Goal: Task Accomplishment & Management: Complete application form

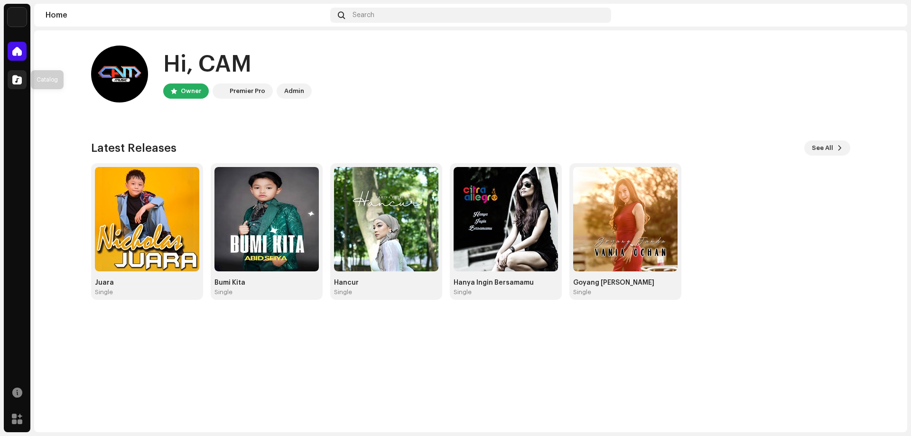
click at [18, 78] on span at bounding box center [16, 80] width 9 height 8
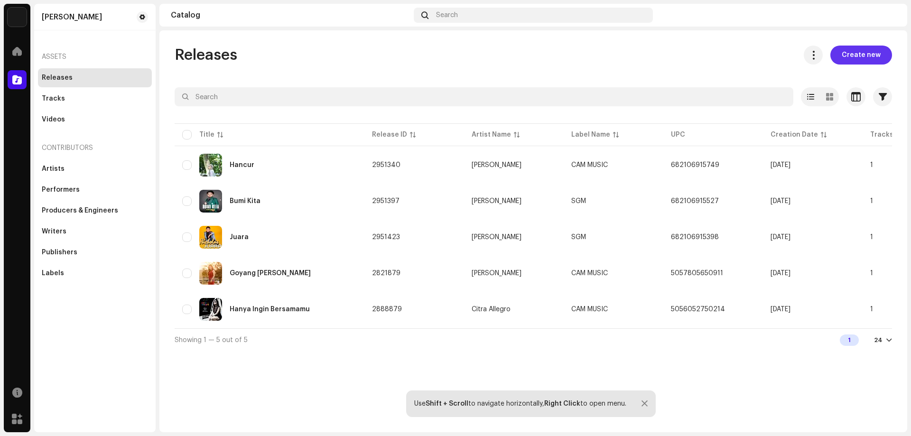
click at [869, 56] on span "Create new" at bounding box center [861, 55] width 39 height 19
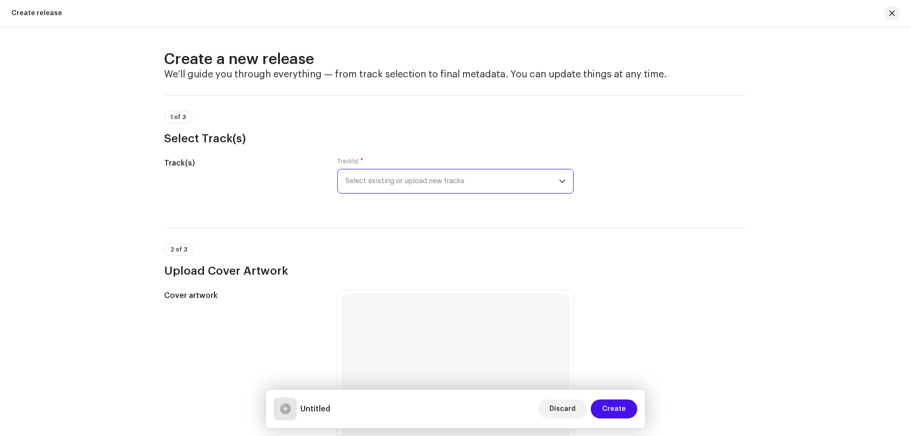
click at [427, 182] on span "Select existing or upload new tracks" at bounding box center [453, 181] width 214 height 24
click at [398, 184] on span "Select existing or upload new tracks" at bounding box center [453, 181] width 214 height 24
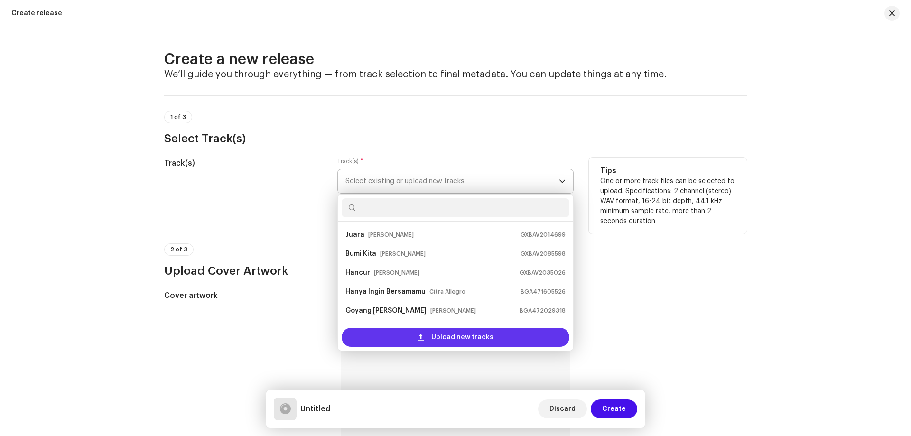
click at [409, 335] on div "Upload new tracks" at bounding box center [456, 337] width 228 height 19
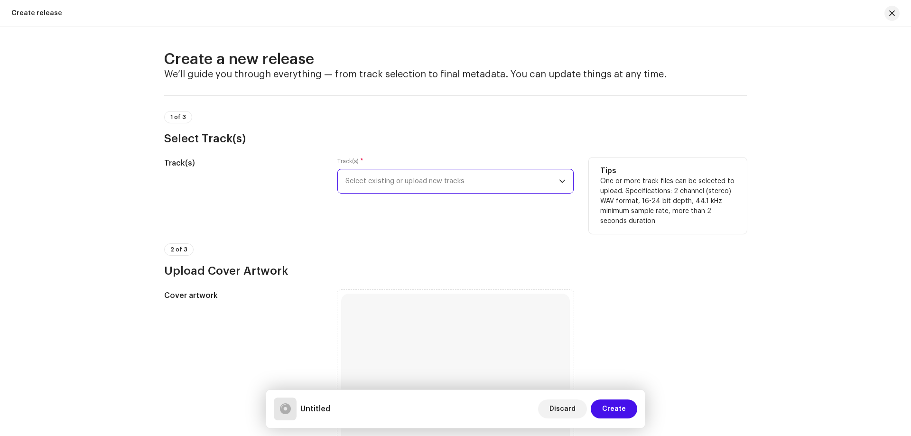
click at [404, 185] on span "Select existing or upload new tracks" at bounding box center [453, 181] width 214 height 24
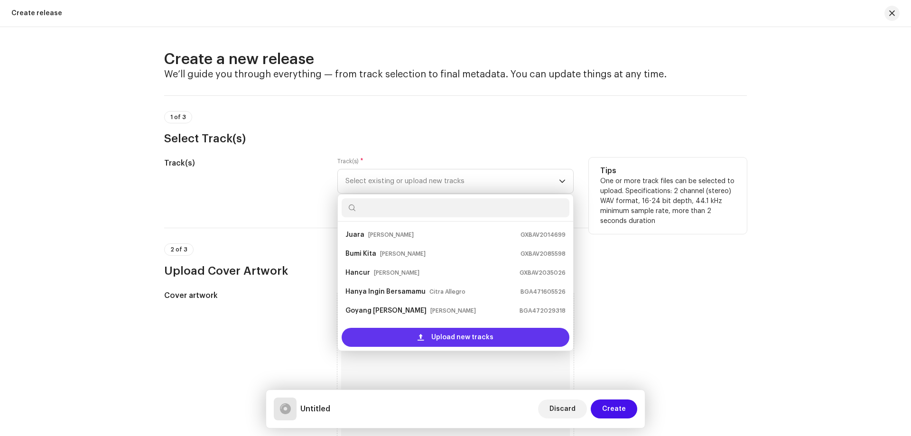
click at [415, 334] on div "Upload new tracks" at bounding box center [456, 337] width 228 height 19
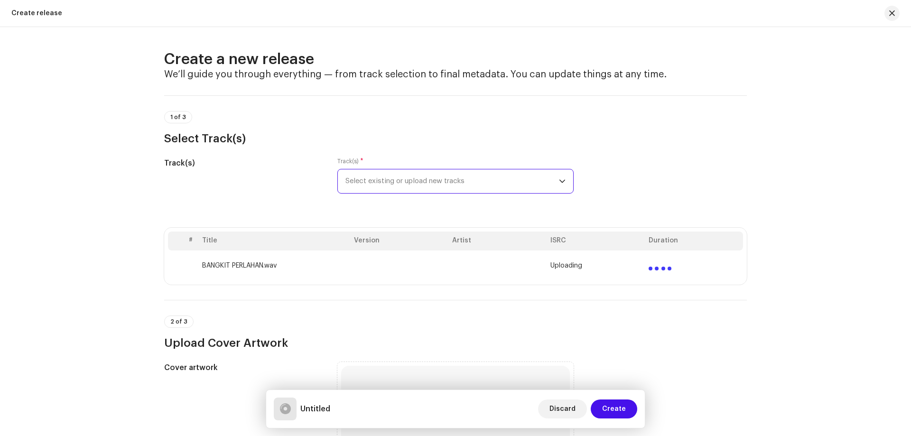
scroll to position [142, 0]
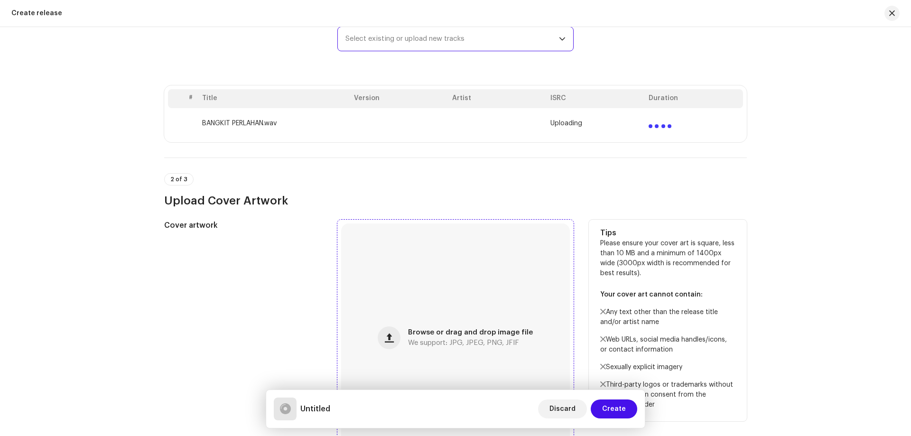
click at [430, 321] on div "Browse or drag and drop image file We support: JPG, JPEG, PNG, JFIF" at bounding box center [455, 338] width 229 height 229
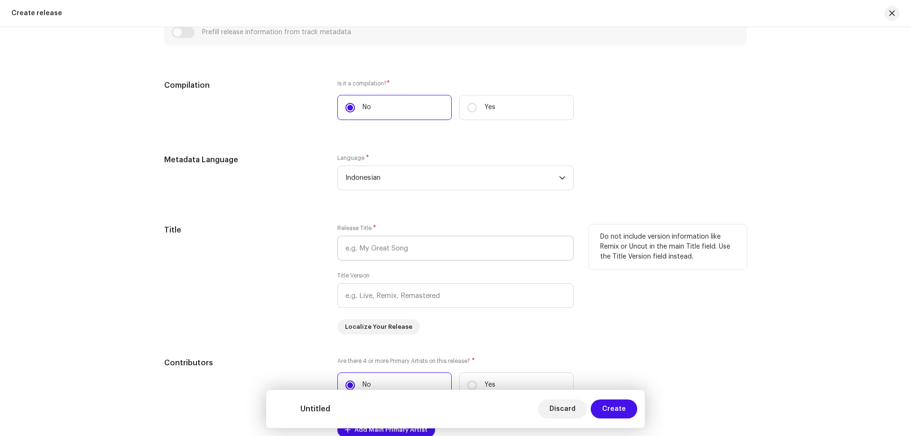
scroll to position [703, 0]
click at [421, 253] on input "text" at bounding box center [455, 248] width 236 height 25
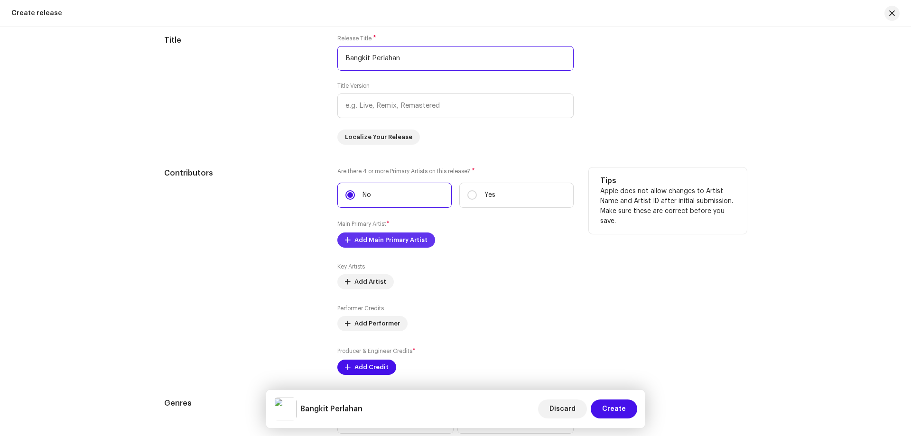
type input "Bangkit Perlahan"
click at [415, 241] on span "Add Main Primary Artist" at bounding box center [391, 240] width 73 height 19
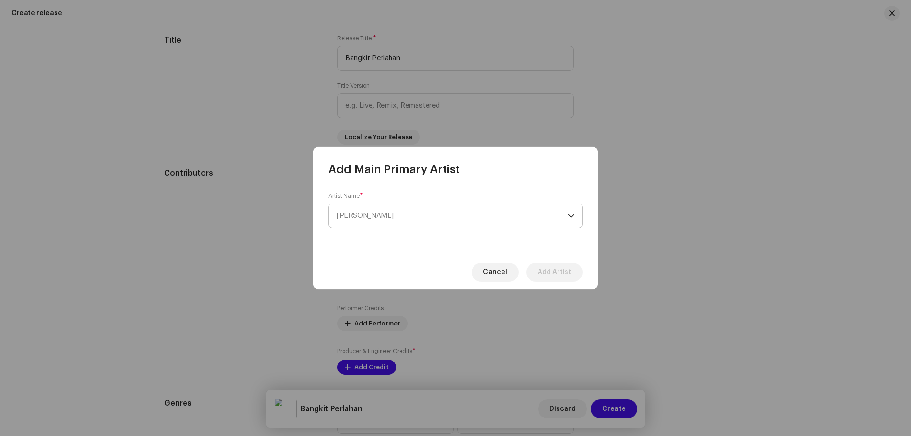
click at [424, 215] on span "[PERSON_NAME]" at bounding box center [452, 216] width 232 height 24
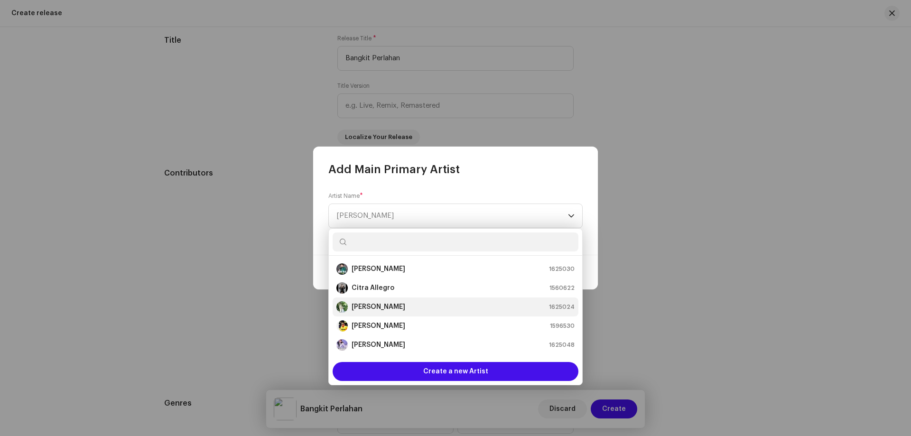
scroll to position [76, 0]
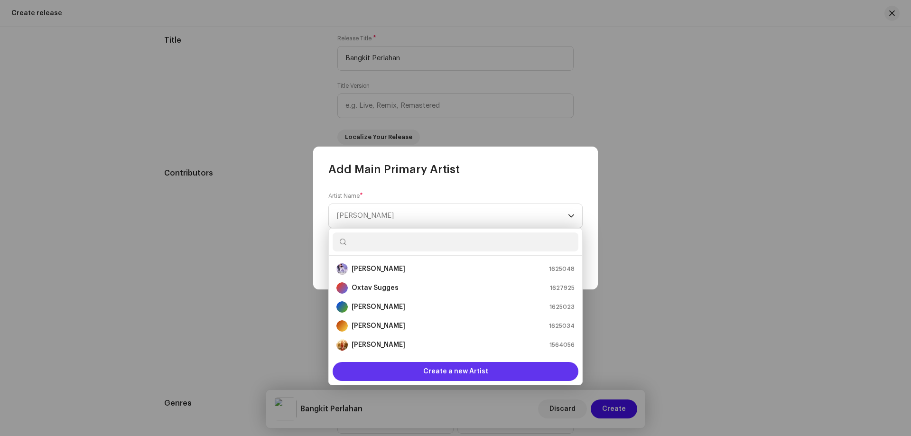
click at [434, 370] on span "Create a new Artist" at bounding box center [455, 371] width 65 height 19
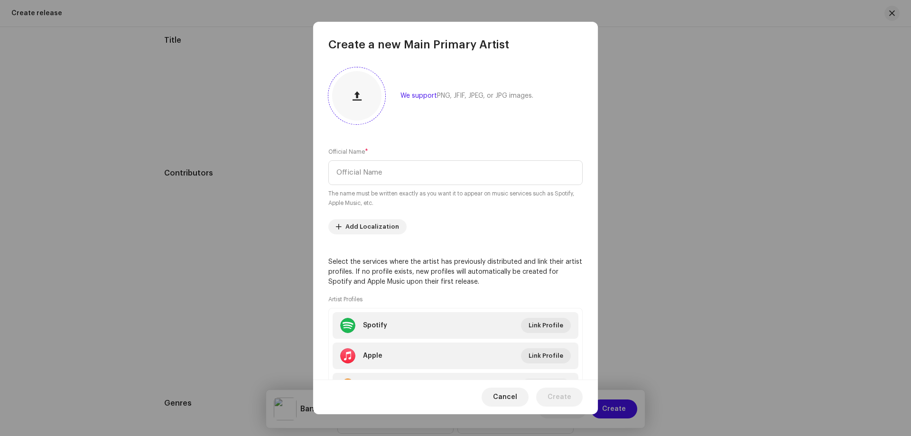
click at [341, 90] on div at bounding box center [356, 95] width 49 height 49
click at [392, 170] on input "text" at bounding box center [455, 172] width 254 height 25
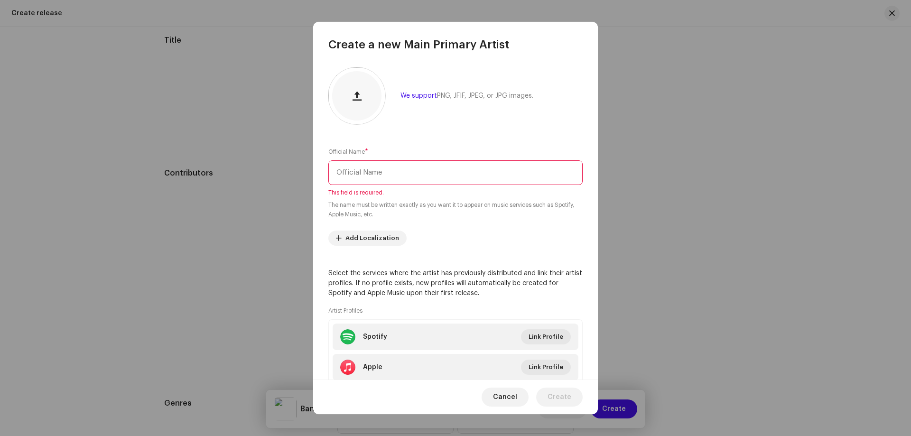
paste input "Alamsyah Restu"
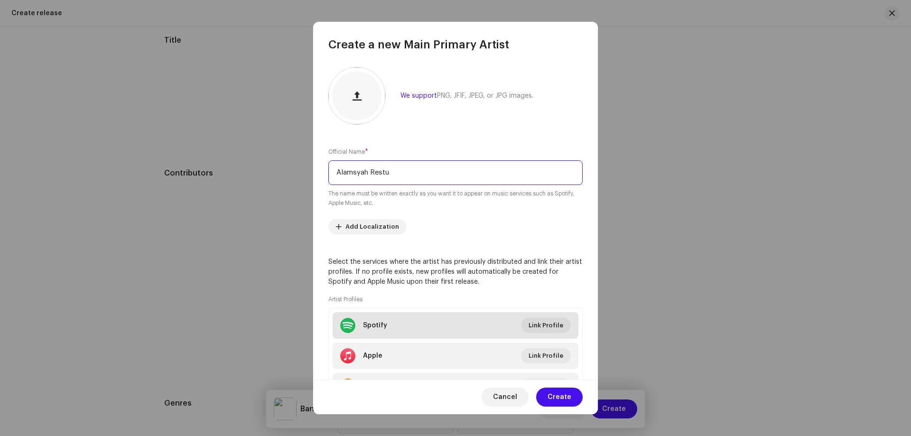
scroll to position [51, 0]
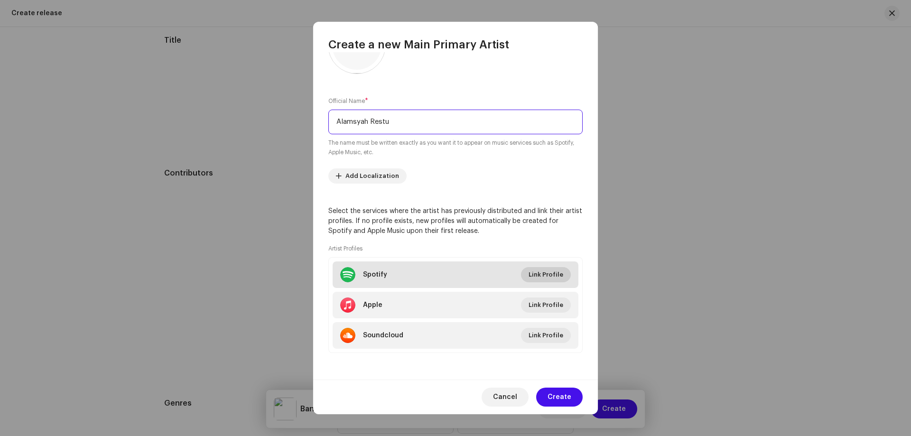
type input "Alamsyah Restu"
click at [540, 271] on span "Link Profile" at bounding box center [546, 274] width 35 height 19
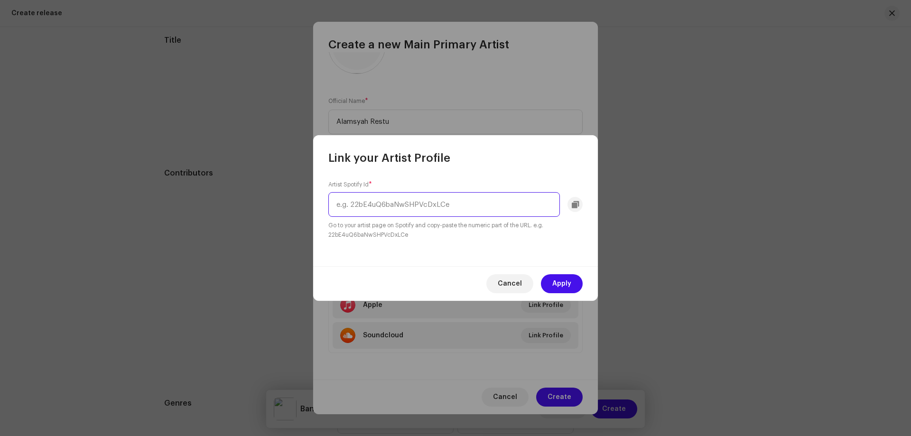
click at [402, 202] on input "text" at bounding box center [444, 204] width 232 height 25
paste input "2xvnD5qtPSZK6ACqplMGJF"
type input "2xvnD5qtPSZK6ACqplMGJF"
click at [561, 285] on span "Apply" at bounding box center [561, 283] width 19 height 19
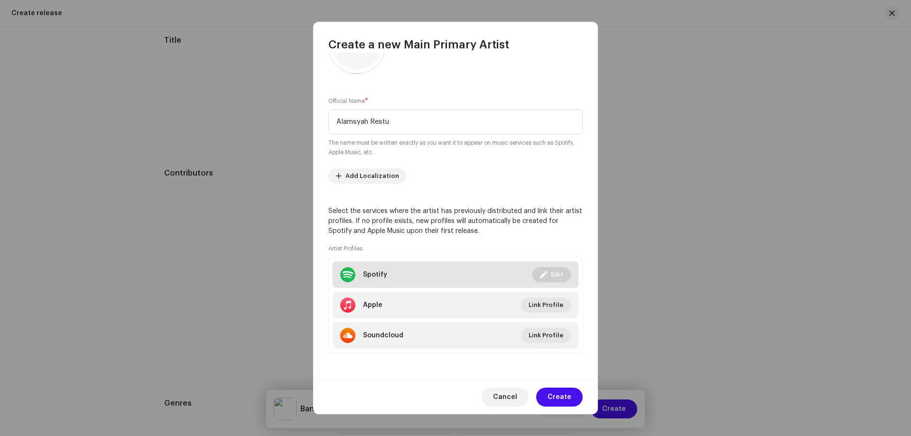
click at [412, 274] on li "Spotify Linked Edit" at bounding box center [456, 275] width 246 height 27
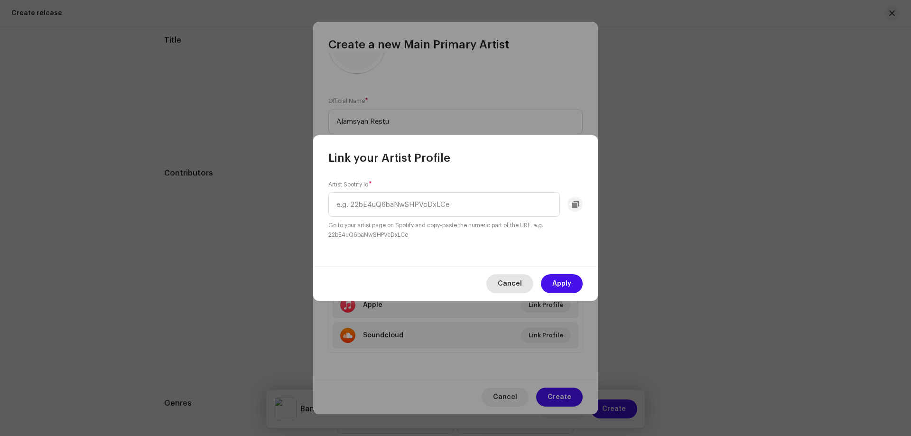
click at [516, 279] on span "Cancel" at bounding box center [510, 283] width 24 height 19
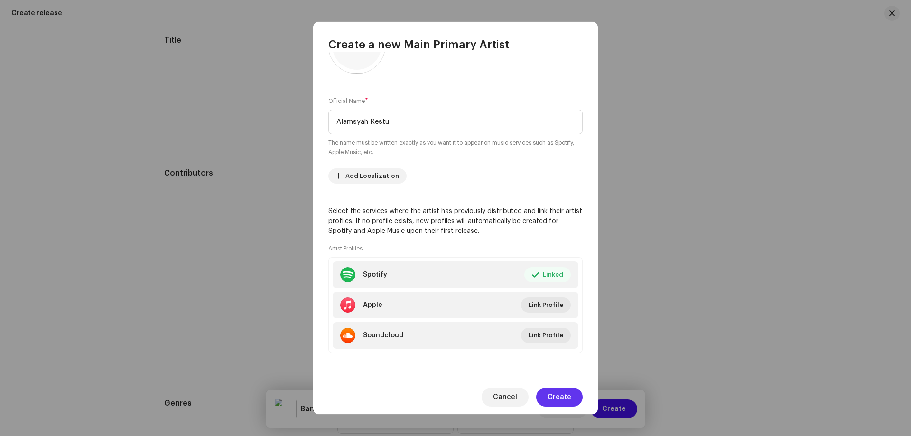
click at [553, 395] on span "Create" at bounding box center [560, 397] width 24 height 19
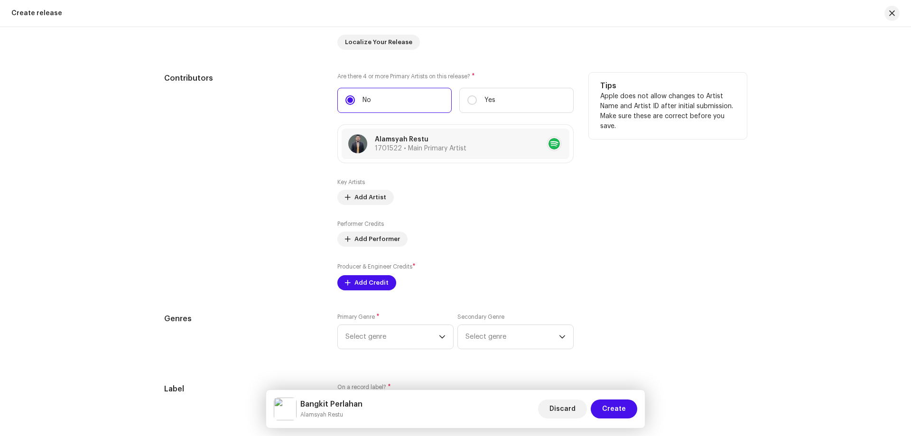
scroll to position [1035, 0]
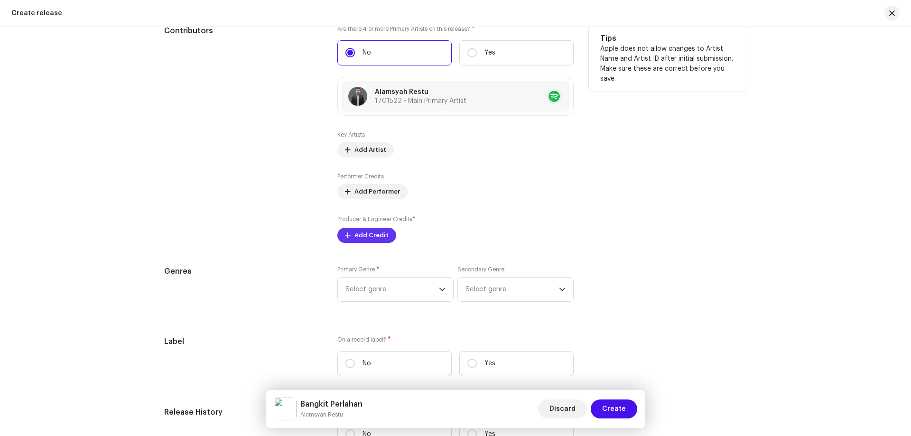
click at [374, 237] on span "Add Credit" at bounding box center [372, 235] width 34 height 19
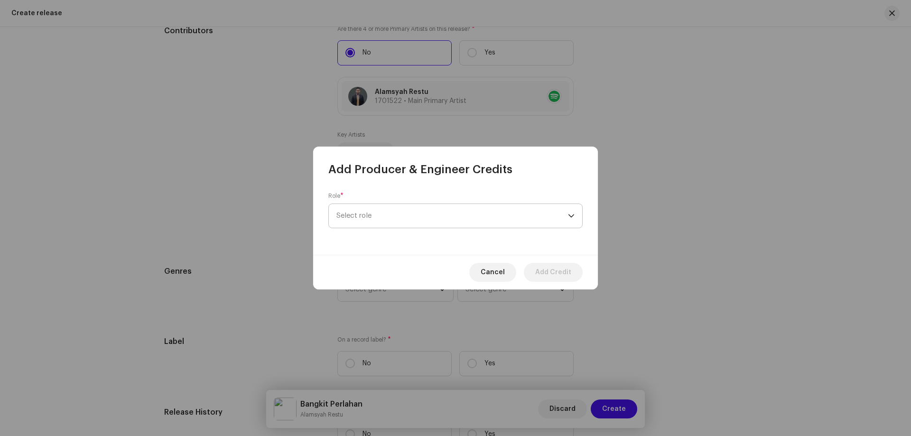
click at [388, 214] on span "Select role" at bounding box center [452, 216] width 232 height 24
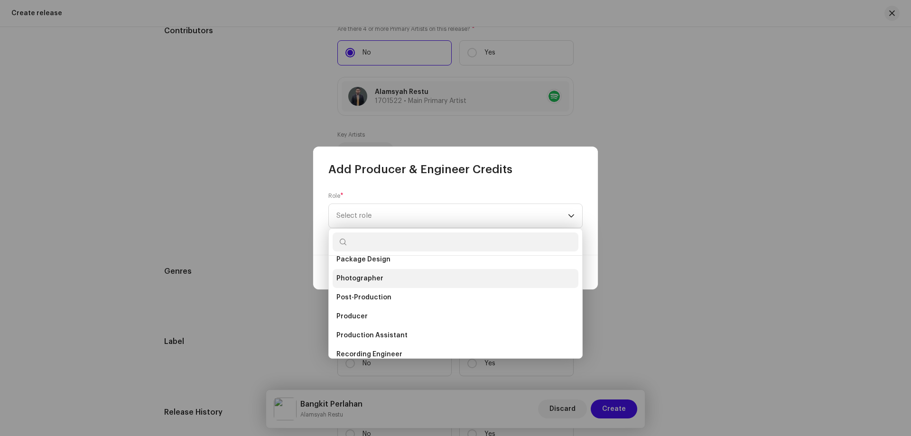
scroll to position [237, 0]
click at [397, 299] on span "Mastering Engineer" at bounding box center [368, 297] width 65 height 9
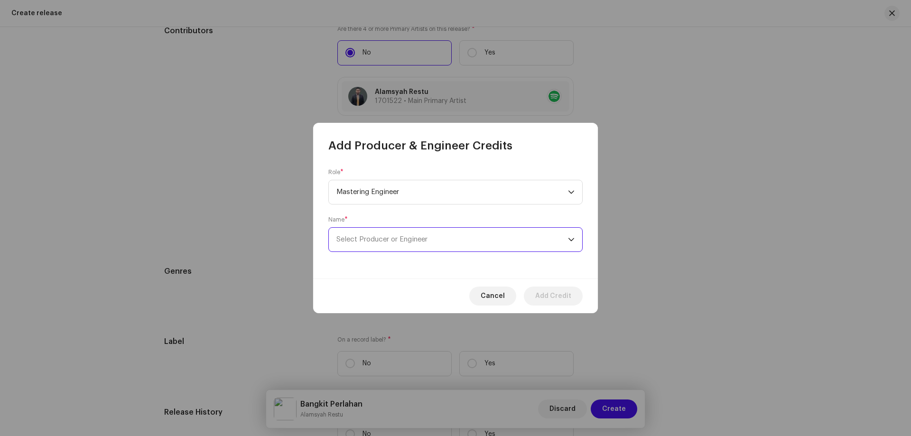
click at [410, 240] on span "Select Producer or Engineer" at bounding box center [381, 239] width 91 height 7
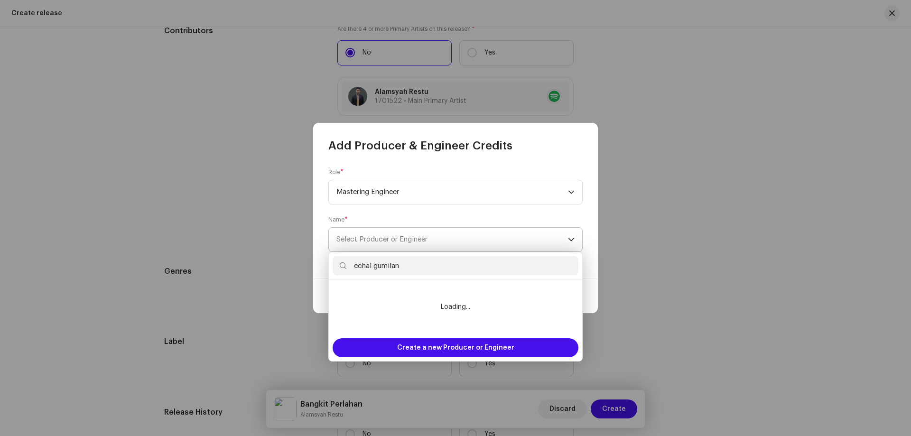
type input "echal gumilang"
drag, startPoint x: 396, startPoint y: 262, endPoint x: 299, endPoint y: 261, distance: 96.8
click at [299, 261] on body "[PERSON_NAME] Home Catalog Resources Marketplace [PERSON_NAME] Assets Releases …" at bounding box center [455, 218] width 911 height 436
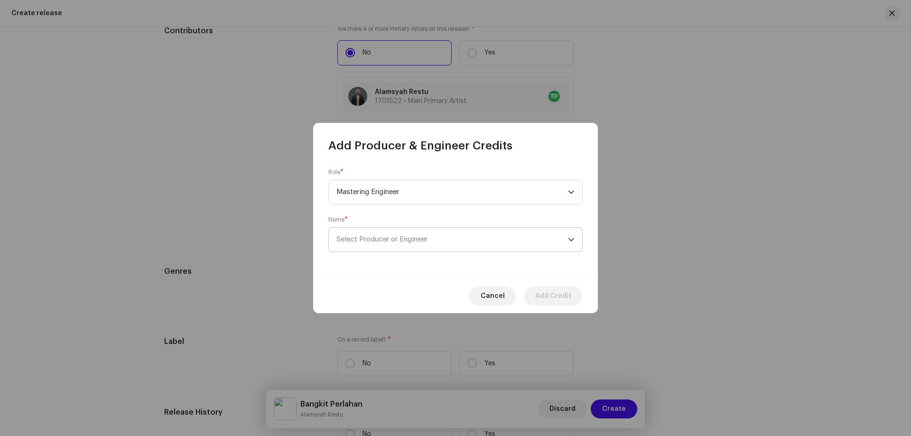
click at [411, 239] on span "Select Producer or Engineer" at bounding box center [381, 239] width 91 height 7
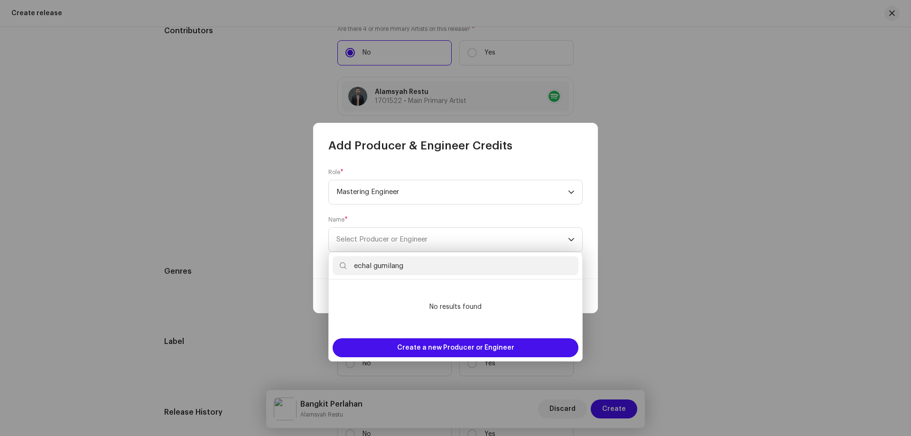
drag, startPoint x: 411, startPoint y: 267, endPoint x: 299, endPoint y: 267, distance: 111.5
click at [299, 267] on body "[PERSON_NAME] Home Catalog Resources Marketplace [PERSON_NAME] Assets Releases …" at bounding box center [455, 218] width 911 height 436
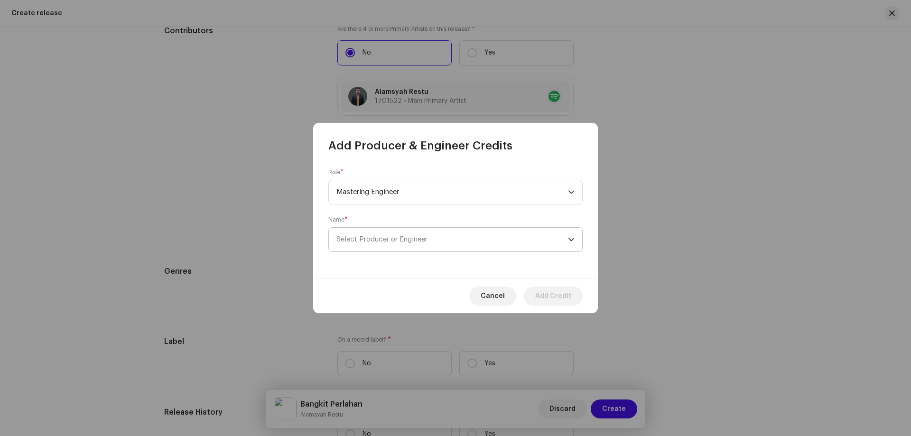
click at [494, 238] on span "Select Producer or Engineer" at bounding box center [452, 240] width 232 height 24
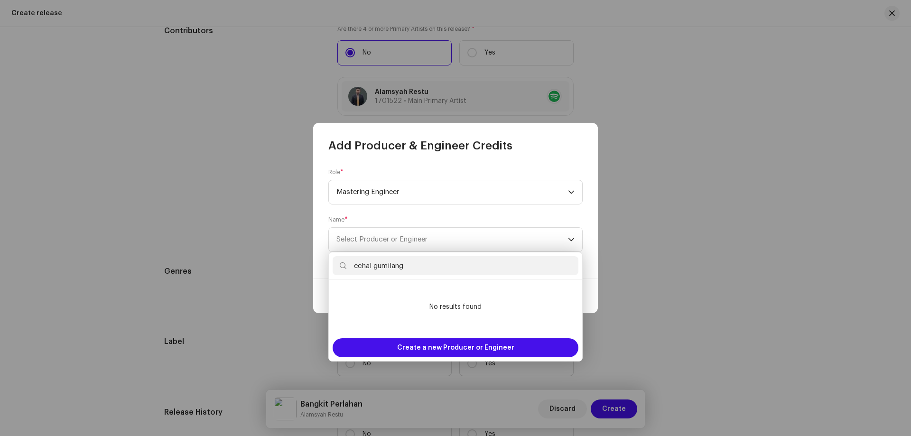
drag, startPoint x: 413, startPoint y: 267, endPoint x: 340, endPoint y: 267, distance: 72.6
click at [340, 267] on p-iconfield "echal gumilang" at bounding box center [456, 265] width 246 height 19
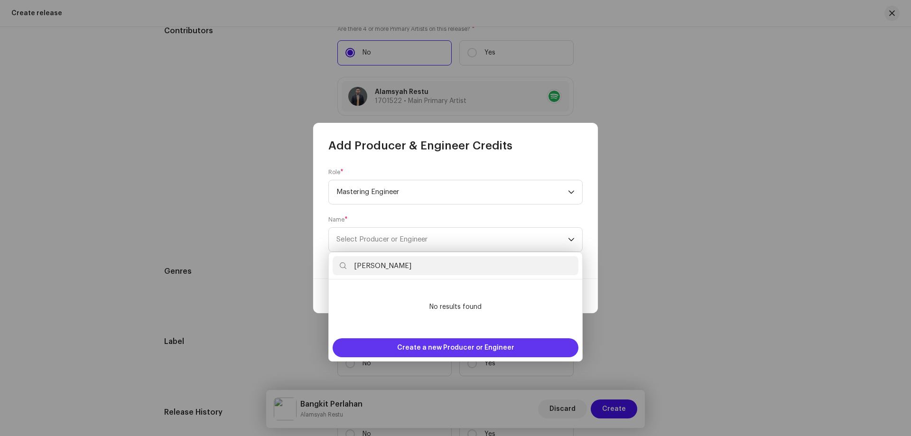
type input "[PERSON_NAME]"
click at [438, 346] on span "Create a new Producer or Engineer" at bounding box center [455, 347] width 117 height 19
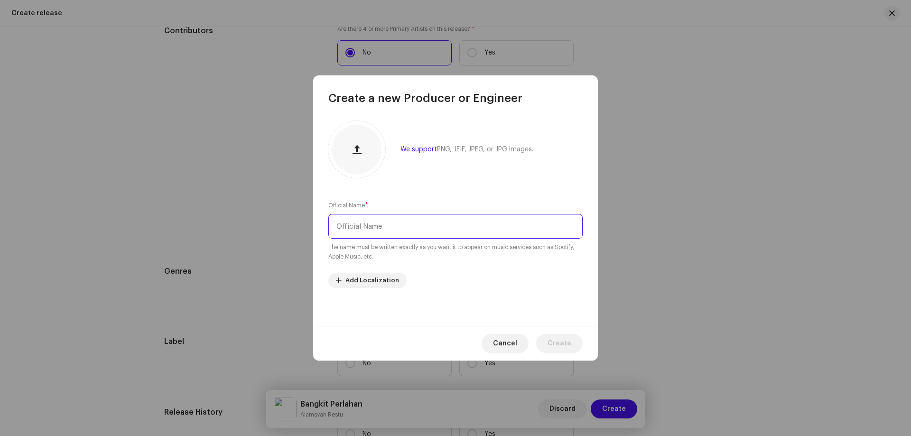
click at [387, 228] on input "text" at bounding box center [455, 226] width 254 height 25
type input "[PERSON_NAME]"
click at [561, 343] on span "Create" at bounding box center [560, 343] width 24 height 19
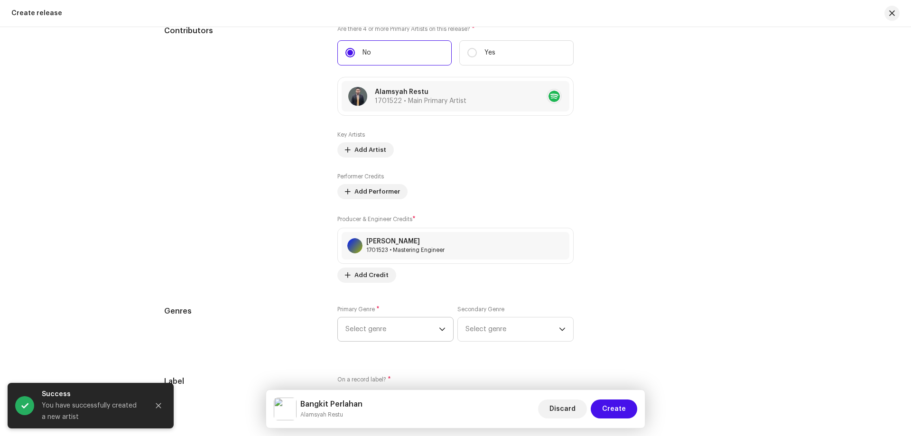
scroll to position [1177, 0]
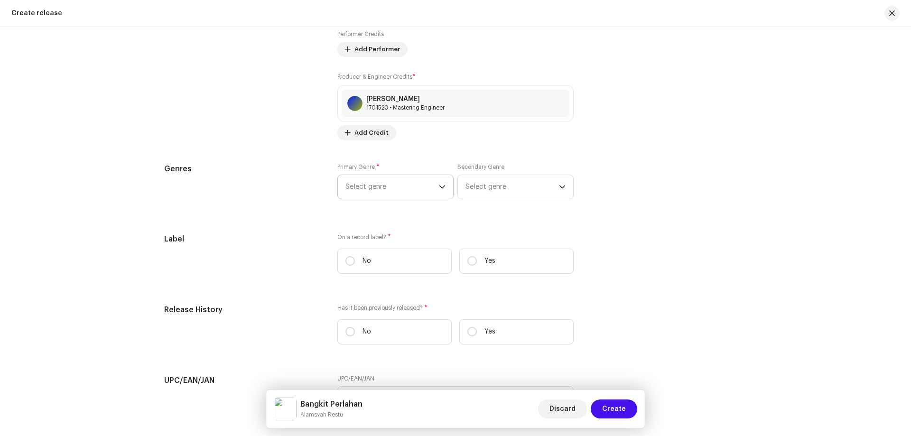
click at [411, 194] on span "Select genre" at bounding box center [392, 187] width 93 height 24
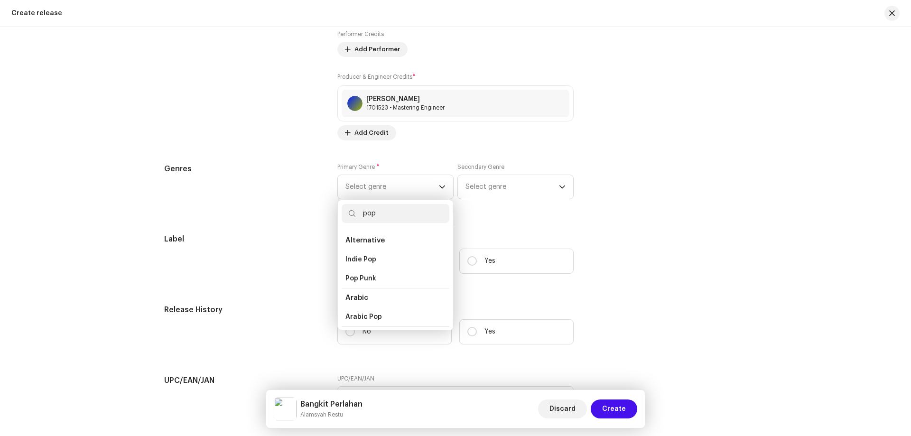
type input "pop"
click at [618, 229] on div "Prefill release information from track metadata Compilation Is it a compilation…" at bounding box center [455, 77] width 583 height 1066
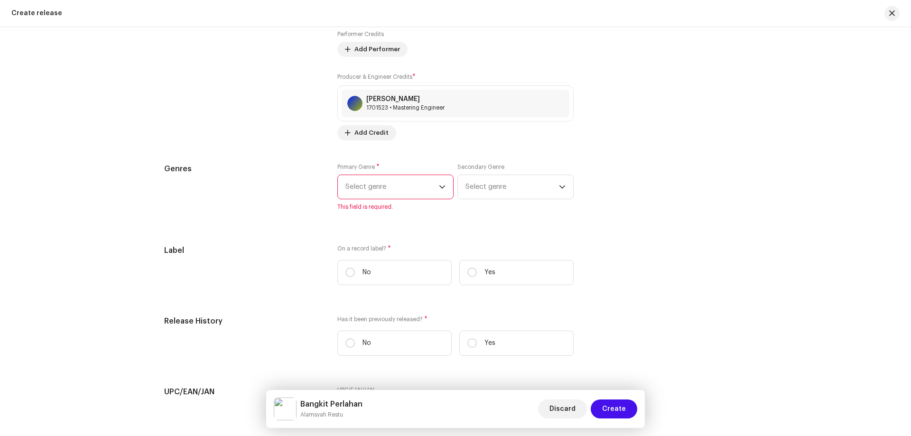
click at [379, 179] on span "Select genre" at bounding box center [392, 187] width 93 height 24
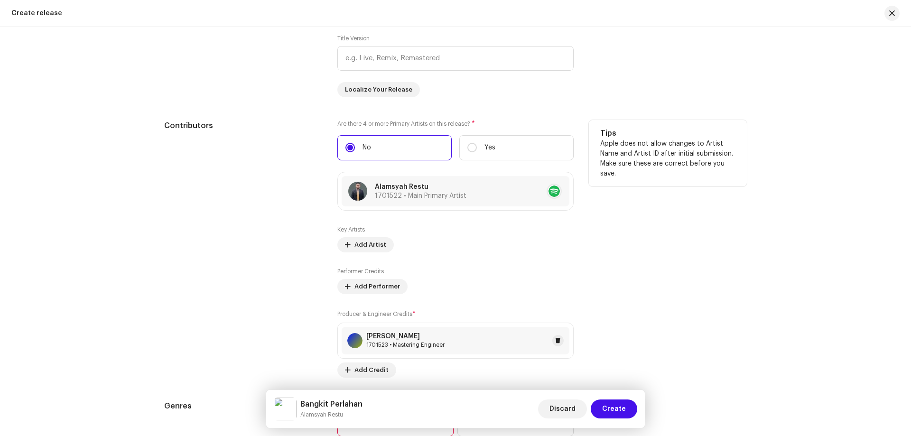
scroll to position [1130, 0]
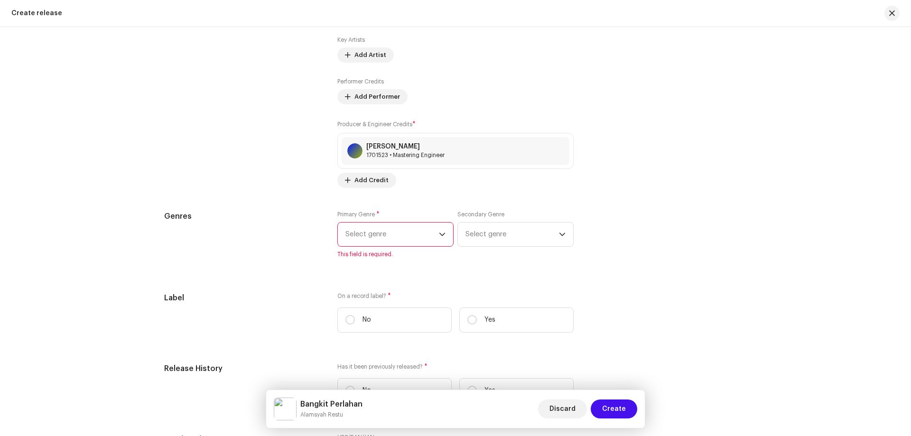
click at [408, 235] on span "Select genre" at bounding box center [392, 235] width 93 height 24
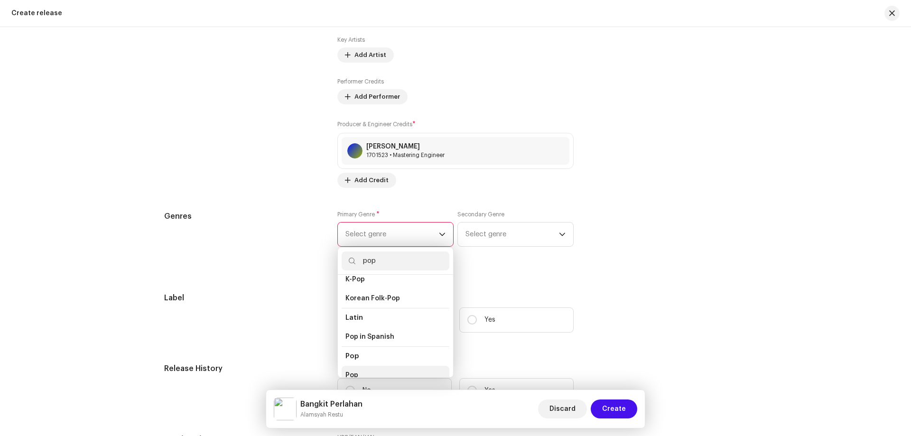
scroll to position [332, 0]
type input "pop"
click at [371, 323] on li "Pop" at bounding box center [396, 327] width 108 height 19
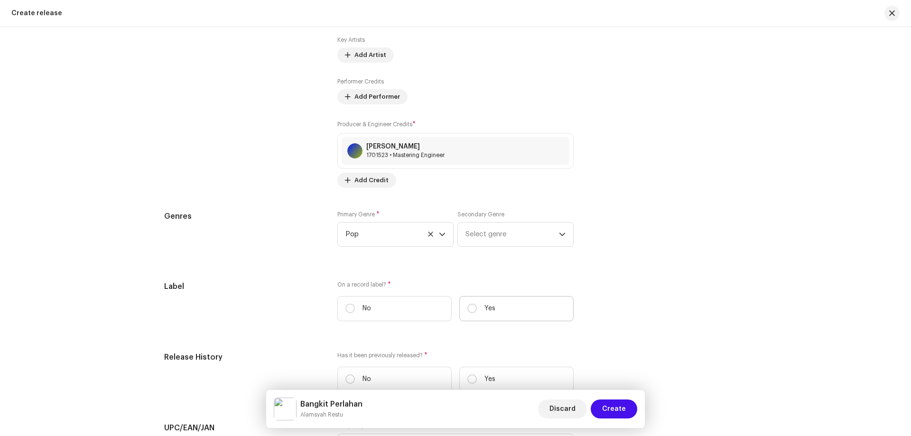
click at [517, 308] on label "Yes" at bounding box center [516, 308] width 114 height 25
click at [477, 308] on input "Yes" at bounding box center [471, 308] width 9 height 9
radio input "true"
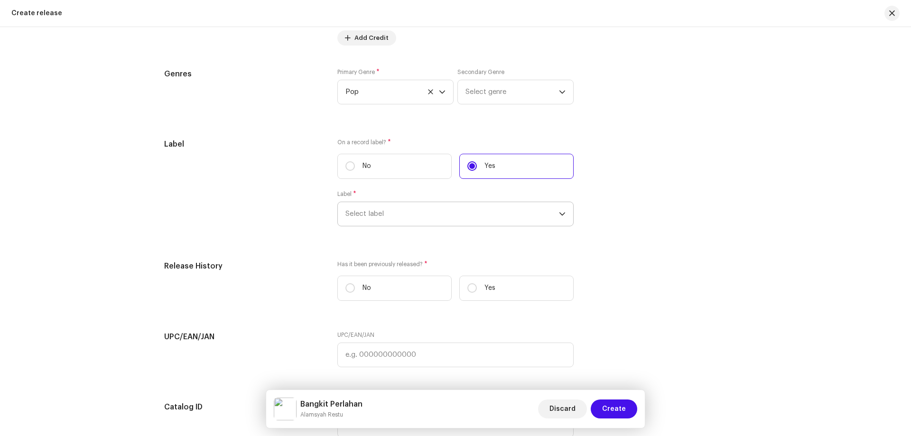
click at [426, 214] on span "Select label" at bounding box center [453, 214] width 214 height 24
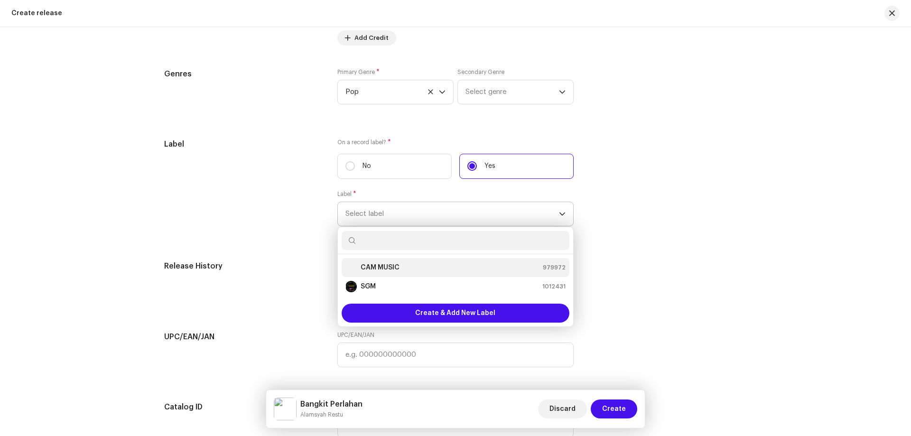
click at [418, 268] on div "CAM MUSIC 979972" at bounding box center [456, 267] width 220 height 11
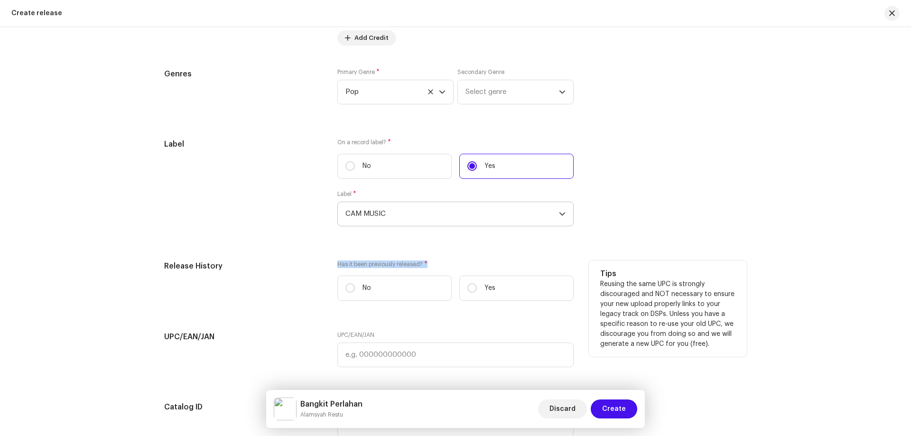
drag, startPoint x: 437, startPoint y: 263, endPoint x: 324, endPoint y: 265, distance: 113.0
click at [324, 265] on div "Release History Has it been previously released? * No Yes Tips Reusing the same…" at bounding box center [455, 285] width 583 height 48
click at [491, 288] on p "Yes" at bounding box center [490, 288] width 11 height 10
click at [477, 288] on input "Yes" at bounding box center [471, 287] width 9 height 9
radio input "true"
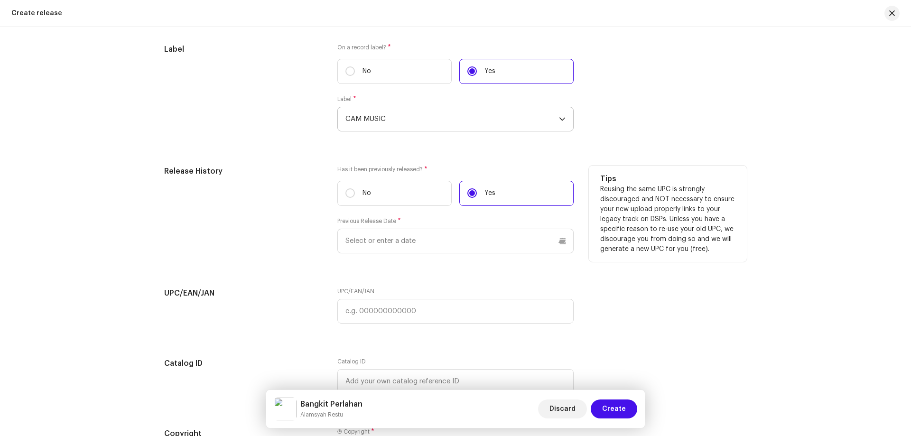
scroll to position [1415, 0]
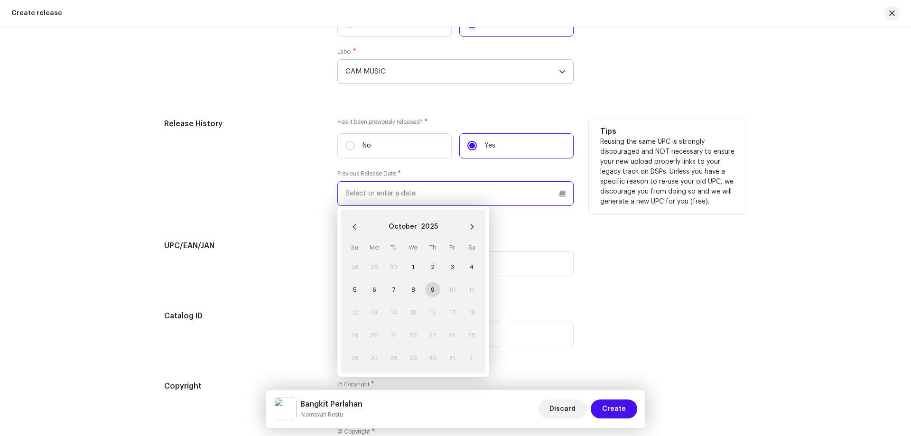
click at [426, 199] on input "text" at bounding box center [455, 193] width 236 height 25
click at [351, 225] on icon "Previous Month" at bounding box center [354, 227] width 7 height 7
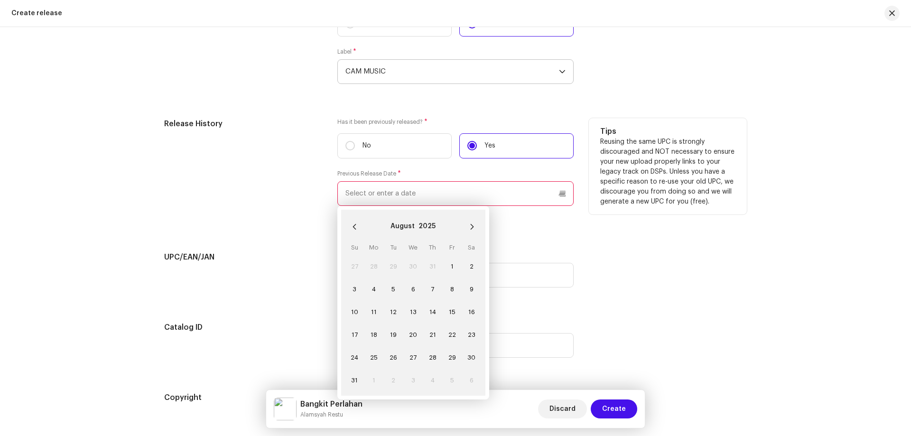
click at [351, 225] on icon "Previous Month" at bounding box center [354, 227] width 7 height 7
click at [372, 352] on span "28" at bounding box center [373, 357] width 15 height 15
type input "[DATE]"
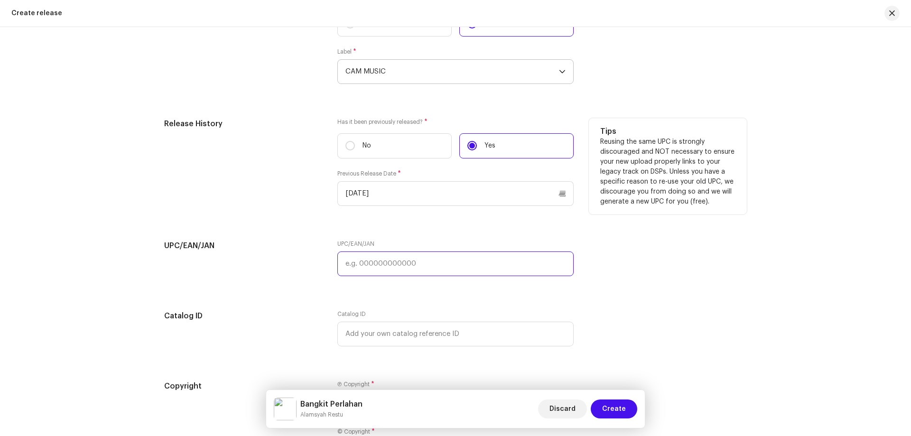
click at [387, 263] on input "text" at bounding box center [455, 264] width 236 height 25
paste input "038557533696"
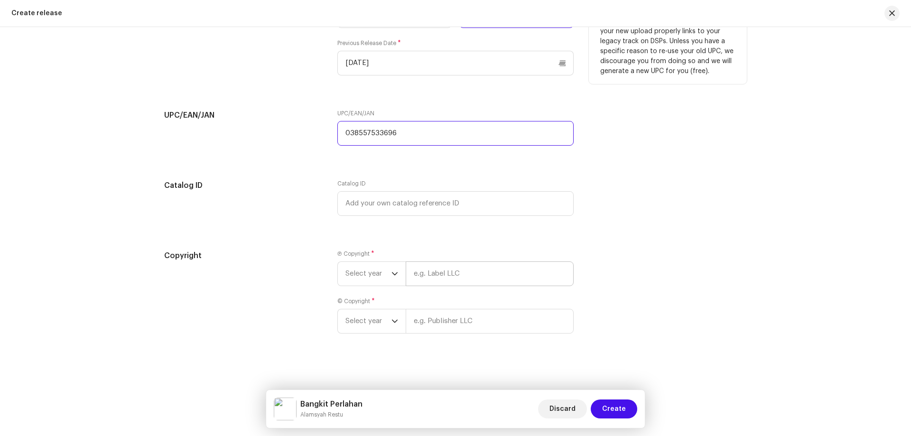
type input "038557533696"
click at [458, 280] on input "text" at bounding box center [490, 274] width 168 height 25
type input "CAM MUSIC"
click at [467, 329] on input "text" at bounding box center [490, 321] width 168 height 25
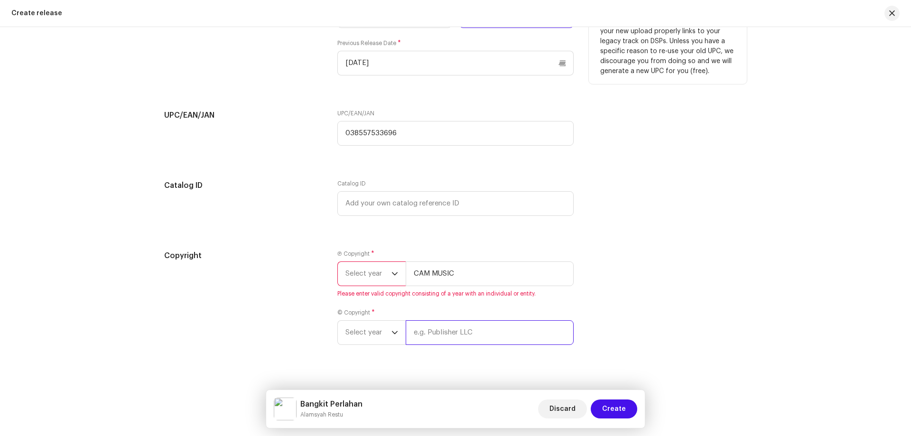
type input "CAM MUSIC"
click at [614, 316] on div "Copyright Ⓟ Copyright * Select year CAM MUSIC Please enter valid copyright cons…" at bounding box center [455, 303] width 583 height 106
click at [355, 319] on div "© Copyright * Select year CAM MUSIC Please enter valid copyright consisting of …" at bounding box center [455, 332] width 236 height 47
click at [359, 326] on span "Select year" at bounding box center [369, 333] width 46 height 24
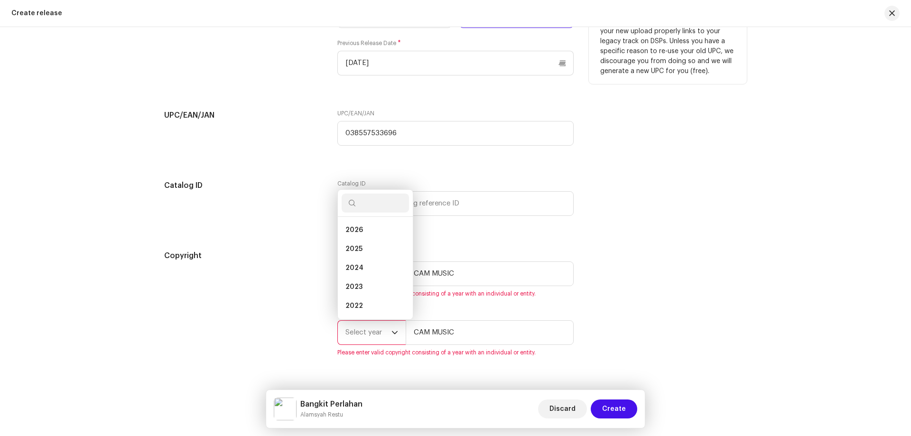
scroll to position [15, 0]
click at [373, 232] on li "2025" at bounding box center [375, 233] width 67 height 19
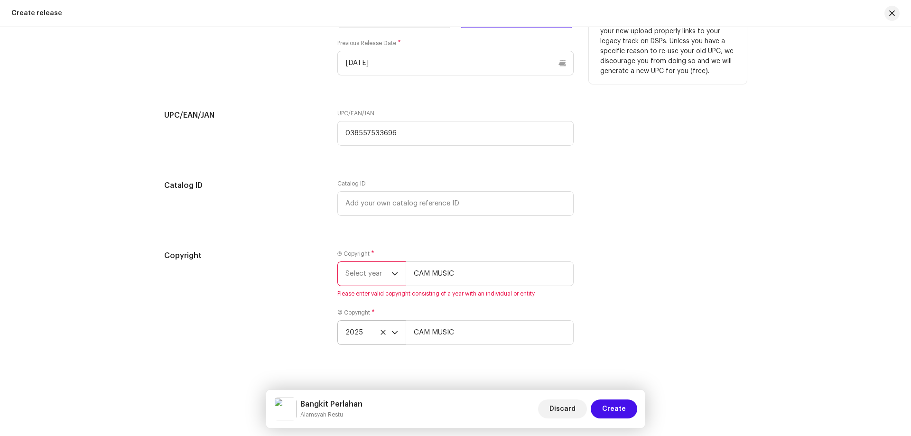
click at [367, 280] on span "Select year" at bounding box center [369, 274] width 46 height 24
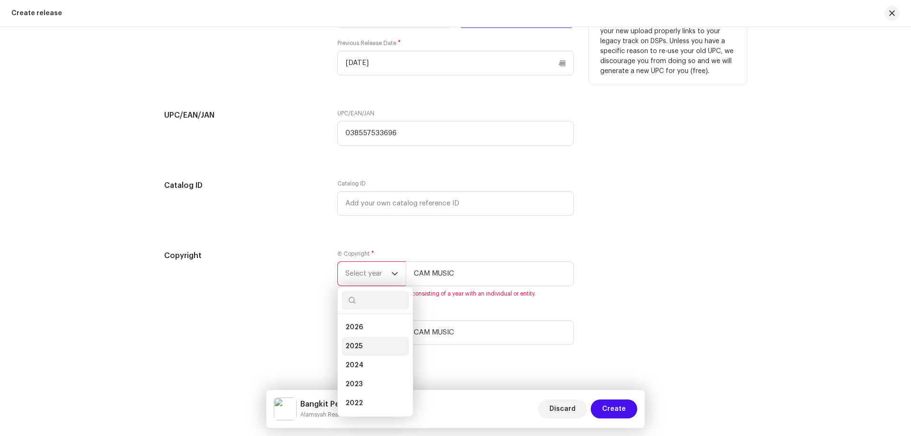
click at [364, 347] on li "2025" at bounding box center [375, 346] width 67 height 19
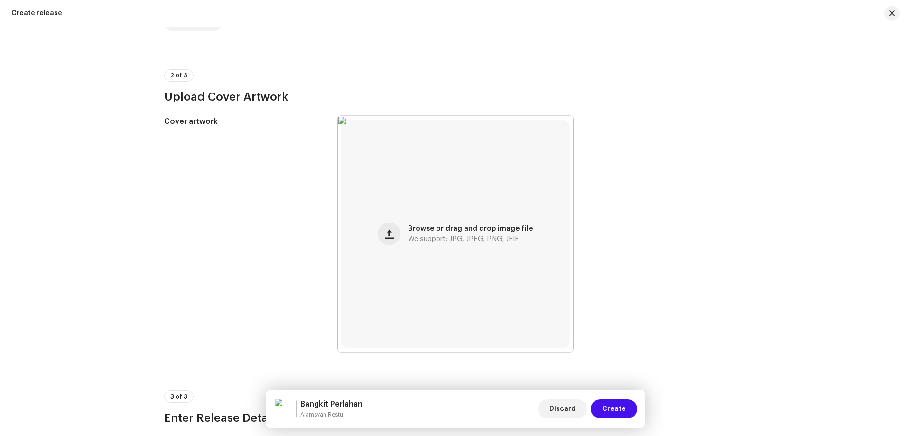
scroll to position [475, 0]
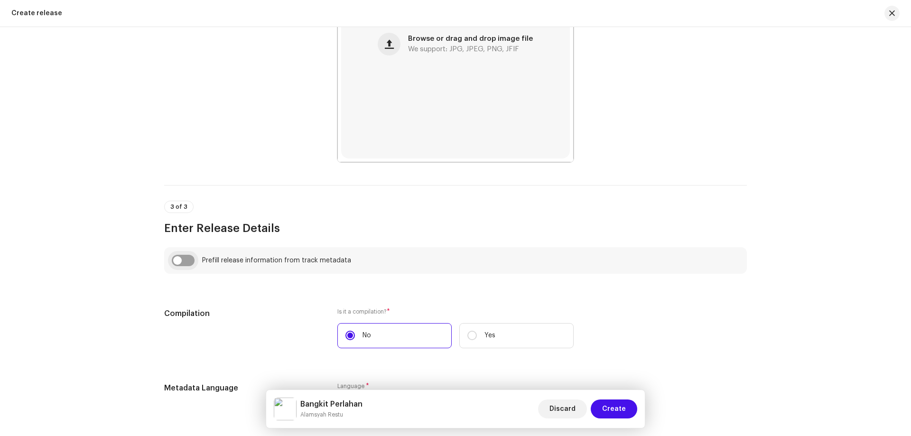
click at [185, 261] on input "checkbox" at bounding box center [183, 260] width 23 height 11
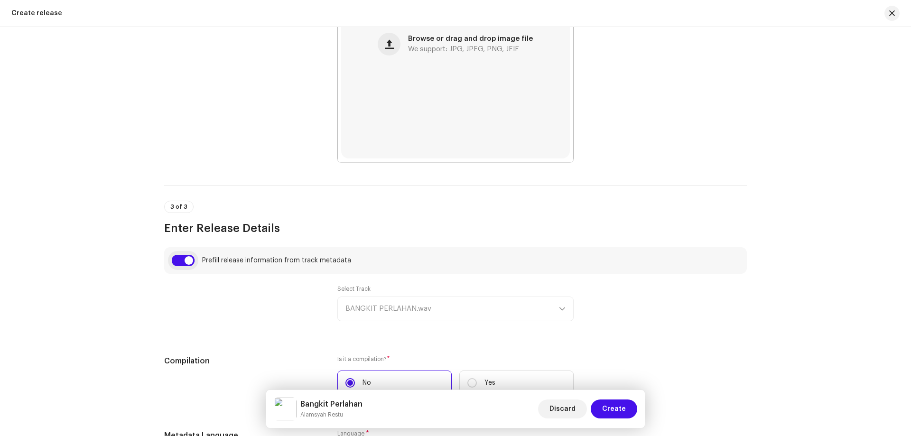
click at [176, 262] on input "checkbox" at bounding box center [183, 260] width 23 height 11
checkbox input "false"
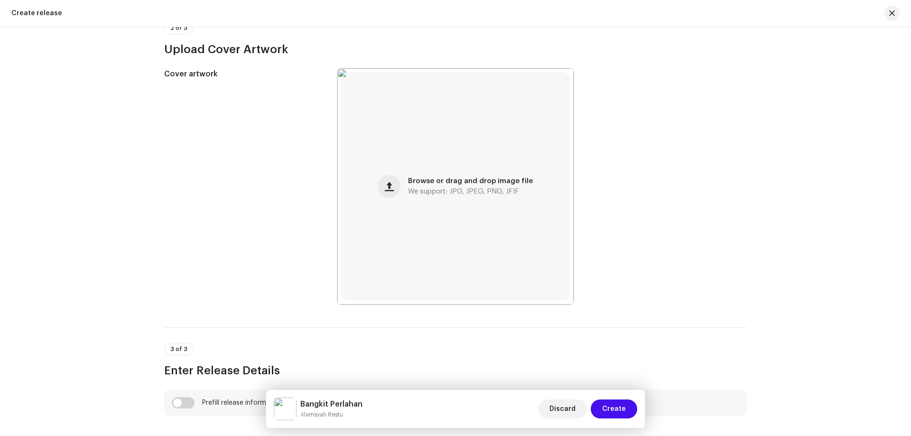
scroll to position [0, 0]
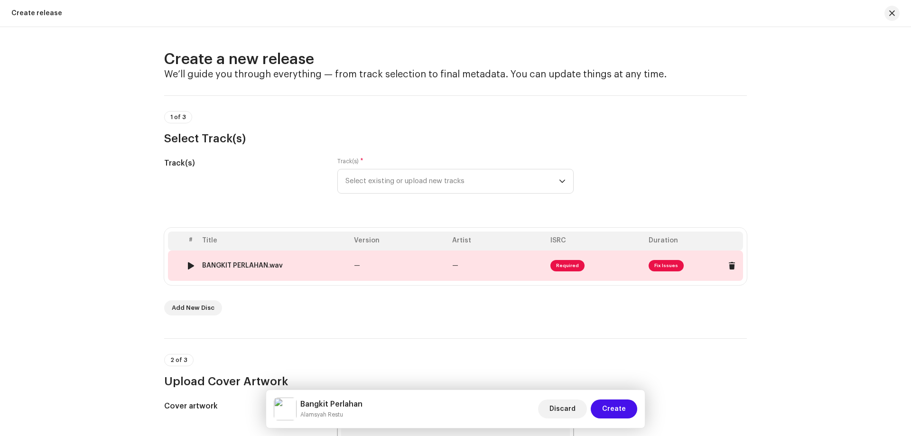
click at [653, 268] on span "Fix Issues" at bounding box center [666, 265] width 35 height 11
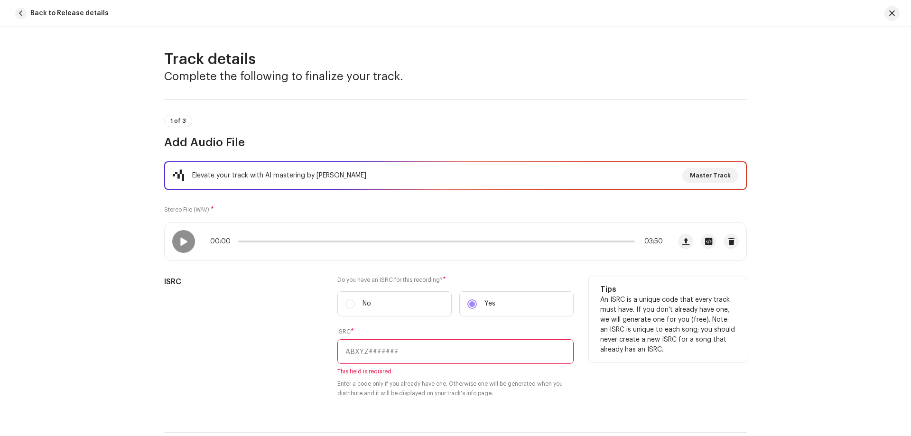
scroll to position [142, 0]
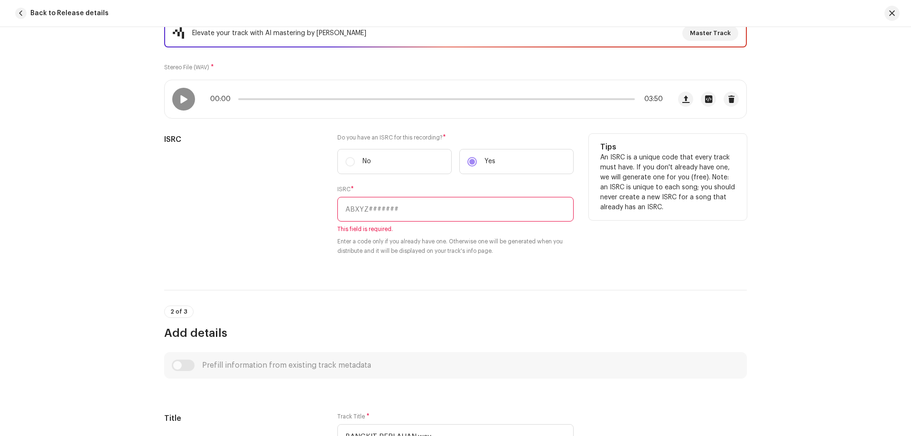
paste input "QT5M22527014"
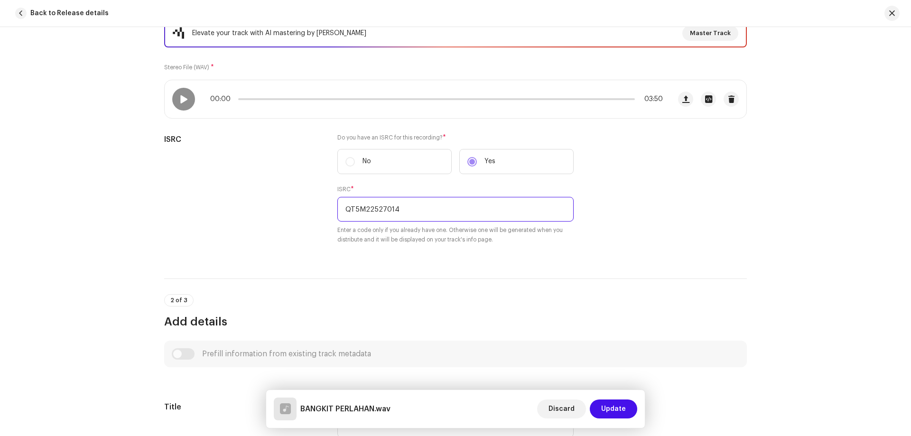
scroll to position [332, 0]
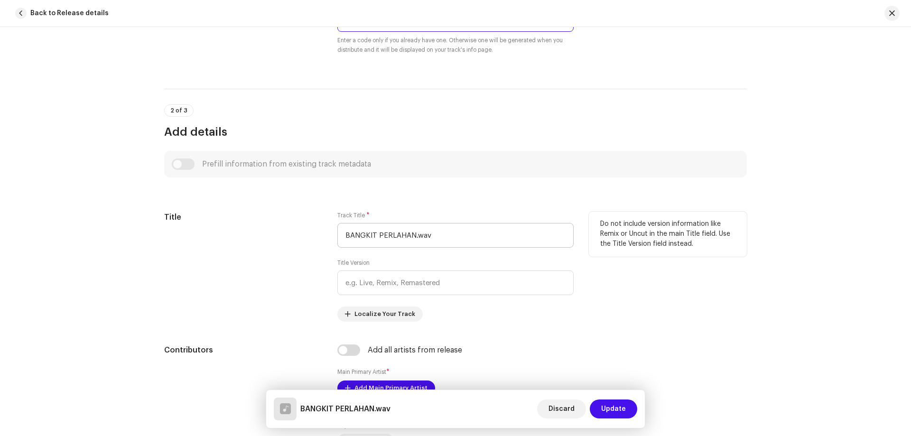
type input "QT5M22527014"
drag, startPoint x: 459, startPoint y: 239, endPoint x: 289, endPoint y: 236, distance: 170.9
click at [289, 236] on div "Title Track Title * BANGKIT PERLAHAN.wav Title Version Localize Your Track Do n…" at bounding box center [455, 267] width 583 height 110
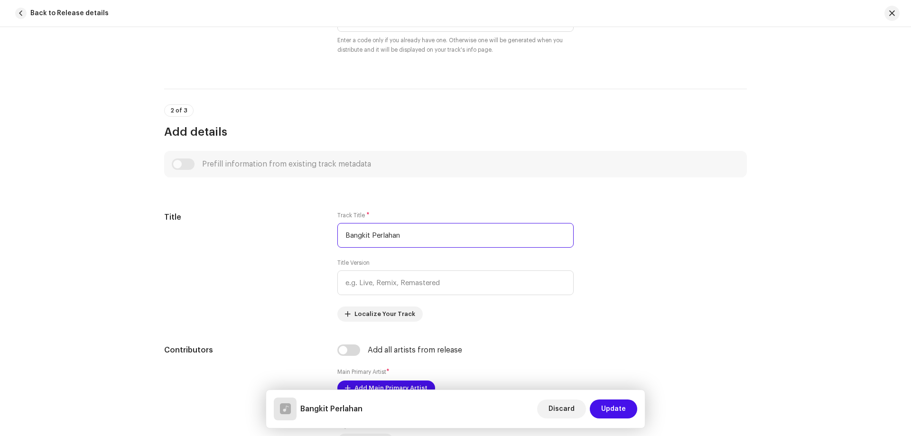
scroll to position [522, 0]
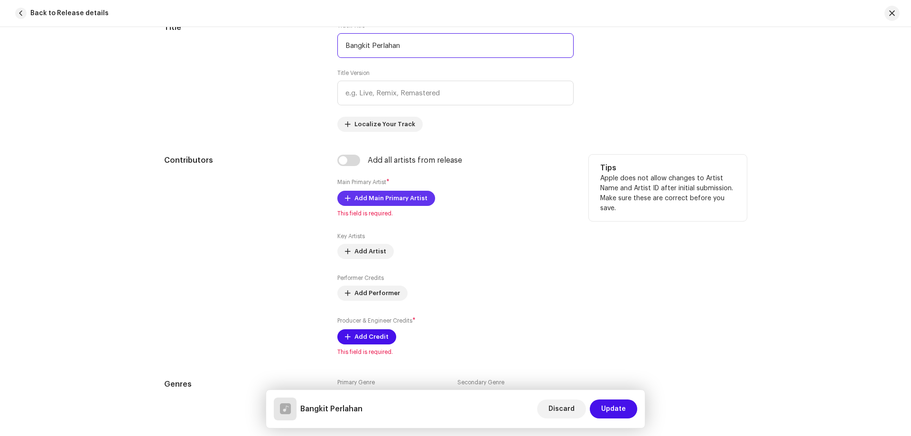
type input "Bangkit Perlahan"
click at [388, 200] on span "Add Main Primary Artist" at bounding box center [391, 198] width 73 height 19
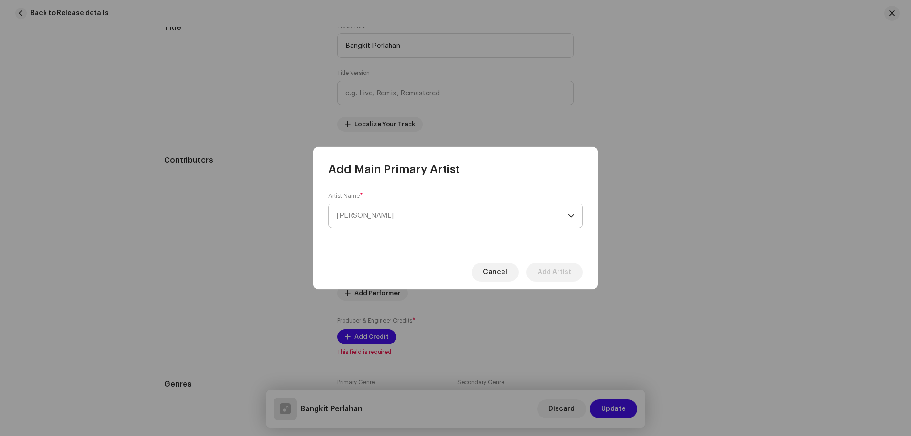
click at [392, 217] on span "[PERSON_NAME]" at bounding box center [452, 216] width 232 height 24
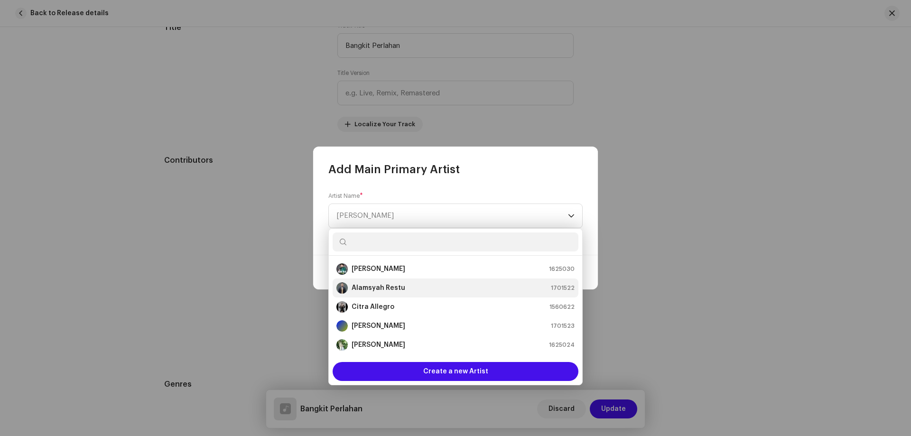
click at [394, 286] on strong "Alamsyah Restu" at bounding box center [379, 287] width 54 height 9
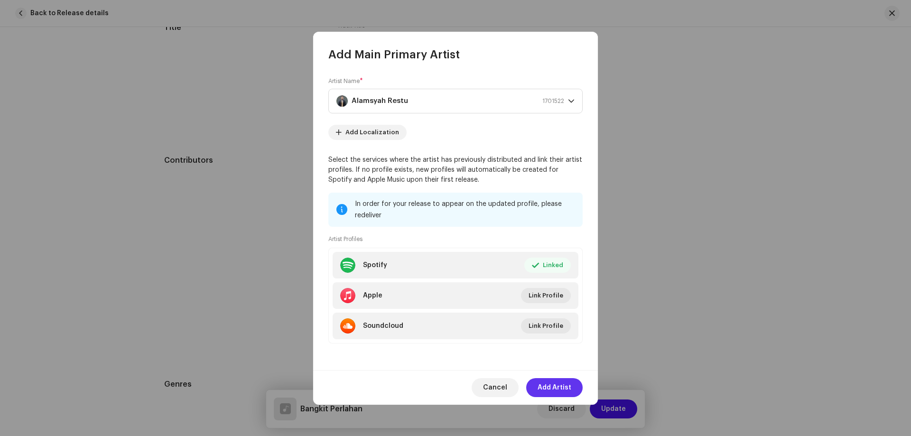
click at [558, 382] on span "Add Artist" at bounding box center [555, 387] width 34 height 19
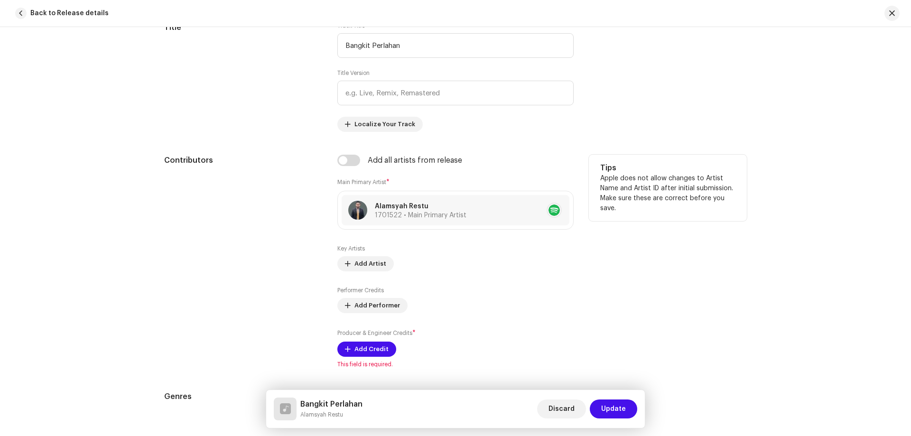
scroll to position [570, 0]
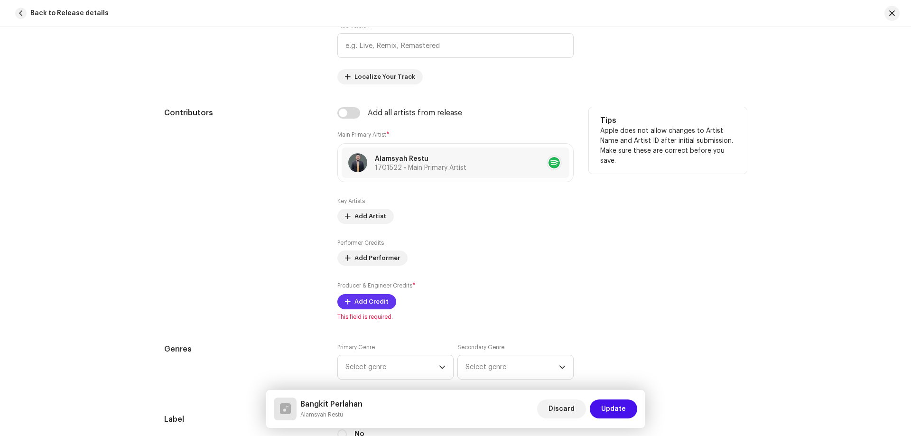
click at [374, 302] on span "Add Credit" at bounding box center [372, 301] width 34 height 19
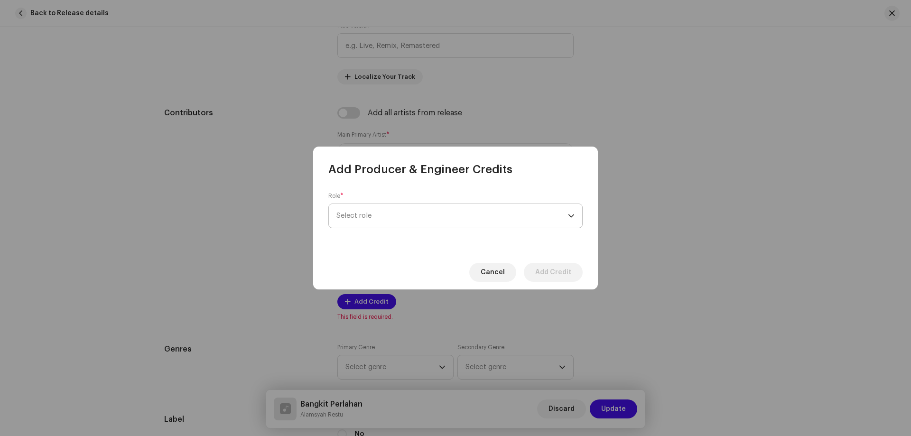
click at [436, 214] on span "Select role" at bounding box center [452, 216] width 232 height 24
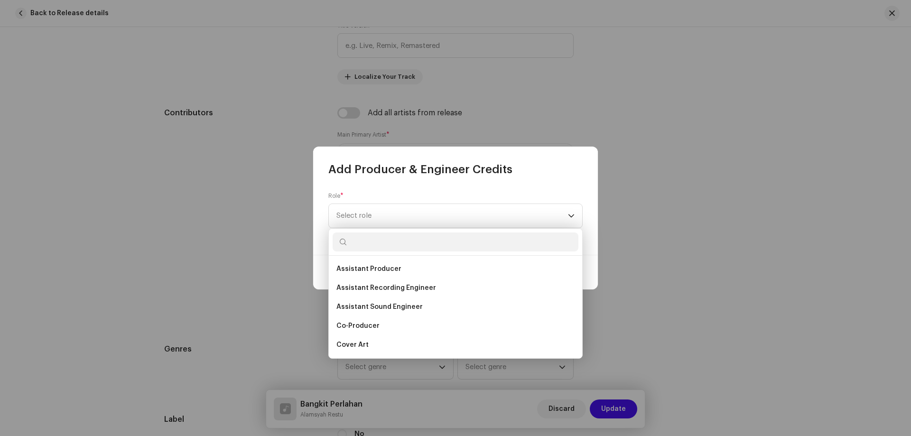
scroll to position [190, 0]
click at [402, 343] on li "Mastering Engineer" at bounding box center [456, 345] width 246 height 19
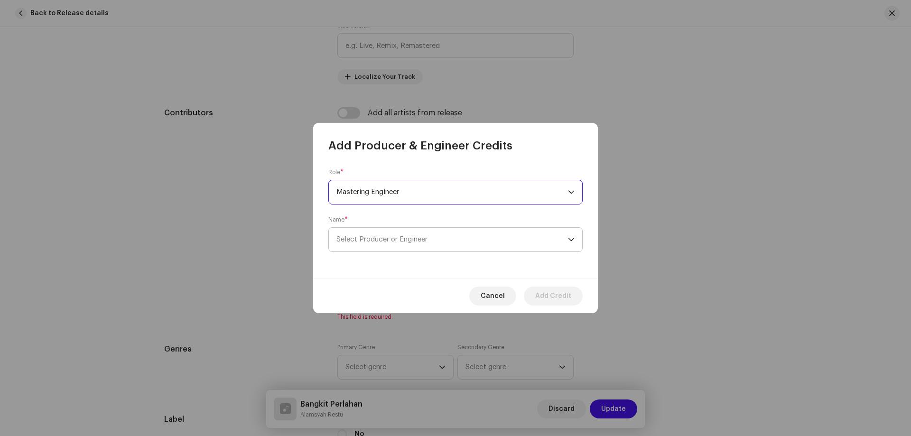
click at [432, 240] on span "Select Producer or Engineer" at bounding box center [452, 240] width 232 height 24
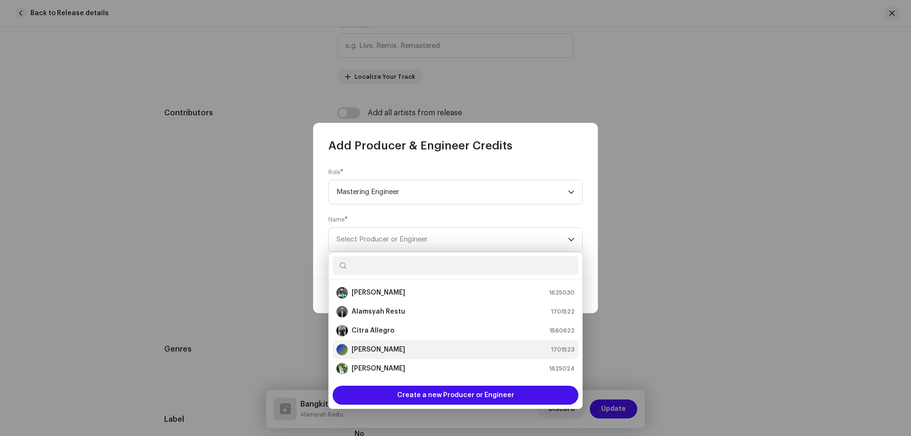
click at [415, 348] on div "[PERSON_NAME] 1701523" at bounding box center [455, 349] width 238 height 11
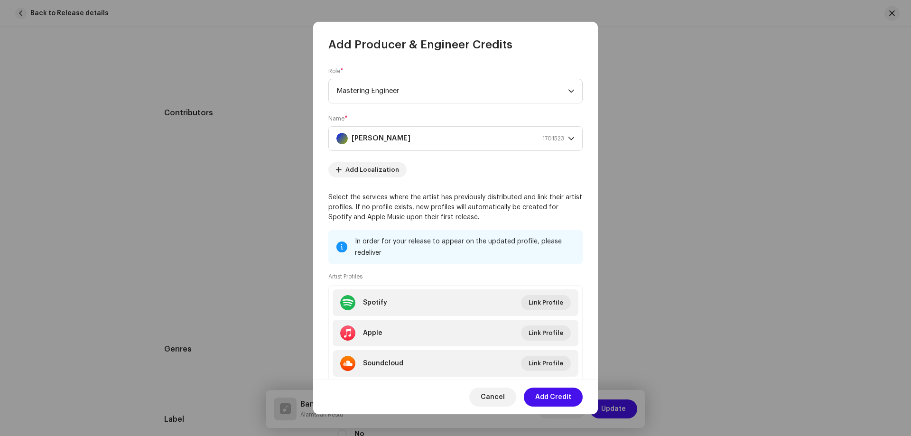
click at [547, 395] on span "Add Credit" at bounding box center [553, 397] width 36 height 19
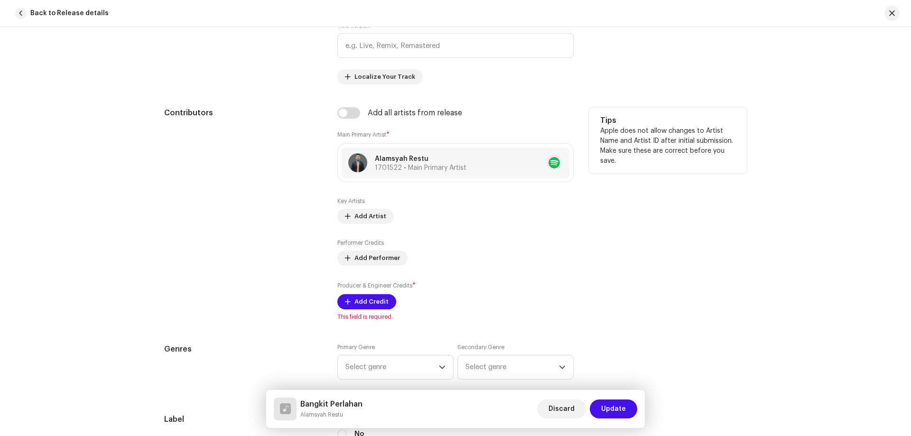
scroll to position [759, 0]
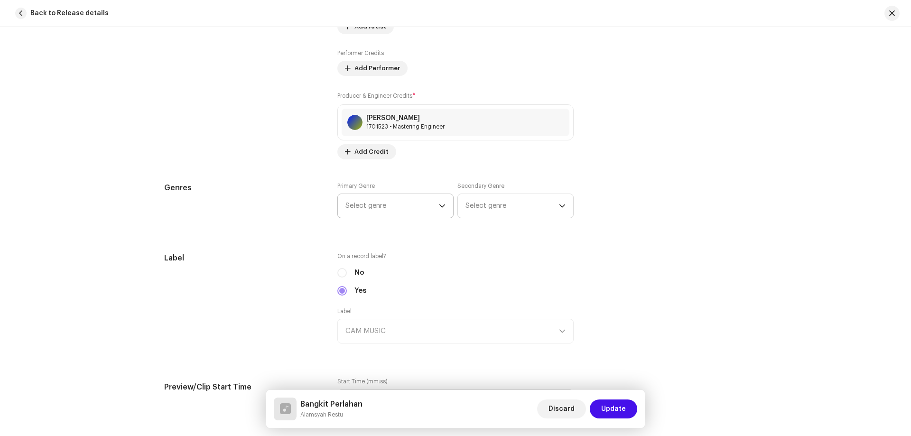
click at [392, 205] on span "Select genre" at bounding box center [392, 206] width 93 height 24
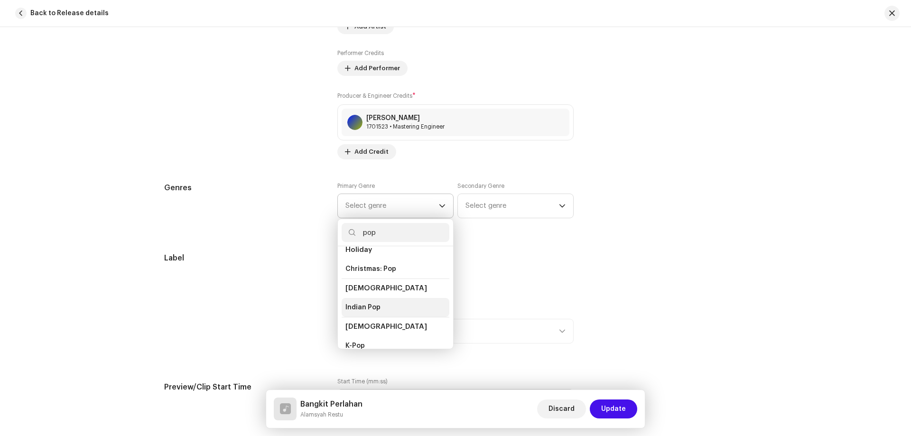
scroll to position [332, 0]
type input "pop"
click at [383, 290] on li "Pop" at bounding box center [396, 299] width 108 height 19
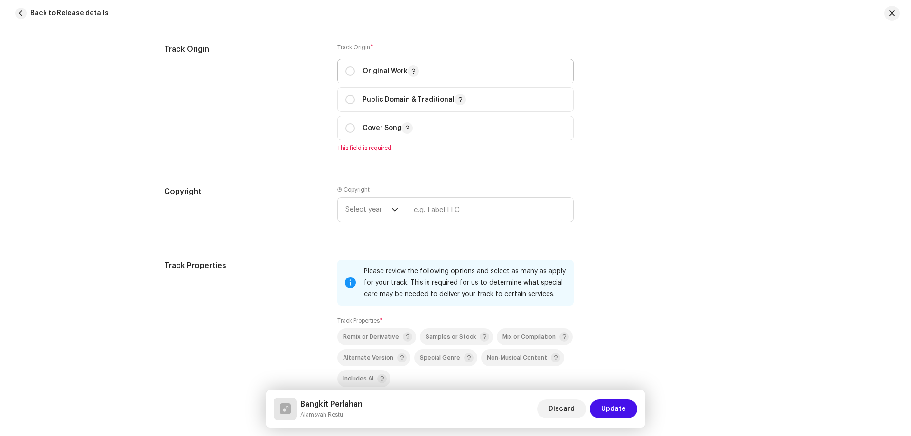
scroll to position [1139, 0]
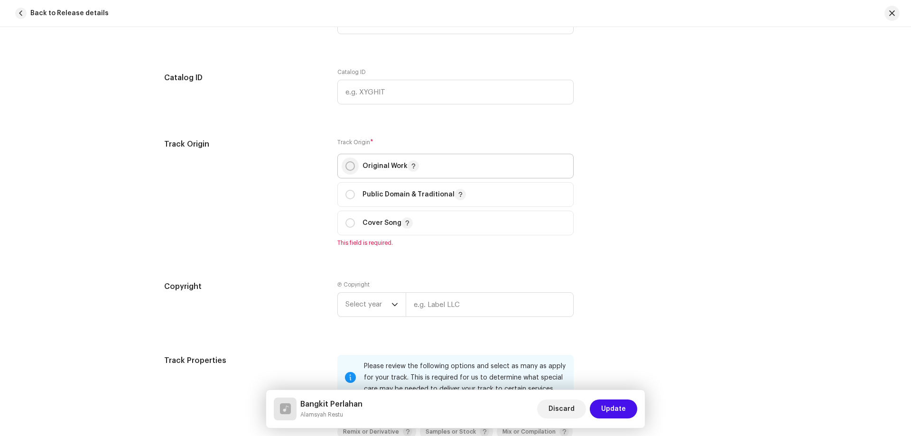
click at [349, 167] on input "radio" at bounding box center [350, 165] width 9 height 9
radio input "true"
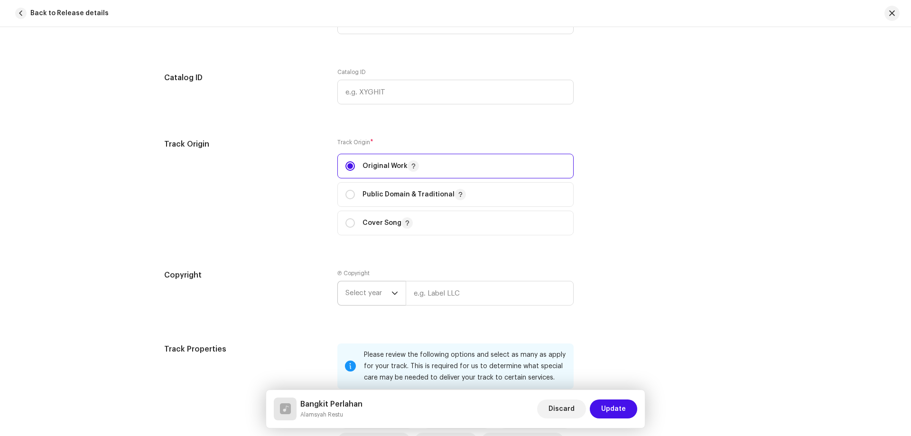
click at [392, 290] on div "dropdown trigger" at bounding box center [395, 293] width 7 height 24
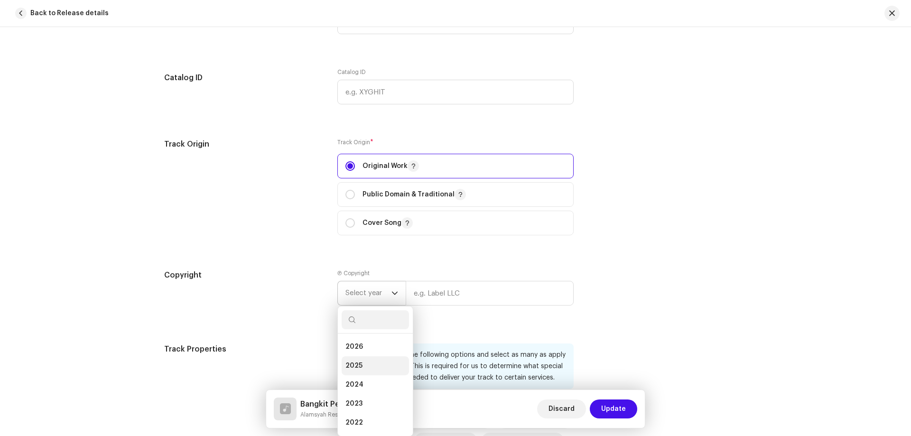
click at [364, 365] on li "2025" at bounding box center [375, 365] width 67 height 19
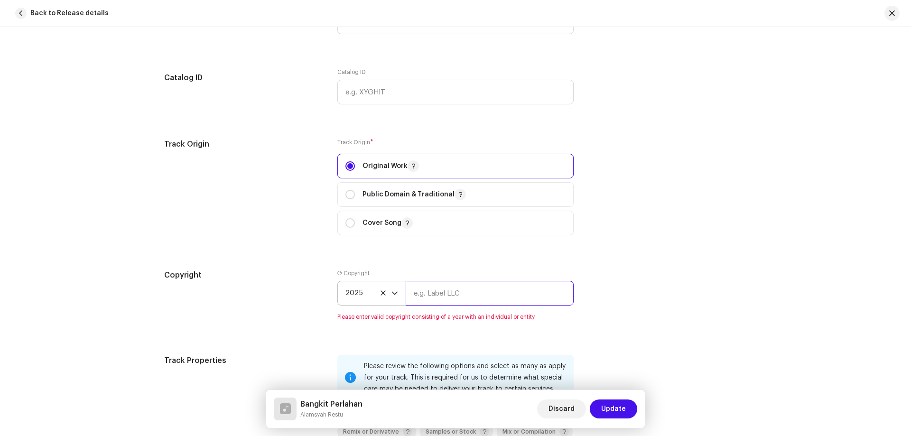
click at [461, 293] on input "text" at bounding box center [490, 293] width 168 height 25
type input "CAM MUSIC"
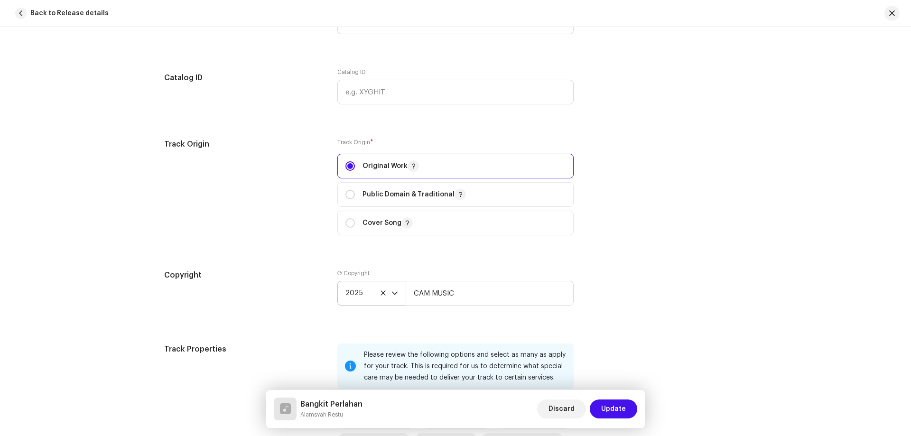
click at [619, 291] on div "Copyright Ⓟ Copyright 2025 CAM MUSIC" at bounding box center [455, 295] width 583 height 51
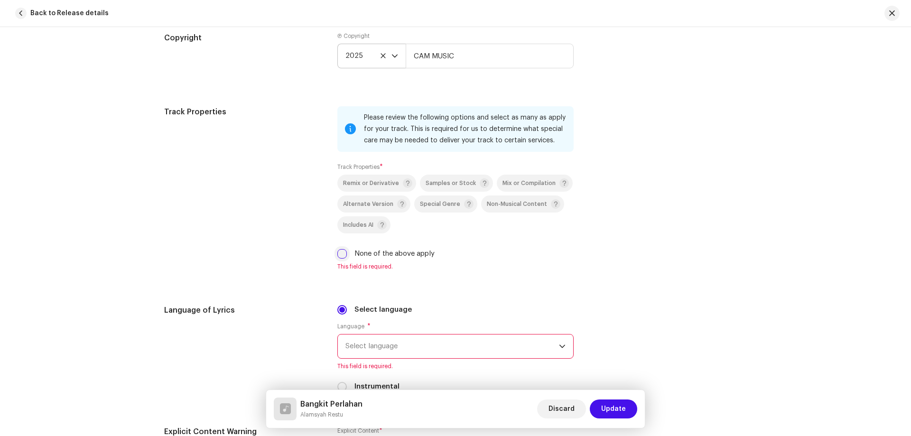
click at [337, 253] on input "None of the above apply" at bounding box center [341, 253] width 9 height 9
checkbox input "true"
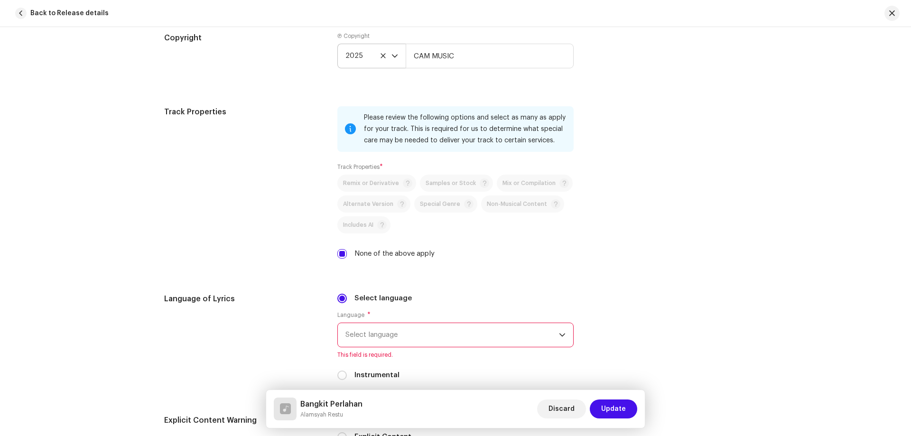
scroll to position [1519, 0]
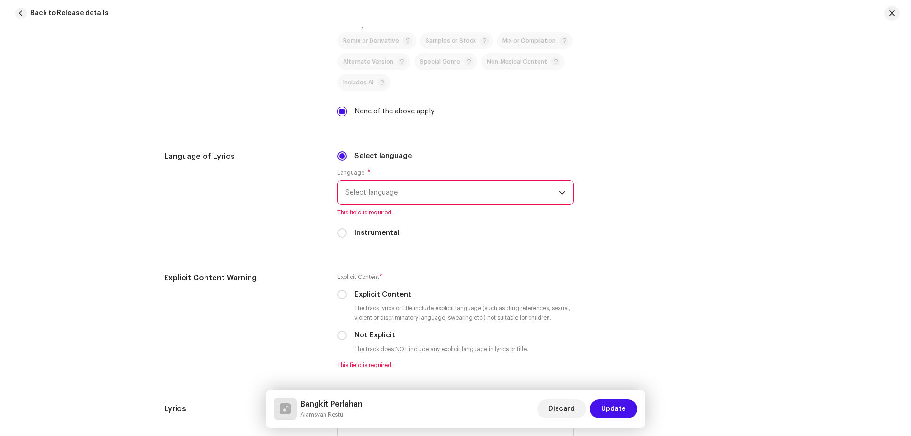
click at [393, 192] on span "Select language" at bounding box center [453, 193] width 214 height 24
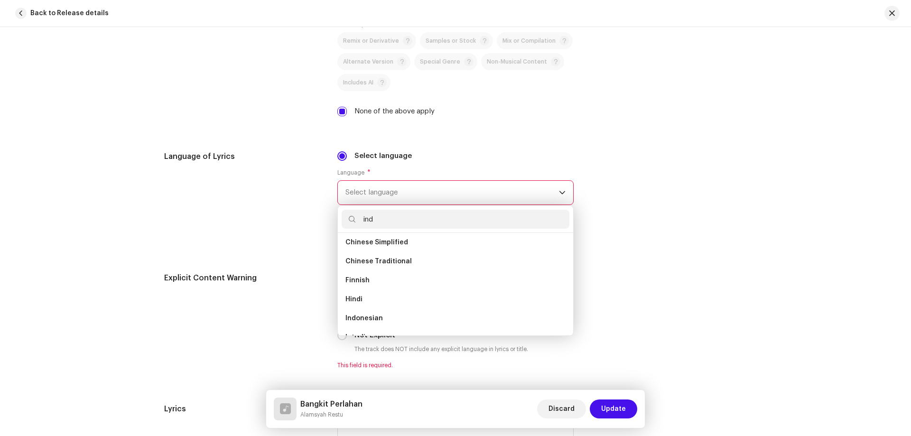
scroll to position [0, 0]
type input "ind"
click at [412, 269] on li "Indonesian" at bounding box center [456, 265] width 228 height 19
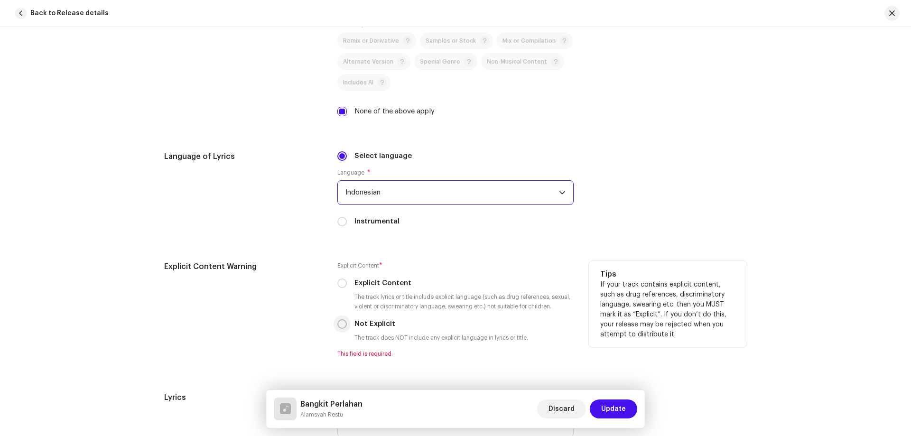
click at [339, 324] on input "Not Explicit" at bounding box center [341, 323] width 9 height 9
radio input "true"
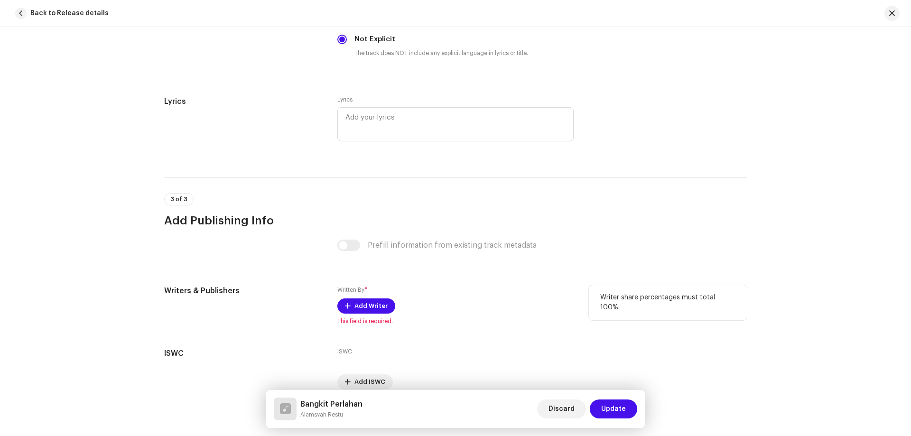
scroll to position [1848, 0]
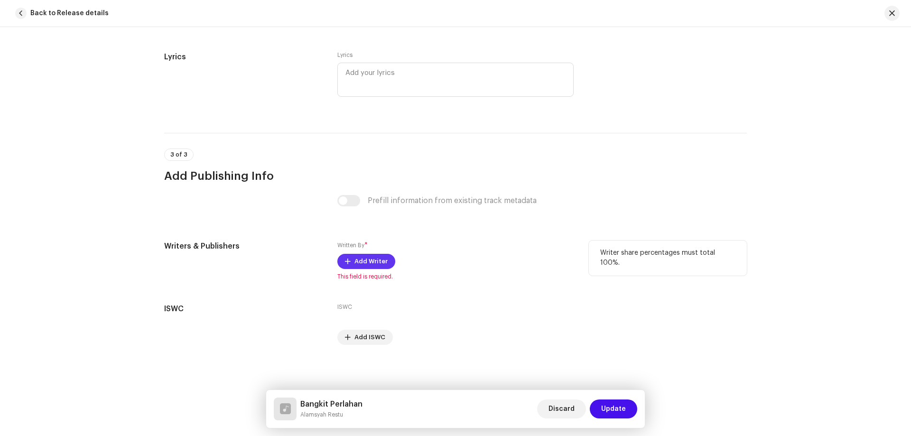
click at [377, 262] on span "Add Writer" at bounding box center [371, 261] width 33 height 19
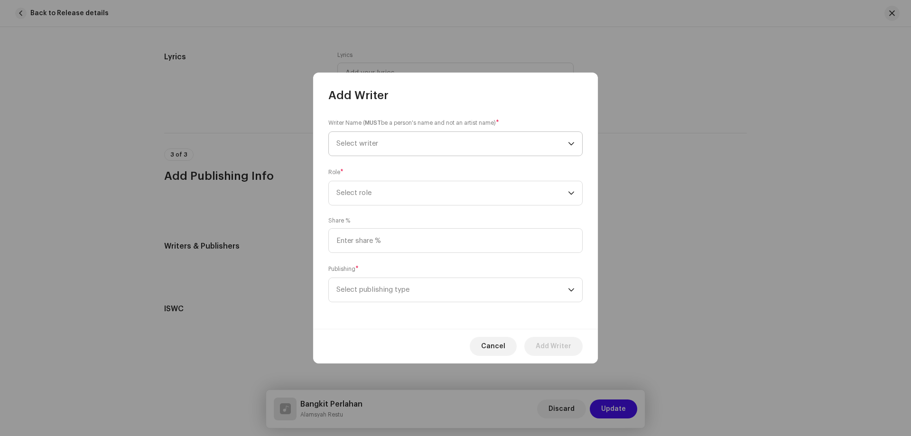
click at [453, 147] on span "Select writer" at bounding box center [452, 144] width 232 height 24
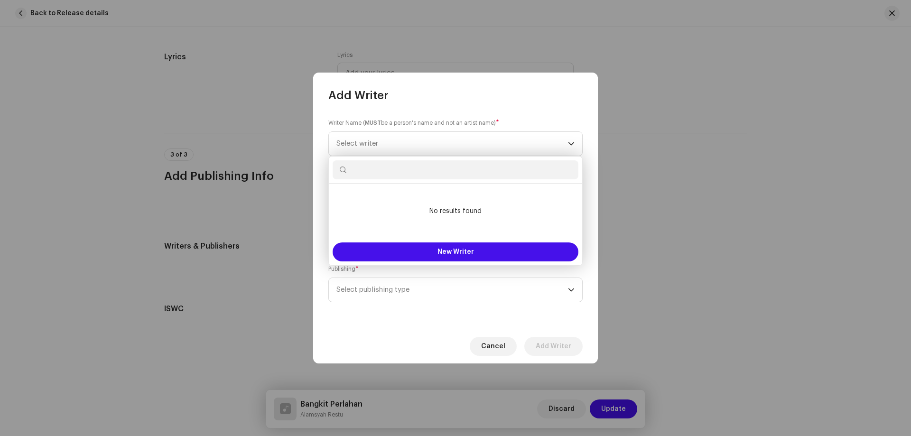
click at [488, 117] on div "Writer Name ( MUST be a person's name and not an artist name) * Select writer R…" at bounding box center [455, 216] width 285 height 226
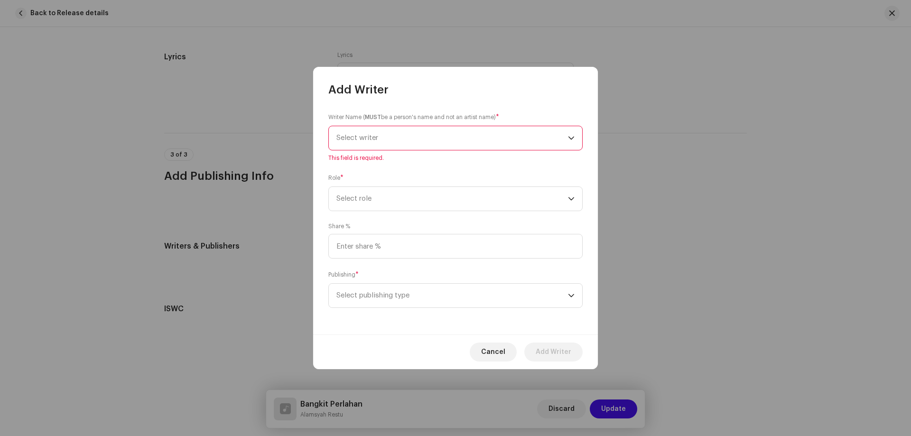
click at [389, 138] on span "Select writer" at bounding box center [452, 138] width 232 height 24
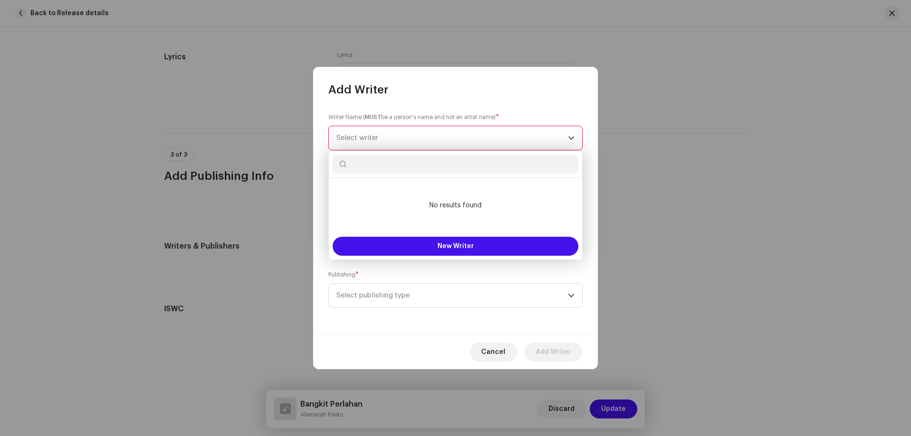
click at [389, 138] on span "Select writer" at bounding box center [452, 138] width 232 height 24
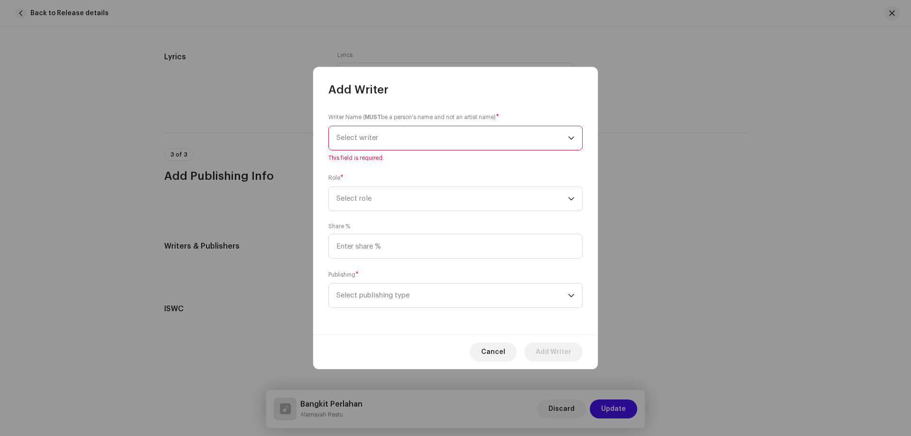
click at [407, 139] on span "Select writer" at bounding box center [452, 138] width 232 height 24
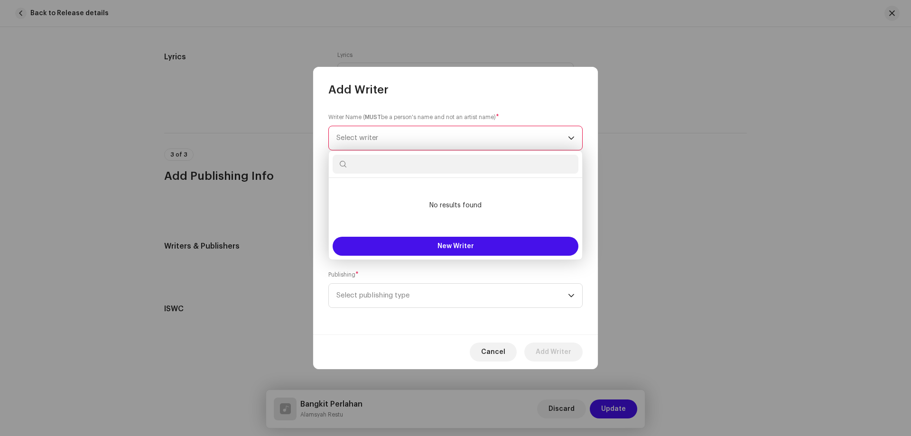
click at [407, 144] on span "Select writer" at bounding box center [452, 138] width 232 height 24
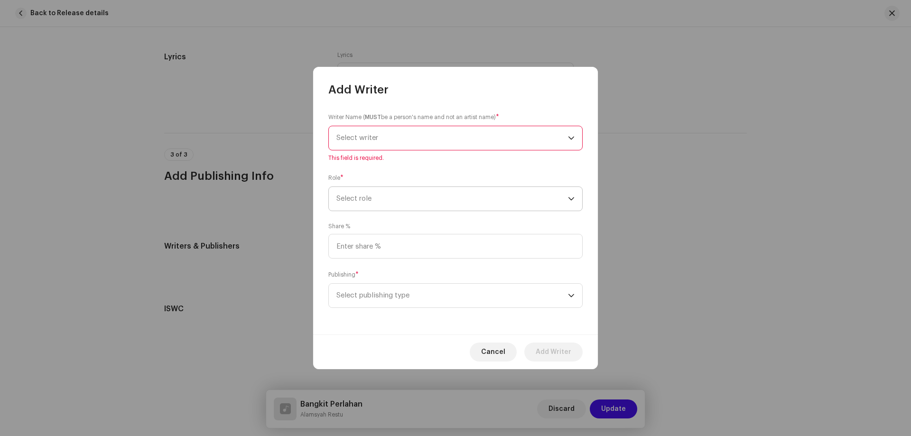
click at [418, 206] on span "Select role" at bounding box center [452, 199] width 232 height 24
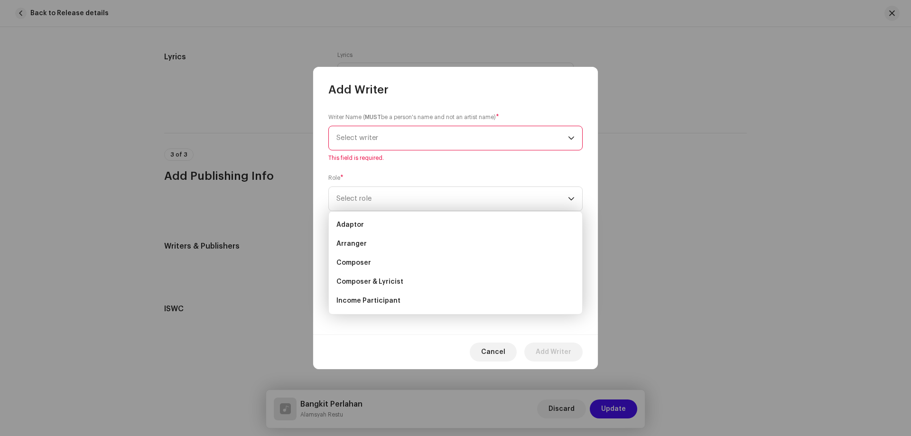
click at [477, 178] on div "Role * Select role" at bounding box center [455, 192] width 254 height 38
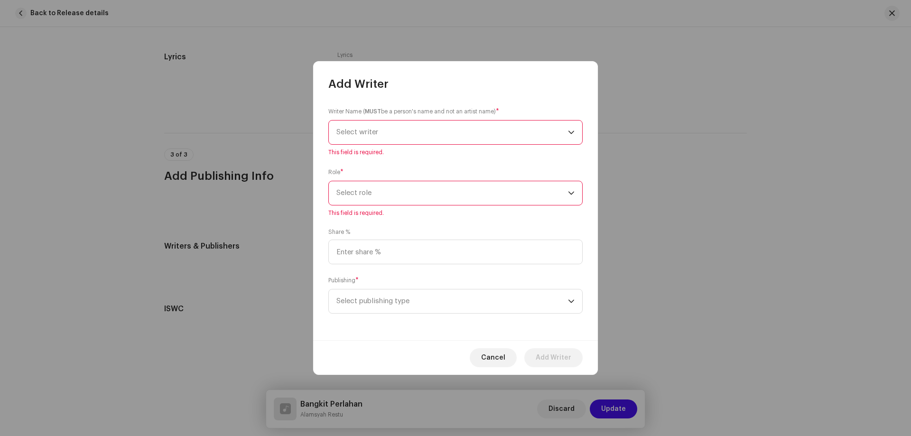
click at [442, 138] on span "Select writer" at bounding box center [452, 133] width 232 height 24
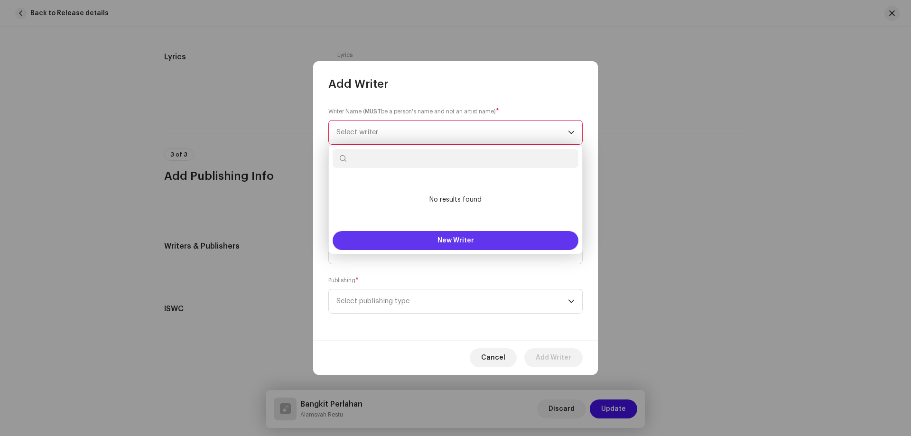
click at [456, 236] on button "New Writer" at bounding box center [456, 240] width 246 height 19
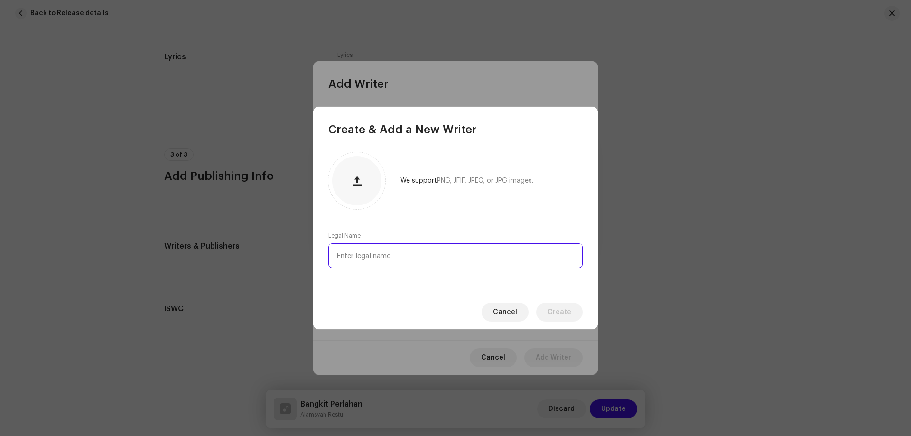
paste input "QT5M22527014"
drag, startPoint x: 469, startPoint y: 259, endPoint x: 235, endPoint y: 253, distance: 234.0
click at [235, 253] on div "Create & Add a New Writer We support PNG, JFIF, JPEG, or JPG images. Legal Name…" at bounding box center [455, 218] width 911 height 436
paste input "Alamsyah Restu"
type input "Alamsyah Restu"
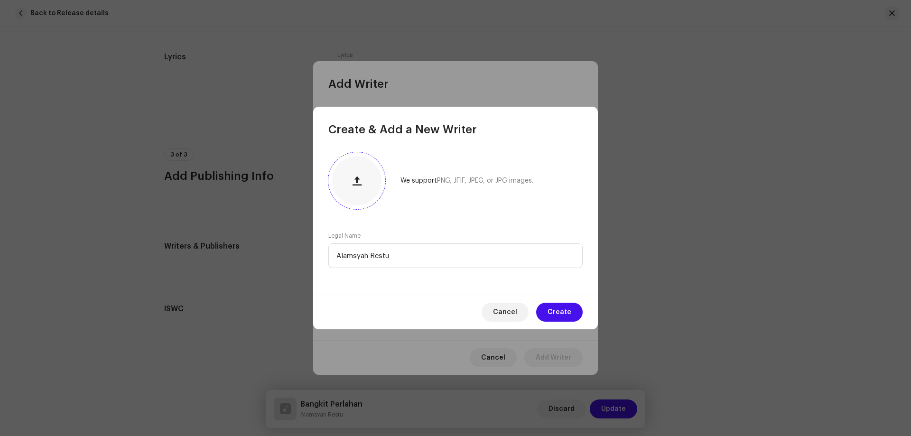
click at [353, 179] on span "button" at bounding box center [357, 181] width 9 height 8
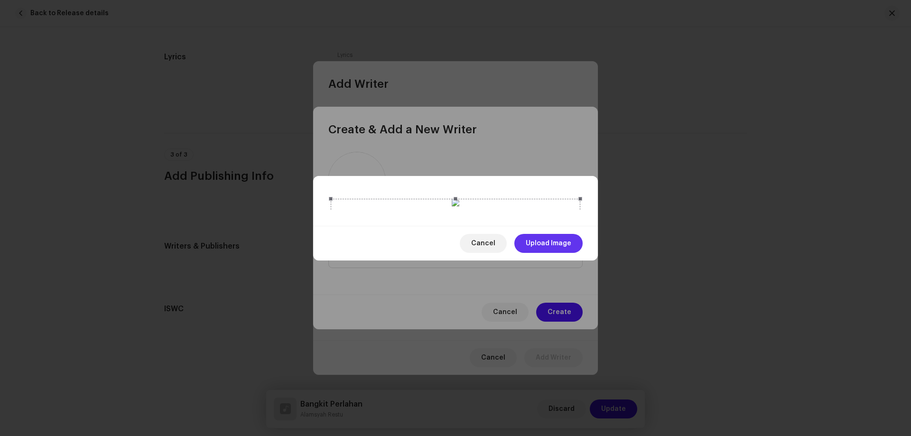
click at [547, 253] on span "Upload Image" at bounding box center [549, 243] width 46 height 19
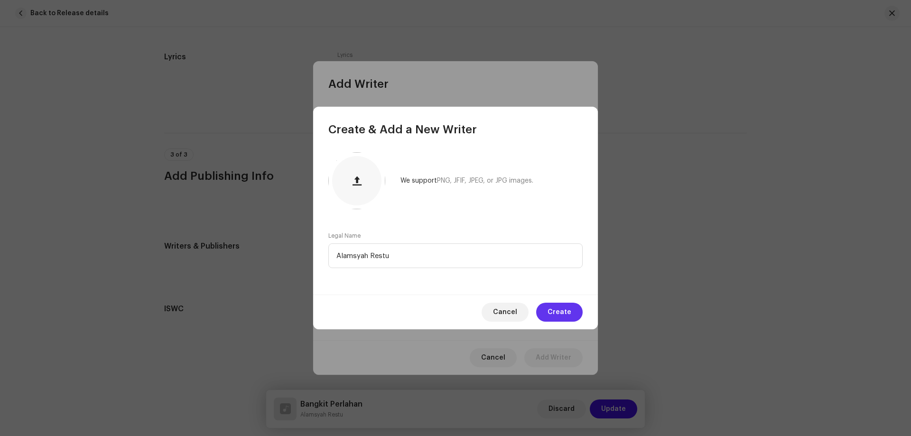
click at [553, 310] on span "Create" at bounding box center [560, 312] width 24 height 19
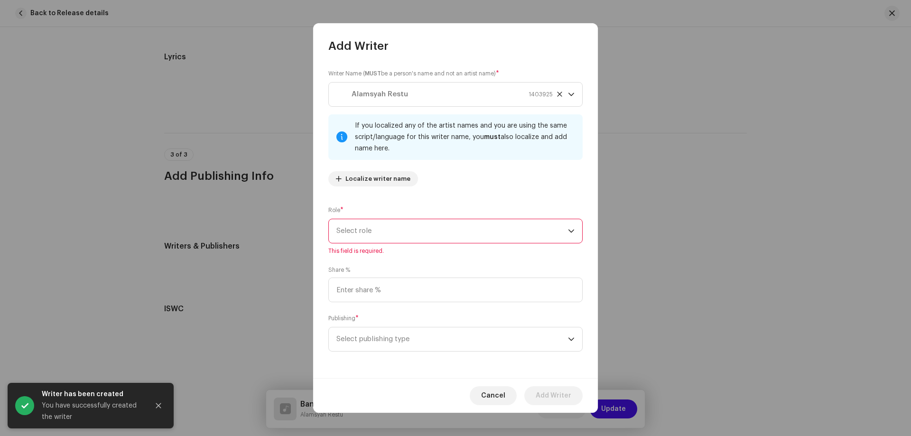
click at [402, 225] on span "Select role" at bounding box center [452, 231] width 232 height 24
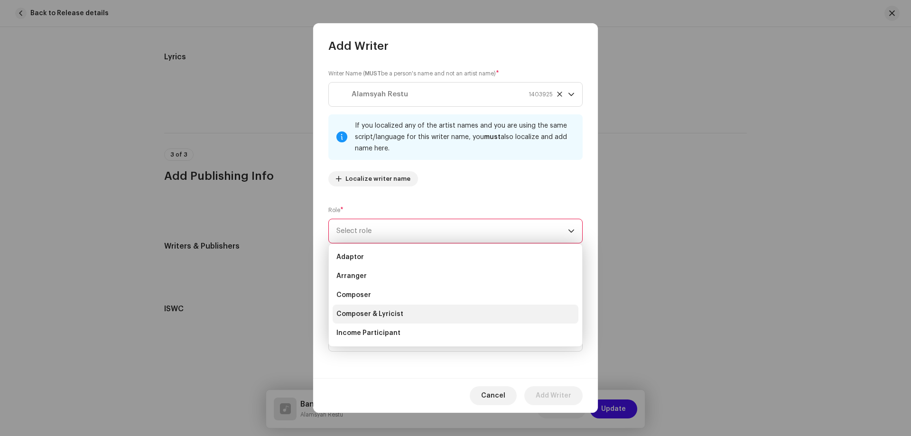
click at [410, 317] on li "Composer & Lyricist" at bounding box center [456, 314] width 246 height 19
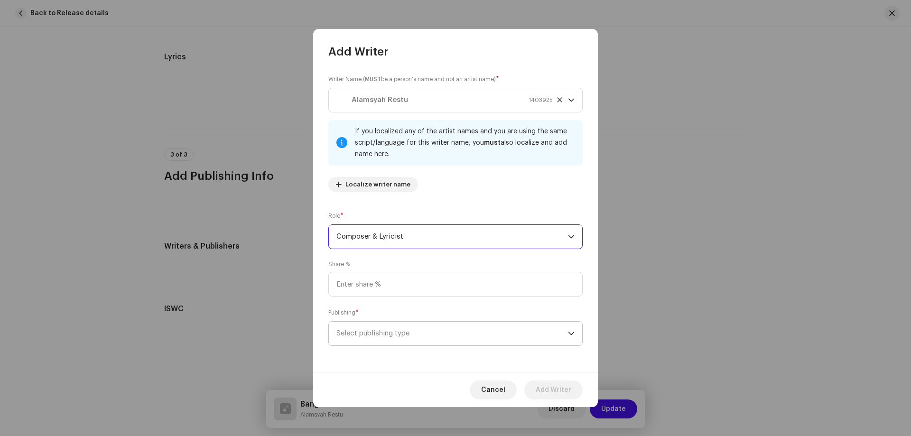
click at [383, 337] on span "Select publishing type" at bounding box center [452, 334] width 232 height 24
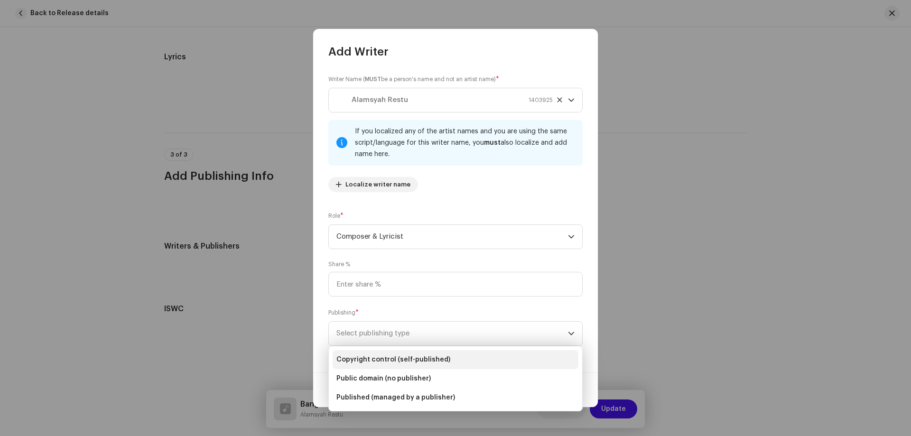
click at [400, 362] on span "Copyright control (self-published)" at bounding box center [393, 359] width 114 height 9
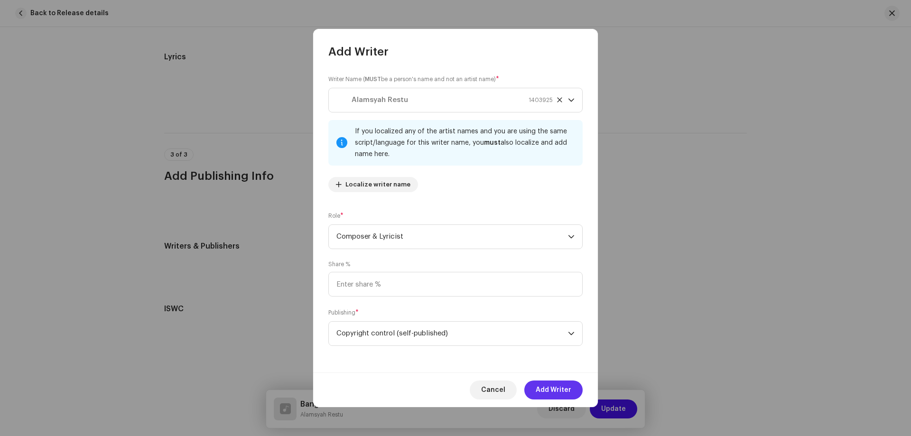
click at [560, 391] on span "Add Writer" at bounding box center [554, 390] width 36 height 19
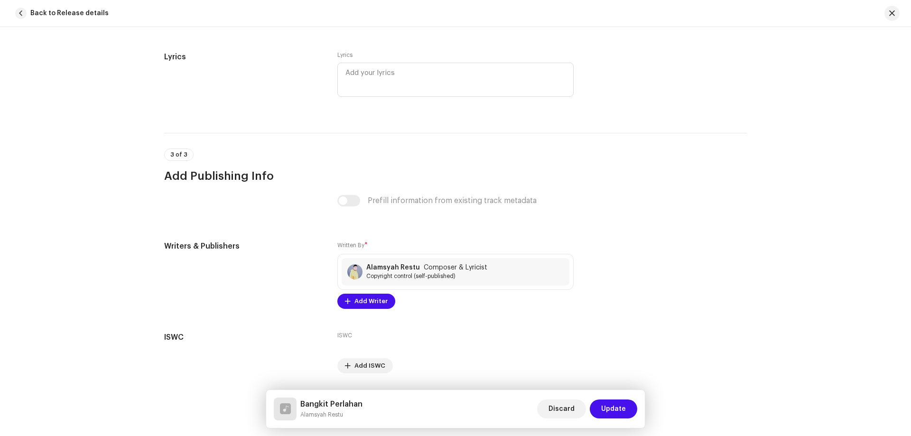
scroll to position [1877, 0]
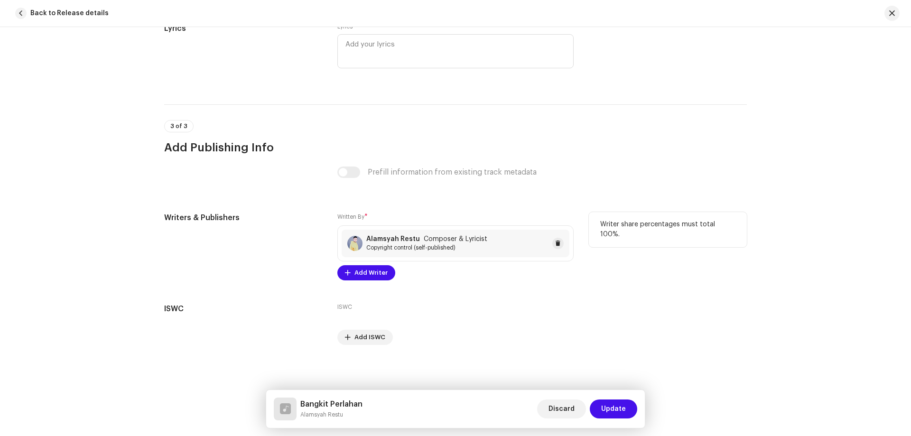
click at [449, 249] on span "Copyright control (self-published)" at bounding box center [426, 248] width 121 height 8
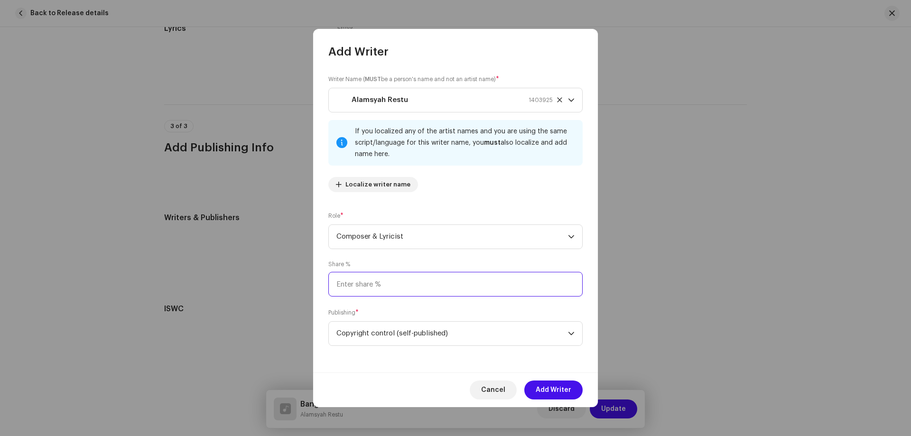
click at [366, 285] on input at bounding box center [455, 284] width 254 height 25
click at [452, 326] on span "Copyright control (self-published)" at bounding box center [452, 334] width 232 height 24
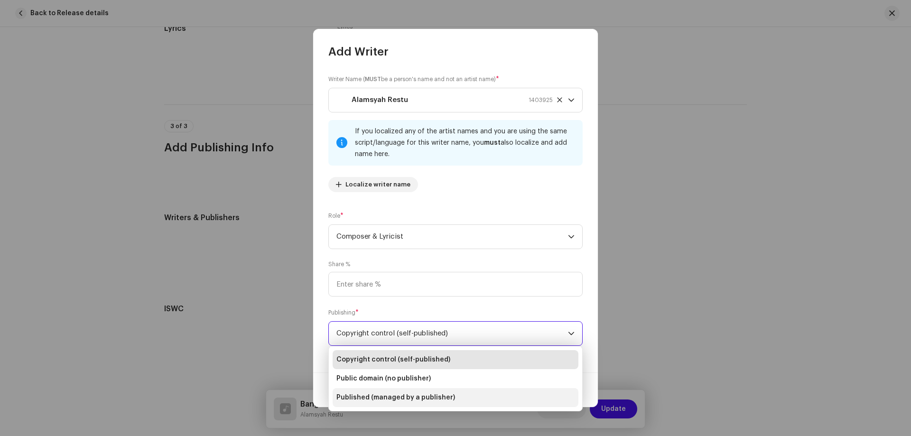
click at [417, 398] on span "Published (managed by a publisher)" at bounding box center [395, 397] width 119 height 9
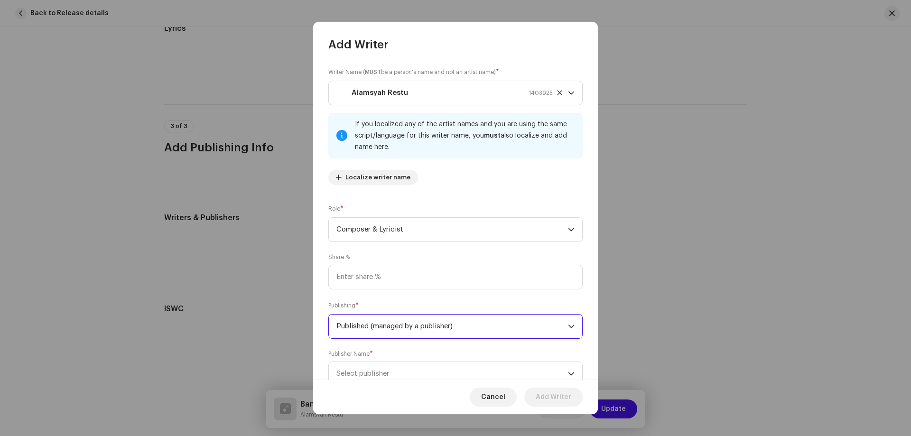
scroll to position [33, 0]
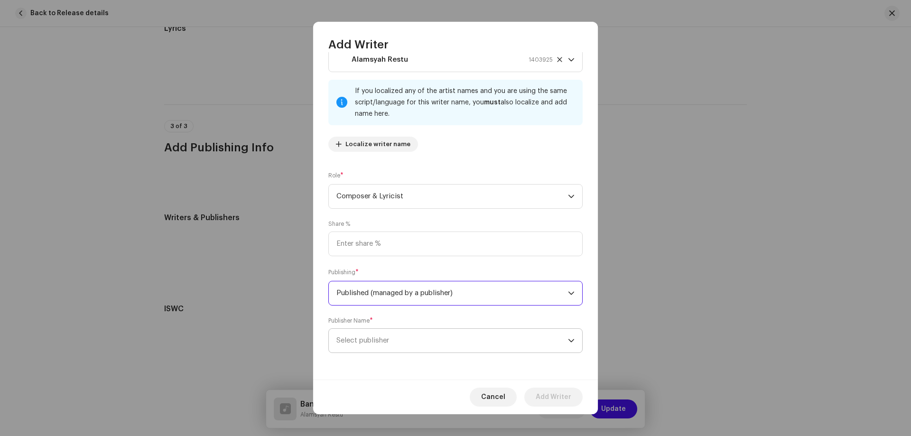
click at [444, 339] on span "Select publisher" at bounding box center [452, 341] width 232 height 24
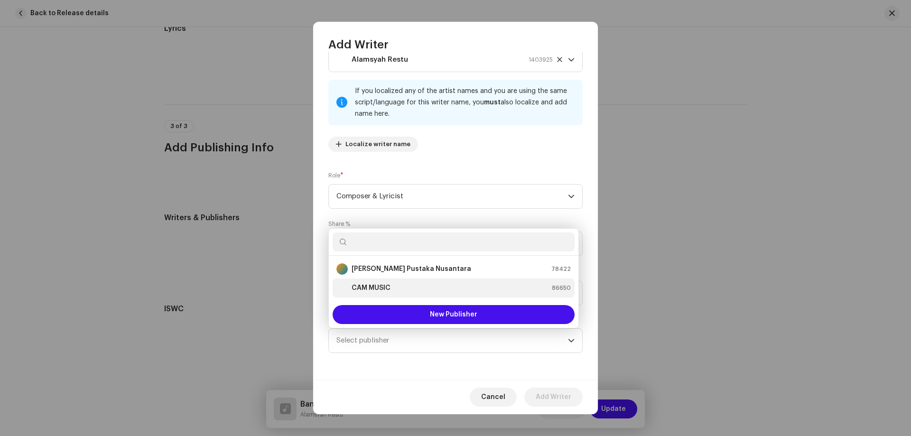
click at [459, 290] on div "CAM MUSIC 86650" at bounding box center [453, 287] width 234 height 11
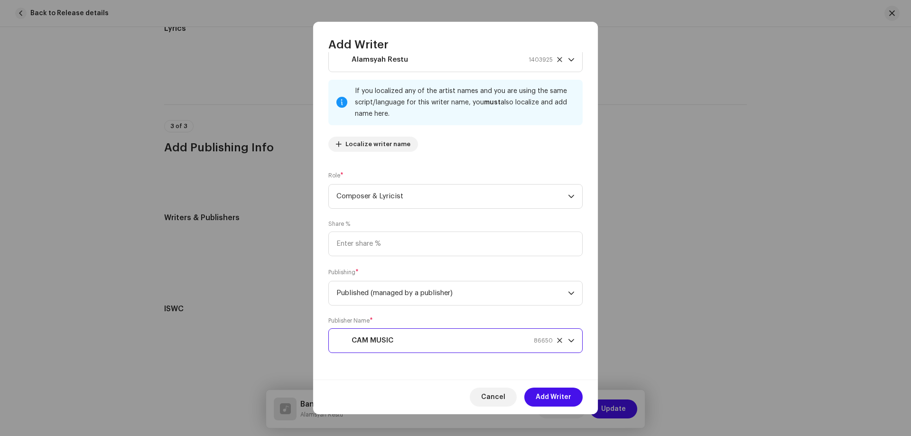
click at [557, 338] on icon at bounding box center [560, 340] width 6 height 6
click at [570, 293] on icon "dropdown trigger" at bounding box center [571, 293] width 7 height 7
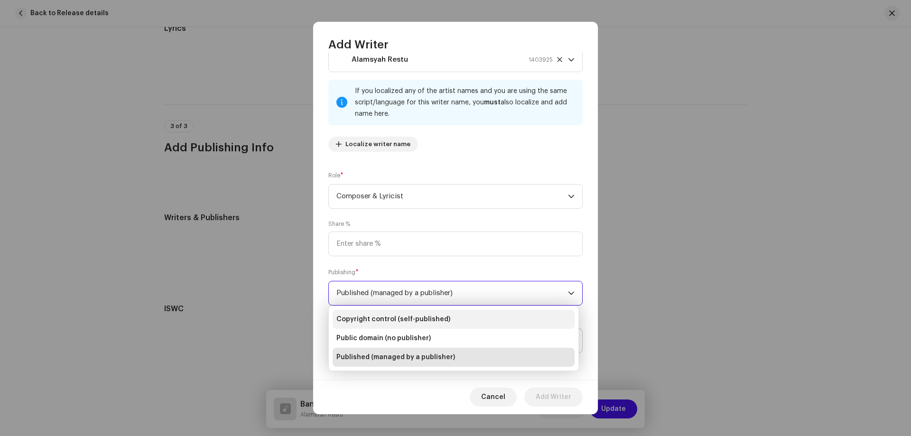
click at [497, 314] on li "Copyright control (self-published)" at bounding box center [454, 319] width 242 height 19
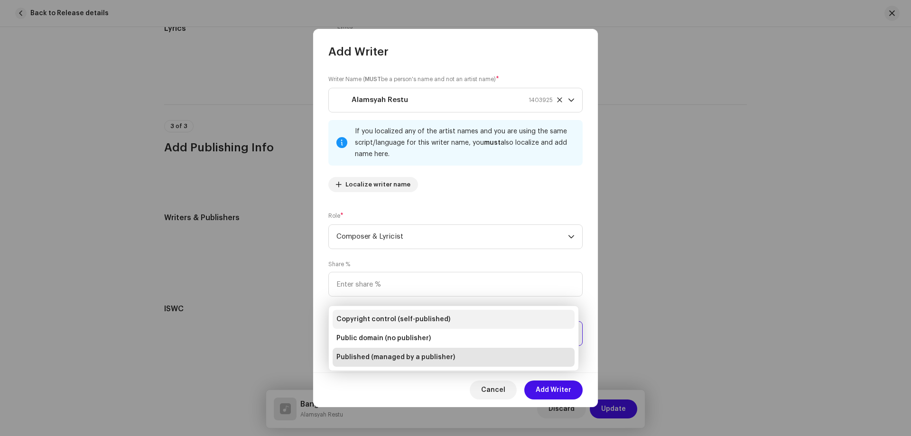
scroll to position [0, 0]
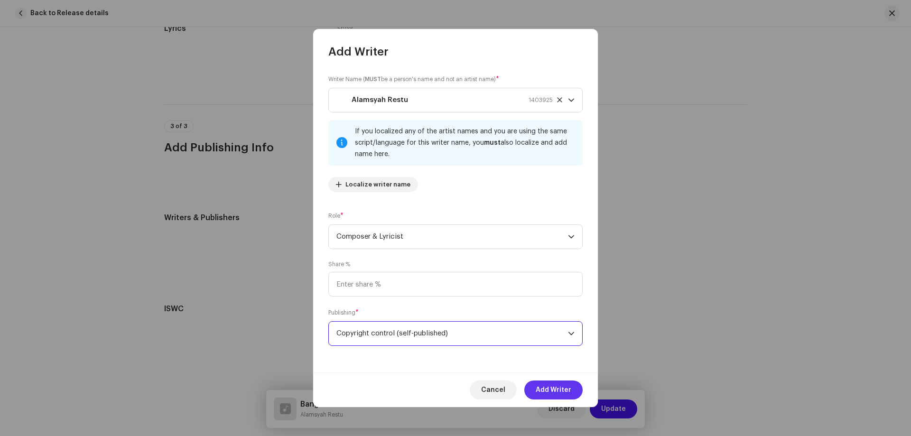
click at [557, 387] on span "Add Writer" at bounding box center [554, 390] width 36 height 19
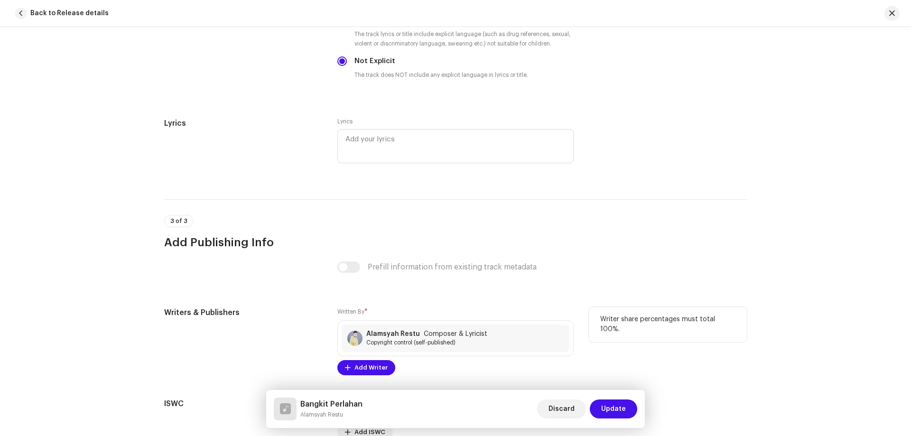
scroll to position [1877, 0]
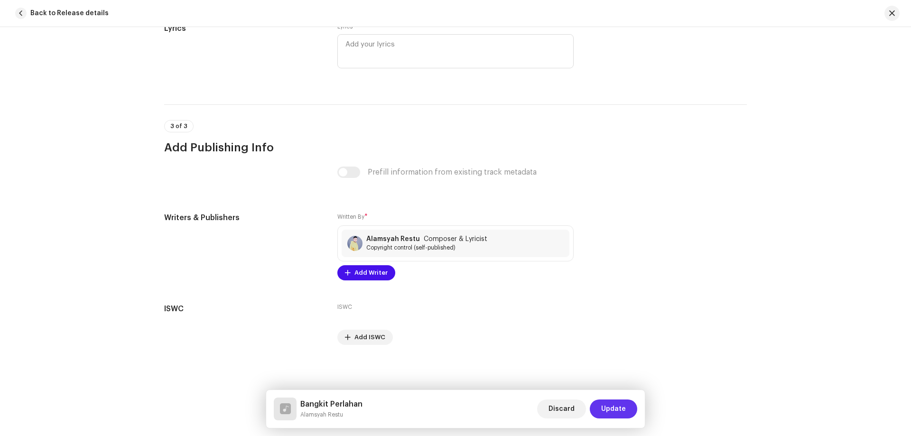
click at [609, 410] on span "Update" at bounding box center [613, 409] width 25 height 19
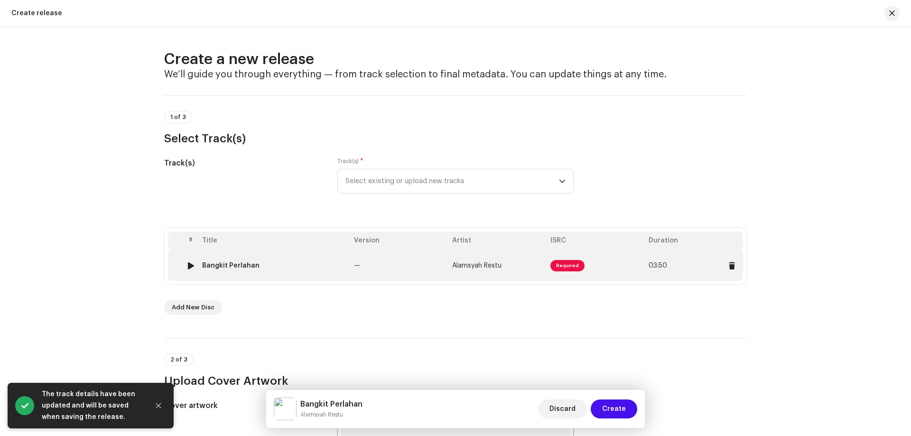
click at [574, 264] on span "Required" at bounding box center [568, 265] width 34 height 11
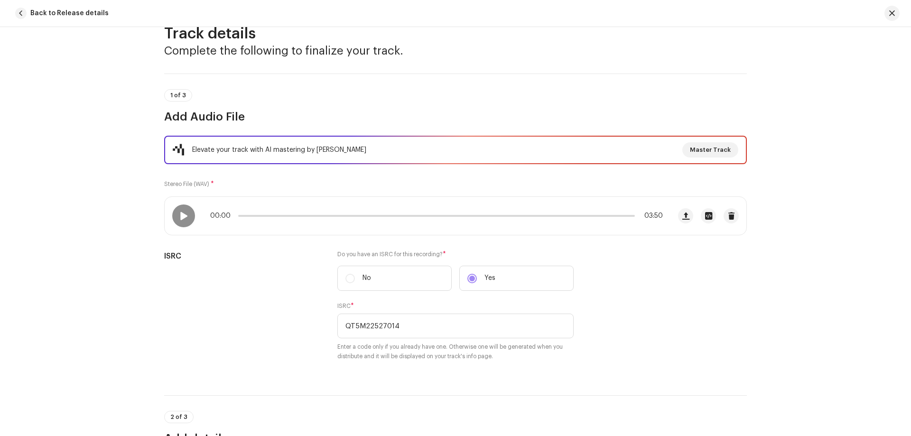
scroll to position [0, 0]
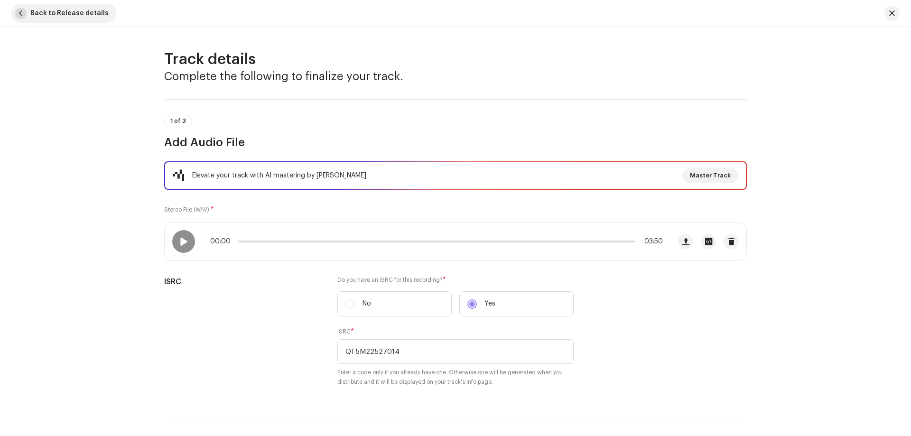
click at [33, 19] on span "Back to Release details" at bounding box center [69, 13] width 78 height 19
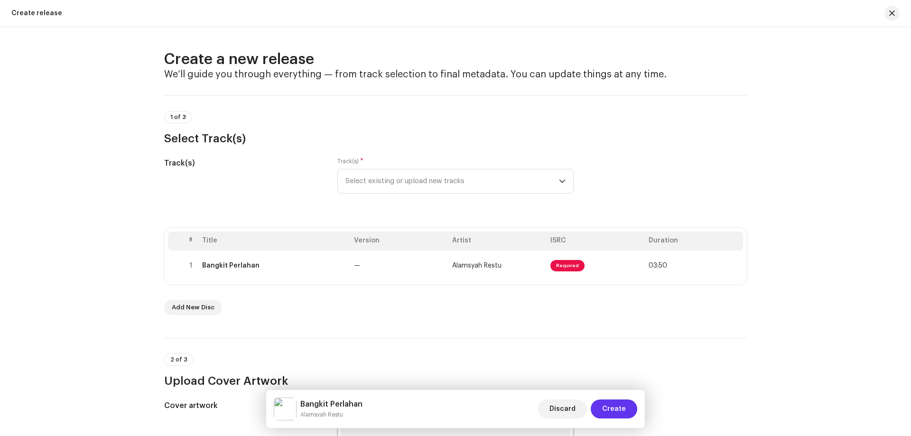
click at [617, 410] on span "Create" at bounding box center [614, 409] width 24 height 19
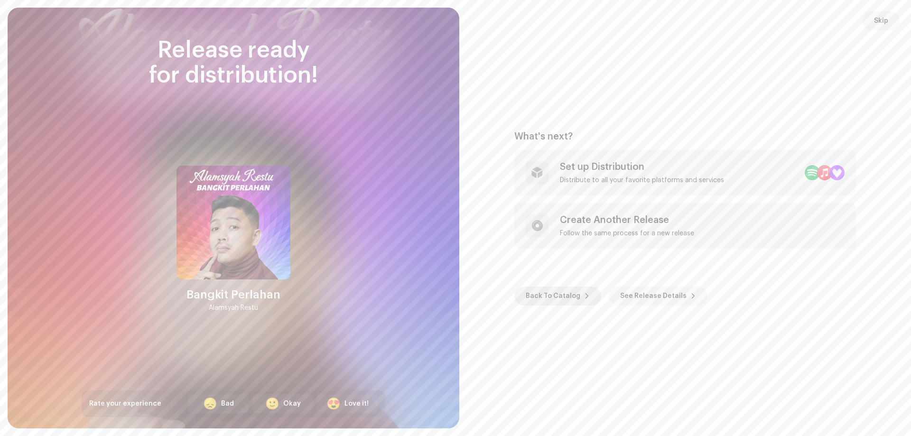
click at [569, 300] on span "Back To Catalog" at bounding box center [553, 296] width 55 height 19
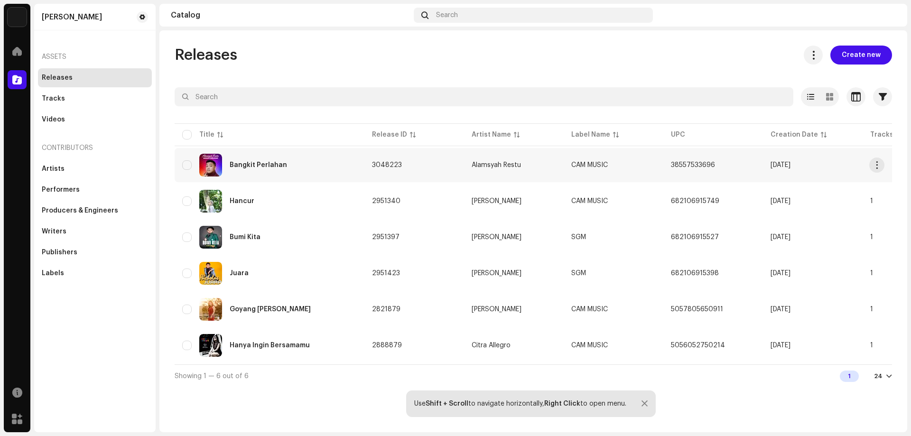
click at [259, 167] on div "Bangkit Perlahan" at bounding box center [258, 165] width 57 height 7
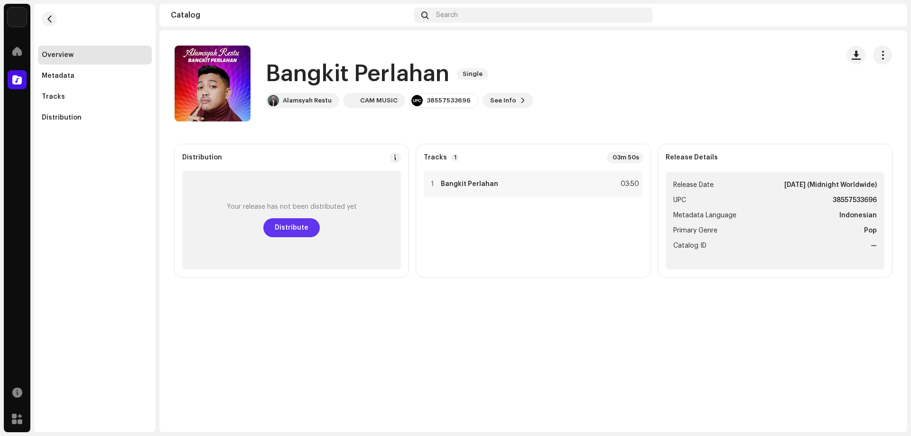
click at [290, 229] on span "Distribute" at bounding box center [292, 227] width 34 height 19
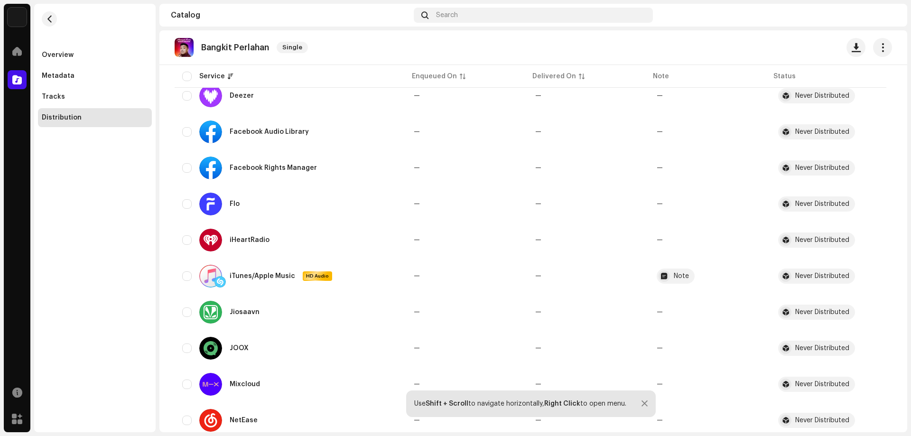
scroll to position [380, 0]
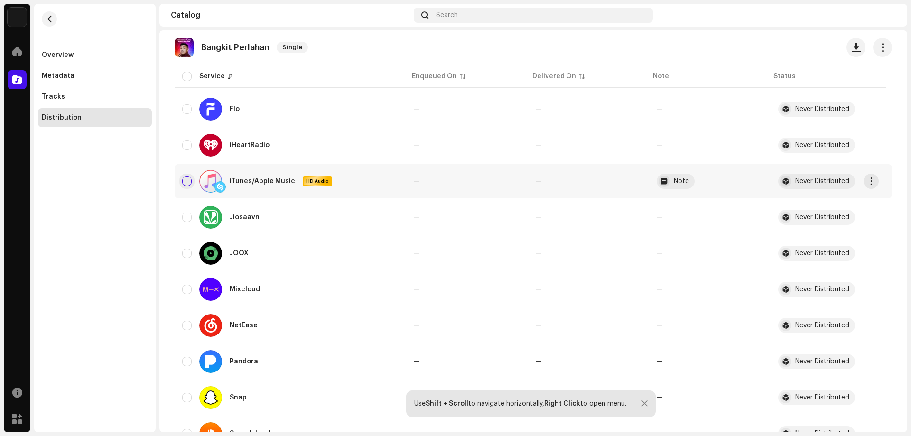
click at [185, 179] on input "checkbox" at bounding box center [186, 181] width 9 height 9
checkbox input "true"
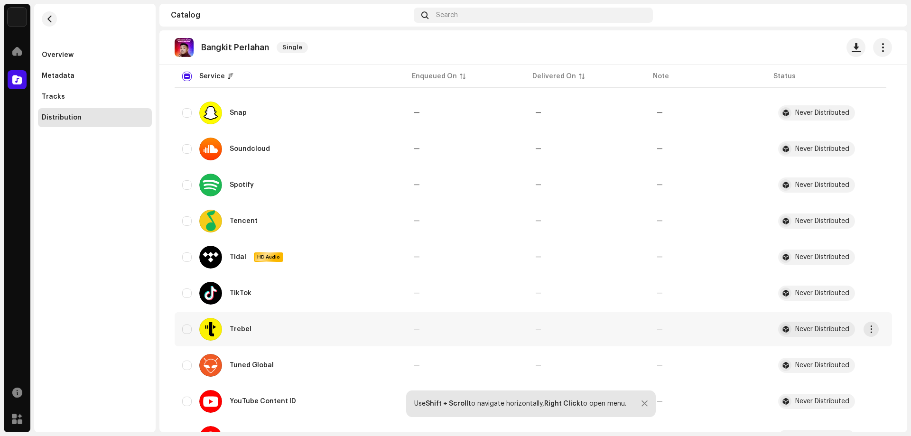
scroll to position [711, 0]
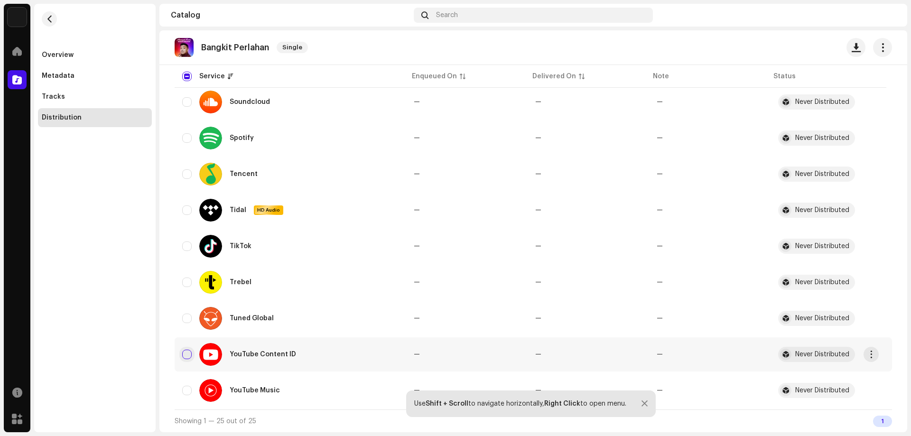
click at [185, 357] on input "Row Unselected" at bounding box center [186, 354] width 9 height 9
checkbox input "true"
click at [190, 388] on input "Row Unselected" at bounding box center [186, 390] width 9 height 9
checkbox input "true"
click at [868, 353] on span "button" at bounding box center [871, 355] width 7 height 8
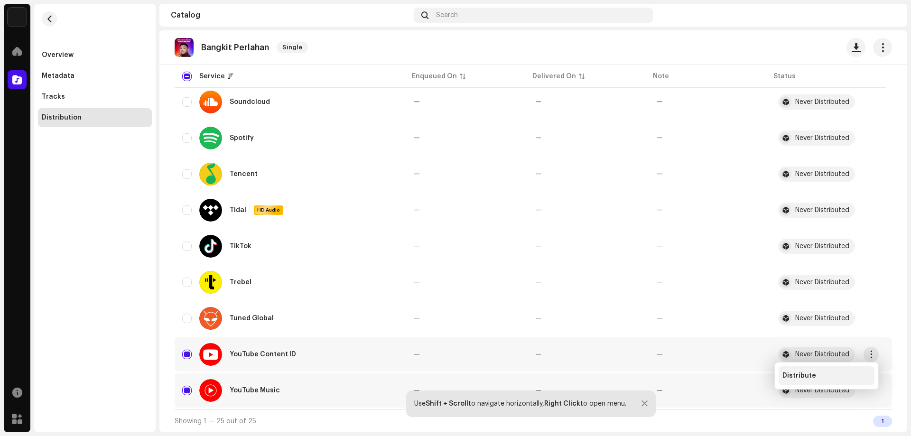
click at [850, 377] on div "Distribute" at bounding box center [827, 376] width 88 height 8
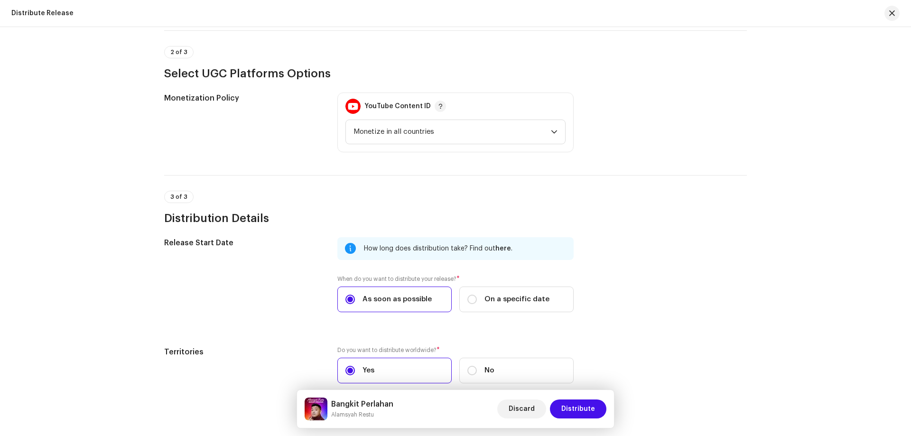
scroll to position [0, 0]
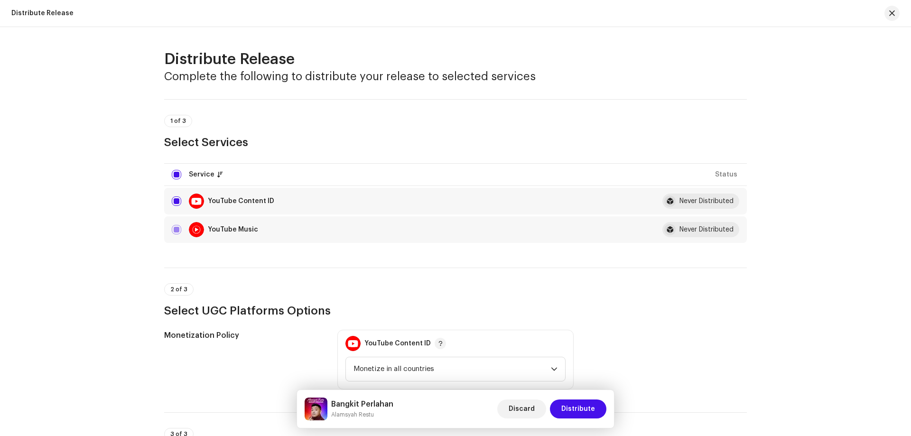
click at [177, 117] on p-tag "1 of 3" at bounding box center [178, 121] width 28 height 12
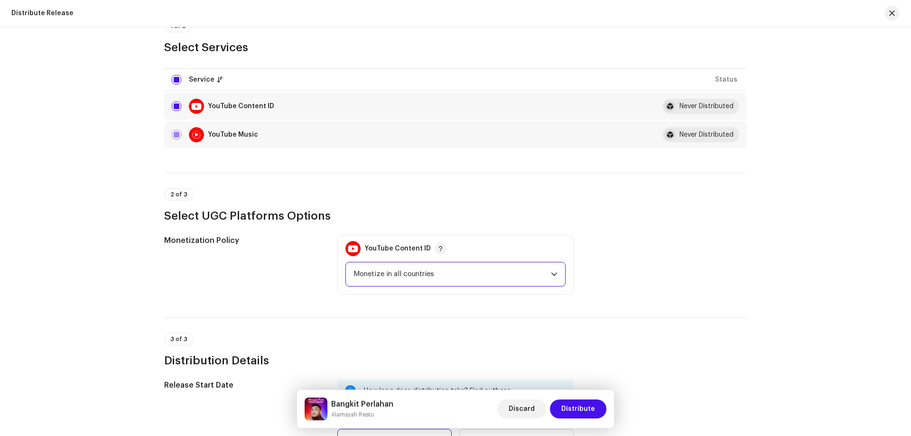
click at [438, 276] on span "Monetize in all countries" at bounding box center [452, 274] width 197 height 24
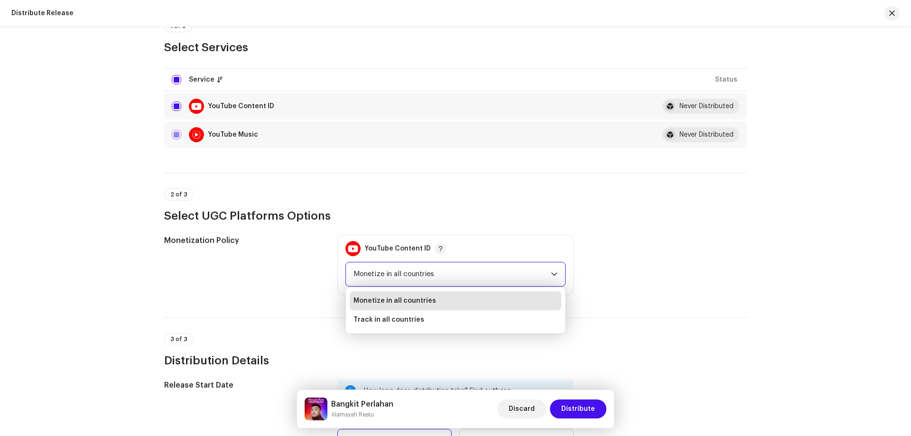
click at [554, 220] on h3 "Select UGC Platforms Options" at bounding box center [455, 215] width 583 height 15
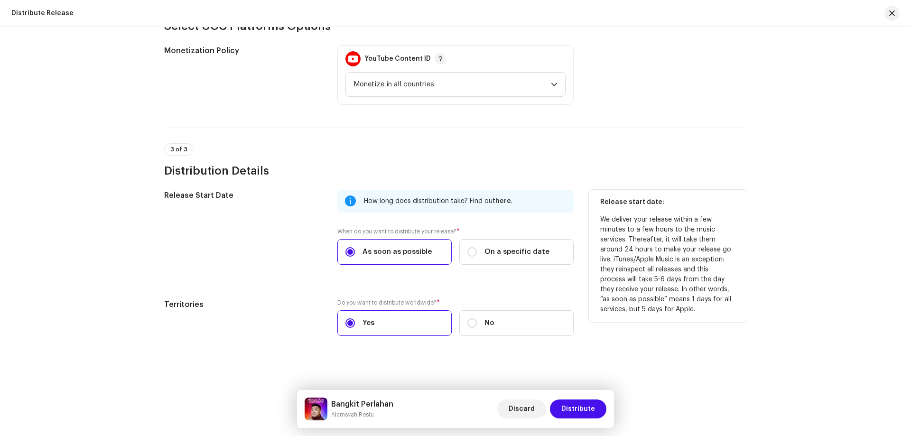
scroll to position [287, 0]
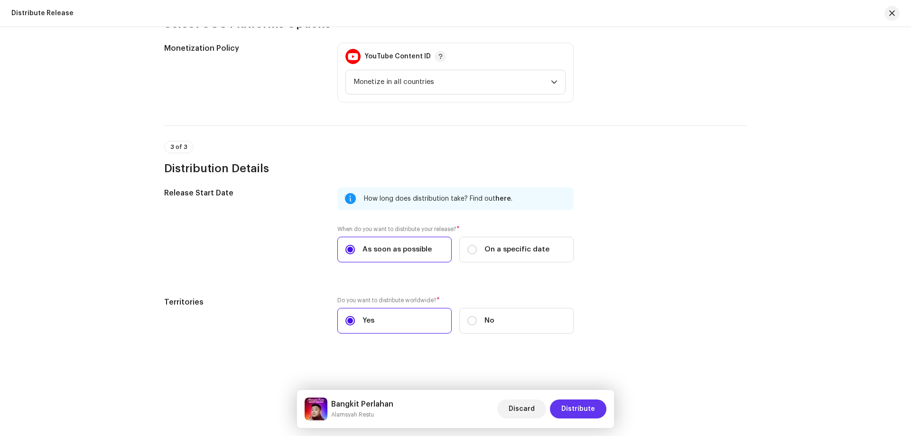
click at [588, 411] on span "Distribute" at bounding box center [578, 409] width 34 height 19
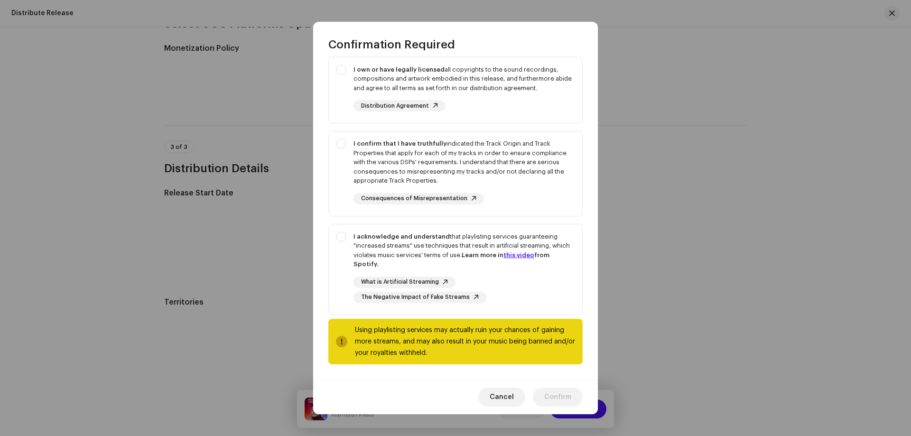
scroll to position [0, 0]
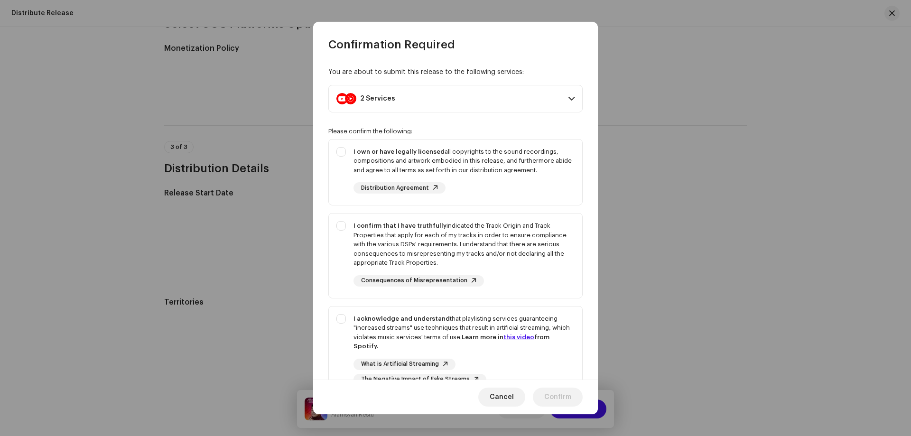
click at [462, 97] on p-accordion-header "2 Services" at bounding box center [455, 99] width 254 height 28
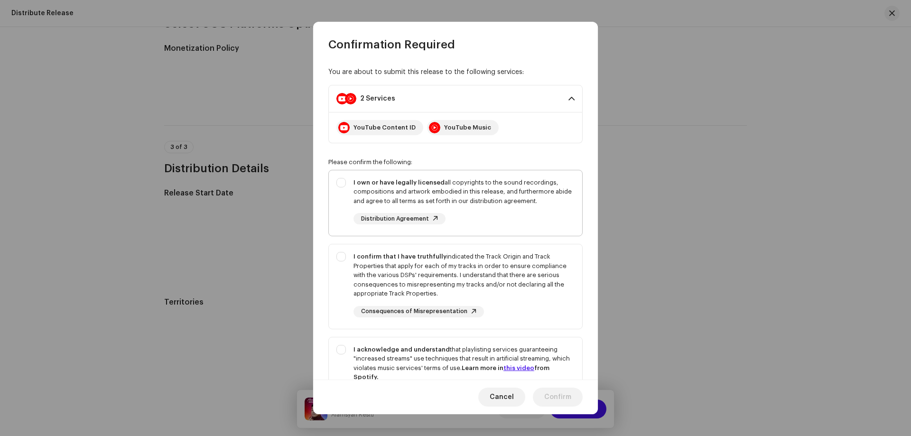
drag, startPoint x: 497, startPoint y: 203, endPoint x: 361, endPoint y: 177, distance: 139.2
click at [361, 177] on div "I own or have legally licensed all copyrights to the sound recordings, composit…" at bounding box center [455, 201] width 253 height 62
drag, startPoint x: 397, startPoint y: 188, endPoint x: 446, endPoint y: 203, distance: 51.1
click at [446, 203] on div "I own or have legally licensed all copyrights to the sound recordings, composit…" at bounding box center [455, 201] width 253 height 62
click at [340, 183] on div "I own or have legally licensed all copyrights to the sound recordings, composit…" at bounding box center [455, 201] width 253 height 62
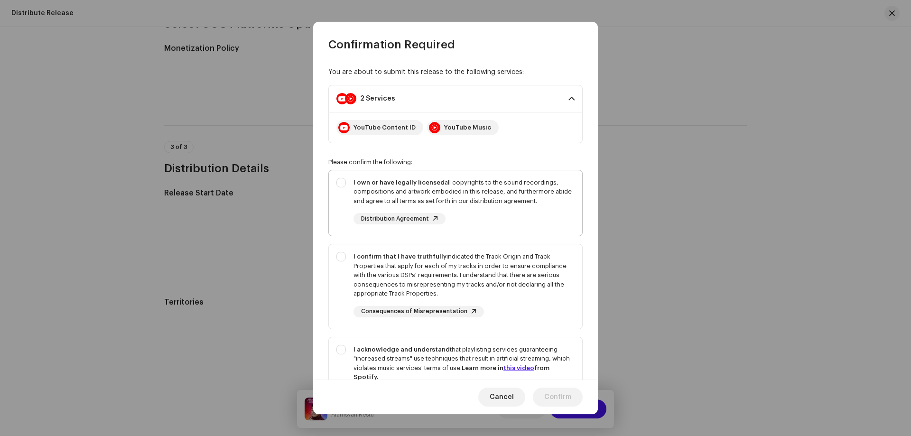
checkbox input "true"
click at [343, 257] on div "I confirm that I have truthfully indicated the Track Origin and Track Propertie…" at bounding box center [455, 284] width 253 height 81
checkbox input "true"
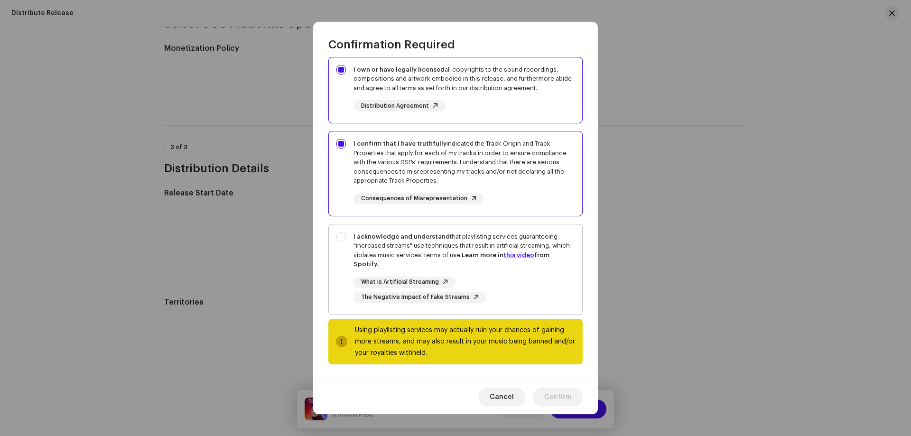
click at [342, 233] on div "I acknowledge and understand that playlisting services guaranteeing "increased …" at bounding box center [455, 267] width 253 height 86
checkbox input "true"
click at [561, 398] on span "Confirm" at bounding box center [557, 397] width 27 height 19
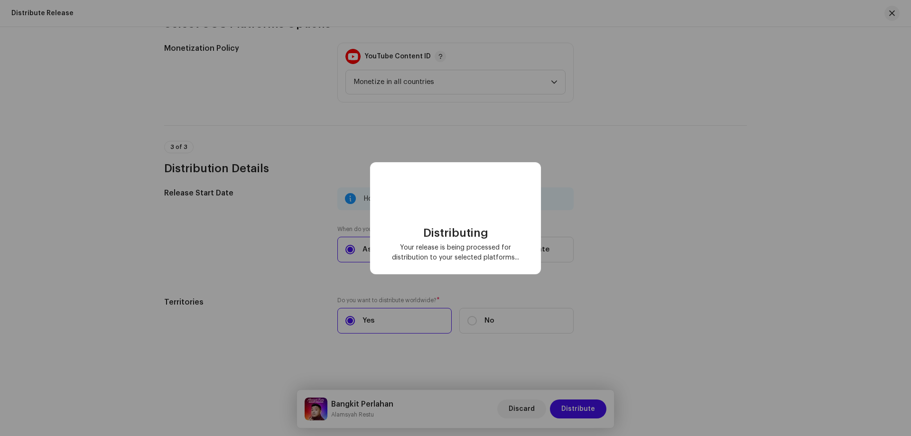
scroll to position [0, 0]
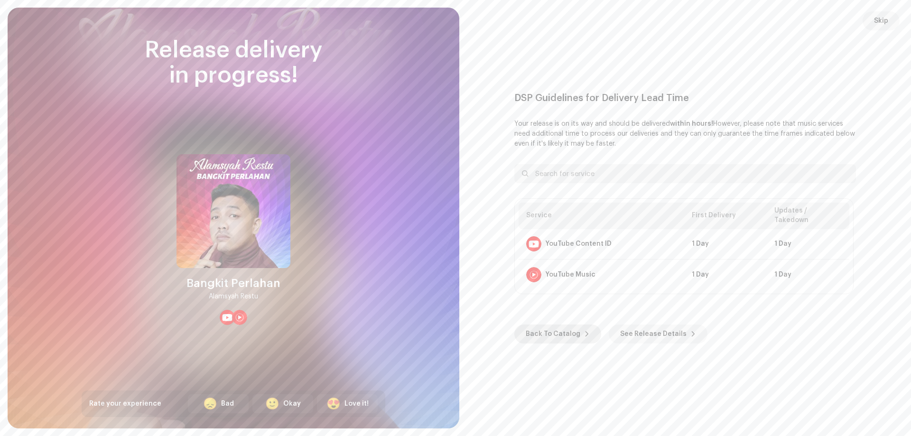
click at [564, 328] on span "Back To Catalog" at bounding box center [553, 334] width 55 height 19
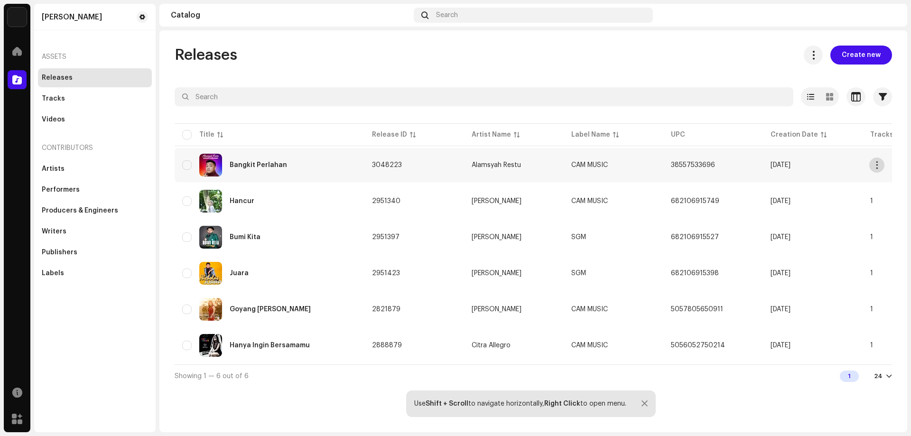
click at [872, 164] on button "button" at bounding box center [876, 165] width 15 height 15
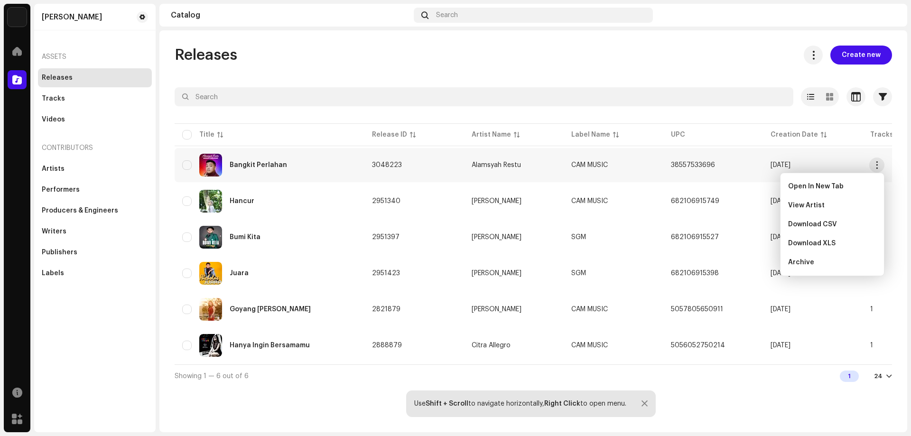
click at [287, 165] on div "Bangkit Perlahan" at bounding box center [269, 165] width 175 height 23
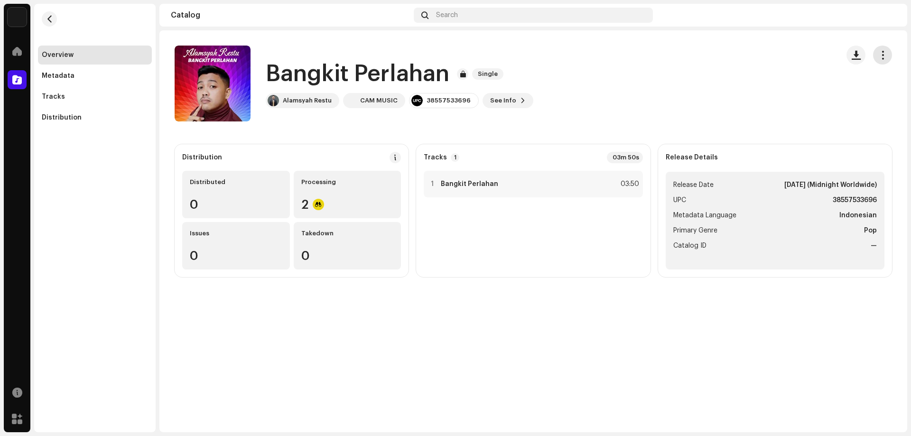
click at [884, 58] on span "button" at bounding box center [882, 55] width 9 height 8
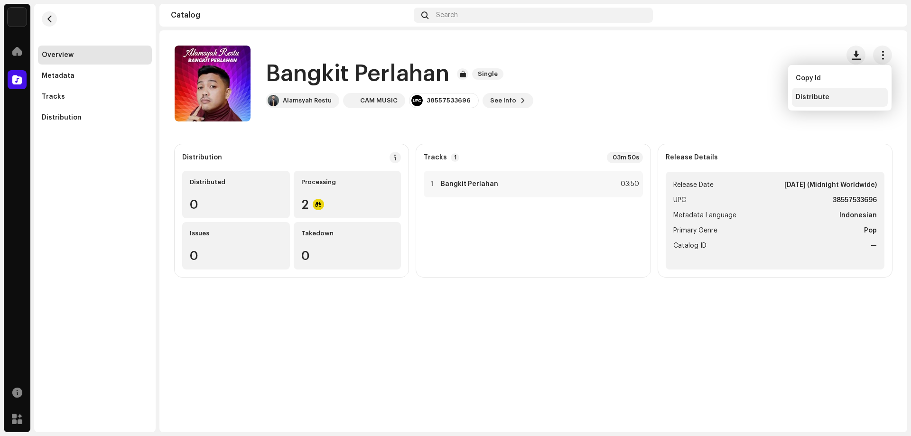
click at [841, 93] on div "Distribute" at bounding box center [840, 97] width 88 height 8
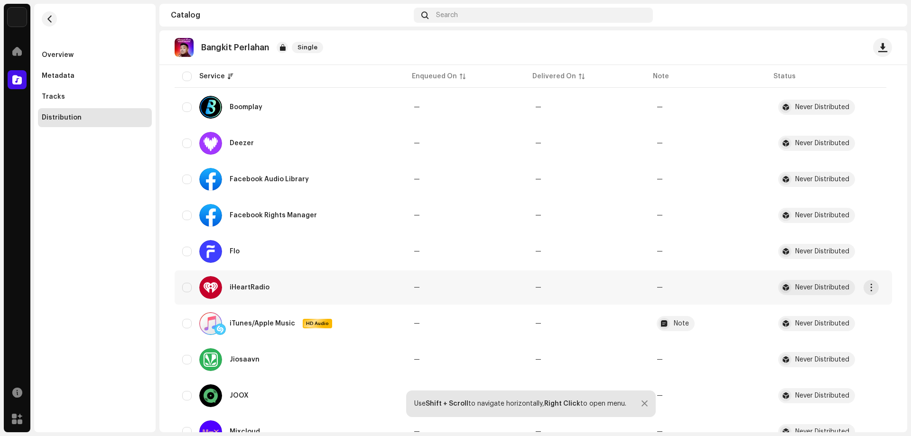
scroll to position [332, 0]
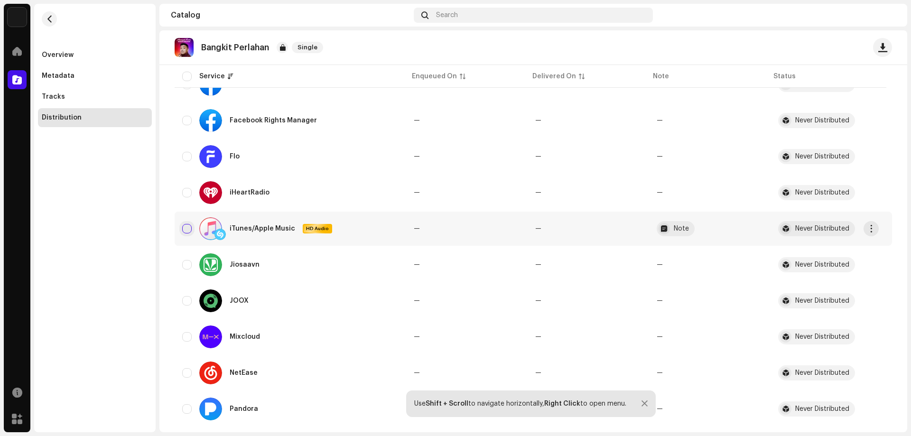
click at [187, 230] on input "checkbox" at bounding box center [186, 228] width 9 height 9
checkbox input "true"
click at [818, 226] on div "Never Distributed" at bounding box center [822, 228] width 54 height 7
click at [873, 226] on span "button" at bounding box center [871, 229] width 7 height 8
click at [821, 249] on div "Distribute" at bounding box center [827, 250] width 88 height 8
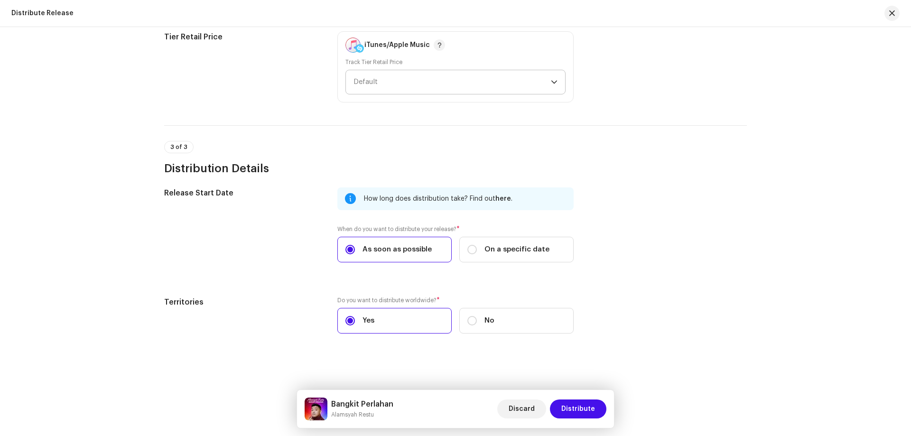
scroll to position [175, 0]
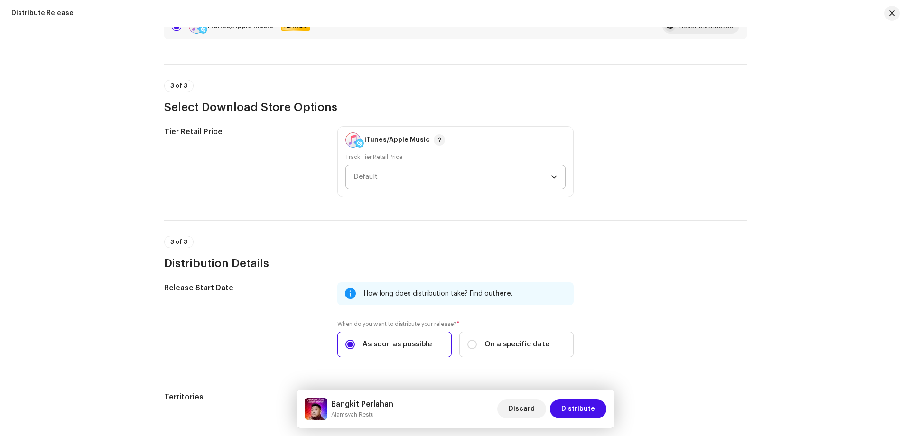
click at [508, 187] on span "Default" at bounding box center [452, 177] width 197 height 24
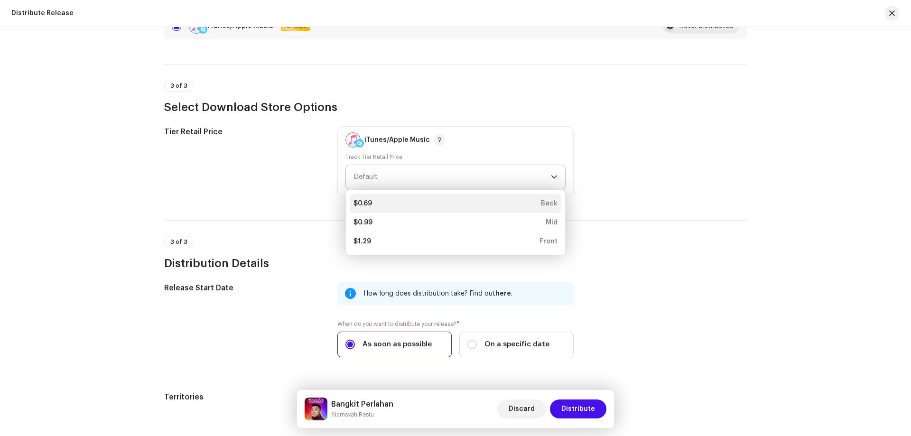
click at [524, 200] on div "$0.69 Back" at bounding box center [456, 203] width 204 height 9
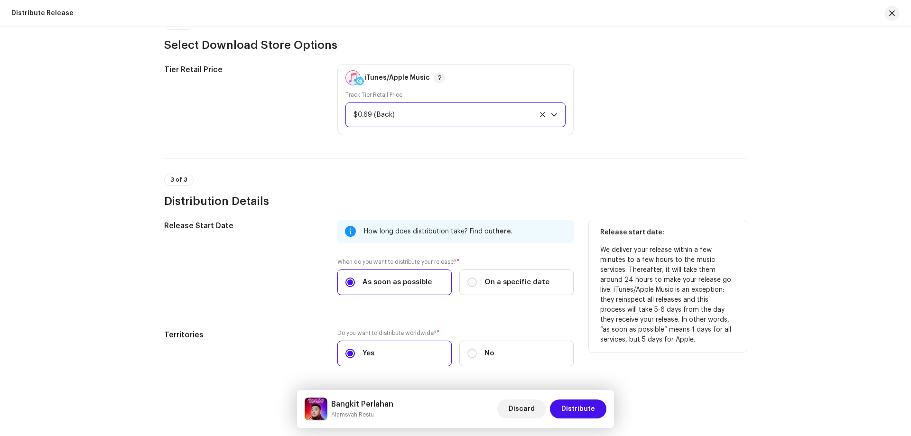
scroll to position [270, 0]
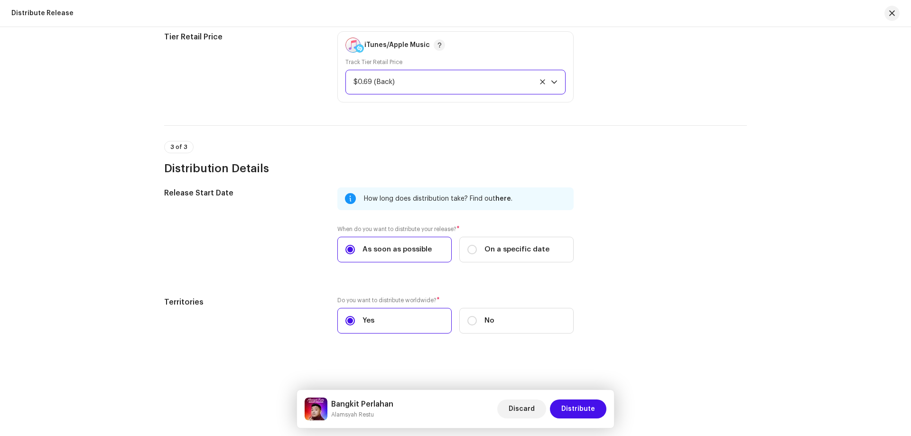
click at [500, 87] on div "$0.69 (Back)" at bounding box center [445, 82] width 182 height 24
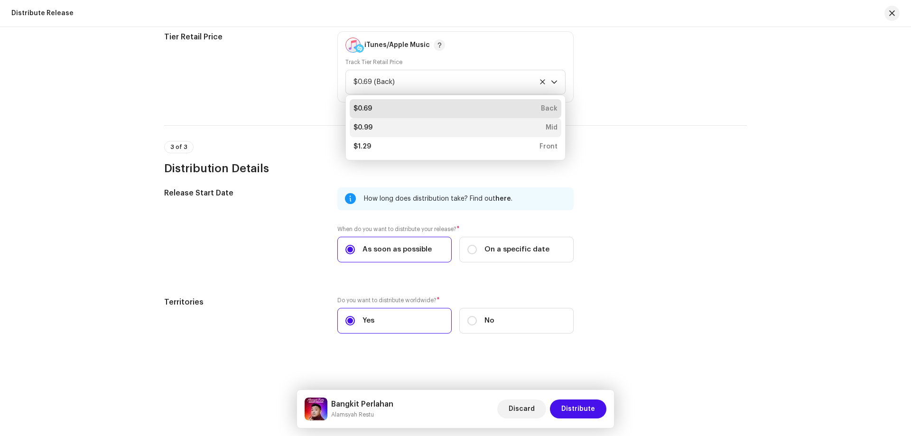
click at [505, 133] on li "$0.99 Mid" at bounding box center [456, 127] width 212 height 19
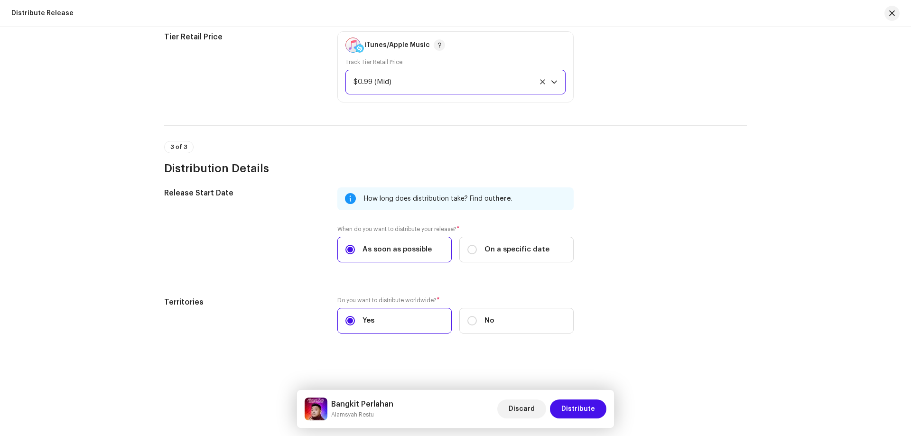
drag, startPoint x: 520, startPoint y: 72, endPoint x: 517, endPoint y: 77, distance: 6.2
click at [520, 71] on div "$0.99 (Mid)" at bounding box center [445, 82] width 182 height 24
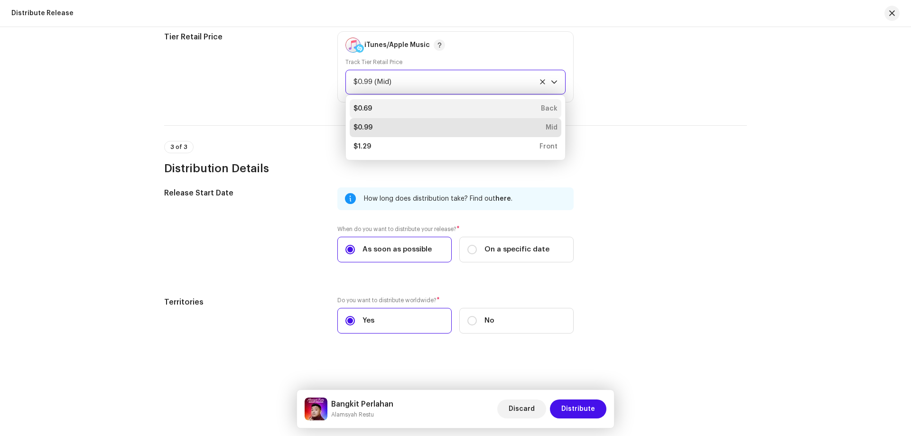
click at [505, 105] on div "$0.69 Back" at bounding box center [456, 108] width 204 height 9
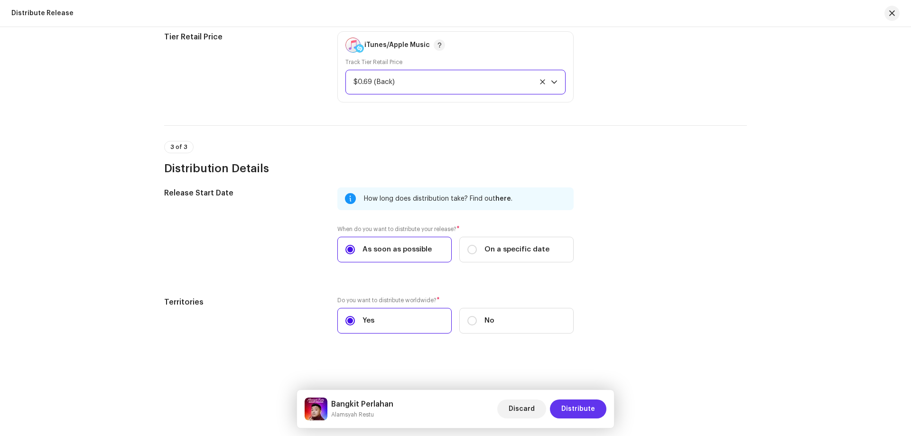
click at [581, 402] on span "Distribute" at bounding box center [578, 409] width 34 height 19
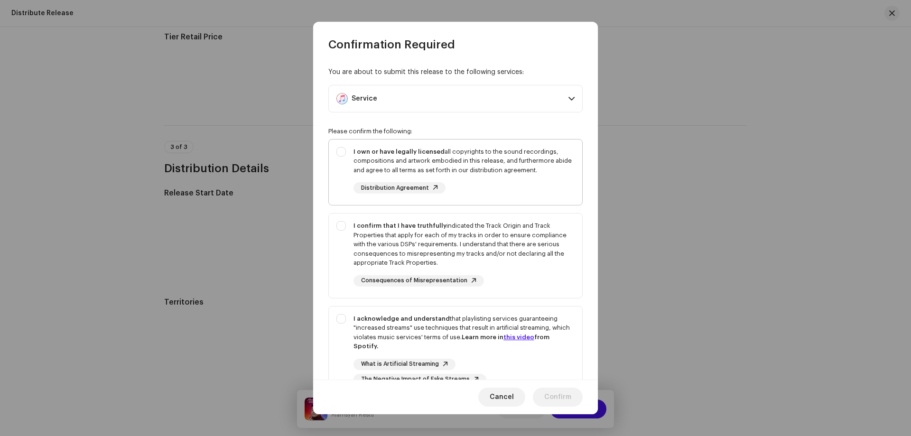
click at [356, 150] on strong "I own or have legally licensed" at bounding box center [399, 152] width 91 height 6
checkbox input "true"
click at [365, 248] on div "I confirm that I have truthfully indicated the Track Origin and Track Propertie…" at bounding box center [464, 244] width 221 height 47
checkbox input "true"
click at [363, 326] on div "I acknowledge and understand that playlisting services guaranteeing "increased …" at bounding box center [464, 332] width 221 height 37
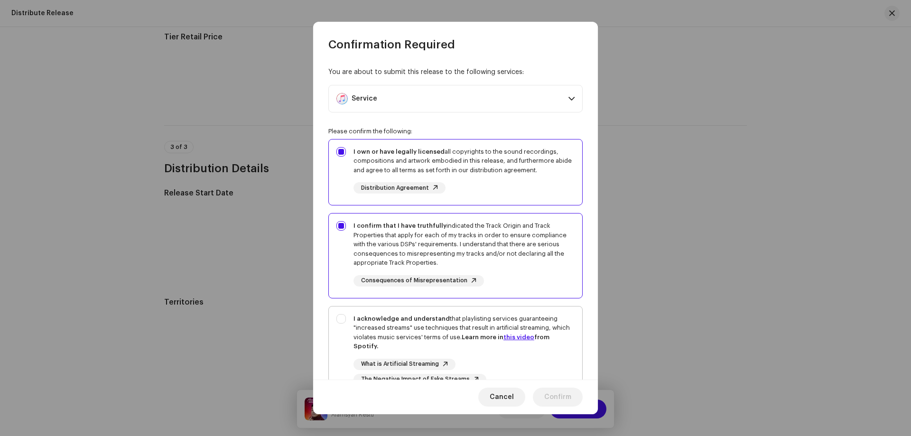
checkbox input "true"
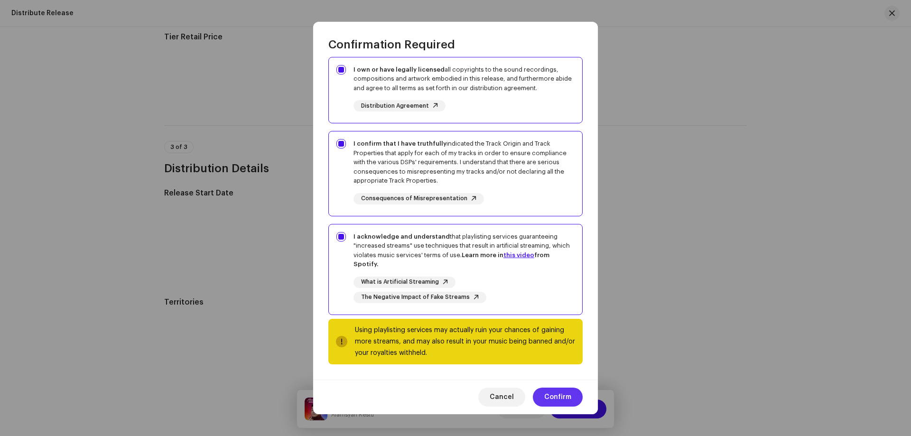
click at [561, 399] on span "Confirm" at bounding box center [557, 397] width 27 height 19
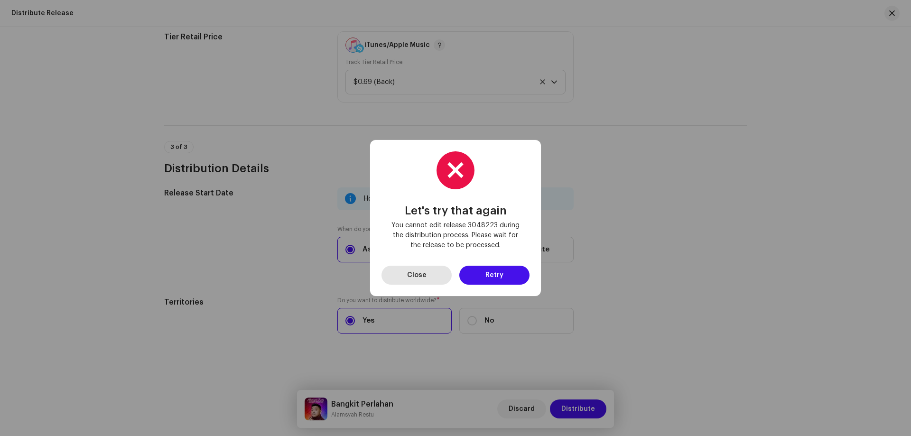
click at [430, 272] on button "Close" at bounding box center [417, 275] width 70 height 19
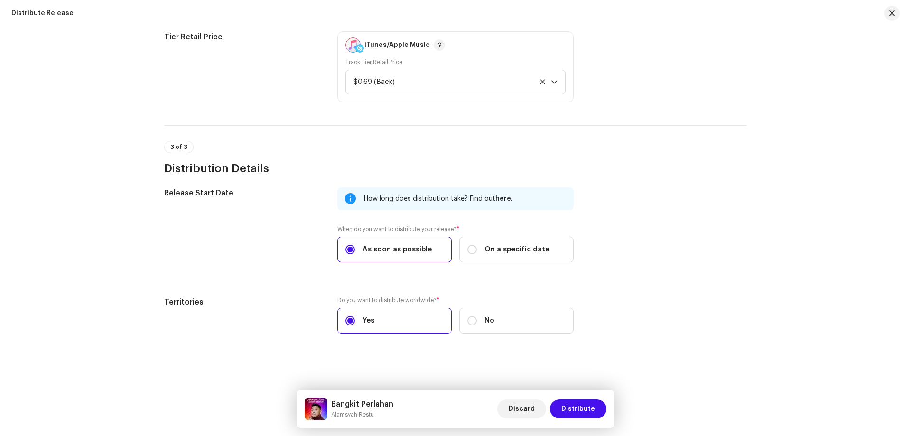
scroll to position [0, 0]
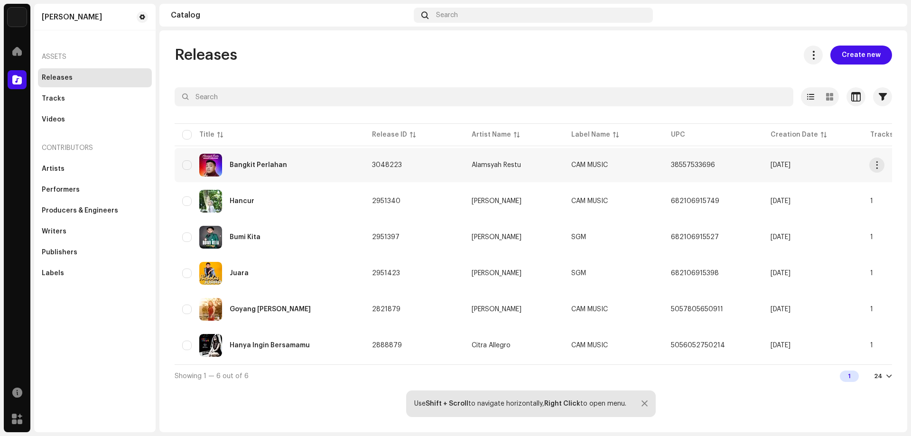
click at [468, 171] on td "Alamsyah Restu" at bounding box center [514, 165] width 100 height 34
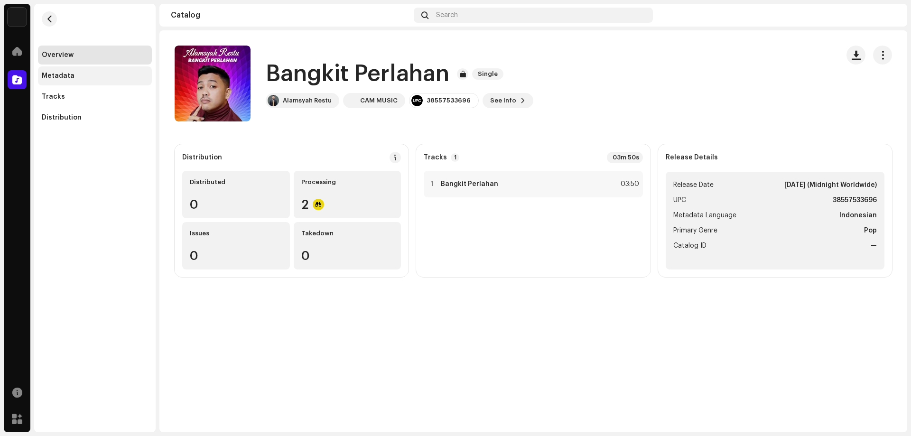
click at [46, 76] on div "Metadata" at bounding box center [58, 76] width 33 height 8
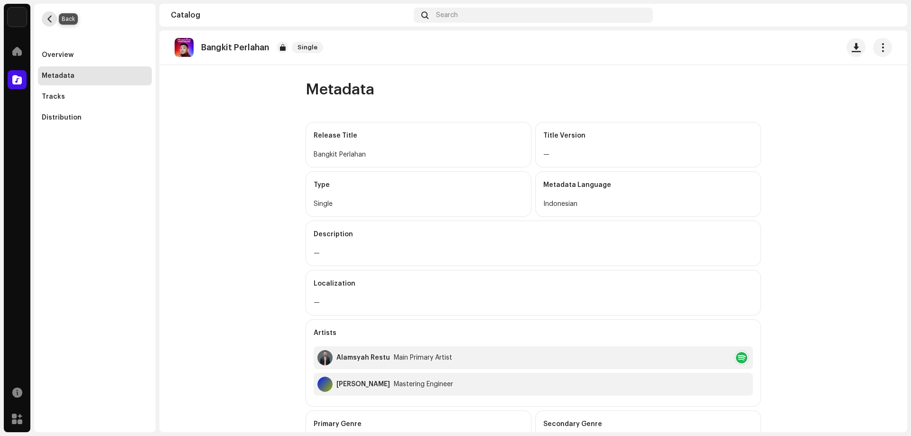
click at [47, 20] on span "button" at bounding box center [49, 19] width 7 height 8
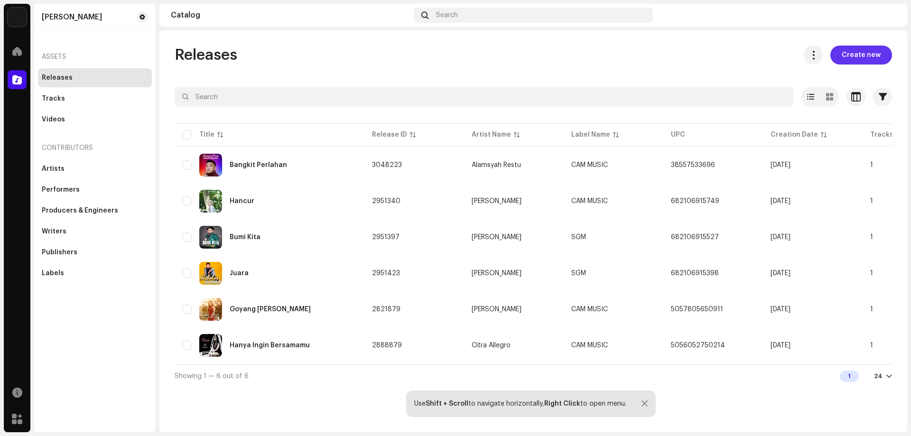
click at [858, 51] on span "Create new" at bounding box center [861, 55] width 39 height 19
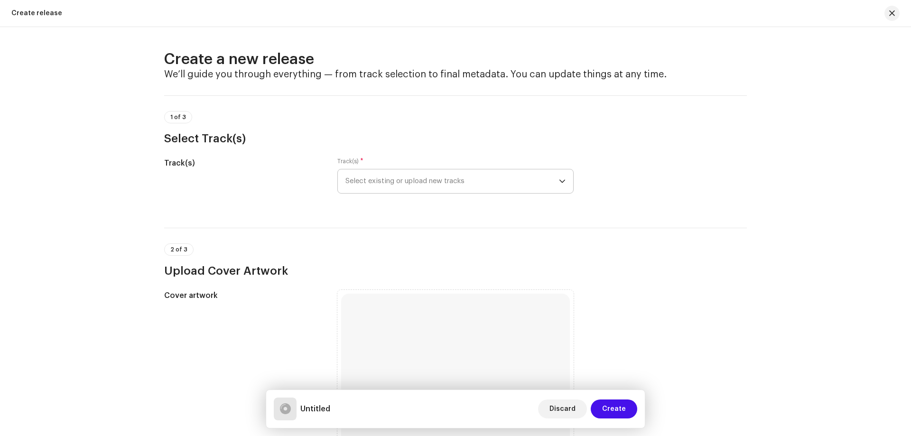
click at [411, 176] on span "Select existing or upload new tracks" at bounding box center [453, 181] width 214 height 24
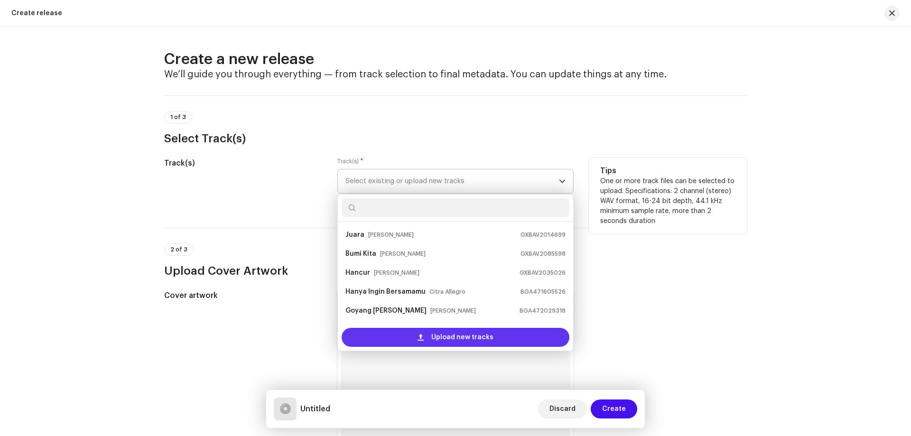
click at [420, 332] on div "Upload new tracks" at bounding box center [456, 337] width 228 height 19
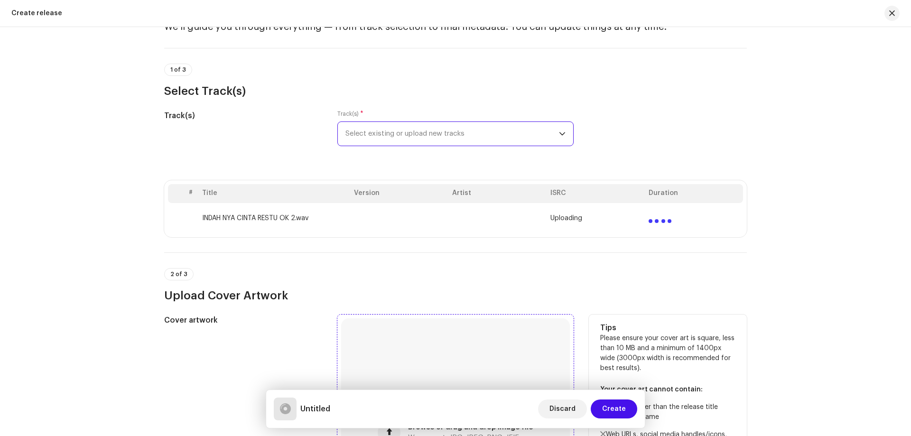
scroll to position [285, 0]
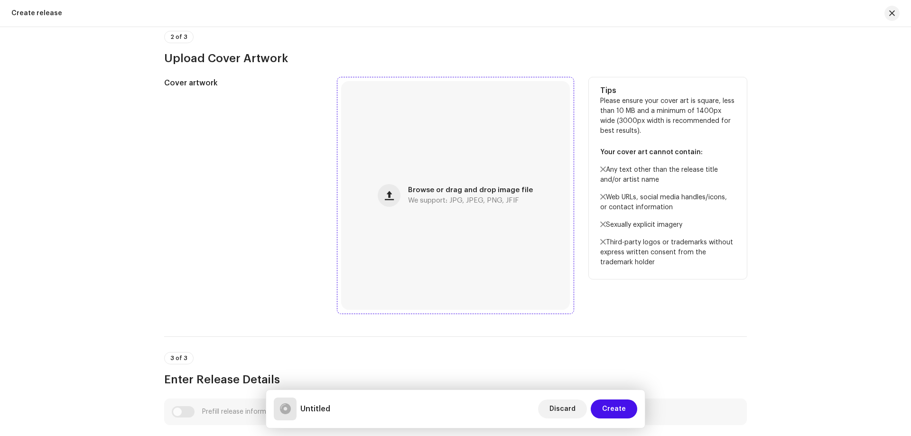
click at [375, 191] on div "Browse or drag and drop image file We support: JPG, JPEG, PNG, JFIF" at bounding box center [455, 195] width 229 height 229
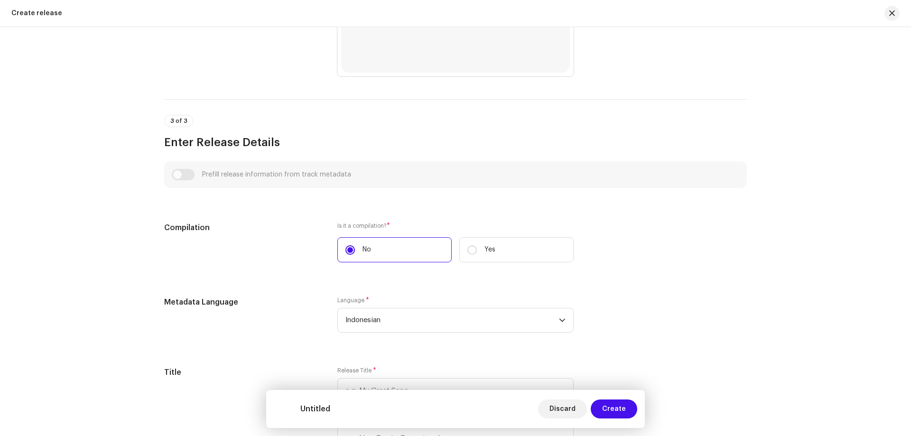
scroll to position [664, 0]
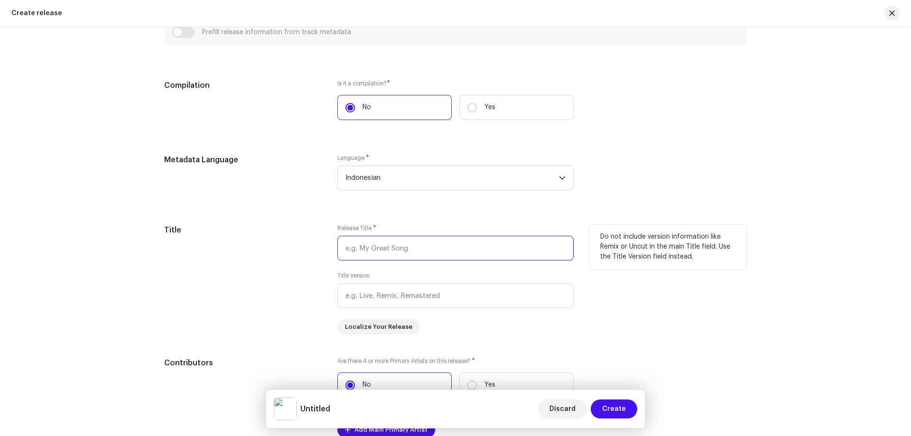
click at [403, 245] on input "text" at bounding box center [455, 248] width 236 height 25
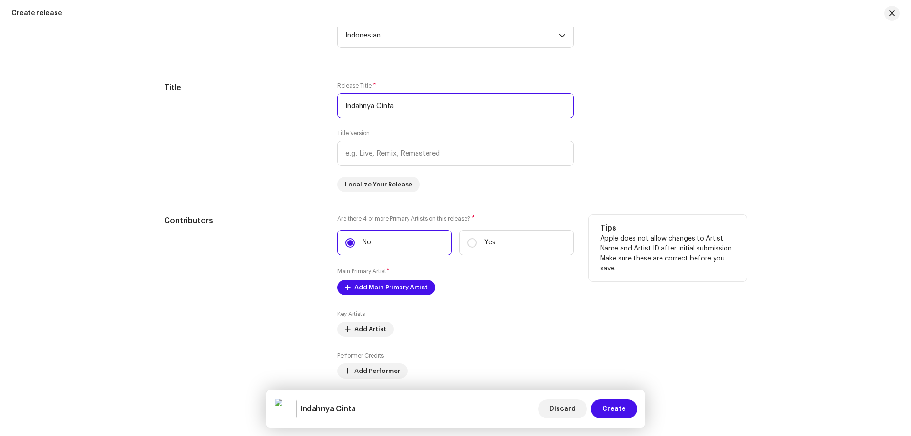
scroll to position [854, 0]
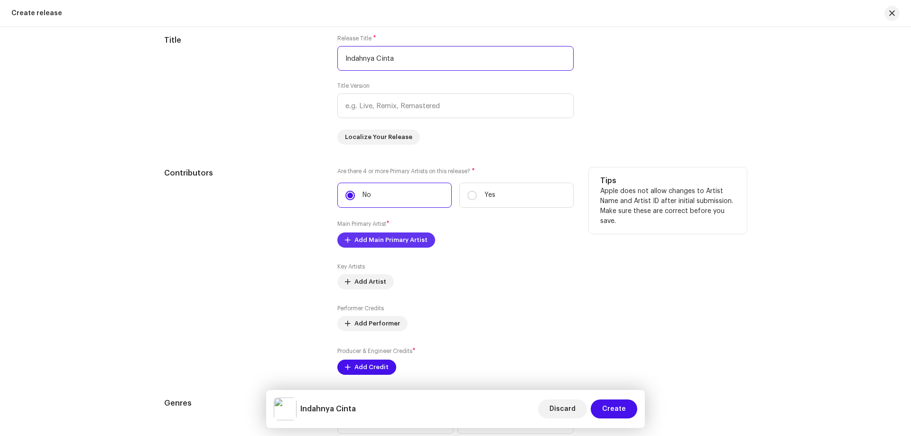
type input "Indahnya Cinta"
click at [403, 234] on span "Add Main Primary Artist" at bounding box center [391, 240] width 73 height 19
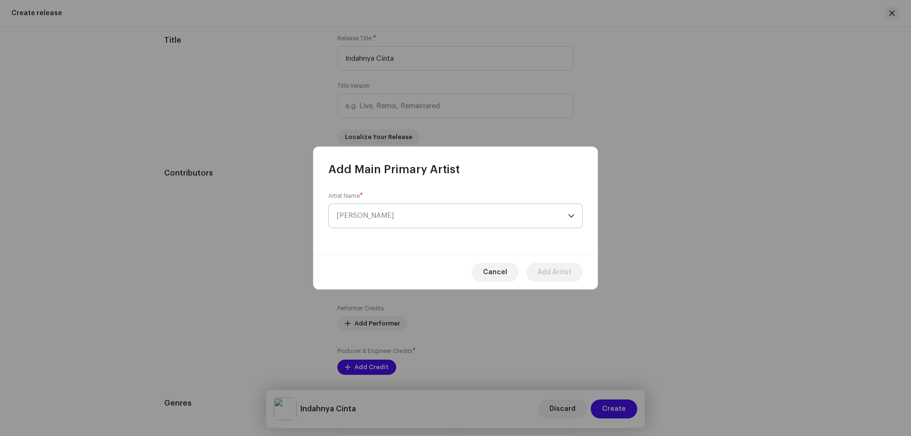
click at [389, 219] on span "[PERSON_NAME]" at bounding box center [452, 216] width 232 height 24
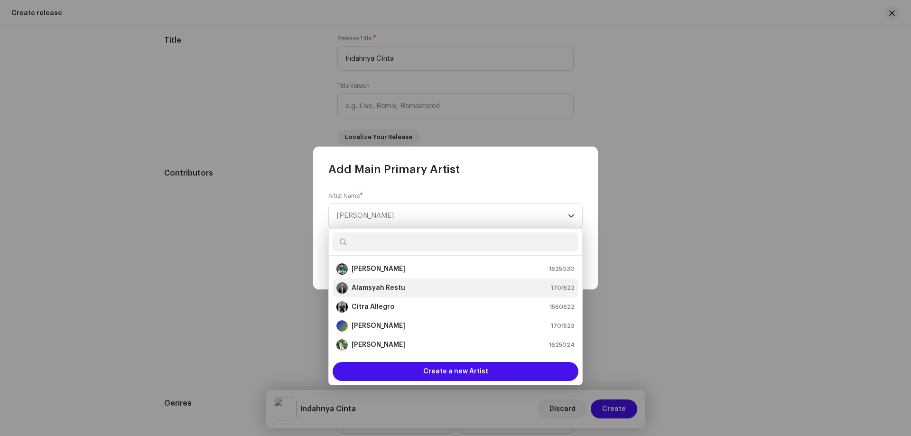
click at [387, 291] on strong "Alamsyah Restu" at bounding box center [379, 287] width 54 height 9
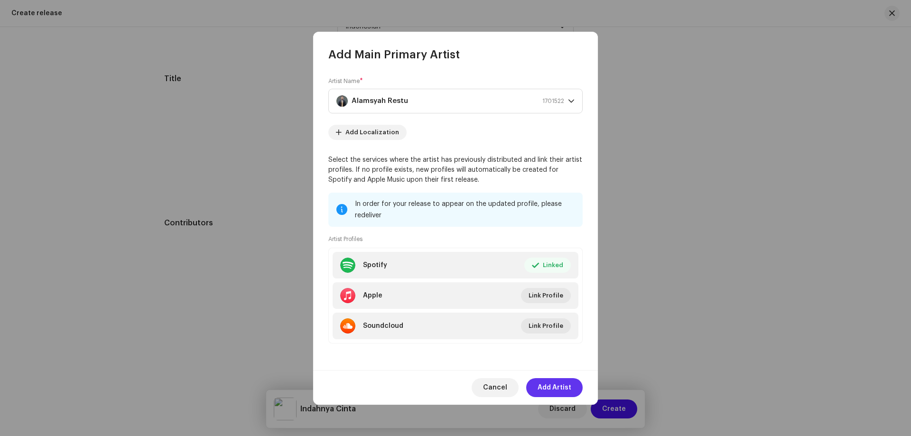
scroll to position [893, 0]
click at [552, 381] on span "Add Artist" at bounding box center [555, 387] width 34 height 19
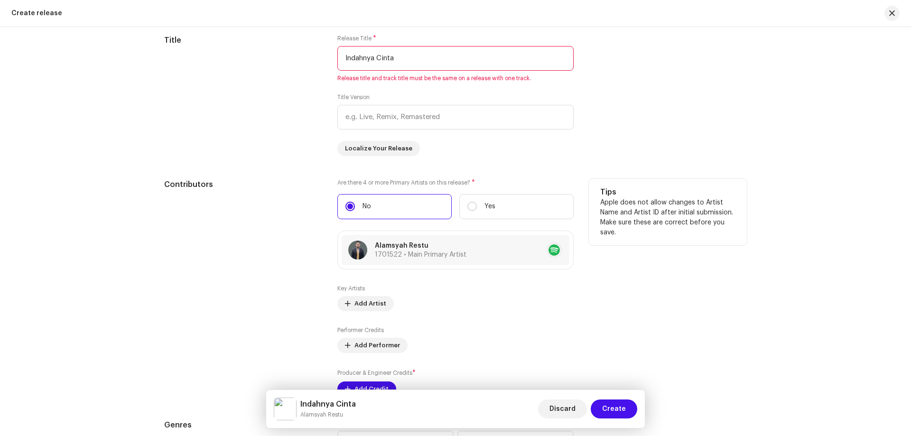
scroll to position [1035, 0]
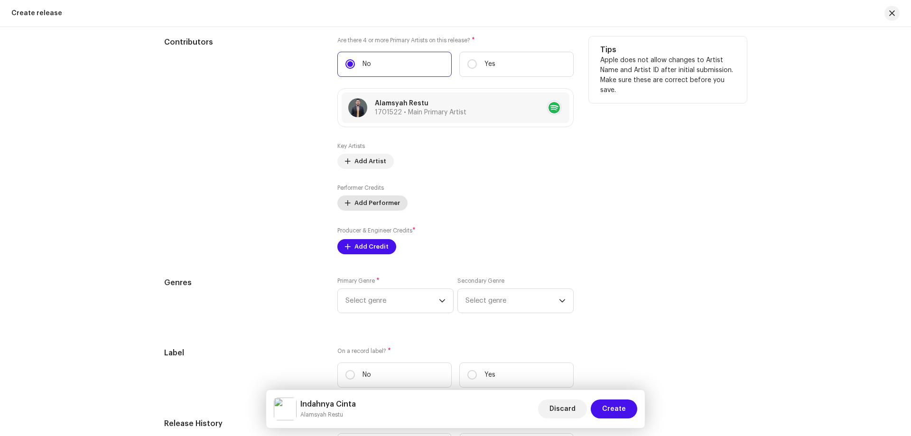
click at [382, 202] on span "Add Performer" at bounding box center [378, 203] width 46 height 19
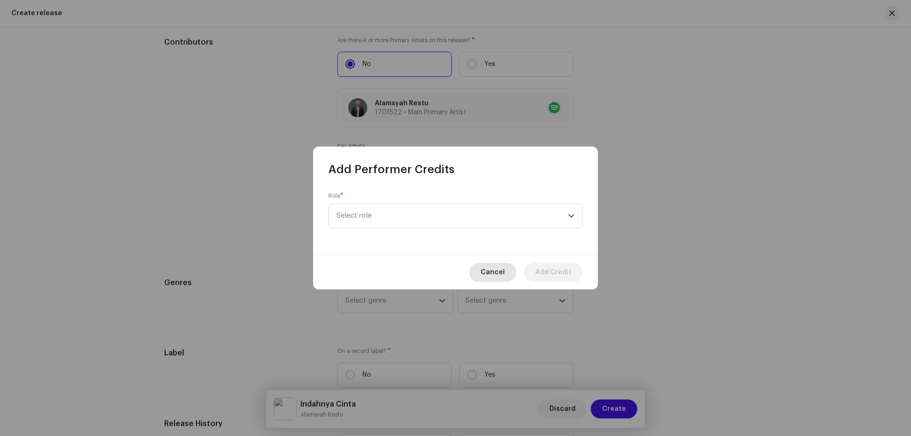
click at [496, 268] on div "Cancel Add Credit" at bounding box center [455, 272] width 285 height 35
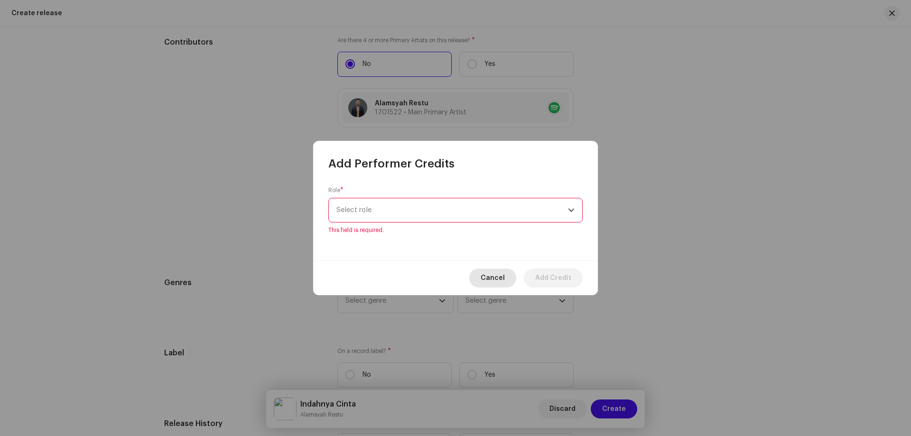
click at [509, 277] on button "Cancel" at bounding box center [492, 278] width 47 height 19
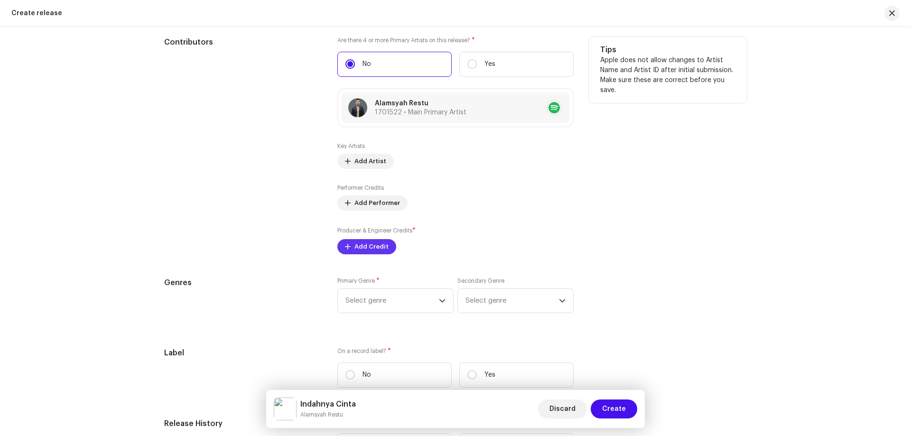
click at [365, 243] on span "Add Credit" at bounding box center [372, 246] width 34 height 19
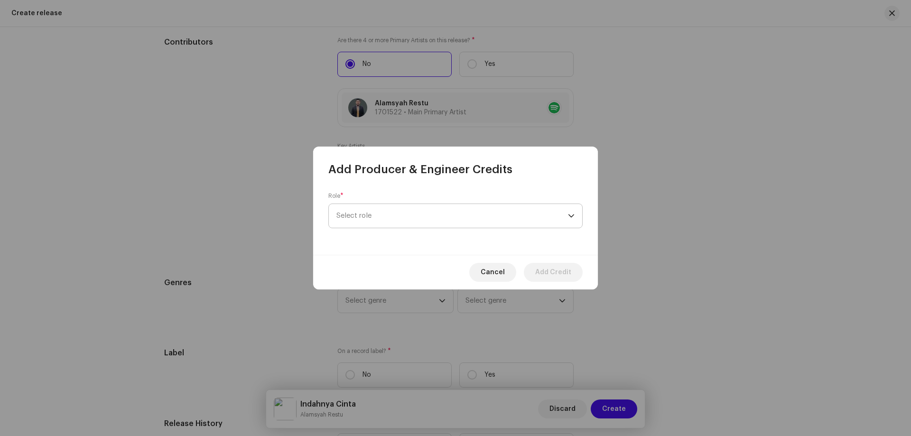
click at [396, 214] on span "Select role" at bounding box center [452, 216] width 232 height 24
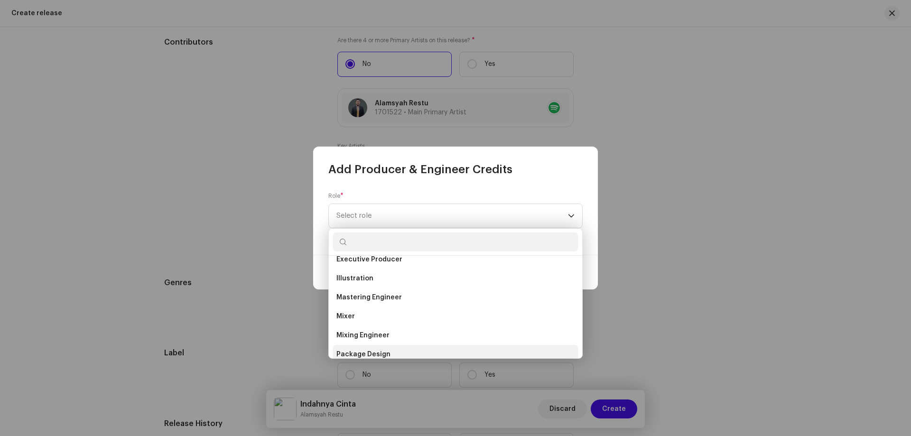
scroll to position [243, 0]
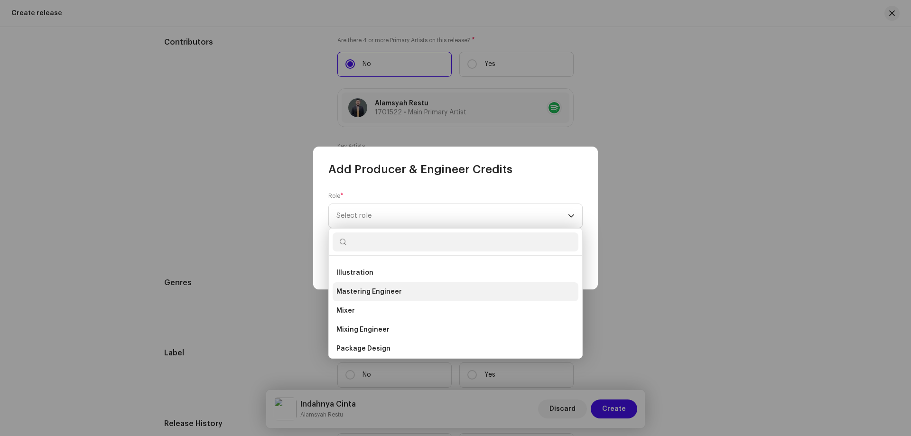
click at [402, 283] on li "Mastering Engineer" at bounding box center [456, 291] width 246 height 19
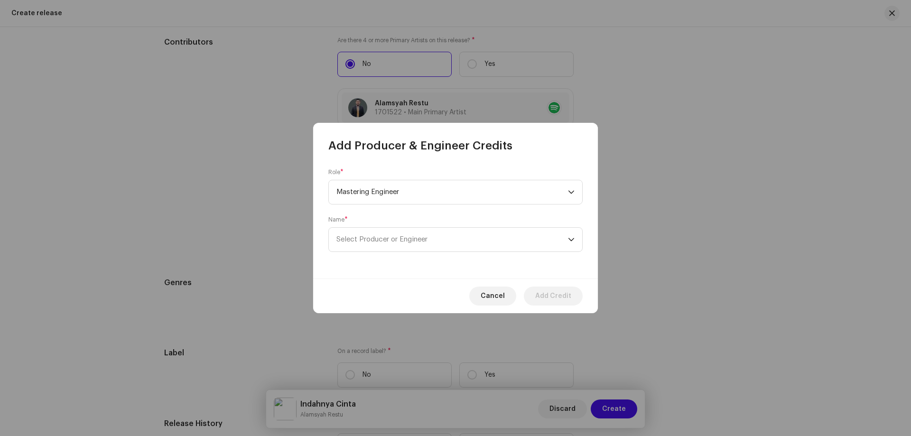
click at [405, 225] on div "Name * Select Producer or Engineer" at bounding box center [455, 234] width 254 height 36
click at [410, 237] on span "Select Producer or Engineer" at bounding box center [381, 239] width 91 height 7
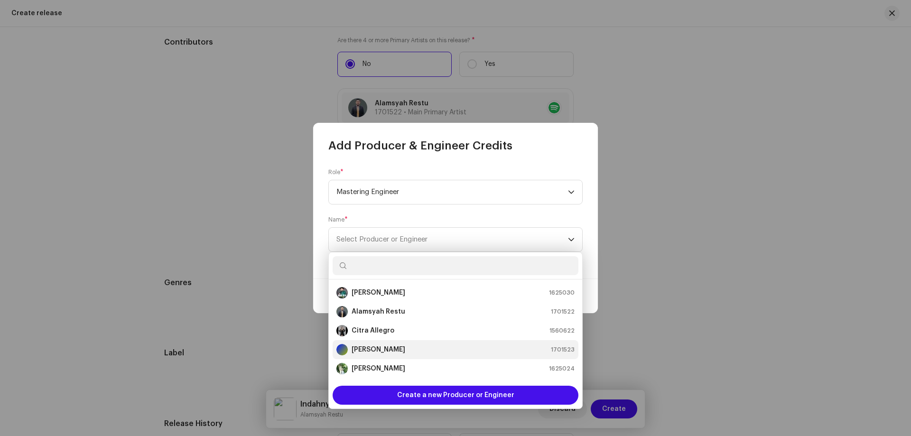
click at [392, 345] on strong "[PERSON_NAME]" at bounding box center [379, 349] width 54 height 9
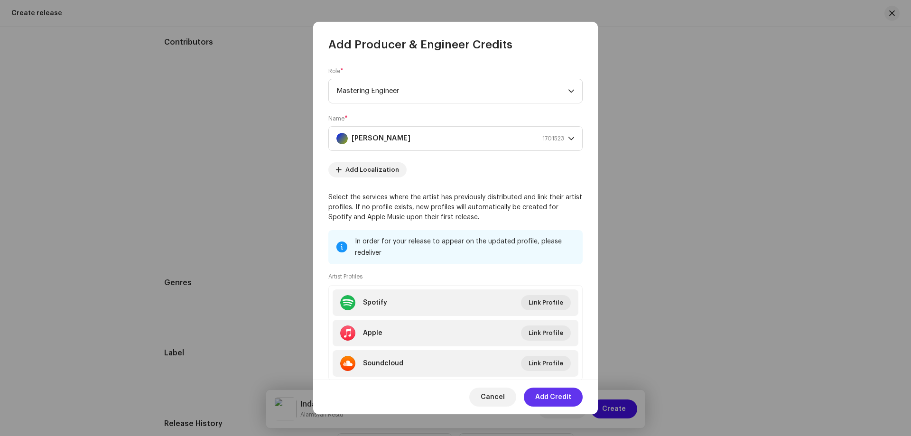
click at [551, 395] on span "Add Credit" at bounding box center [553, 397] width 36 height 19
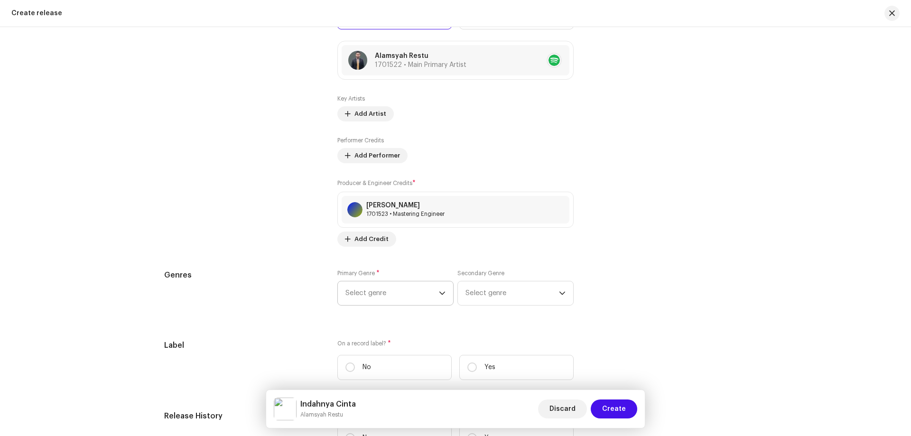
scroll to position [1130, 0]
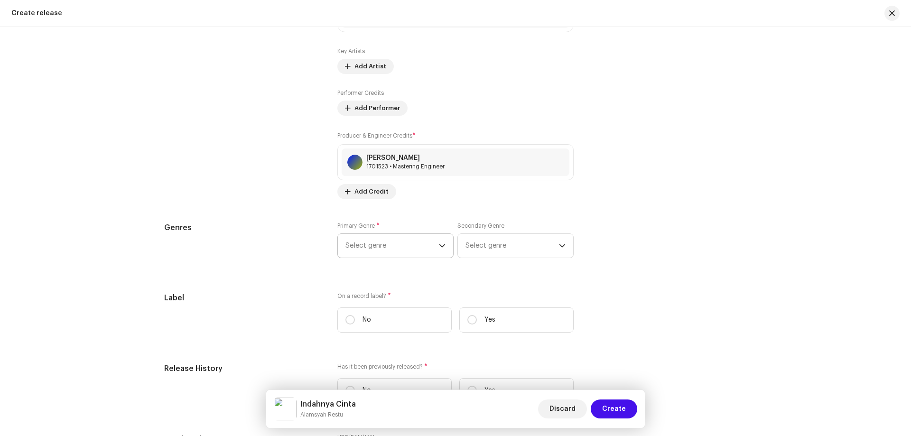
click at [435, 243] on span "Select genre" at bounding box center [392, 246] width 93 height 24
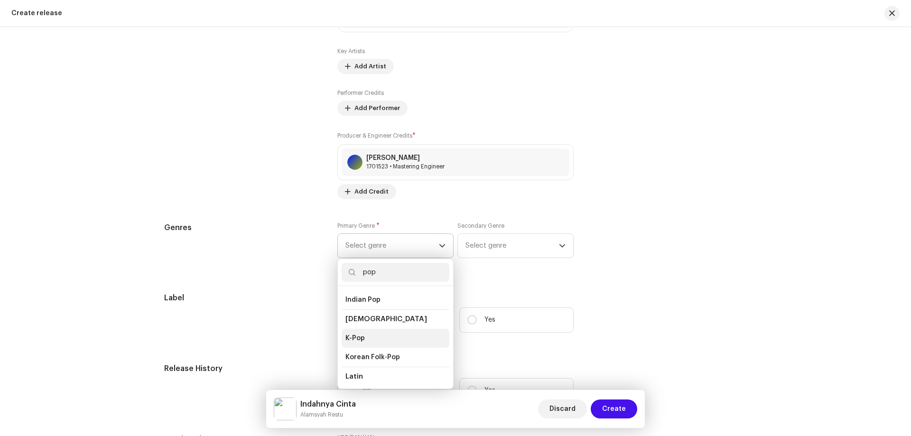
scroll to position [285, 0]
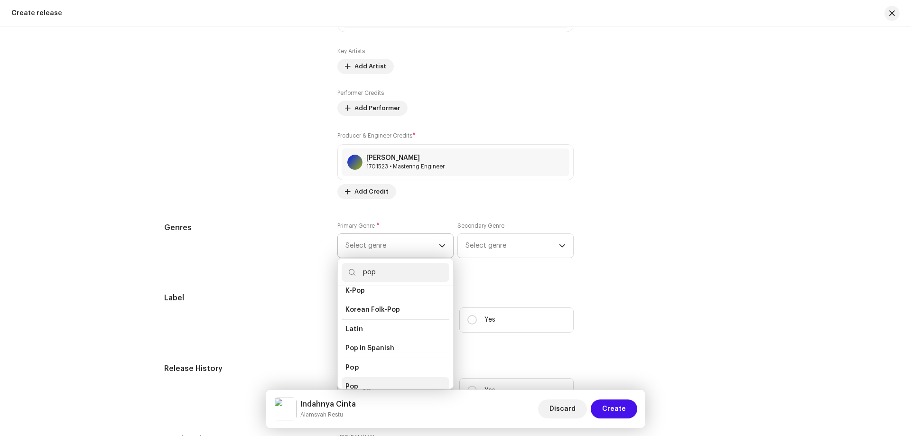
type input "pop"
click at [385, 377] on li "Pop" at bounding box center [396, 386] width 108 height 19
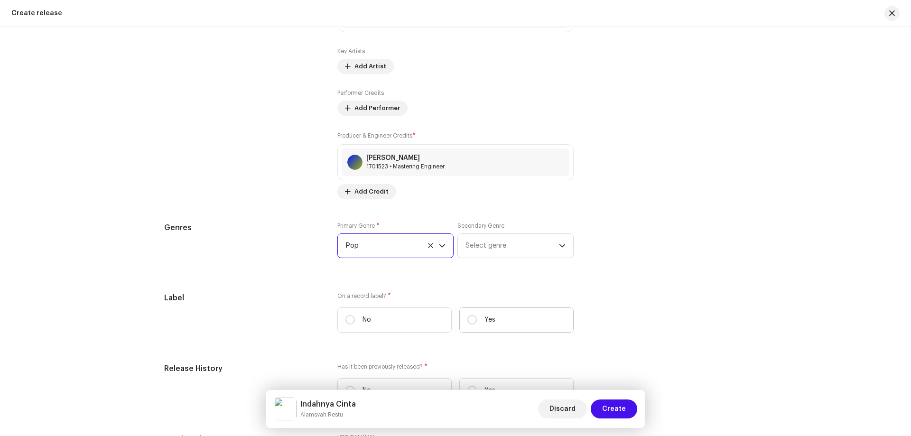
click at [492, 330] on label "Yes" at bounding box center [516, 320] width 114 height 25
click at [477, 325] on input "Yes" at bounding box center [471, 319] width 9 height 9
radio input "true"
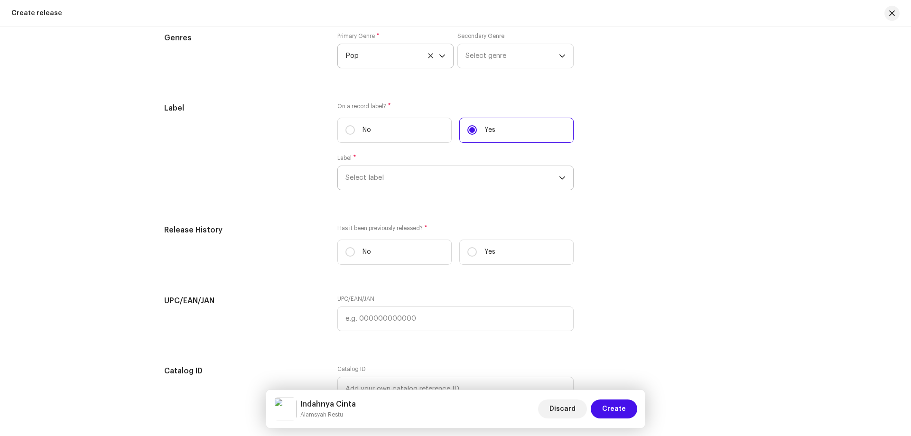
click at [444, 180] on span "Select label" at bounding box center [453, 178] width 214 height 24
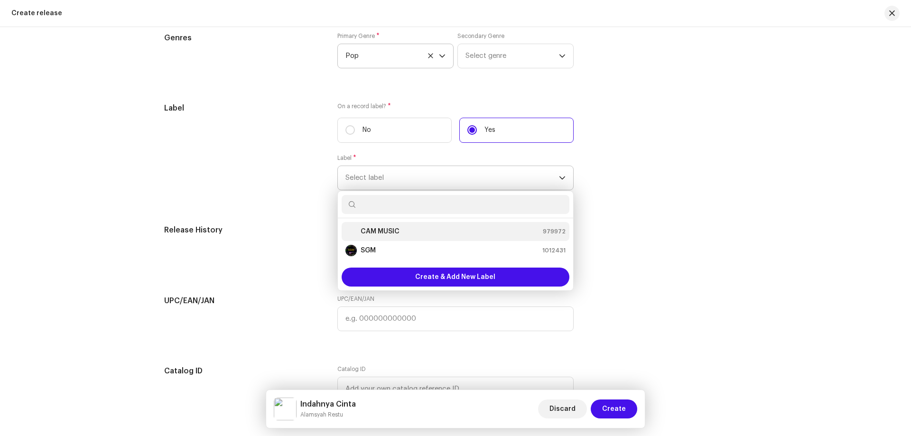
click at [435, 231] on div "CAM MUSIC 979972" at bounding box center [456, 231] width 220 height 11
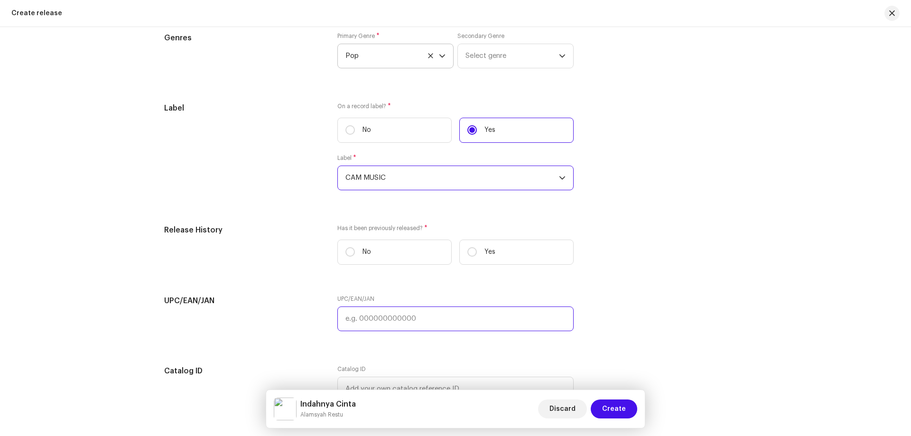
click at [396, 318] on input "text" at bounding box center [455, 319] width 236 height 25
paste input "052599827728"
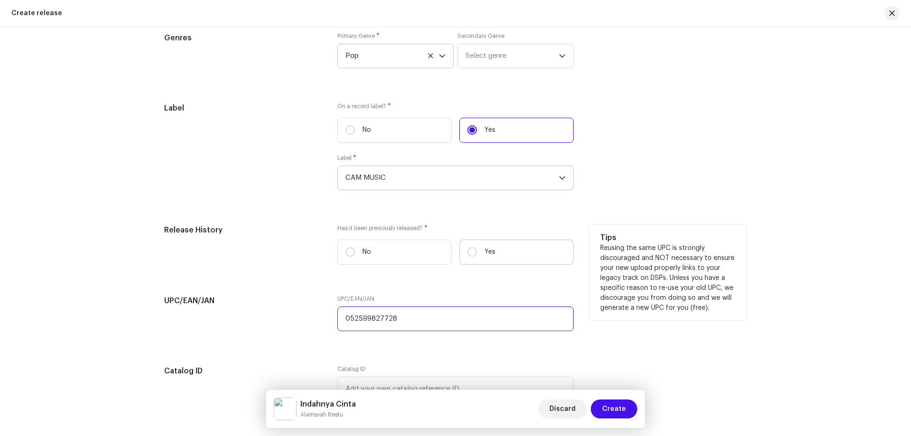
type input "052599827728"
click at [496, 254] on label "Yes" at bounding box center [516, 252] width 114 height 25
click at [477, 254] on input "Yes" at bounding box center [471, 251] width 9 height 9
radio input "true"
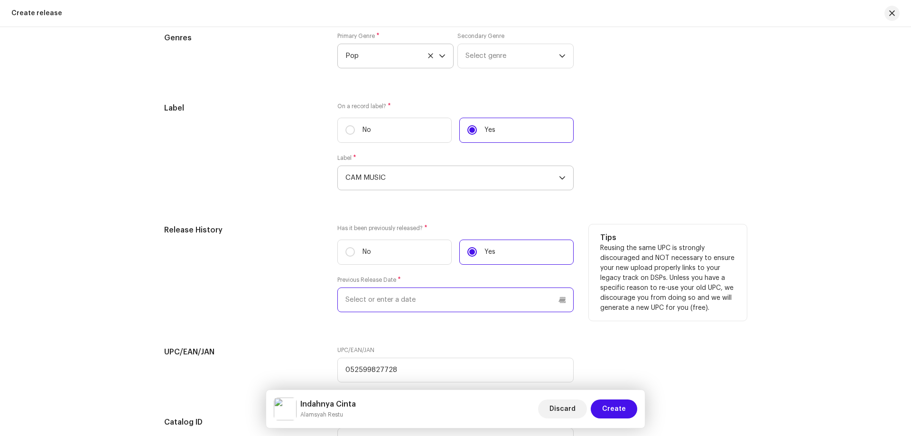
click at [401, 299] on input "text" at bounding box center [455, 300] width 236 height 25
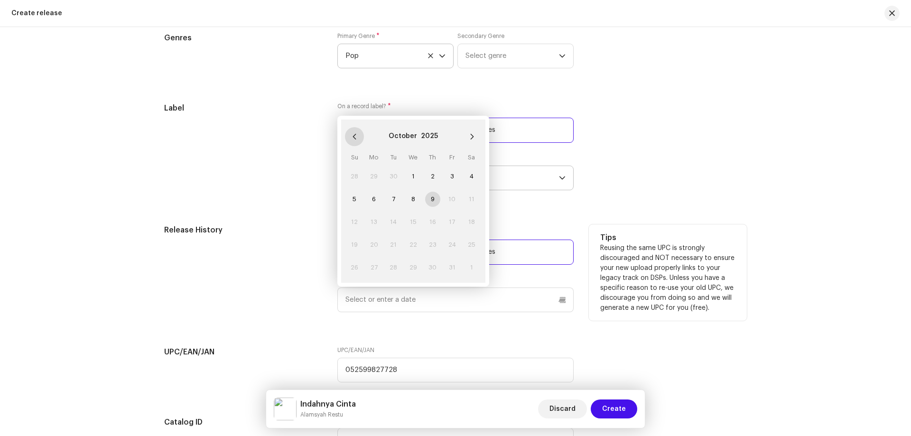
click at [353, 137] on icon "Previous Month" at bounding box center [354, 136] width 7 height 7
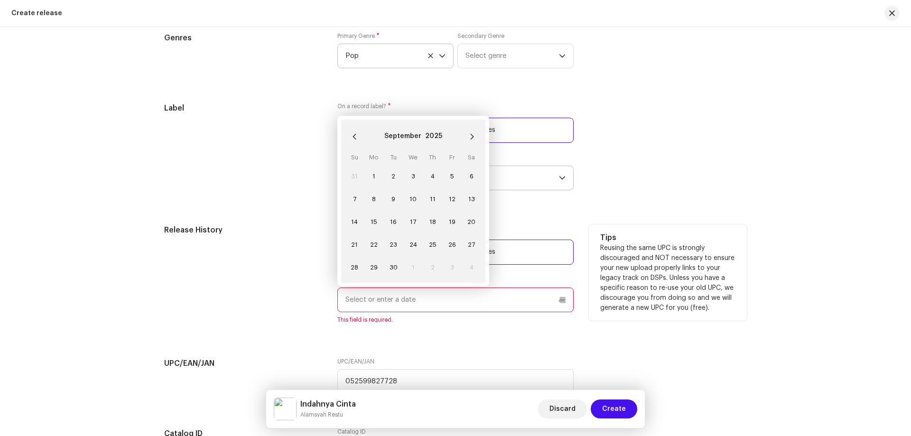
click at [353, 137] on icon "Previous Month" at bounding box center [354, 136] width 7 height 7
click at [474, 135] on button "Next Month" at bounding box center [472, 136] width 19 height 19
click at [431, 176] on span "4" at bounding box center [432, 176] width 15 height 15
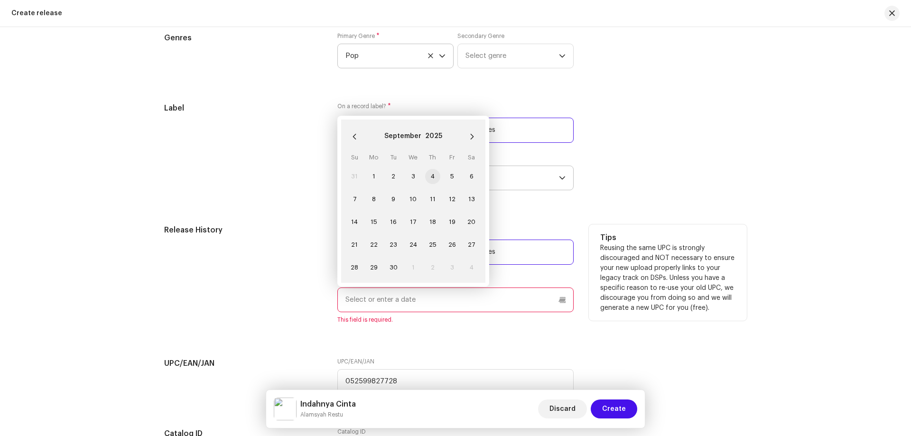
type input "[DATE]"
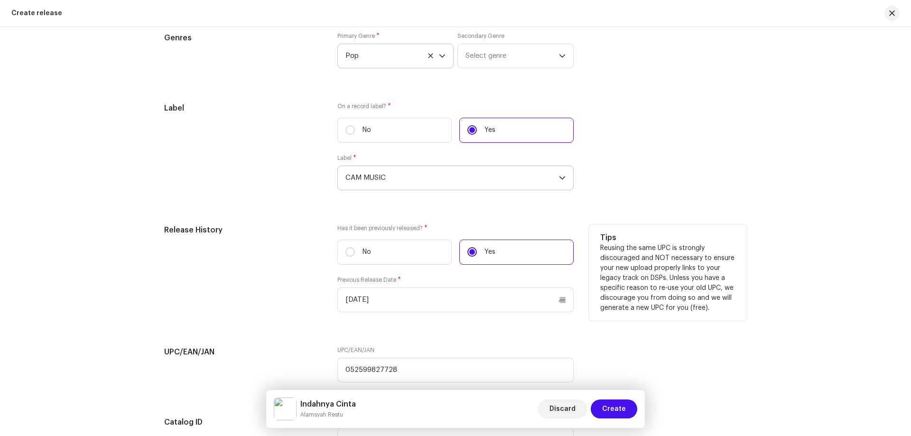
click at [708, 178] on div "Label On a record label? * No Yes Label * CAM MUSIC" at bounding box center [455, 152] width 583 height 99
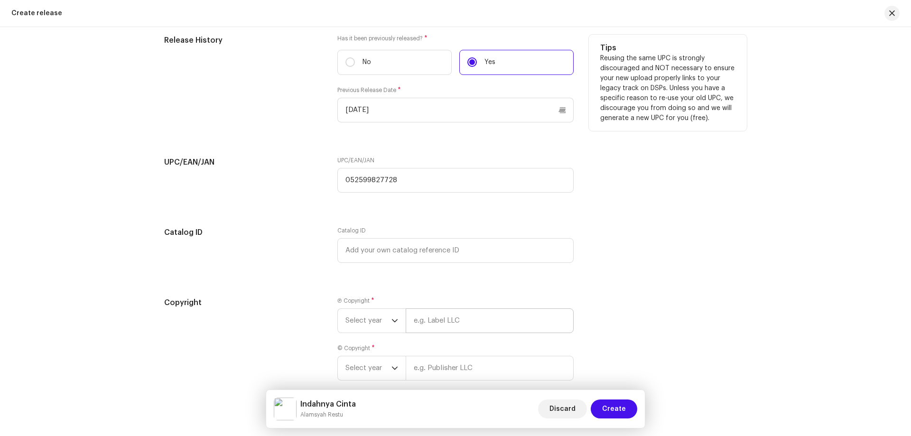
scroll to position [1557, 0]
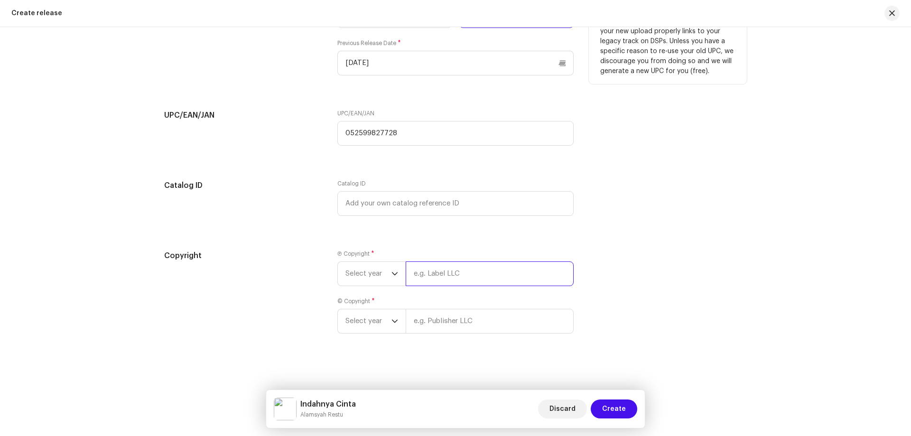
click at [444, 273] on input "text" at bounding box center [490, 274] width 168 height 25
type input "CAM MUSIC"
click at [470, 323] on input "text" at bounding box center [490, 321] width 168 height 25
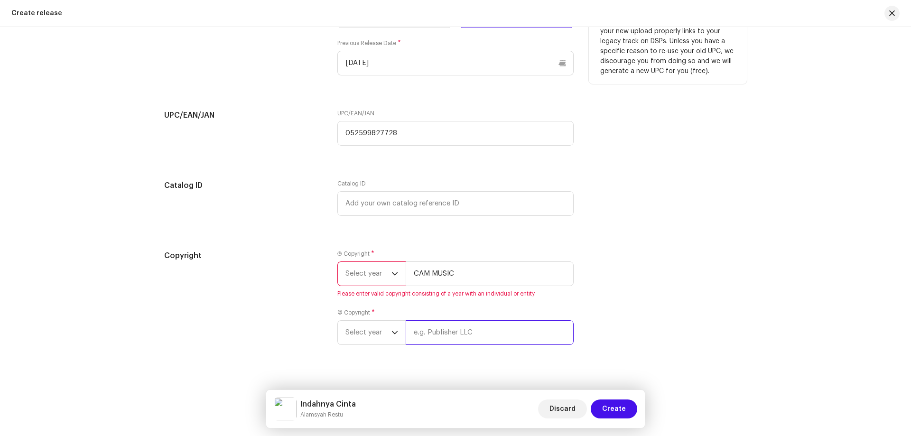
type input "CAM MUSIC"
click at [646, 291] on div "Copyright Ⓟ Copyright * Select year CAM MUSIC Please enter valid copyright cons…" at bounding box center [455, 309] width 583 height 118
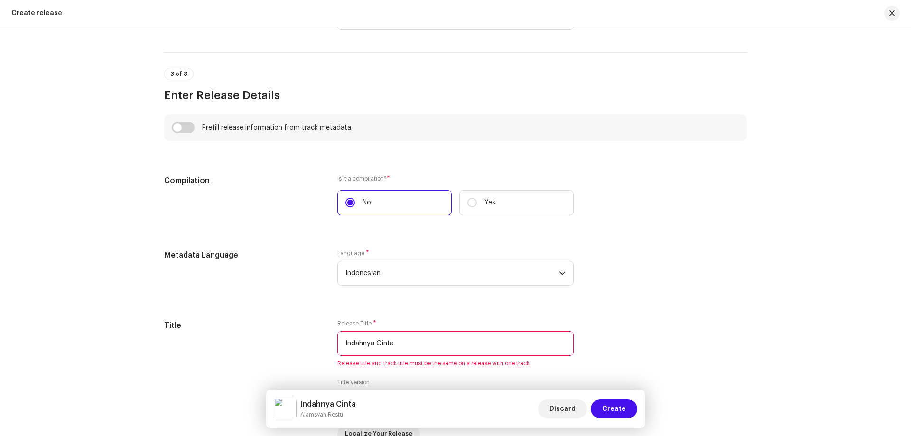
scroll to position [750, 0]
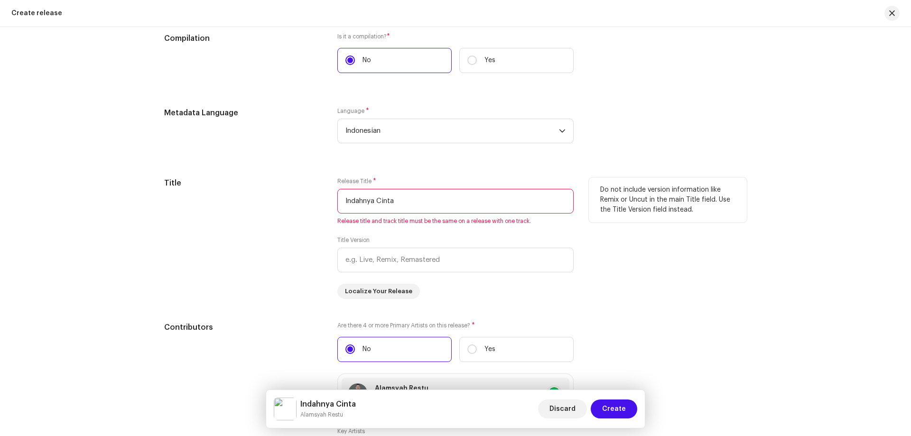
click at [478, 240] on div "Title Version" at bounding box center [455, 254] width 236 height 36
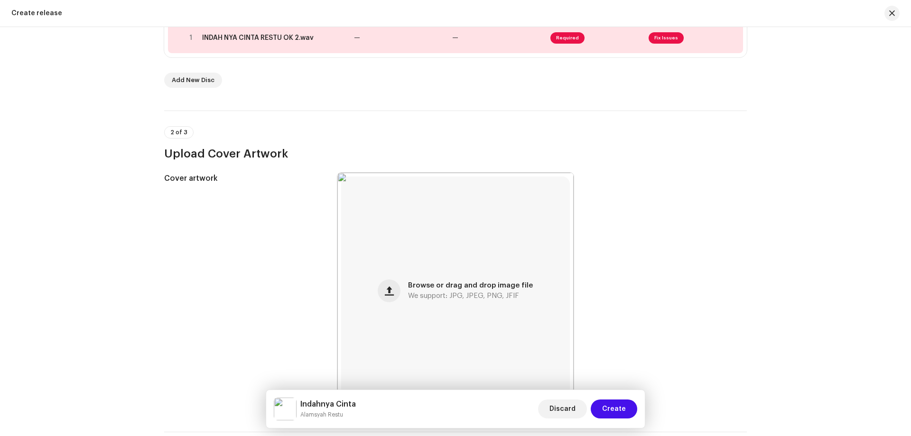
scroll to position [0, 0]
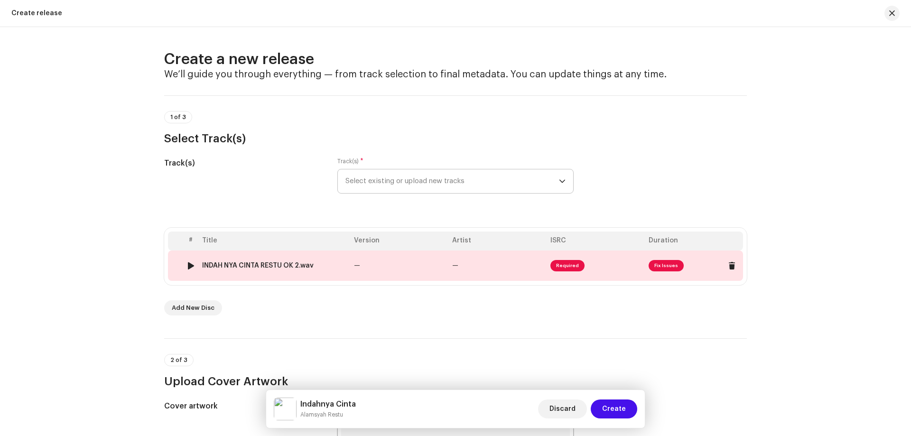
click at [651, 263] on span "Fix Issues" at bounding box center [666, 265] width 35 height 11
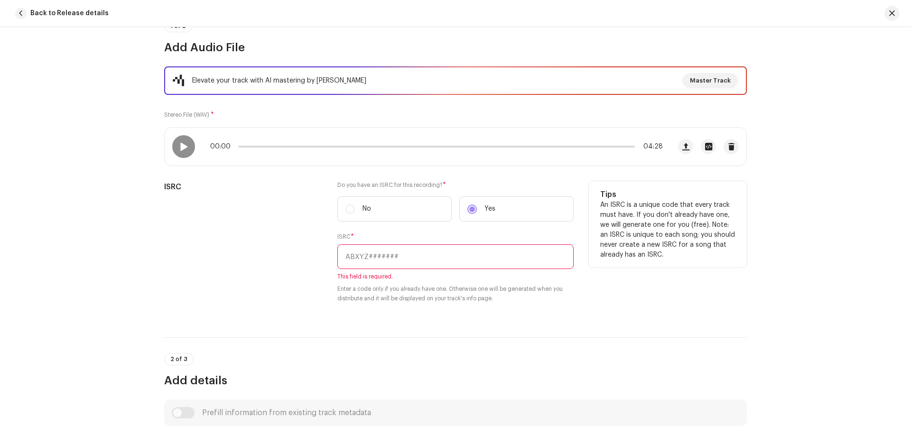
scroll to position [142, 0]
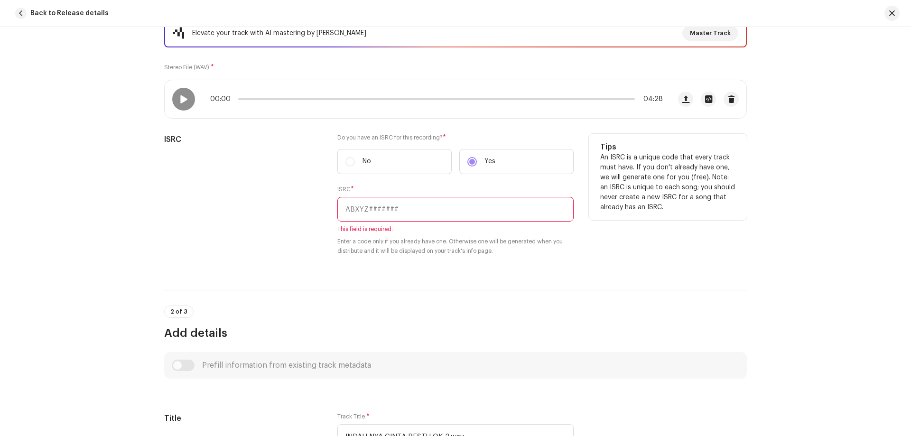
paste input "QT5M32543145"
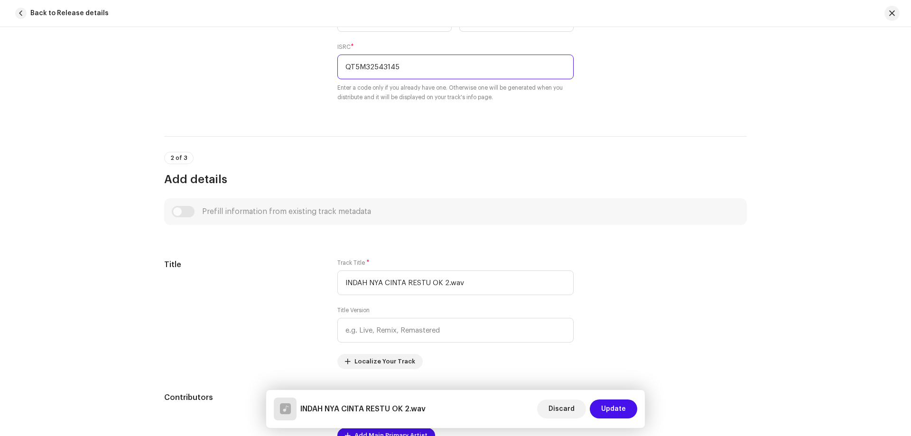
scroll to position [332, 0]
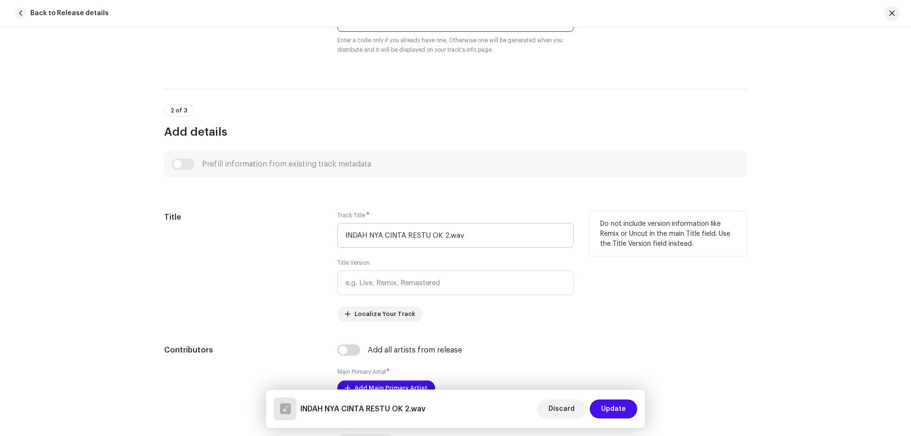
type input "QT5M32543145"
drag, startPoint x: 478, startPoint y: 235, endPoint x: 333, endPoint y: 236, distance: 144.8
click at [333, 236] on div "Title Track Title * INDAH NYA CINTA RESTU OK 2.wav Title Version Localize Your …" at bounding box center [455, 267] width 583 height 110
type input "Indahnya Cinta"
click at [277, 284] on div "Title" at bounding box center [243, 267] width 158 height 110
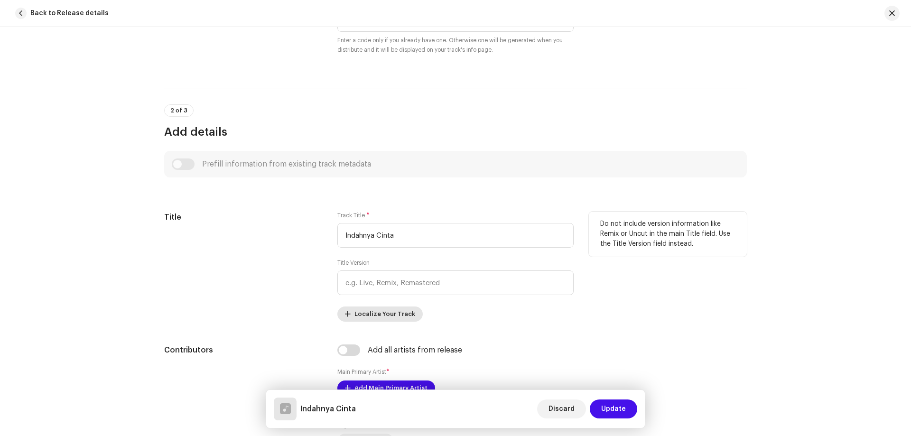
scroll to position [522, 0]
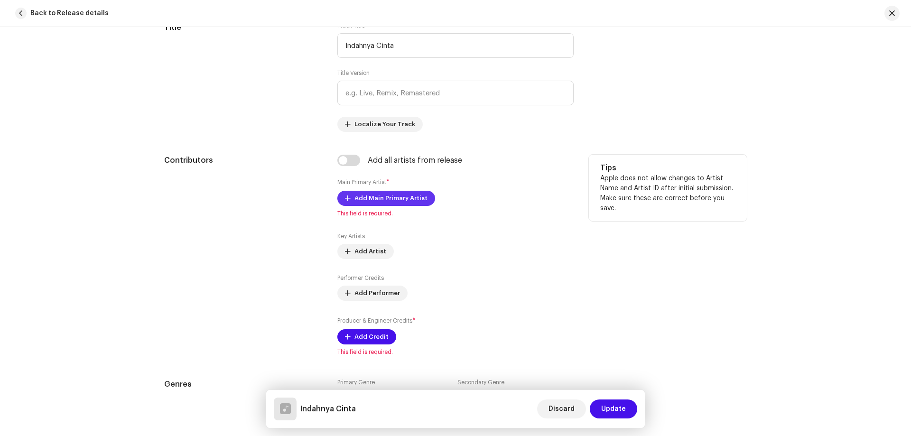
click at [368, 199] on span "Add Main Primary Artist" at bounding box center [391, 198] width 73 height 19
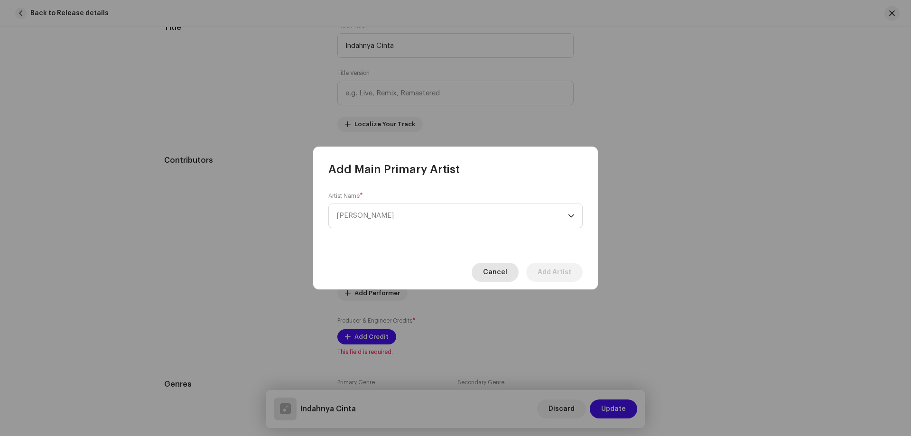
click at [495, 271] on span "Cancel" at bounding box center [495, 272] width 24 height 19
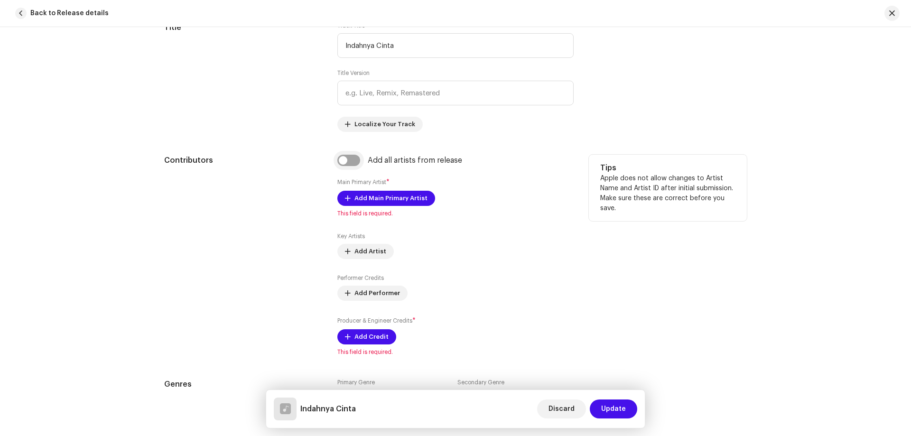
click at [351, 159] on input "checkbox" at bounding box center [348, 160] width 23 height 11
checkbox input "true"
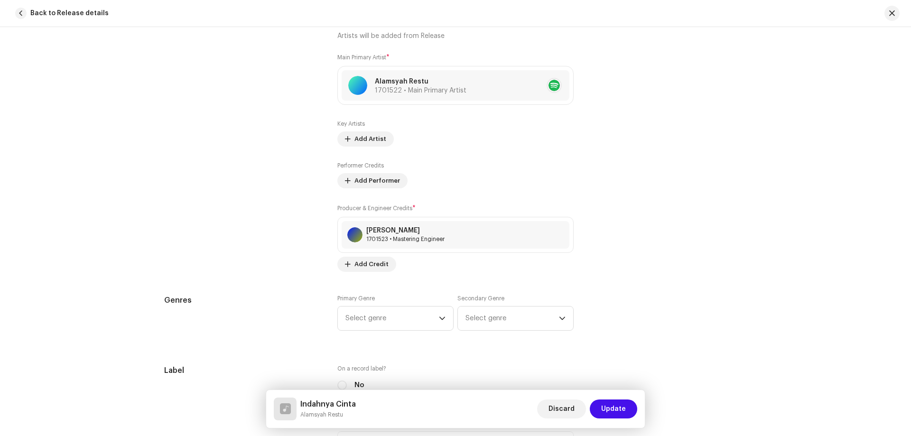
scroll to position [807, 0]
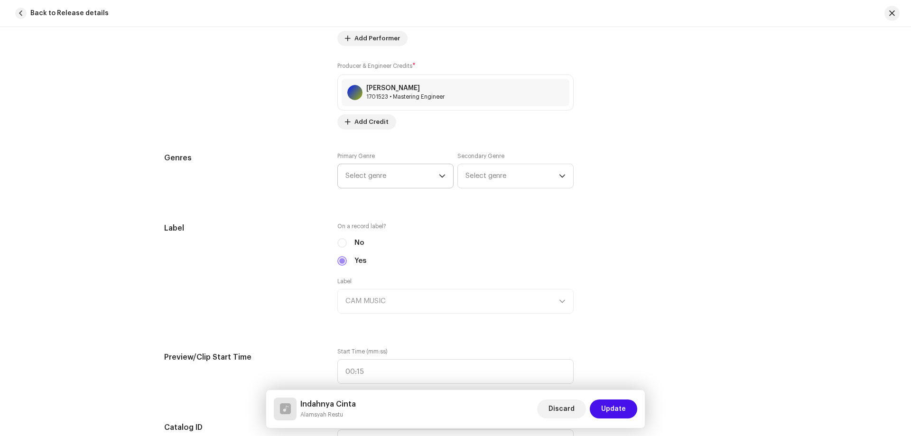
click at [399, 178] on span "Select genre" at bounding box center [392, 176] width 93 height 24
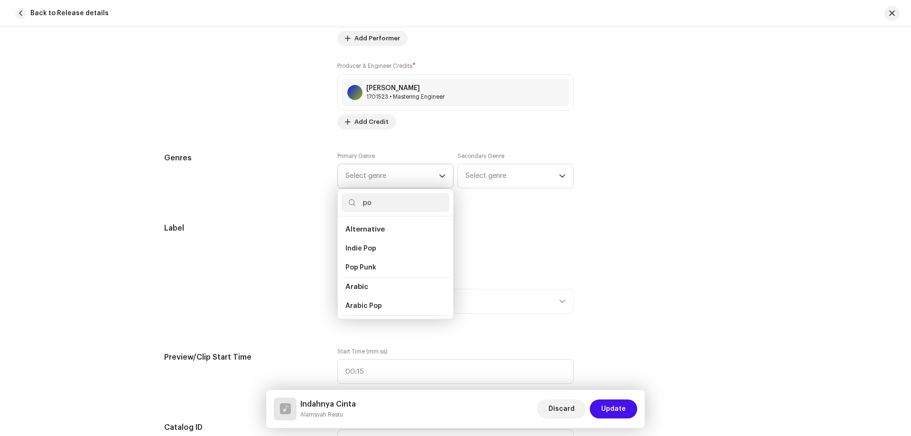
type input "pop"
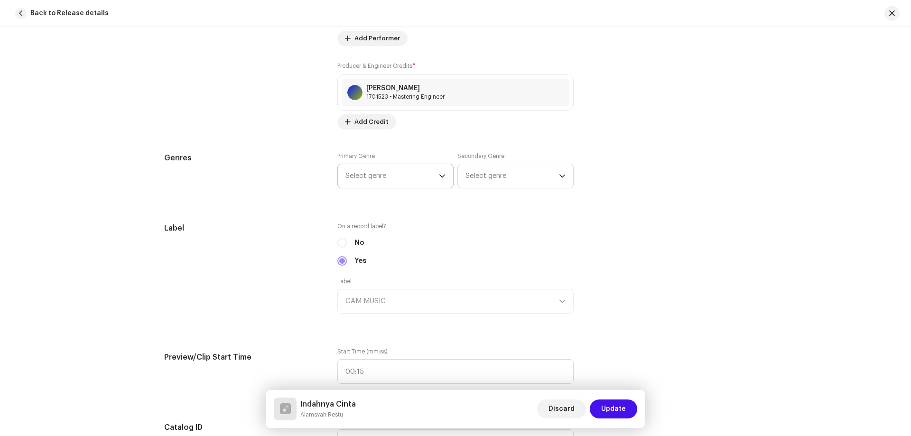
click at [404, 173] on span "Select genre" at bounding box center [392, 176] width 93 height 24
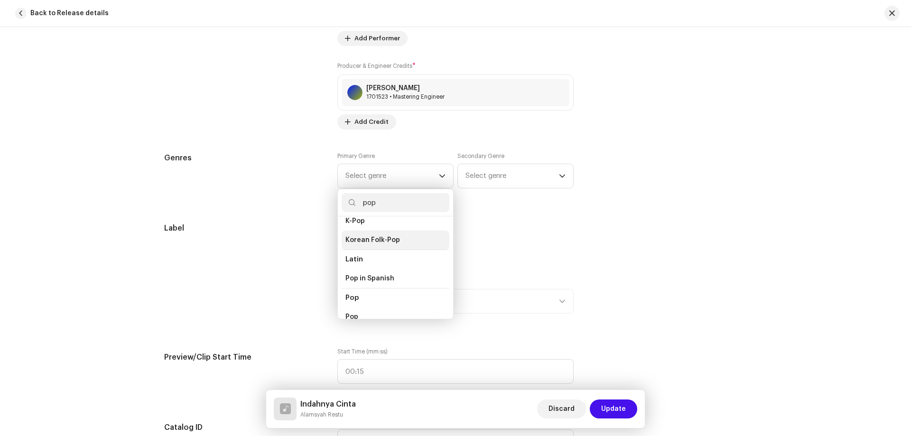
scroll to position [332, 0]
type input "pop"
click at [405, 260] on li "Pop" at bounding box center [396, 269] width 108 height 19
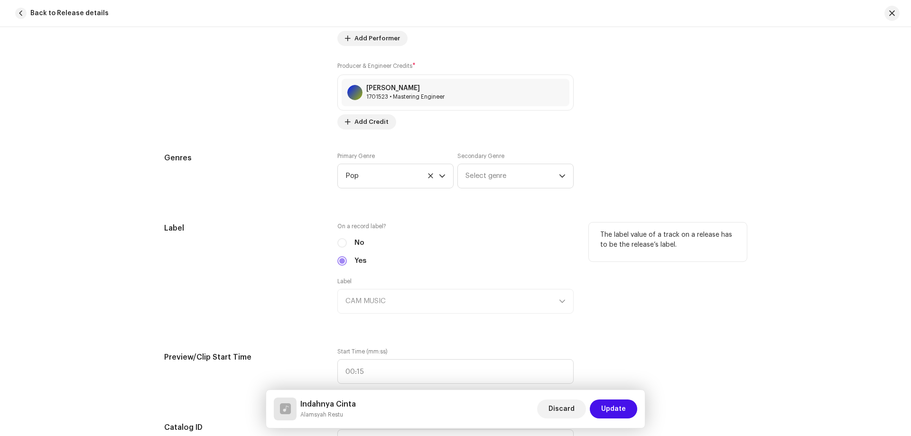
click at [498, 242] on div "No" at bounding box center [455, 243] width 236 height 10
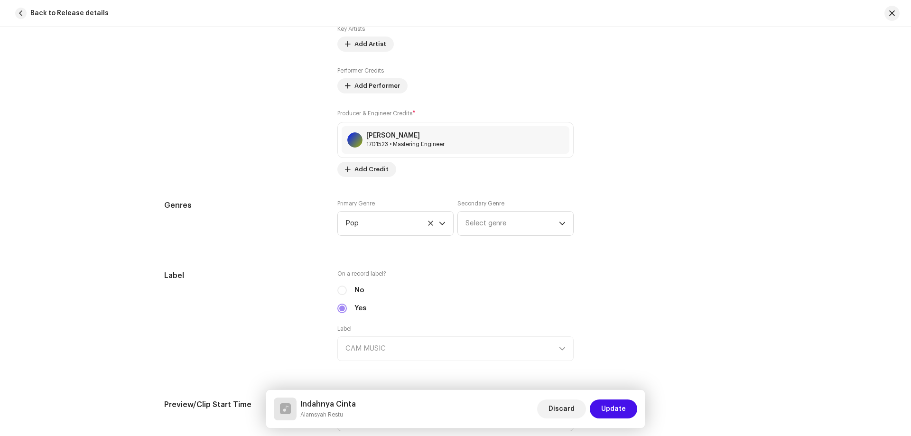
scroll to position [1044, 0]
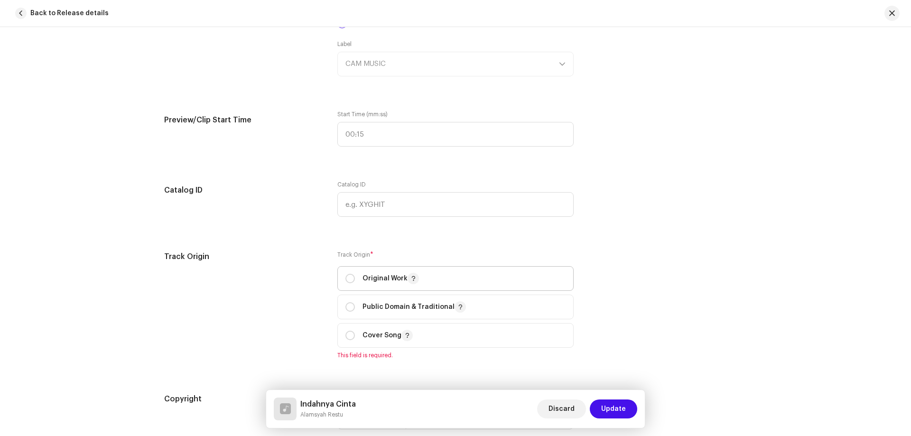
click at [355, 280] on div "Original Work" at bounding box center [383, 278] width 74 height 11
radio input "true"
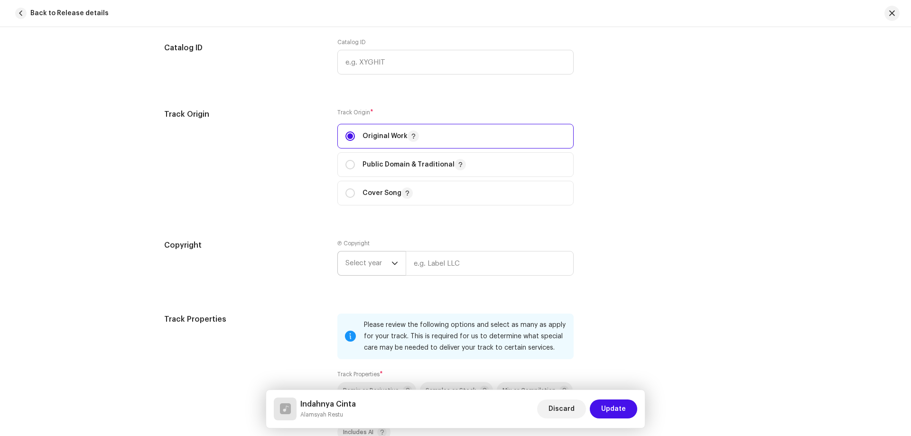
click at [374, 269] on span "Select year" at bounding box center [369, 264] width 46 height 24
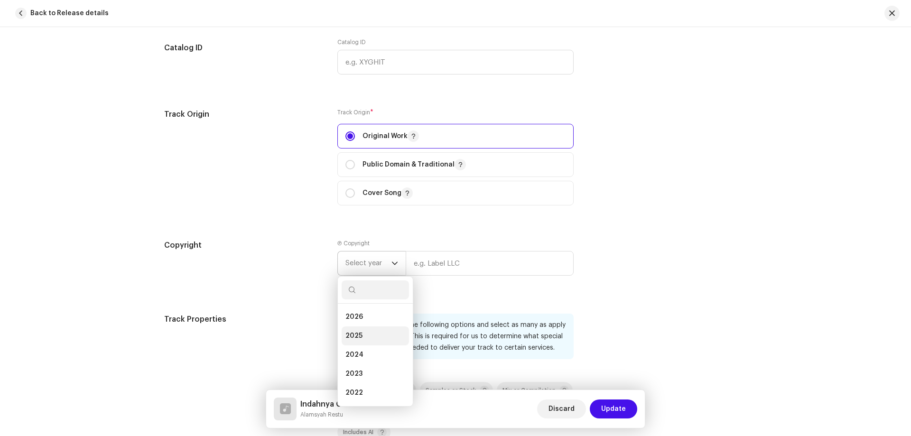
click at [377, 334] on li "2025" at bounding box center [375, 336] width 67 height 19
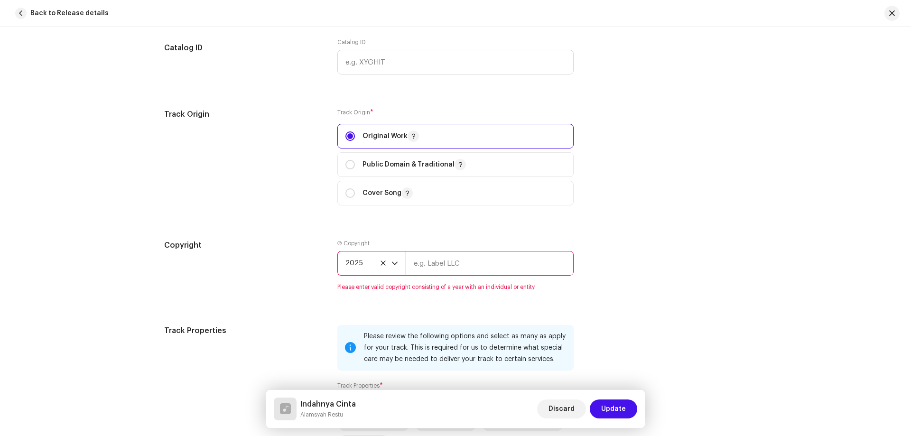
click at [447, 265] on input "text" at bounding box center [490, 263] width 168 height 25
type input "CAM MUSIC"
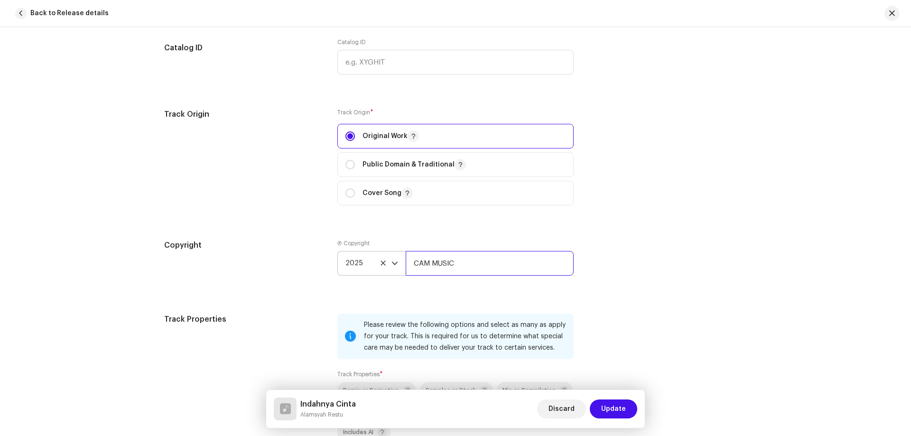
scroll to position [1424, 0]
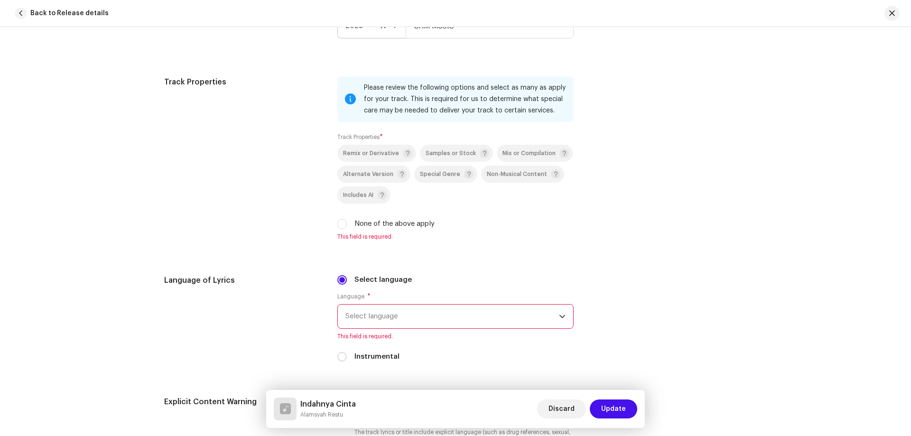
click at [334, 227] on div "Track Properties Please review the following options and select as many as appl…" at bounding box center [455, 164] width 583 height 176
click at [338, 225] on input "None of the above apply" at bounding box center [341, 223] width 9 height 9
checkbox input "true"
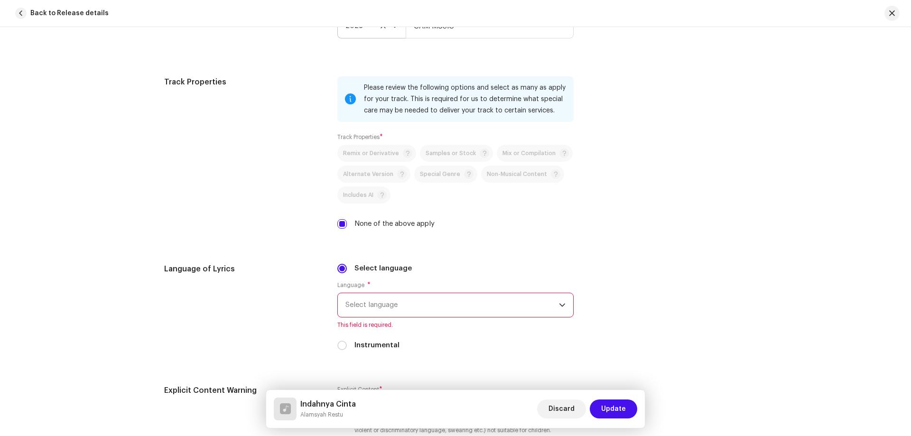
click at [400, 311] on span "Select language" at bounding box center [453, 305] width 214 height 24
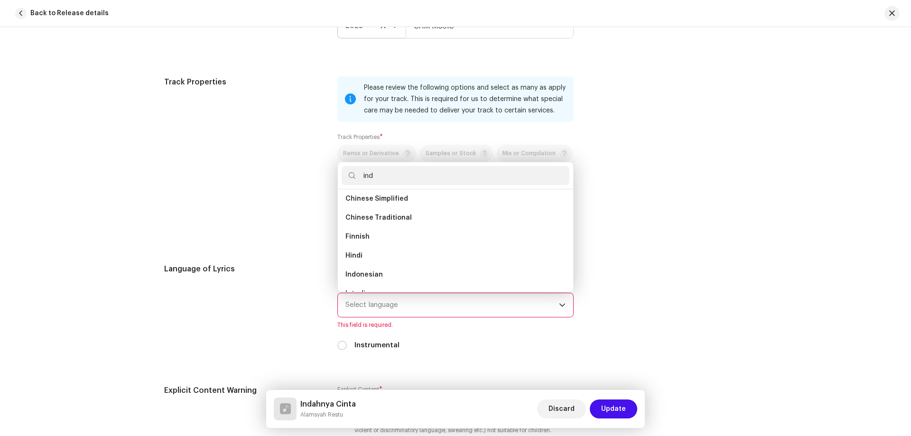
scroll to position [0, 0]
type input "indo"
click at [400, 206] on li "Indonesian" at bounding box center [456, 202] width 228 height 19
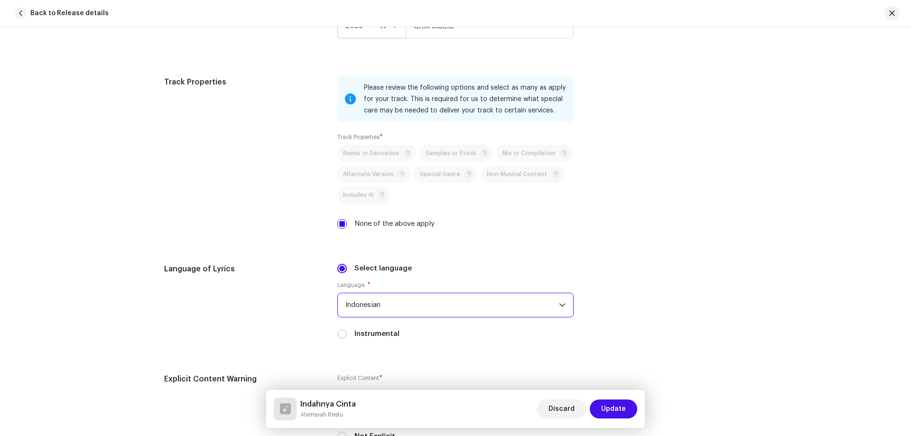
scroll to position [1566, 0]
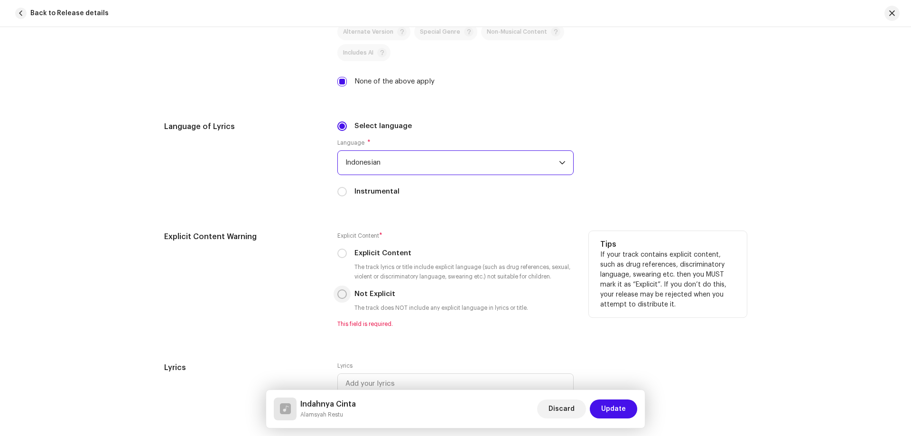
click at [337, 296] on input "Not Explicit" at bounding box center [341, 294] width 9 height 9
radio input "true"
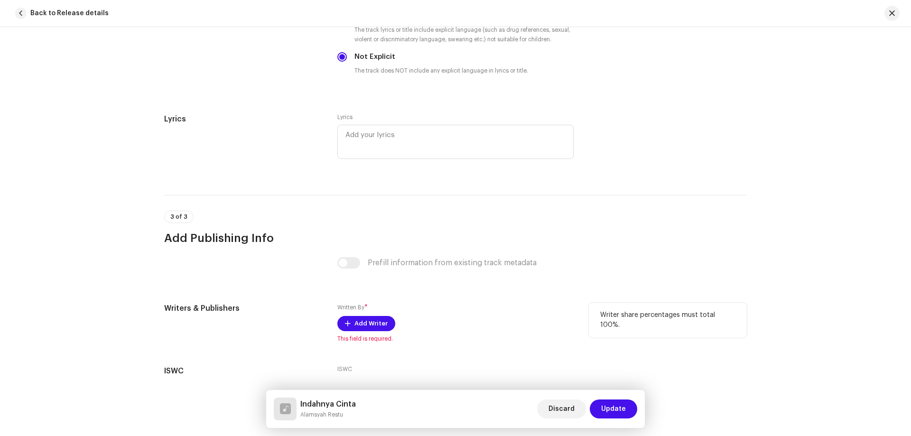
scroll to position [1866, 0]
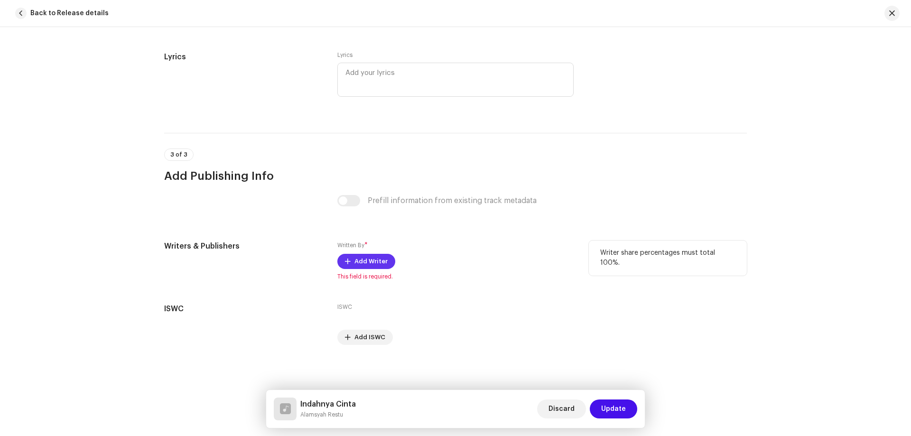
click at [373, 258] on span "Add Writer" at bounding box center [371, 261] width 33 height 19
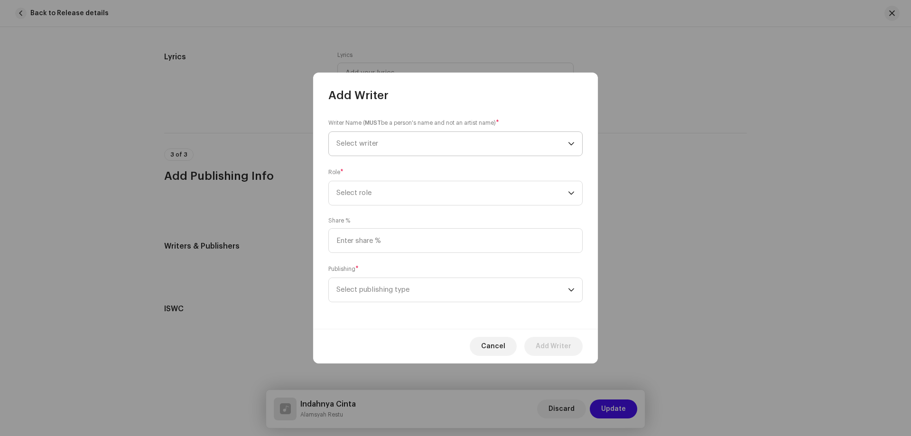
click at [392, 140] on span "Select writer" at bounding box center [452, 144] width 232 height 24
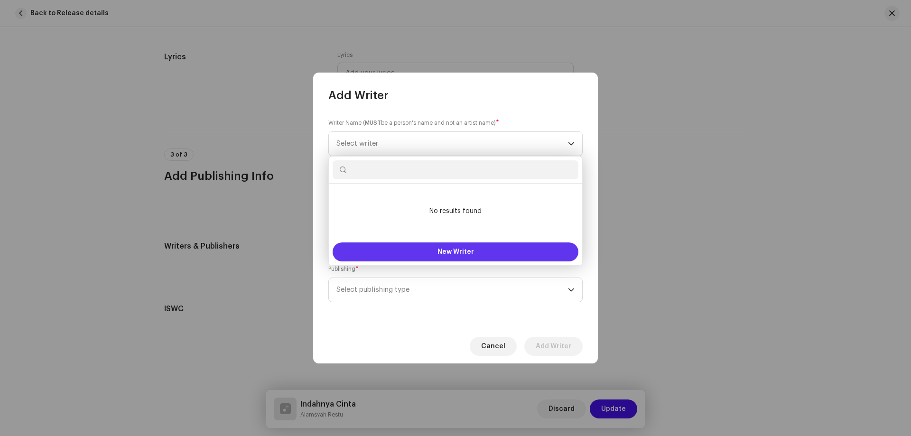
click at [447, 247] on button "New Writer" at bounding box center [456, 252] width 246 height 19
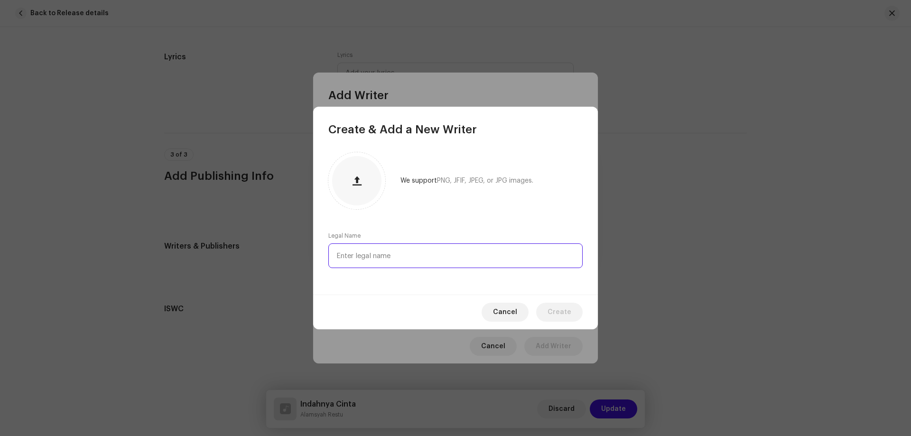
click at [402, 258] on input "text" at bounding box center [455, 255] width 254 height 25
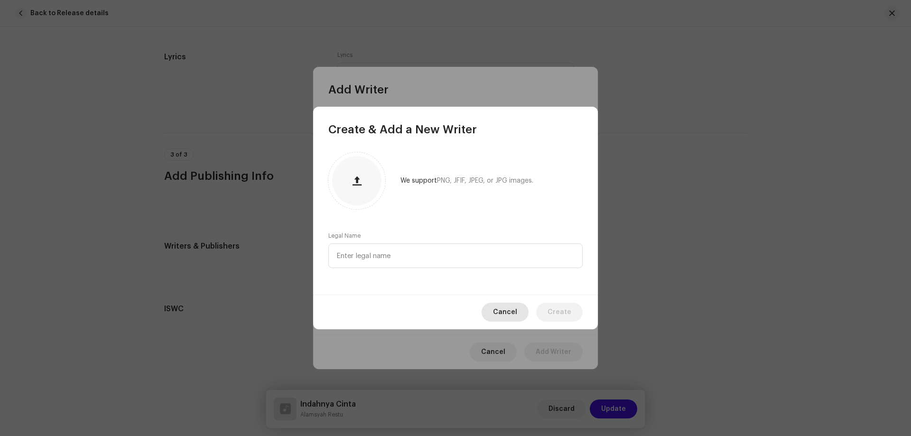
click at [501, 311] on span "Cancel" at bounding box center [505, 312] width 24 height 19
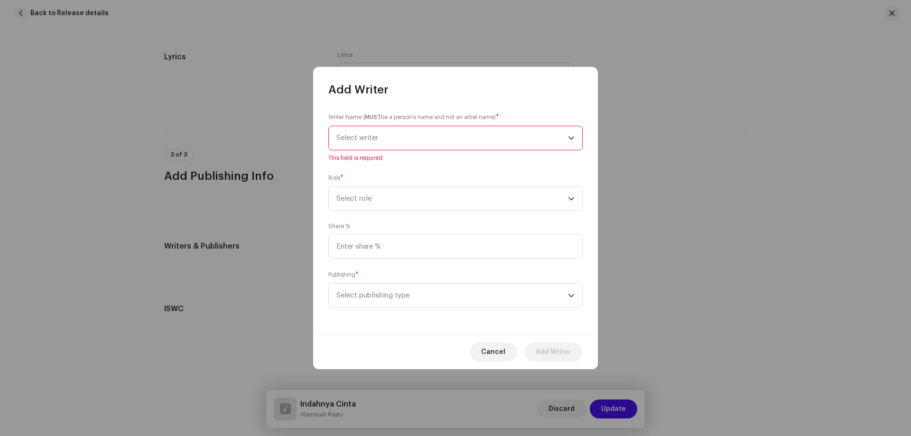
click at [411, 131] on span "Select writer" at bounding box center [452, 138] width 232 height 24
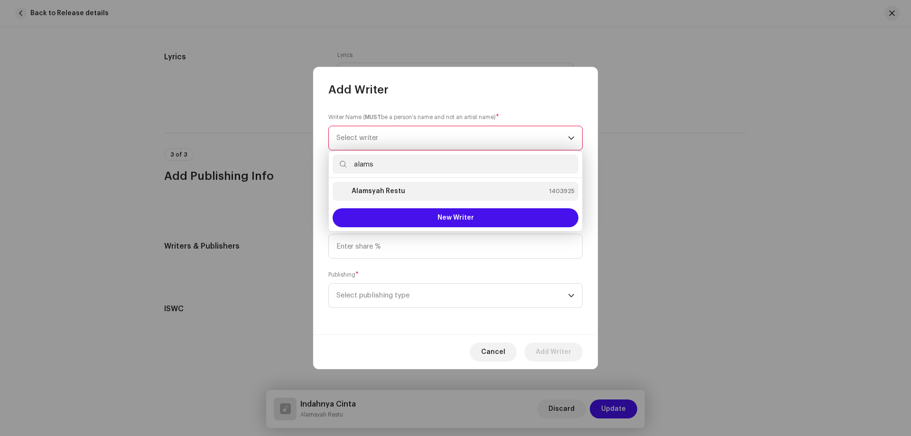
type input "alams"
click at [399, 192] on strong "Alamsyah Restu" at bounding box center [379, 191] width 54 height 9
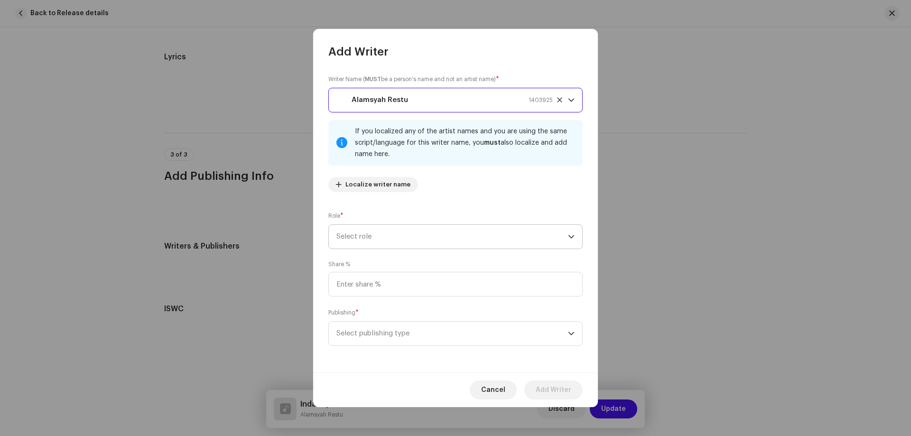
click at [390, 240] on span "Select role" at bounding box center [452, 237] width 232 height 24
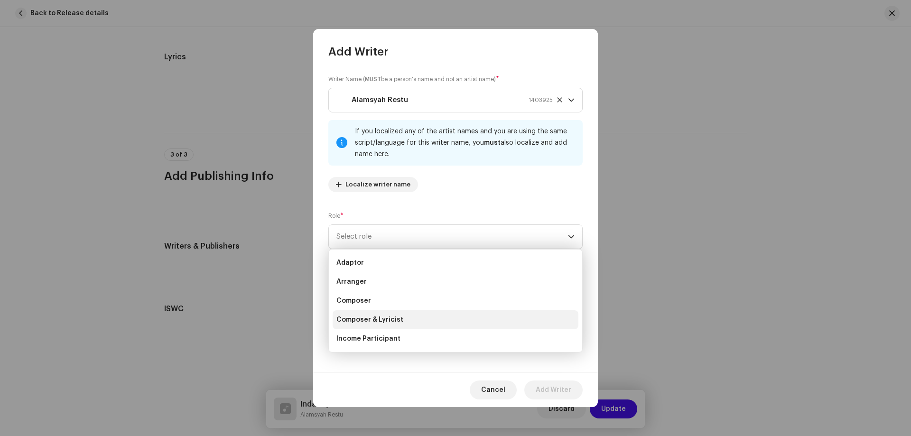
click at [394, 321] on span "Composer & Lyricist" at bounding box center [369, 319] width 67 height 9
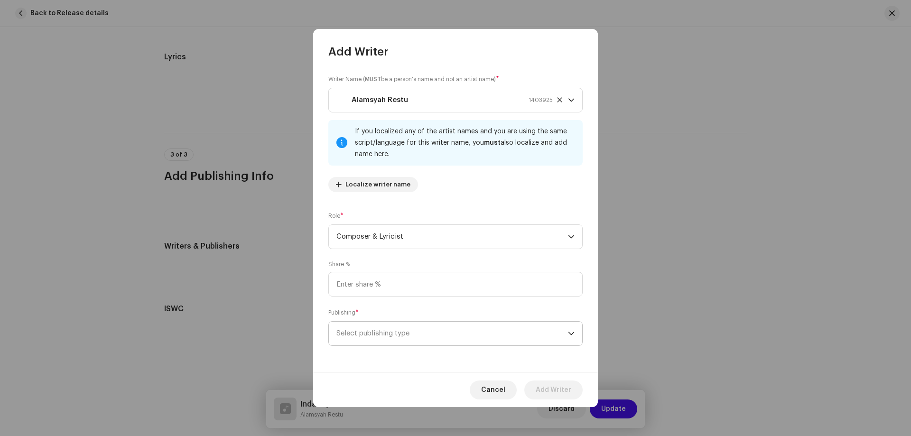
click at [411, 337] on span "Select publishing type" at bounding box center [452, 334] width 232 height 24
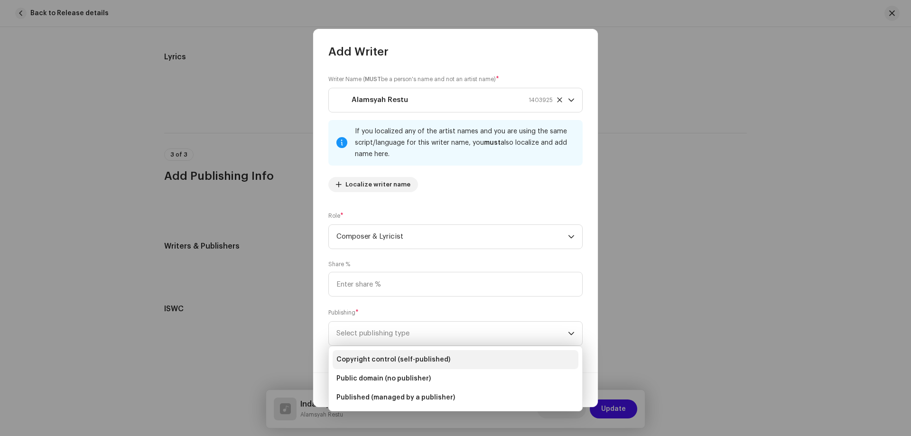
click at [410, 360] on span "Copyright control (self-published)" at bounding box center [393, 359] width 114 height 9
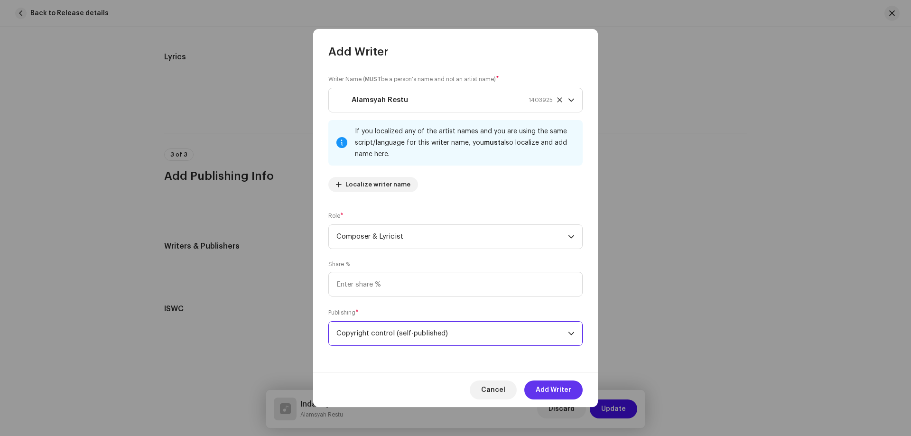
click at [554, 388] on span "Add Writer" at bounding box center [554, 390] width 36 height 19
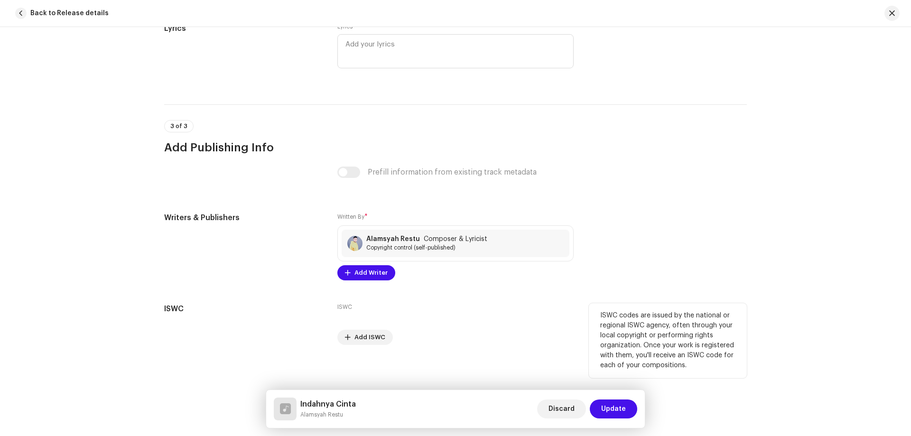
scroll to position [1847, 0]
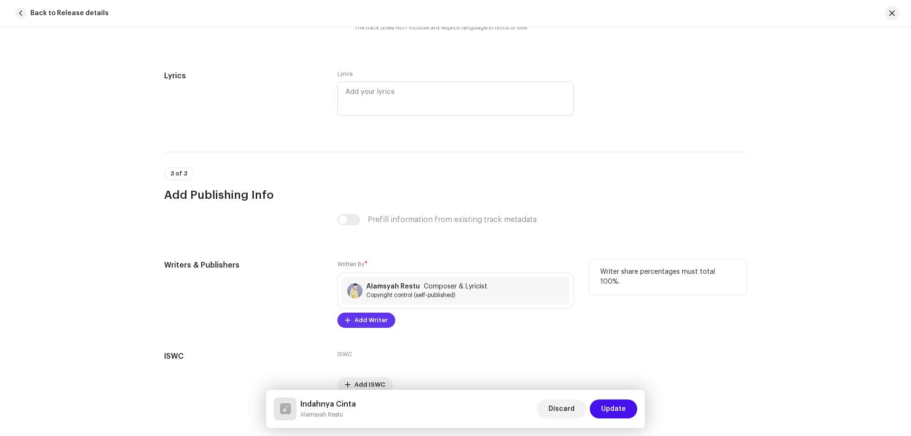
click at [373, 322] on span "Add Writer" at bounding box center [371, 320] width 33 height 19
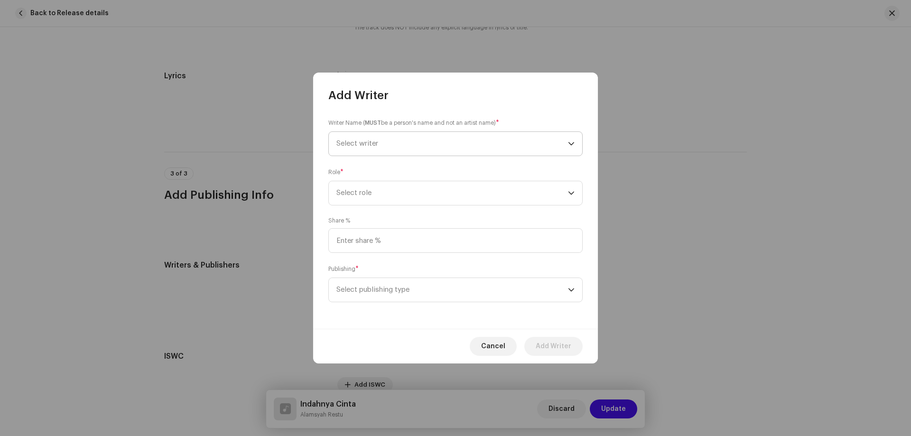
click at [409, 142] on span "Select writer" at bounding box center [452, 144] width 232 height 24
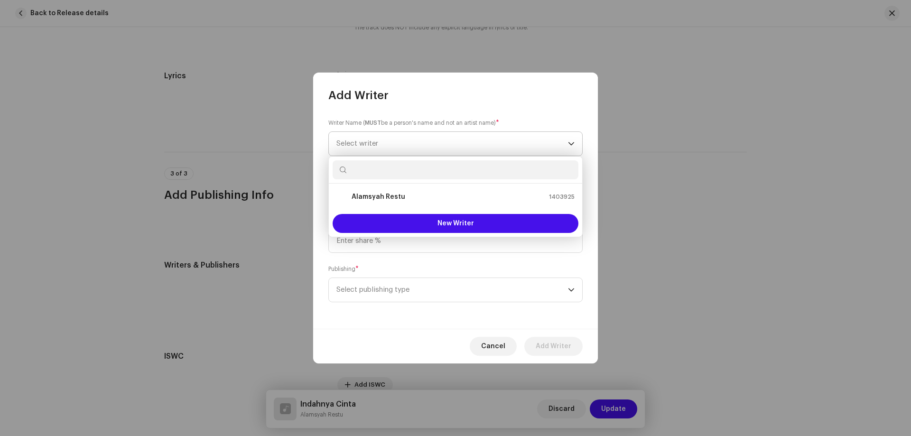
click at [409, 142] on span "Select writer" at bounding box center [452, 144] width 232 height 24
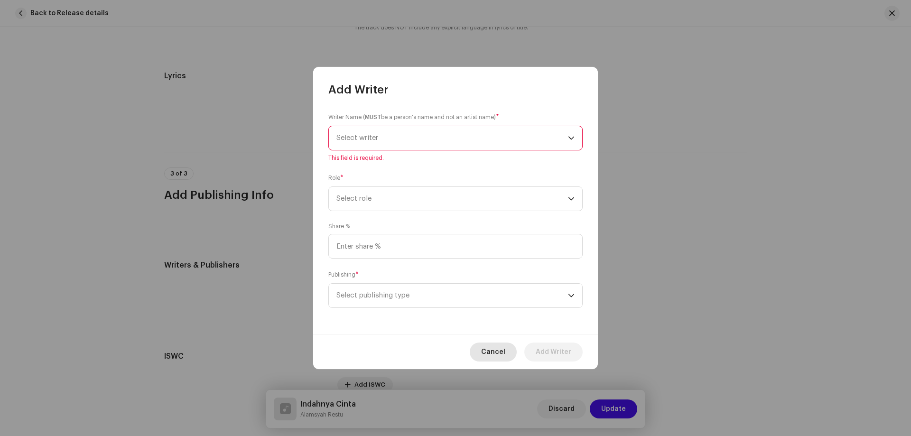
click at [510, 357] on button "Cancel" at bounding box center [493, 352] width 47 height 19
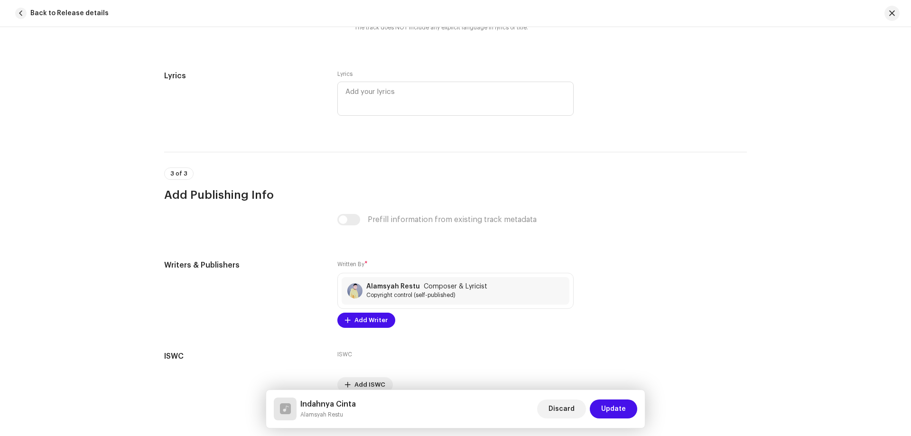
scroll to position [1894, 0]
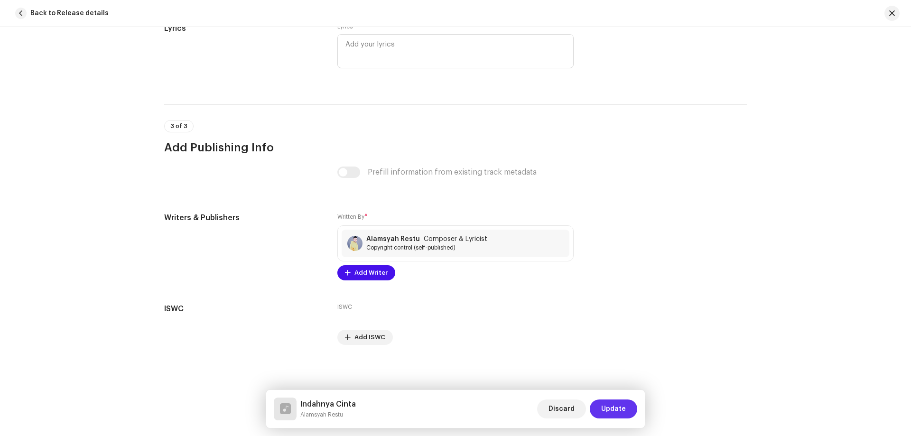
click at [616, 410] on span "Update" at bounding box center [613, 409] width 25 height 19
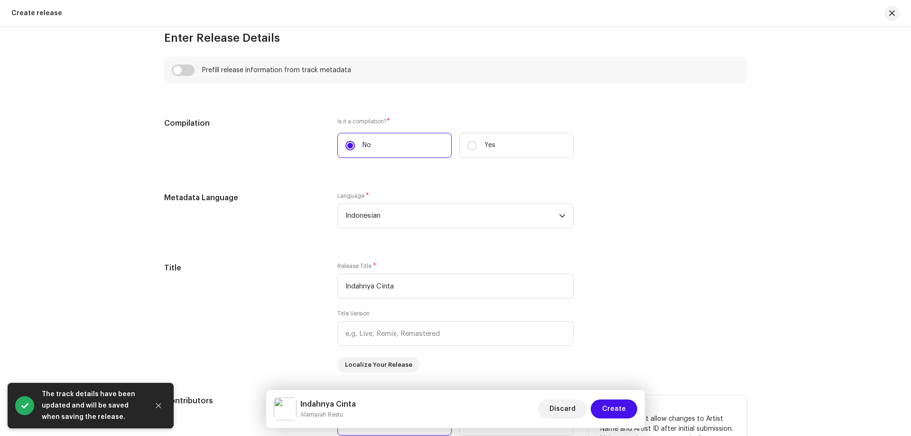
scroll to position [807, 0]
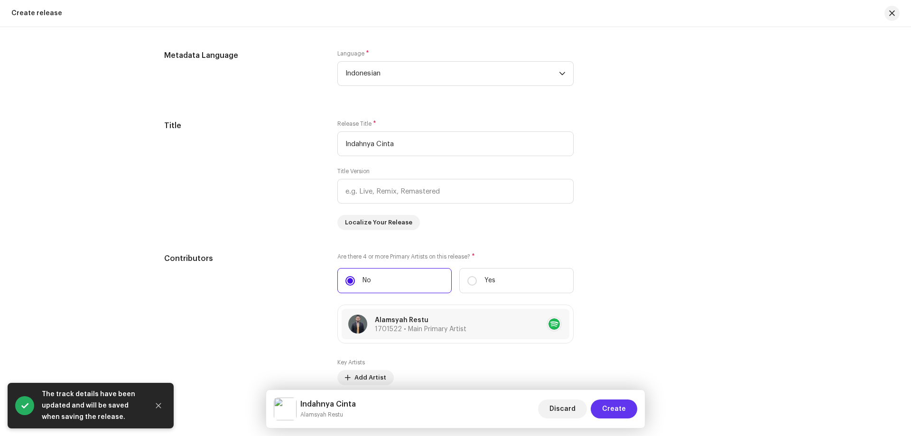
click at [631, 410] on button "Create" at bounding box center [614, 409] width 47 height 19
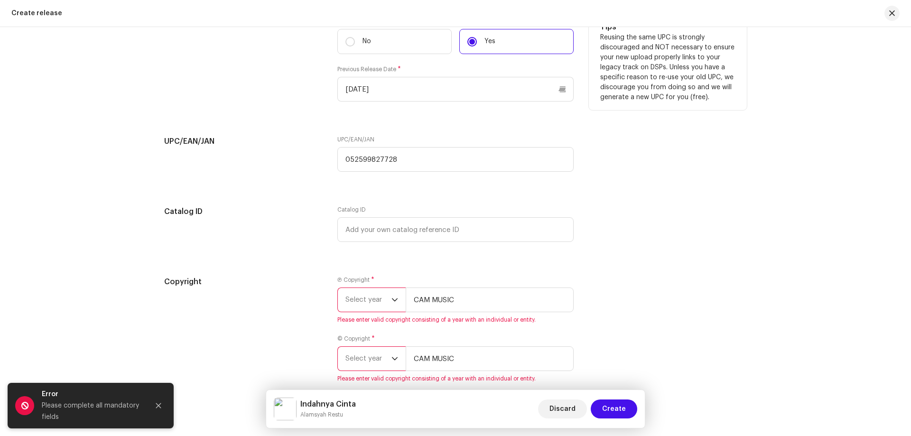
scroll to position [1566, 0]
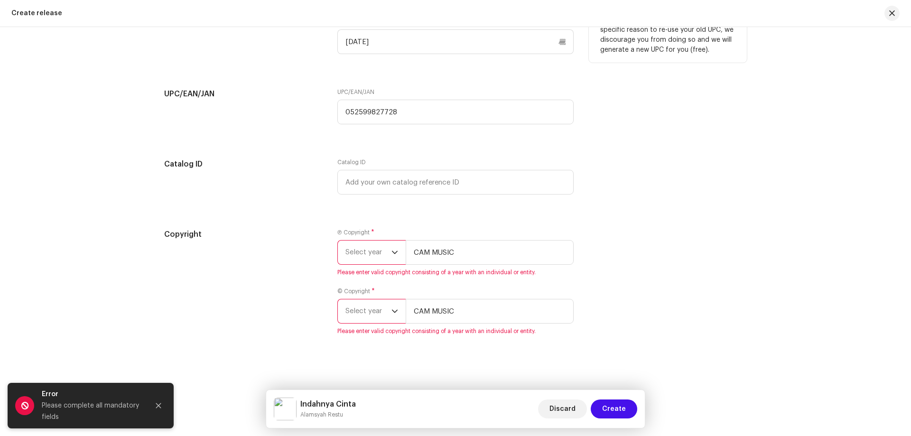
click at [372, 251] on span "Select year" at bounding box center [369, 253] width 46 height 24
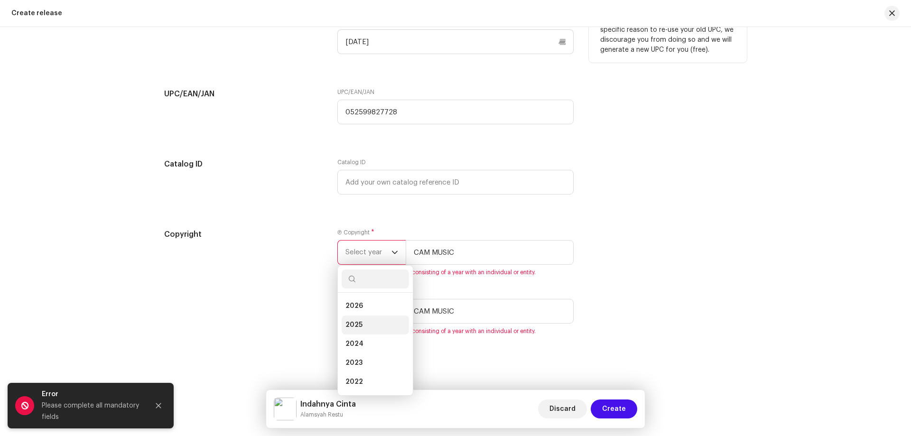
click at [372, 319] on li "2025" at bounding box center [375, 325] width 67 height 19
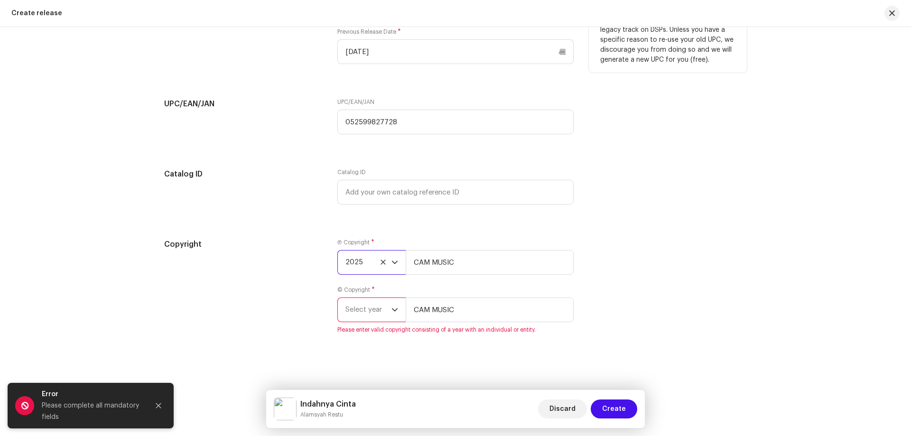
click at [372, 308] on span "Select year" at bounding box center [369, 310] width 46 height 24
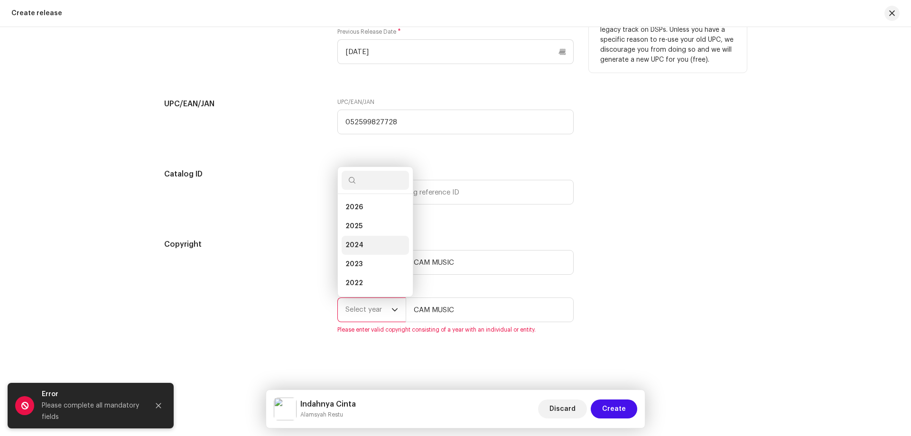
scroll to position [15, 0]
click at [375, 206] on li "2025" at bounding box center [375, 211] width 67 height 19
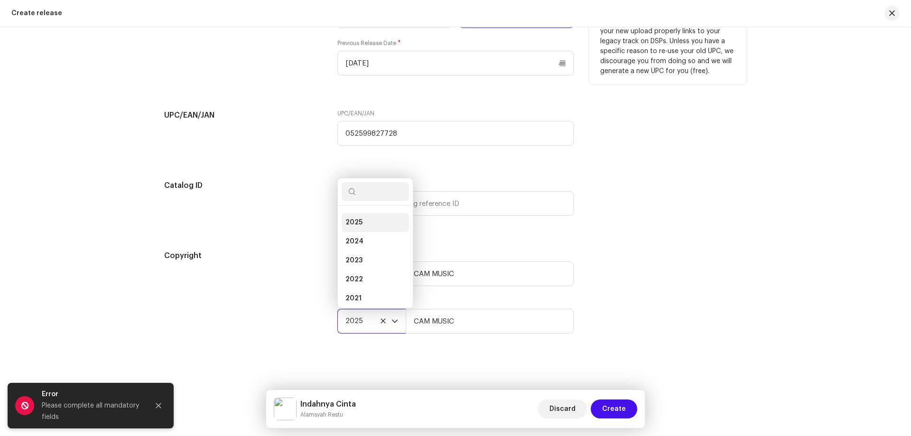
scroll to position [1545, 0]
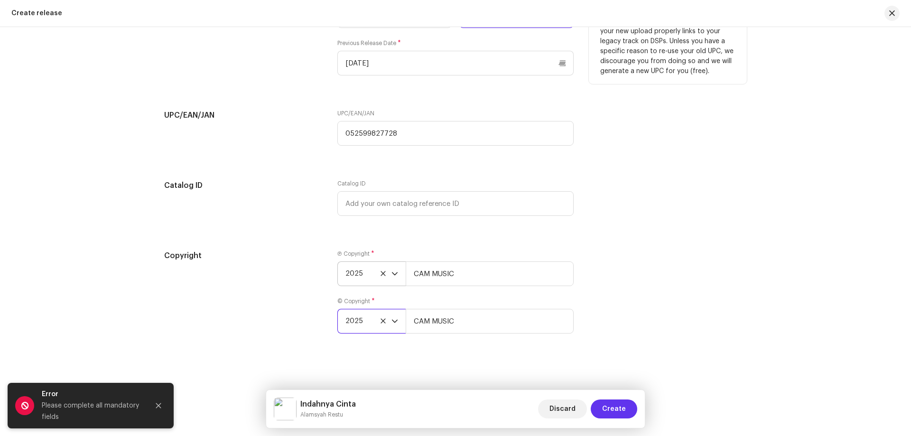
click at [613, 407] on span "Create" at bounding box center [614, 409] width 24 height 19
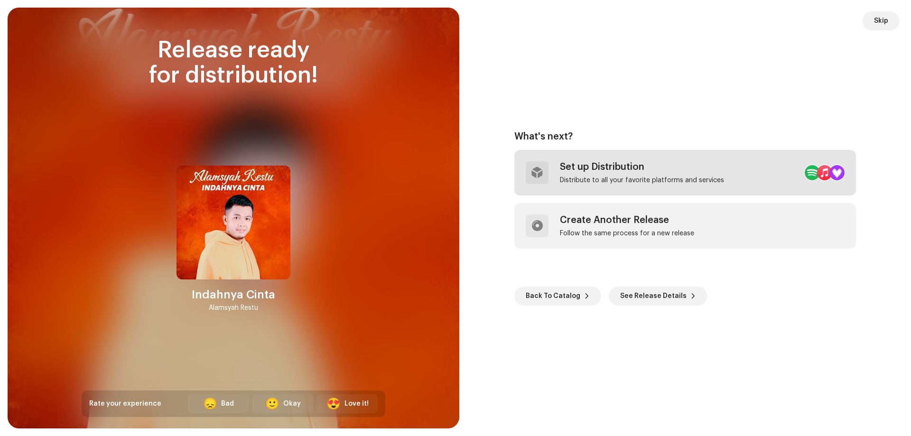
click at [623, 175] on div "Set up Distribution Distribute to all your favorite platforms and services" at bounding box center [642, 172] width 164 height 23
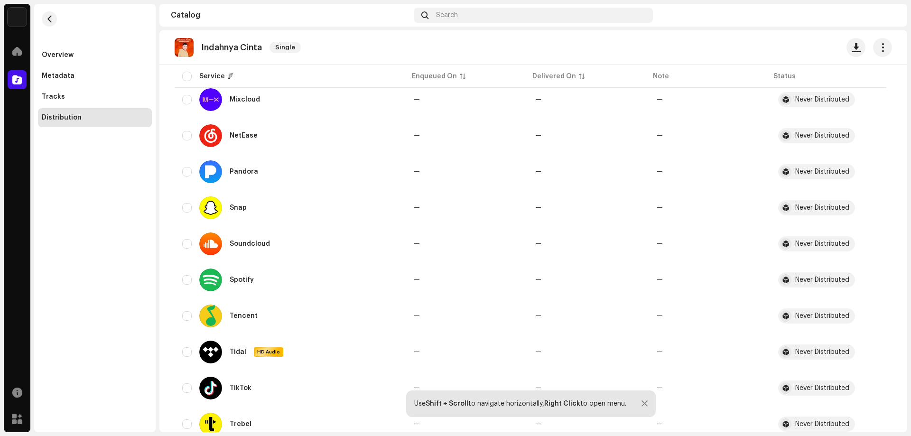
scroll to position [711, 0]
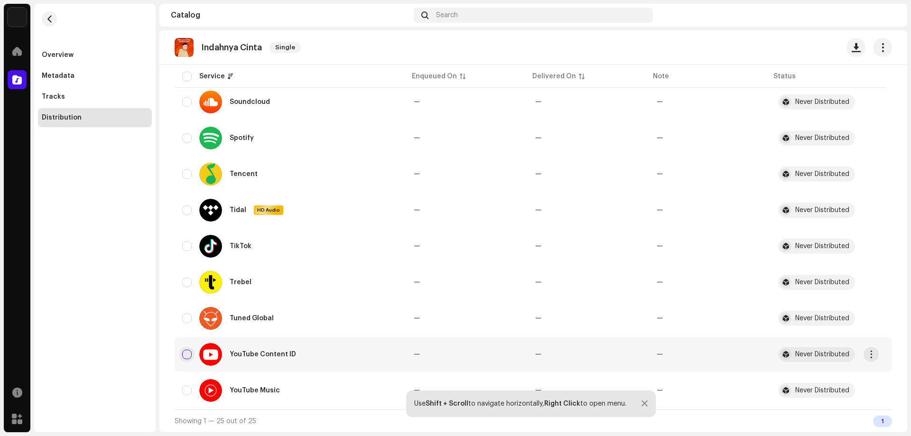
click at [187, 350] on input "checkbox" at bounding box center [186, 354] width 9 height 9
checkbox input "true"
click at [188, 392] on input "Row Unselected" at bounding box center [186, 390] width 9 height 9
checkbox input "true"
click at [877, 352] on button "button" at bounding box center [871, 354] width 15 height 15
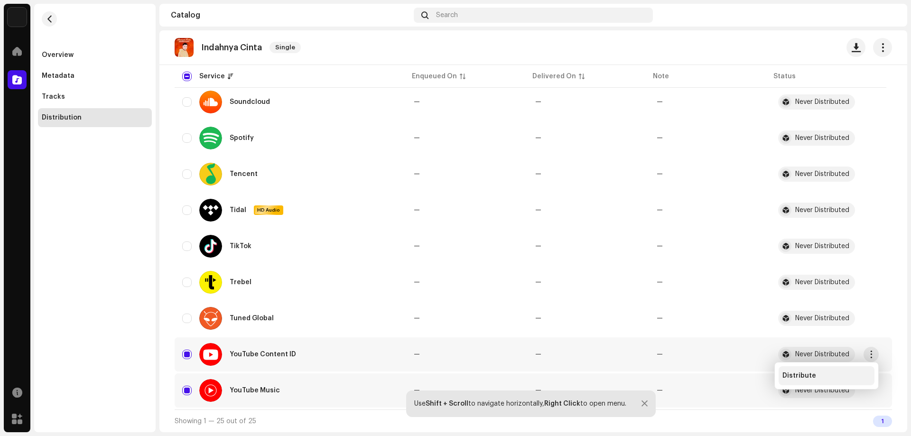
click at [846, 378] on div "Distribute" at bounding box center [827, 376] width 88 height 8
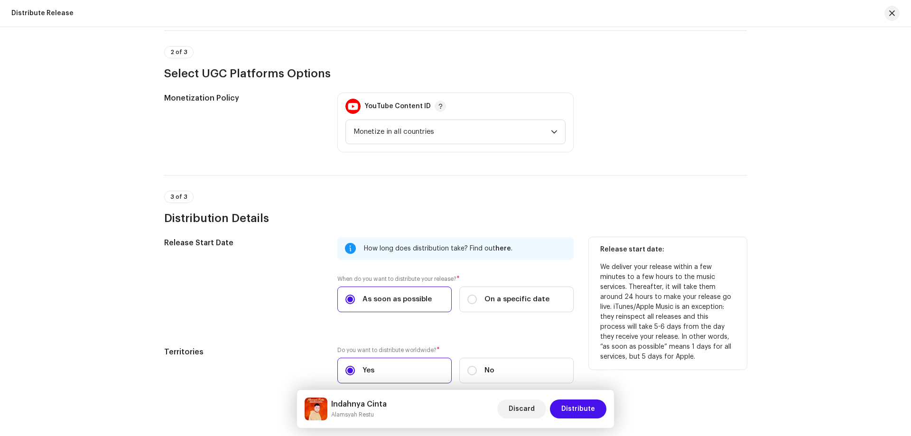
scroll to position [287, 0]
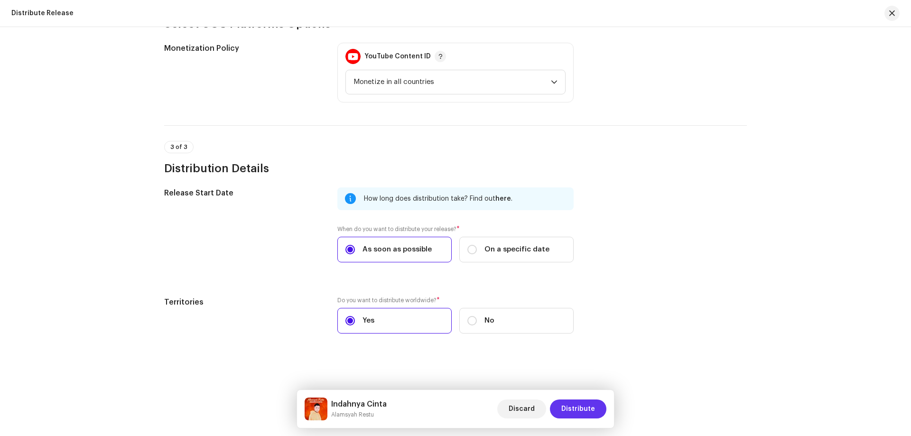
click at [586, 410] on span "Distribute" at bounding box center [578, 409] width 34 height 19
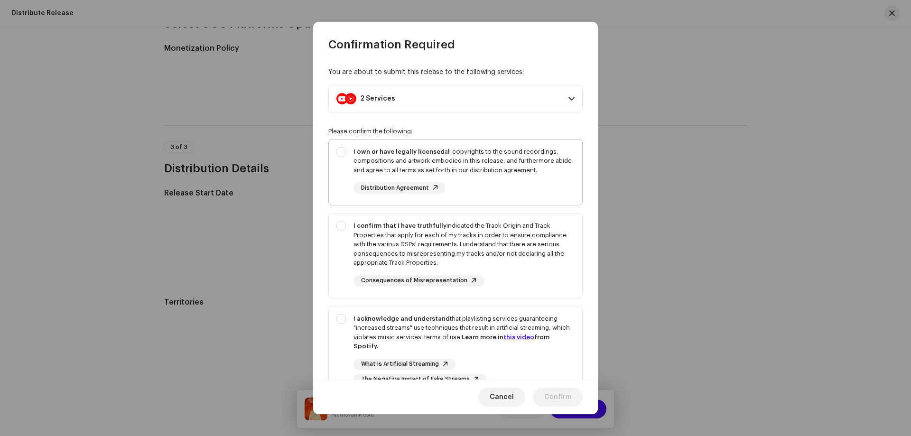
click at [380, 159] on div "I own or have legally licensed all copyrights to the sound recordings, composit…" at bounding box center [464, 161] width 221 height 28
checkbox input "true"
click at [385, 240] on div "I confirm that I have truthfully indicated the Track Origin and Track Propertie…" at bounding box center [464, 244] width 221 height 47
checkbox input "true"
click at [396, 324] on div "I acknowledge and understand that playlisting services guaranteeing "increased …" at bounding box center [464, 332] width 221 height 37
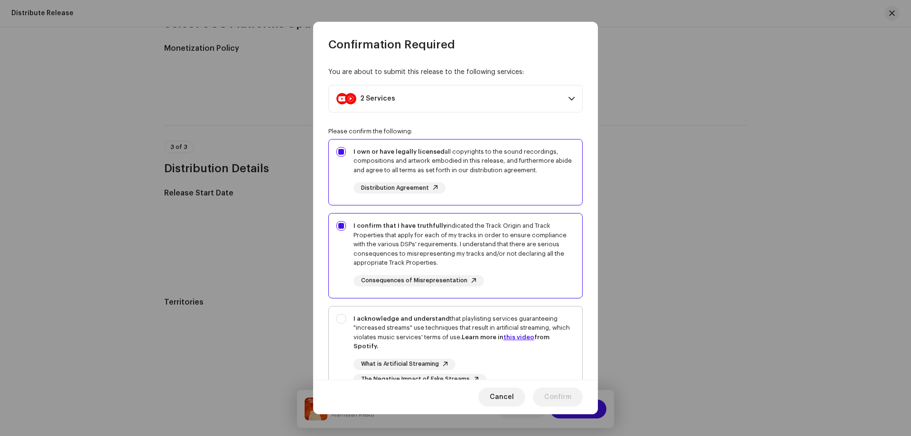
checkbox input "true"
click at [564, 399] on span "Confirm" at bounding box center [557, 397] width 27 height 19
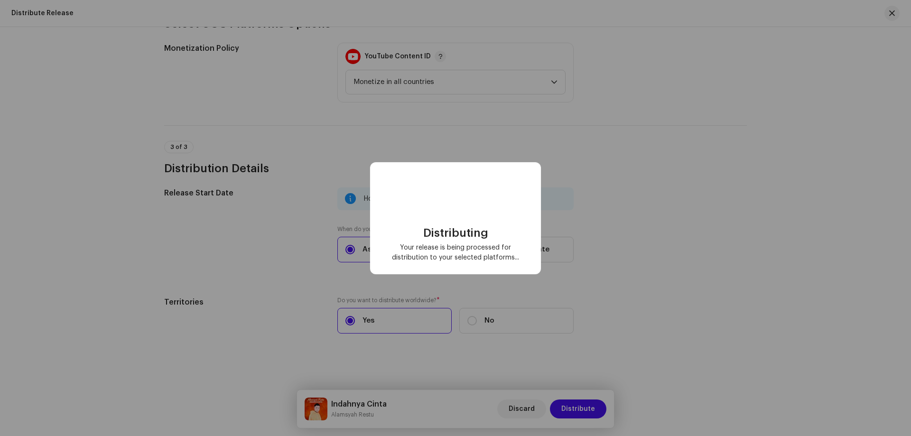
scroll to position [0, 0]
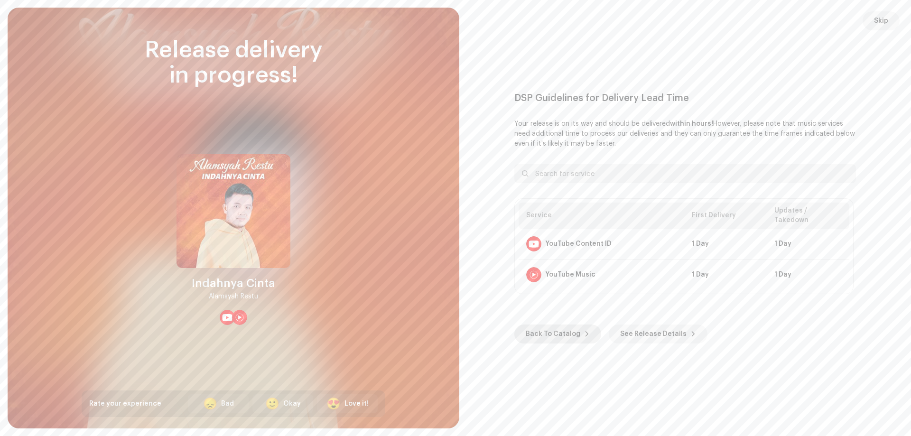
click at [567, 329] on span "Back To Catalog" at bounding box center [553, 334] width 55 height 19
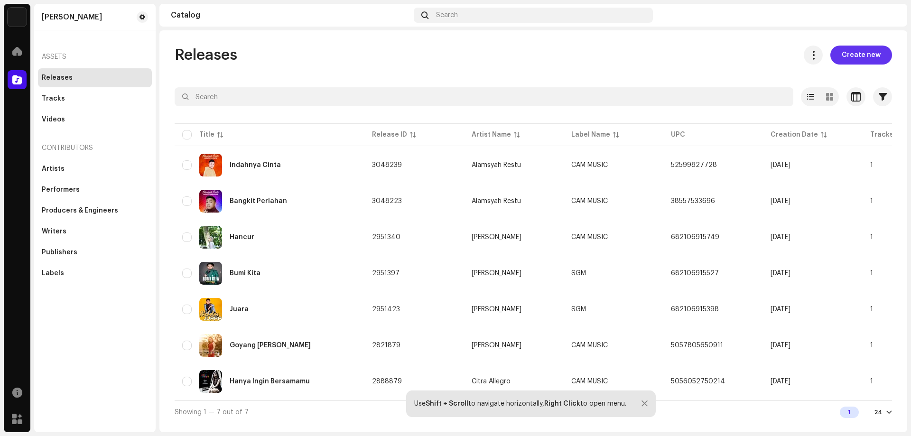
click at [861, 58] on span "Create new" at bounding box center [861, 55] width 39 height 19
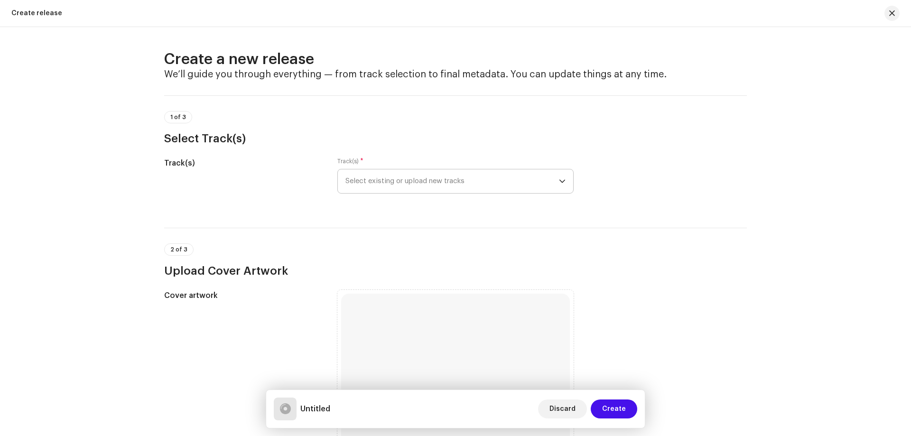
click at [424, 181] on span "Select existing or upload new tracks" at bounding box center [453, 181] width 214 height 24
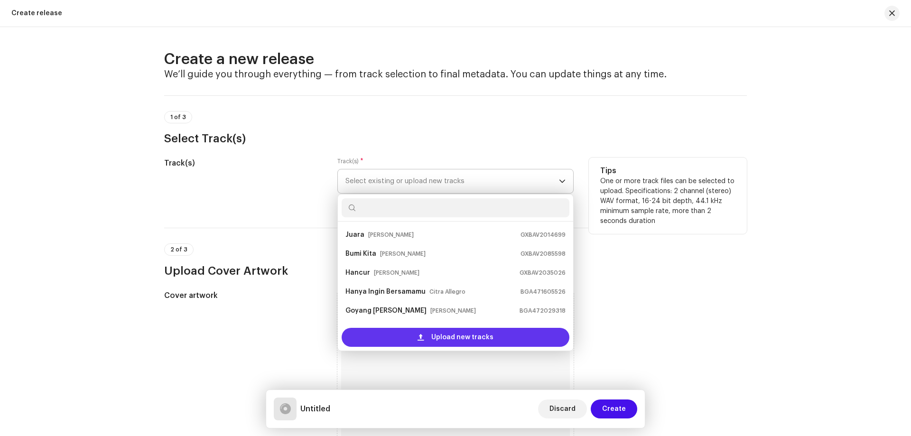
click at [426, 341] on div "Upload new tracks" at bounding box center [456, 337] width 228 height 19
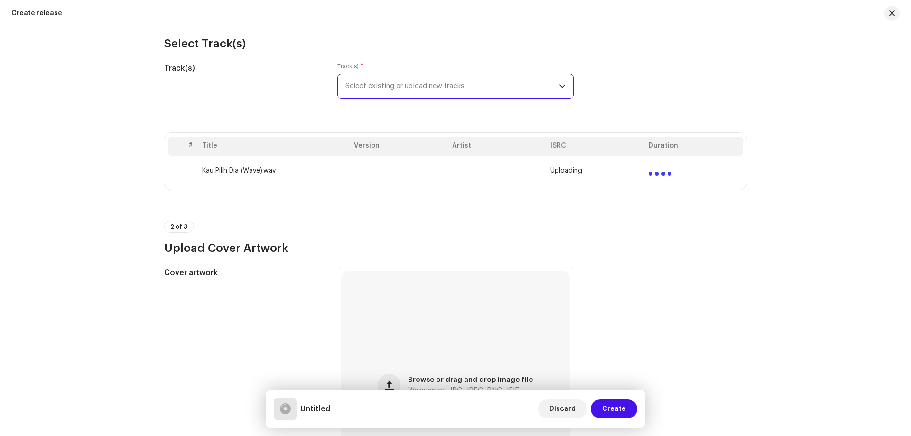
scroll to position [190, 0]
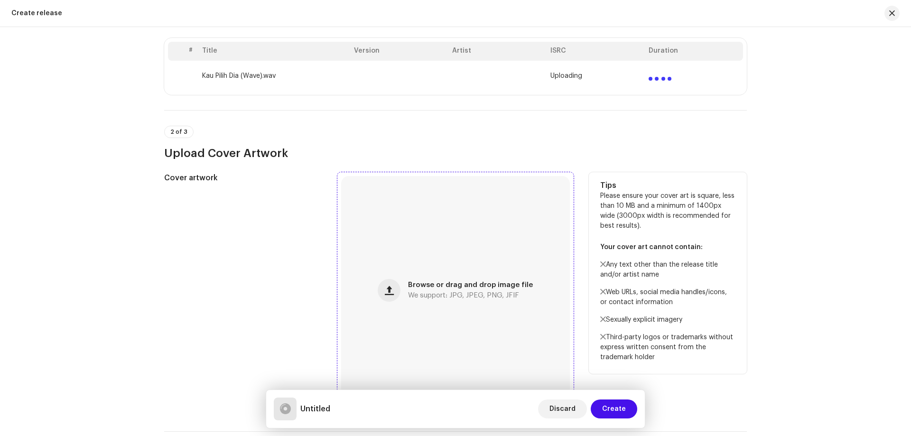
click at [446, 288] on span "Browse or drag and drop image file" at bounding box center [470, 285] width 125 height 7
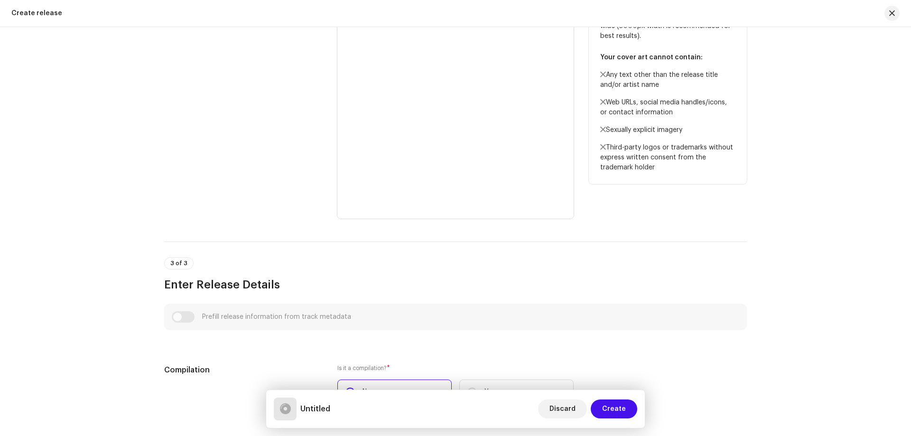
scroll to position [570, 0]
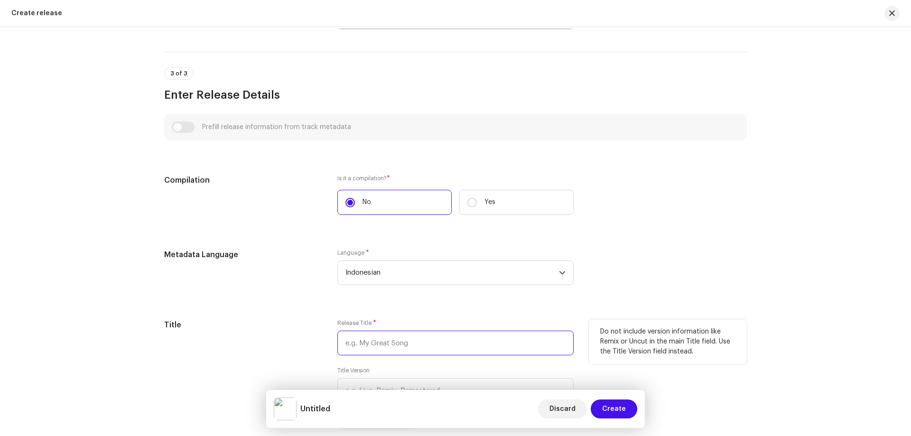
click at [382, 347] on input "text" at bounding box center [455, 343] width 236 height 25
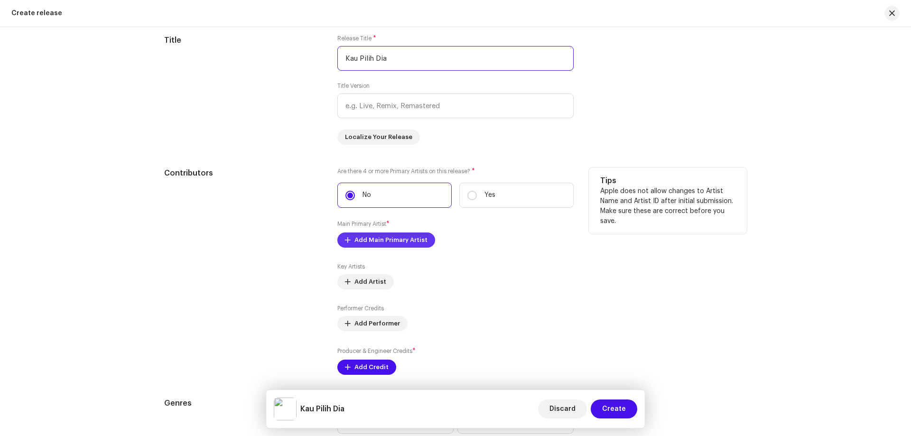
type input "Kau Pilih Dia"
click at [378, 238] on span "Add Main Primary Artist" at bounding box center [391, 240] width 73 height 19
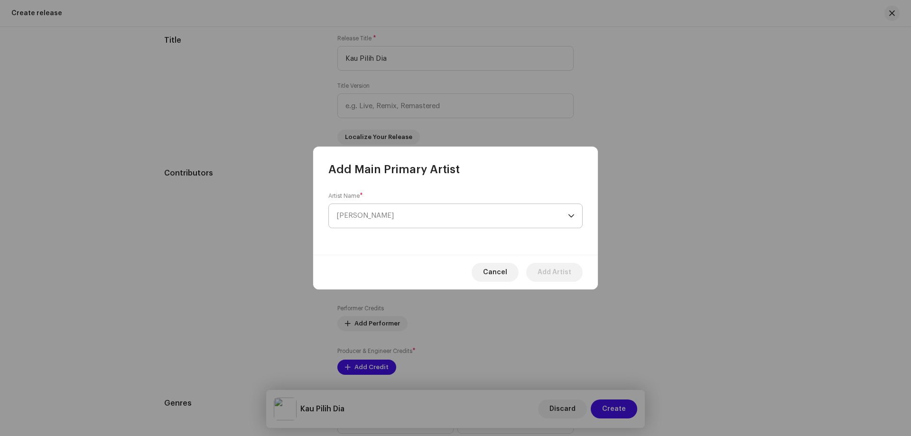
click at [385, 215] on span "[PERSON_NAME]" at bounding box center [452, 216] width 232 height 24
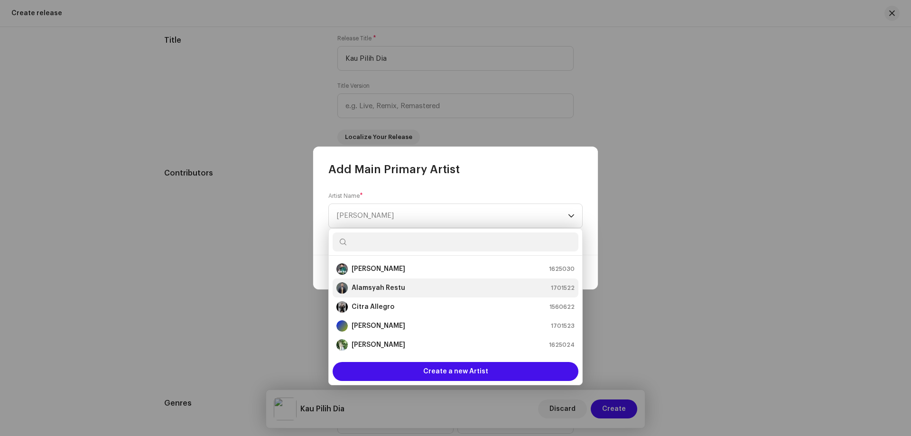
click at [387, 282] on li "Alamsyah Restu 1701522" at bounding box center [456, 288] width 246 height 19
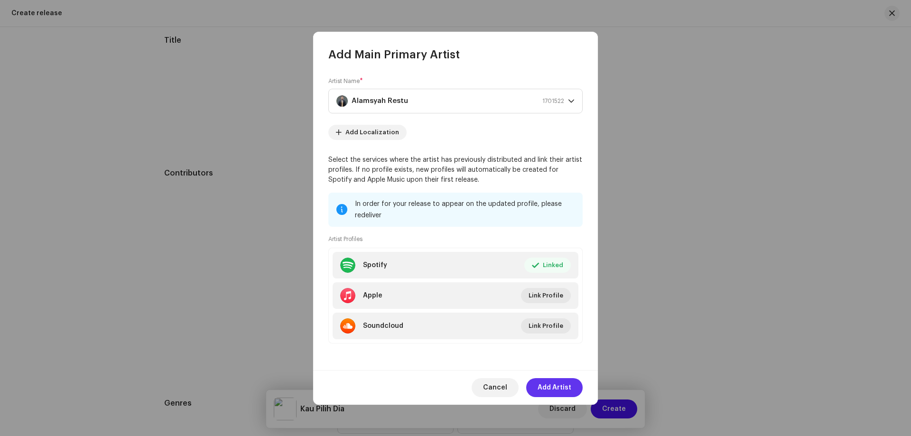
click at [554, 382] on span "Add Artist" at bounding box center [555, 387] width 34 height 19
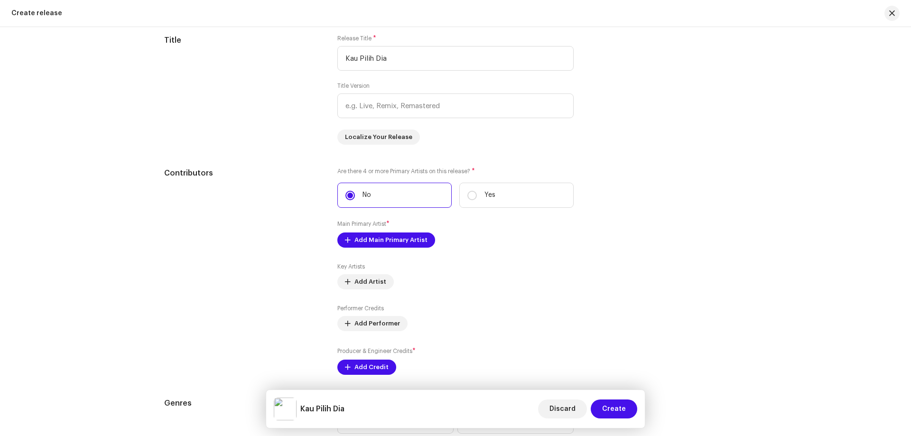
scroll to position [1092, 0]
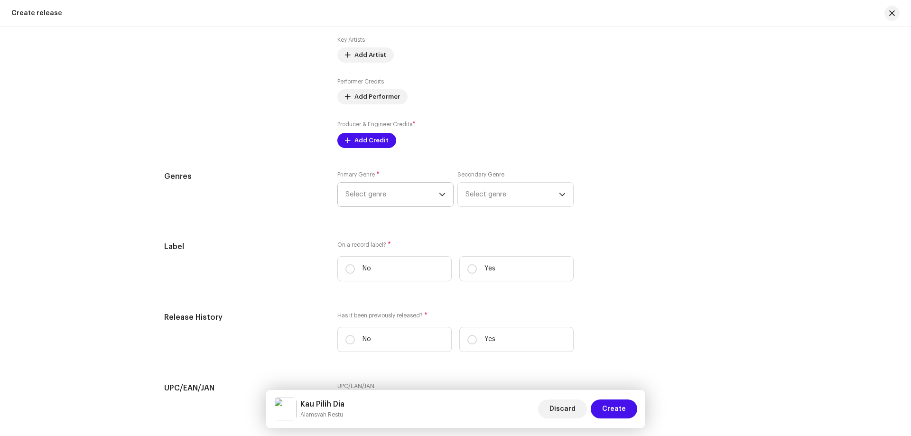
click at [385, 188] on span "Select genre" at bounding box center [392, 195] width 93 height 24
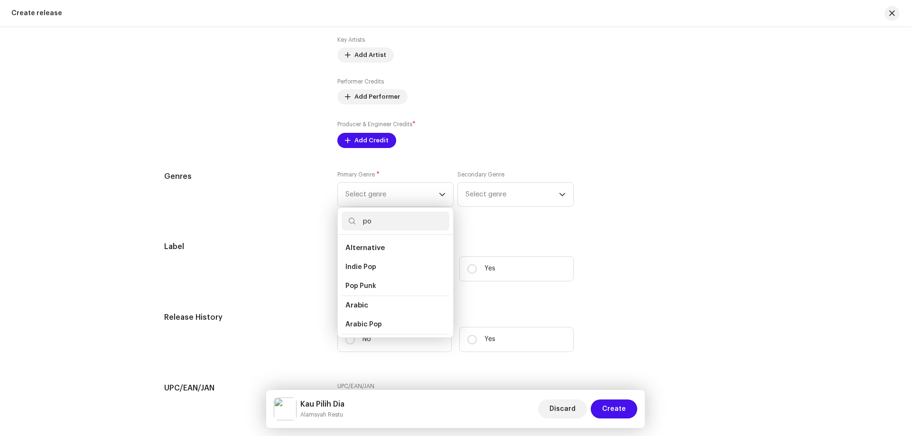
type input "pop"
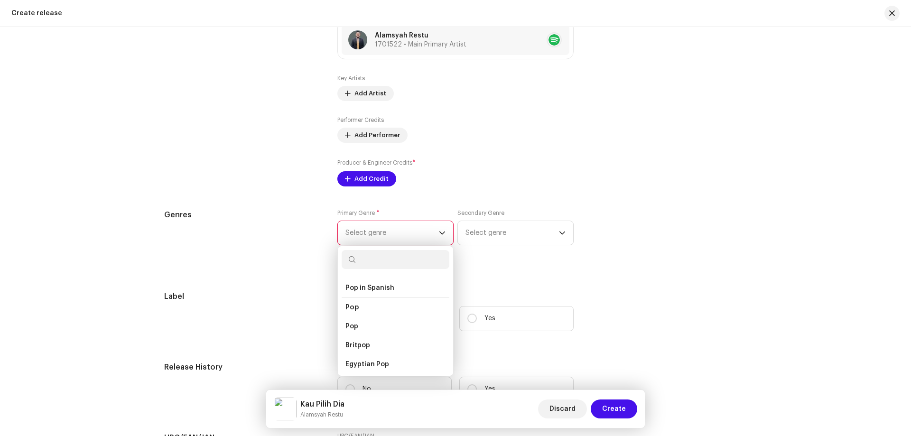
scroll to position [1130, 0]
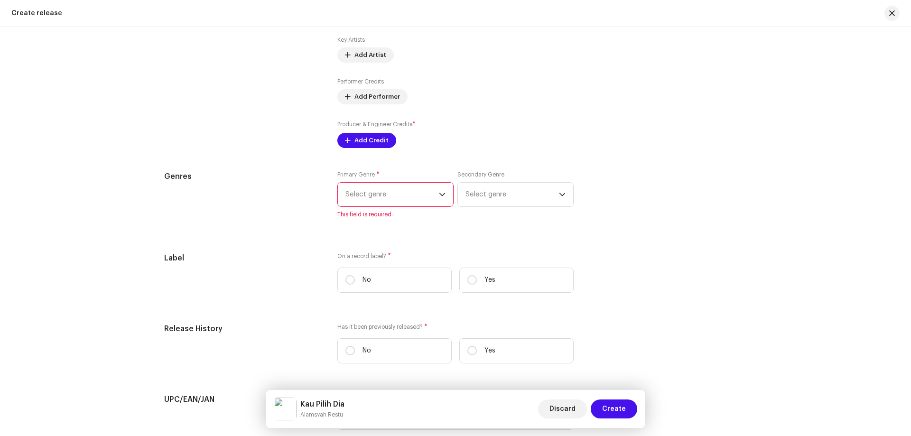
click at [391, 193] on span "Select genre" at bounding box center [392, 195] width 93 height 24
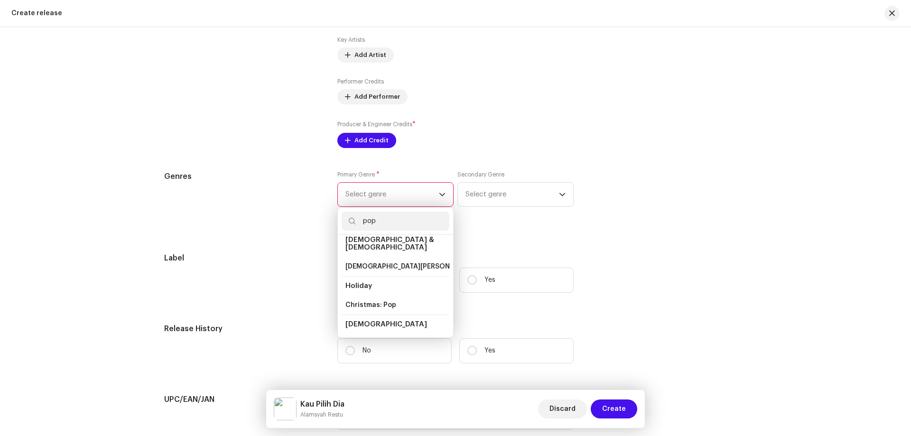
scroll to position [332, 0]
type input "pop"
click at [374, 270] on li "Pop" at bounding box center [396, 268] width 108 height 19
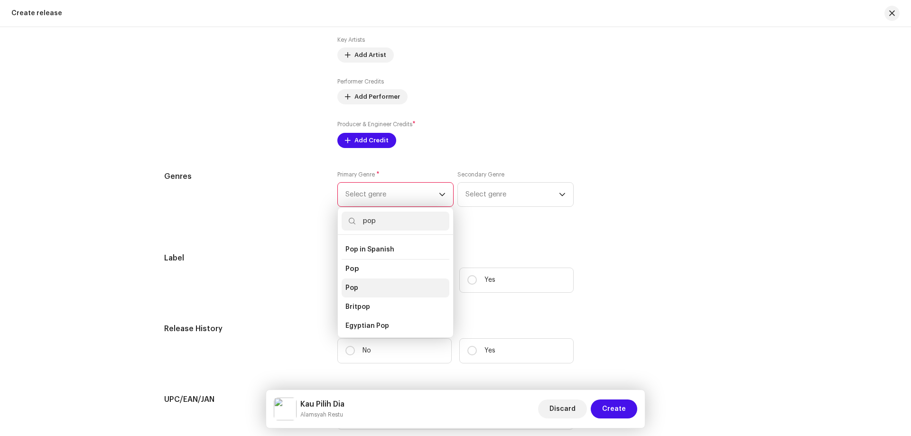
click at [374, 279] on li "Pop" at bounding box center [396, 288] width 108 height 19
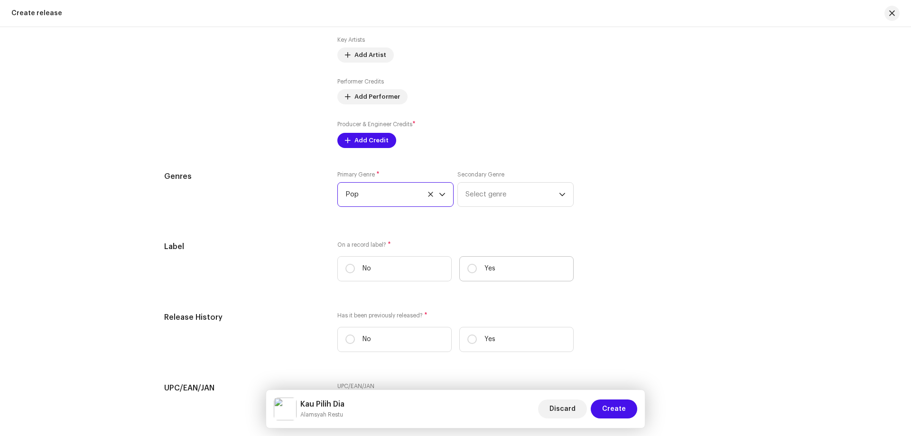
click at [514, 272] on label "Yes" at bounding box center [516, 268] width 114 height 25
click at [477, 272] on input "Yes" at bounding box center [471, 268] width 9 height 9
radio input "true"
click at [390, 322] on span "Select label" at bounding box center [453, 317] width 214 height 24
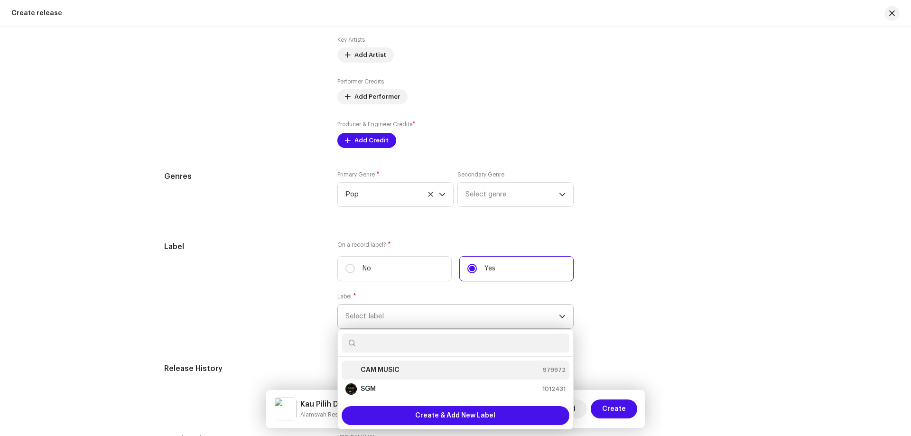
click at [404, 368] on div "CAM MUSIC 979972" at bounding box center [456, 369] width 220 height 11
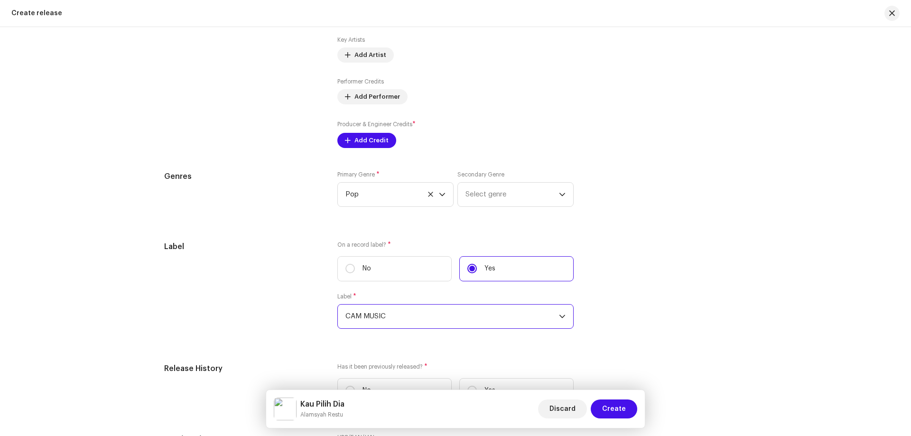
scroll to position [1367, 0]
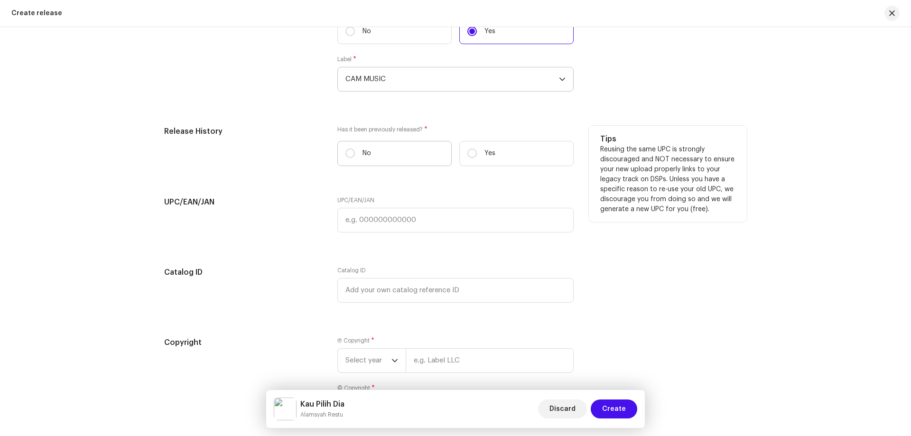
click at [389, 148] on label "No" at bounding box center [394, 153] width 114 height 25
click at [355, 149] on input "No" at bounding box center [350, 153] width 9 height 9
radio input "true"
click at [495, 154] on label "Yes" at bounding box center [516, 153] width 114 height 25
click at [477, 154] on input "Yes" at bounding box center [471, 153] width 9 height 9
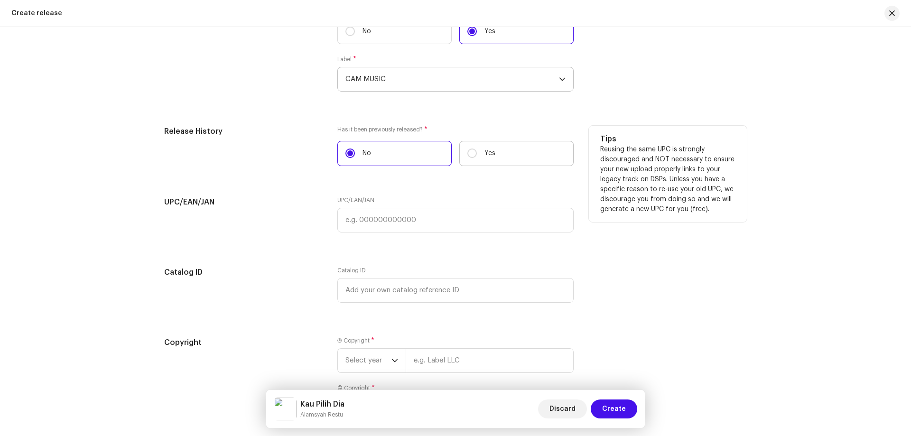
radio input "true"
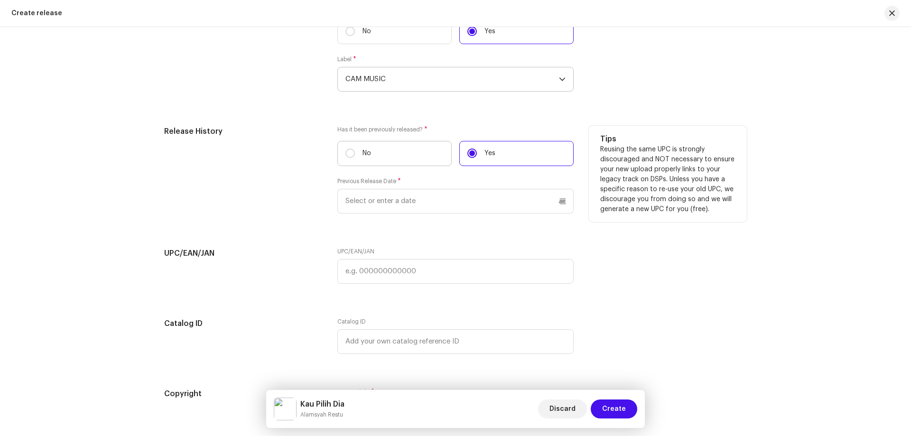
click at [365, 148] on label "No" at bounding box center [394, 153] width 114 height 25
click at [355, 149] on input "No" at bounding box center [350, 153] width 9 height 9
radio input "true"
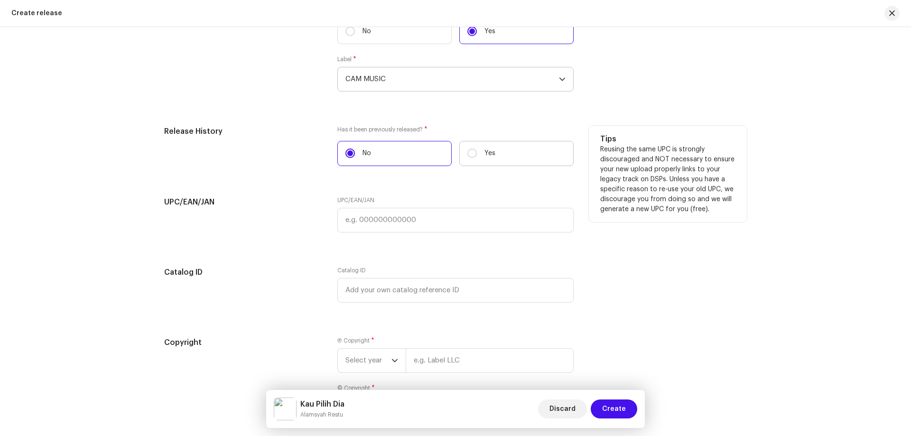
click at [508, 159] on label "Yes" at bounding box center [516, 153] width 114 height 25
click at [477, 158] on input "Yes" at bounding box center [471, 153] width 9 height 9
radio input "true"
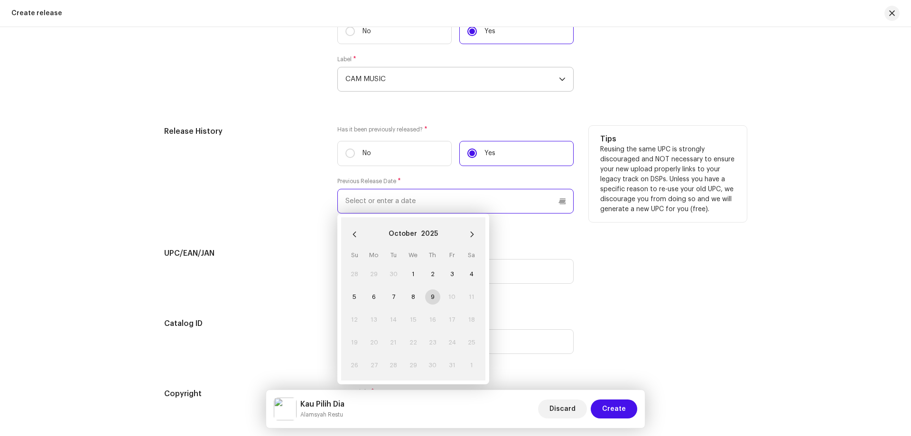
click at [419, 205] on input "text" at bounding box center [455, 201] width 236 height 25
click at [356, 236] on button "Previous Month" at bounding box center [354, 234] width 19 height 19
click at [425, 321] on span "18" at bounding box center [432, 319] width 15 height 15
type input "[DATE]"
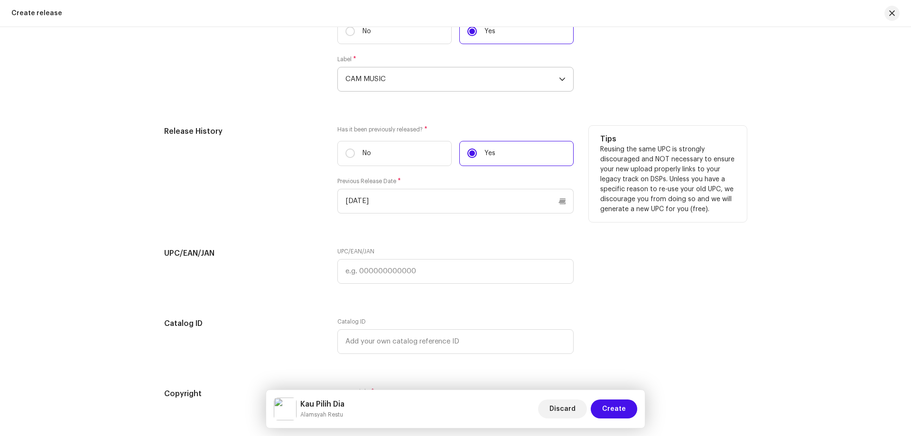
click at [576, 255] on div "UPC/EAN/JAN UPC/EAN/JAN" at bounding box center [455, 271] width 583 height 47
click at [429, 278] on input "text" at bounding box center [455, 271] width 236 height 25
paste input "619566300914"
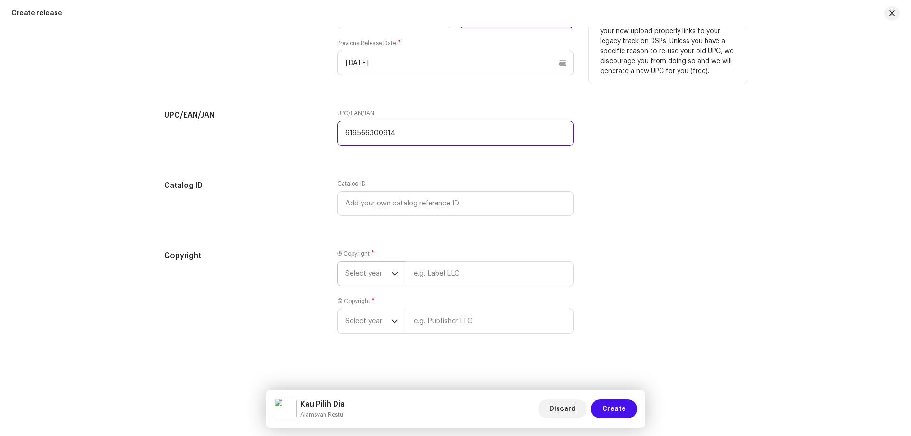
type input "619566300914"
click at [375, 271] on span "Select year" at bounding box center [369, 274] width 46 height 24
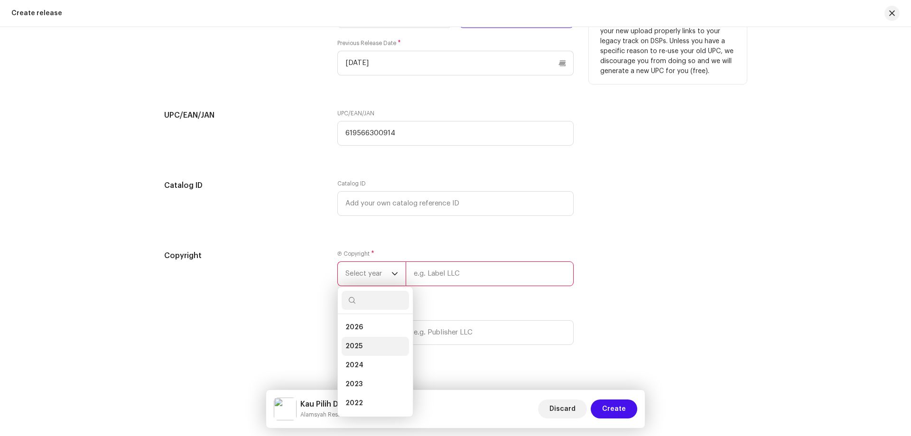
click at [365, 343] on li "2025" at bounding box center [375, 346] width 67 height 19
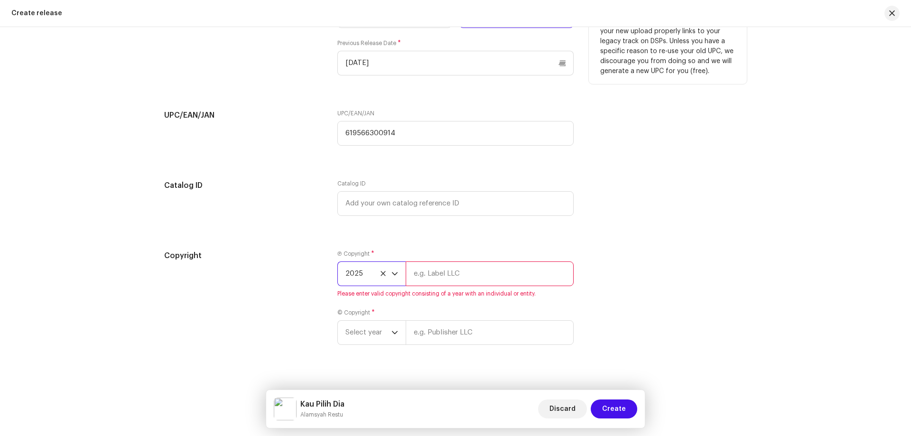
click at [451, 278] on input "text" at bounding box center [490, 274] width 168 height 25
type input "CAM MUSIC"
click at [384, 324] on span "Select year" at bounding box center [369, 321] width 46 height 24
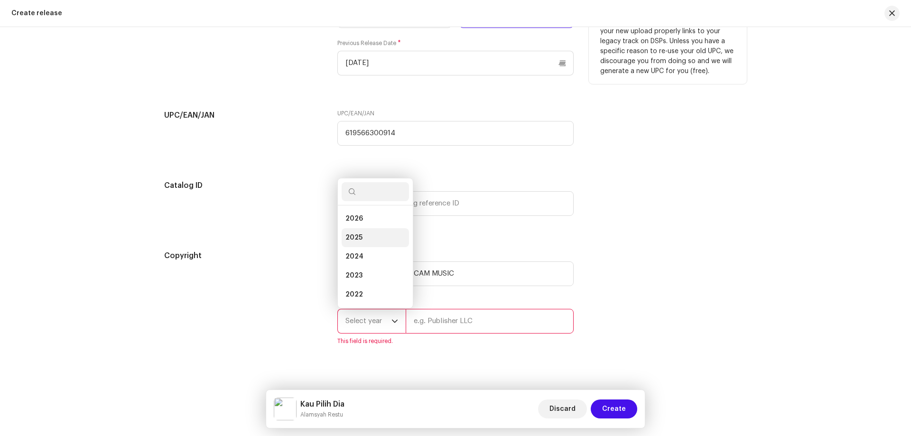
click at [379, 236] on li "2025" at bounding box center [375, 237] width 67 height 19
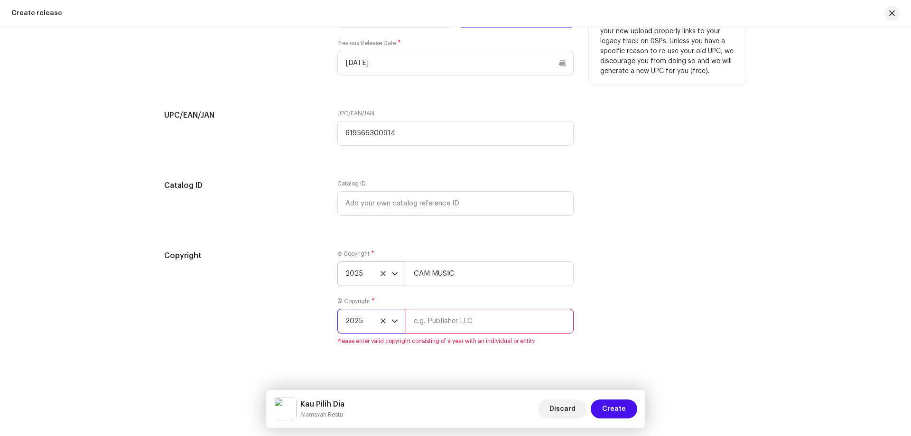
click at [428, 319] on input "text" at bounding box center [490, 321] width 168 height 25
type input "CAM MUSIC"
click at [626, 302] on div "Copyright Ⓟ Copyright * 2025 CAM MUSIC © Copyright * 2025 CAM MUSIC" at bounding box center [455, 297] width 583 height 95
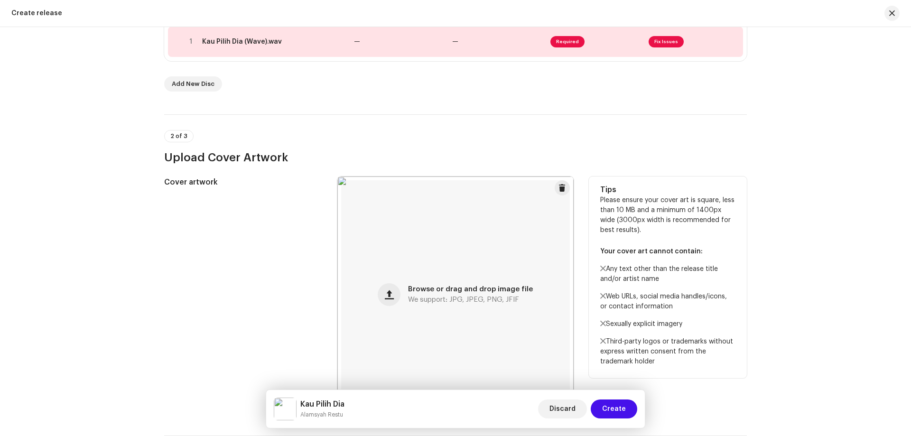
scroll to position [0, 0]
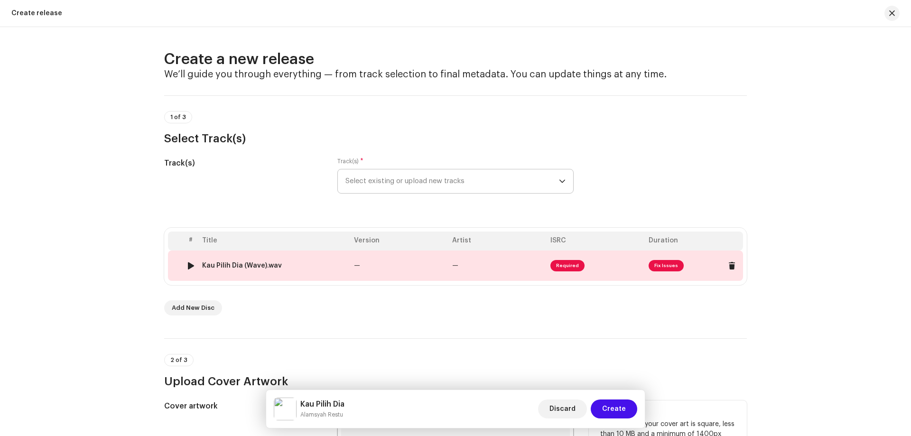
click at [616, 267] on td "Required" at bounding box center [596, 266] width 98 height 30
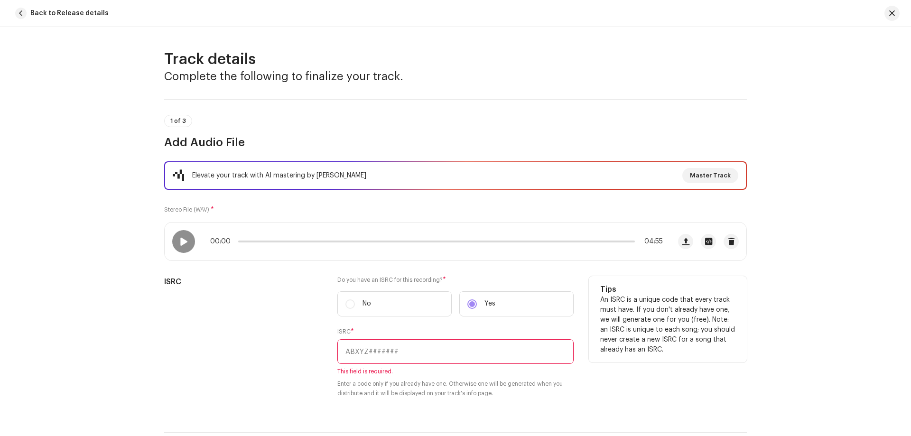
click at [396, 347] on input "text" at bounding box center [455, 351] width 236 height 25
paste input "QT5M42577851"
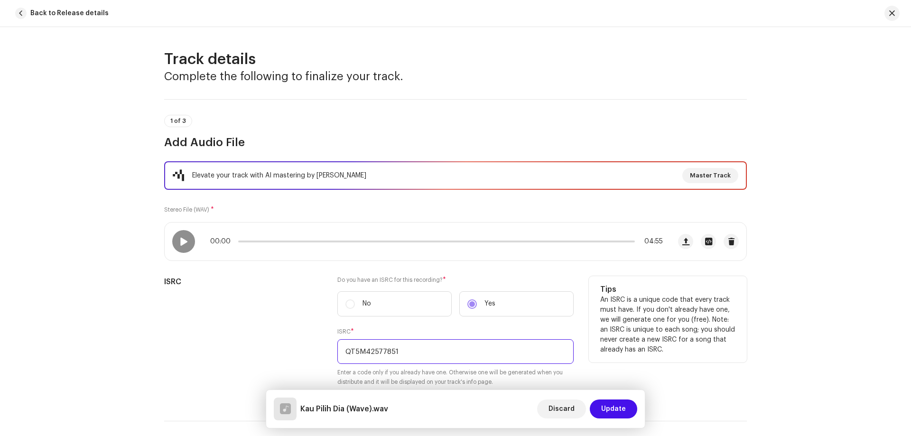
scroll to position [237, 0]
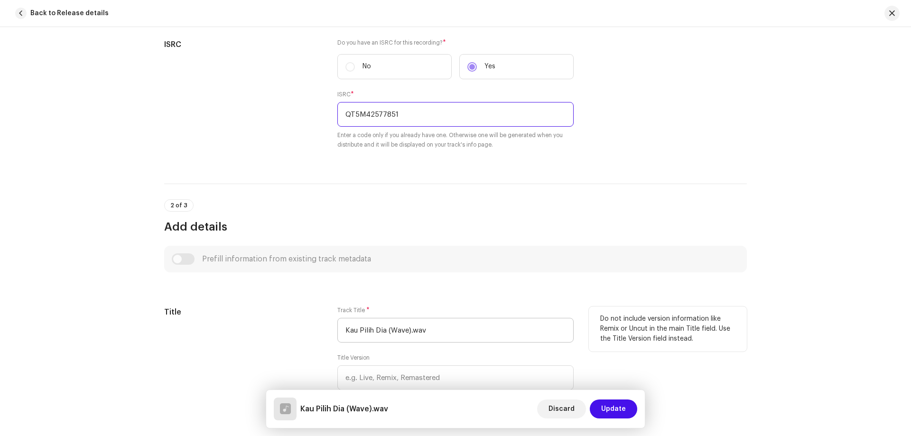
type input "QT5M42577851"
drag, startPoint x: 433, startPoint y: 327, endPoint x: 323, endPoint y: 324, distance: 109.7
click at [323, 324] on div "Title Track Title * Kau Pilih Dia (Wave).wav Title Version Localize Your Track …" at bounding box center [455, 362] width 583 height 110
click at [398, 331] on input "Kau Pilih Dia (Wave).wav" at bounding box center [455, 330] width 236 height 25
drag, startPoint x: 383, startPoint y: 330, endPoint x: 463, endPoint y: 330, distance: 79.7
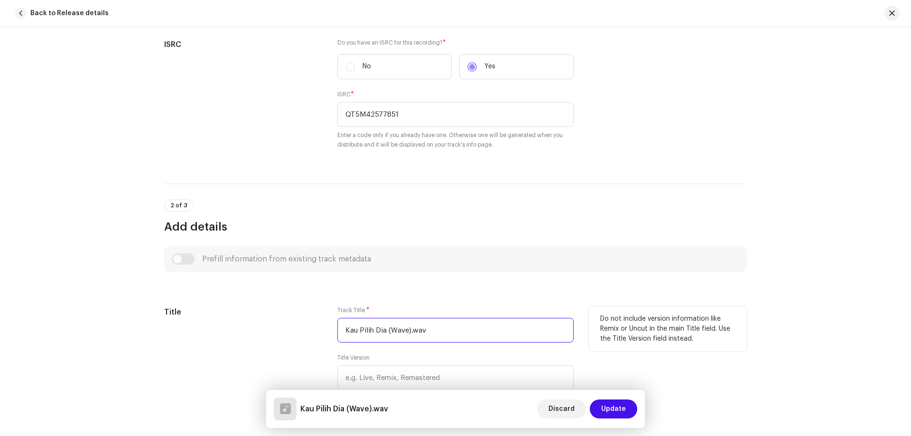
click at [463, 330] on input "Kau Pilih Dia (Wave).wav" at bounding box center [455, 330] width 236 height 25
type input "Kau Pilih Dia"
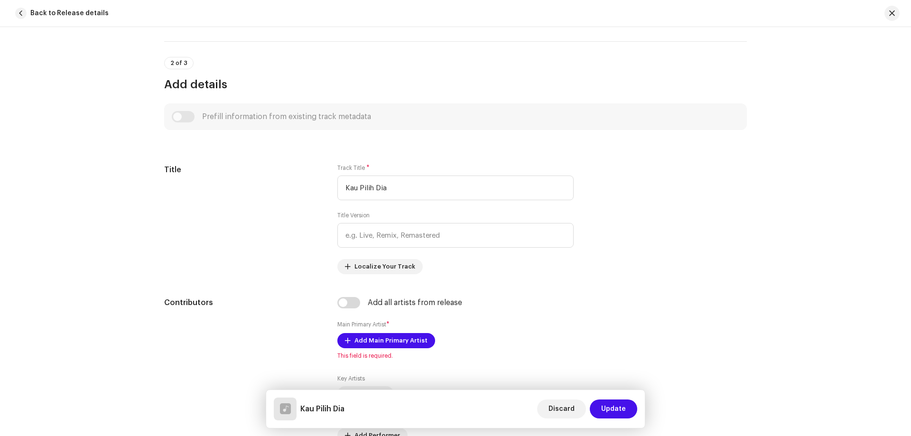
scroll to position [427, 0]
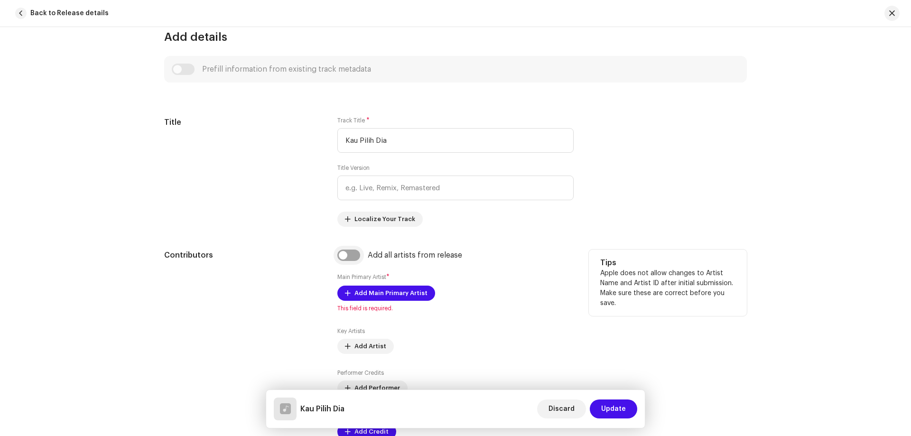
click at [348, 257] on input "checkbox" at bounding box center [348, 255] width 23 height 11
checkbox input "true"
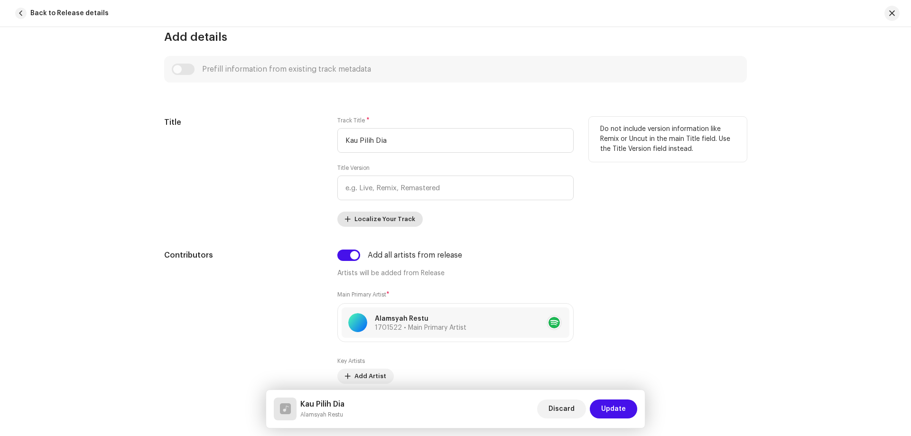
click at [389, 218] on span "Localize Your Track" at bounding box center [385, 219] width 61 height 19
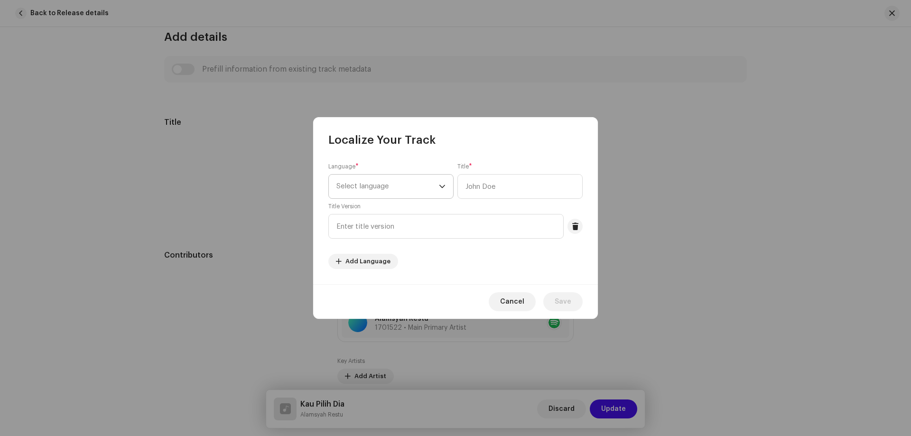
click at [417, 191] on span "Select language" at bounding box center [387, 187] width 103 height 24
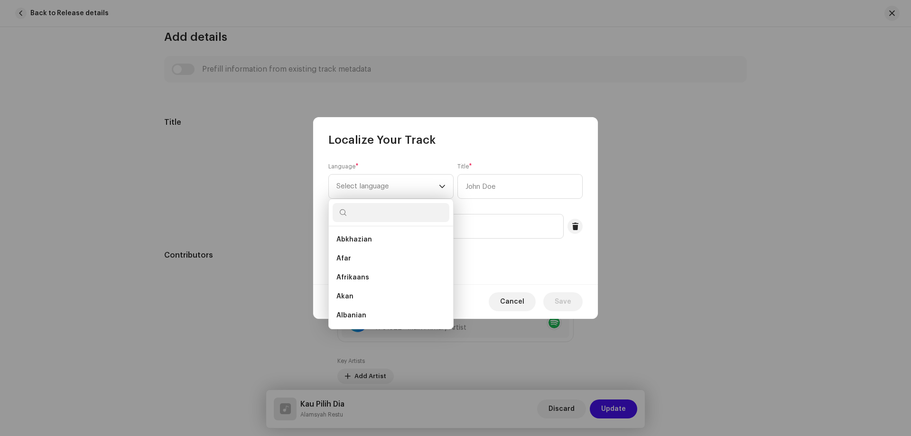
click at [510, 142] on div "Localize Your Track" at bounding box center [455, 132] width 285 height 30
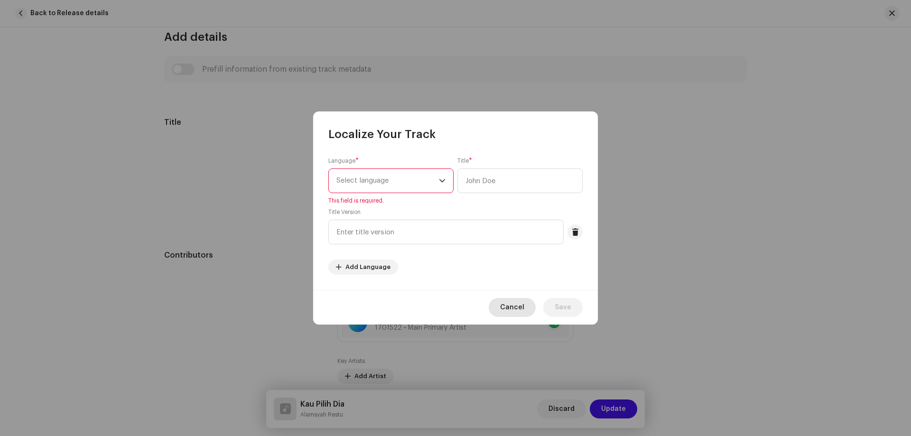
click at [511, 309] on span "Cancel" at bounding box center [512, 307] width 24 height 19
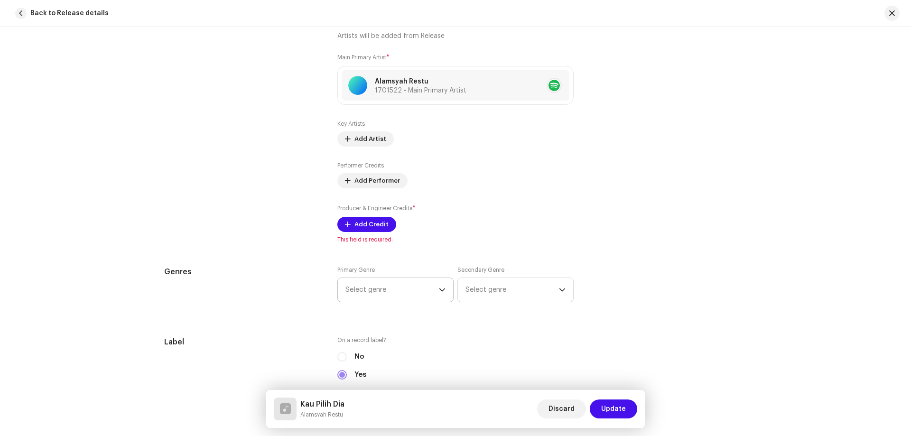
scroll to position [617, 0]
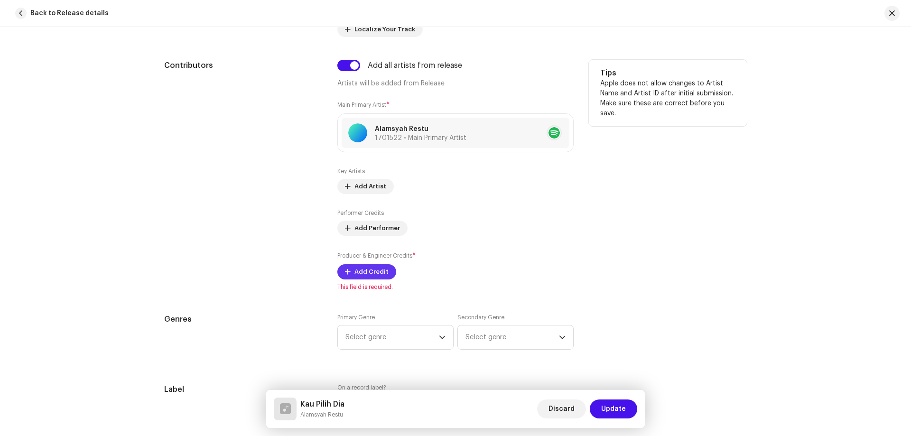
click at [364, 278] on span "Add Credit" at bounding box center [372, 271] width 34 height 19
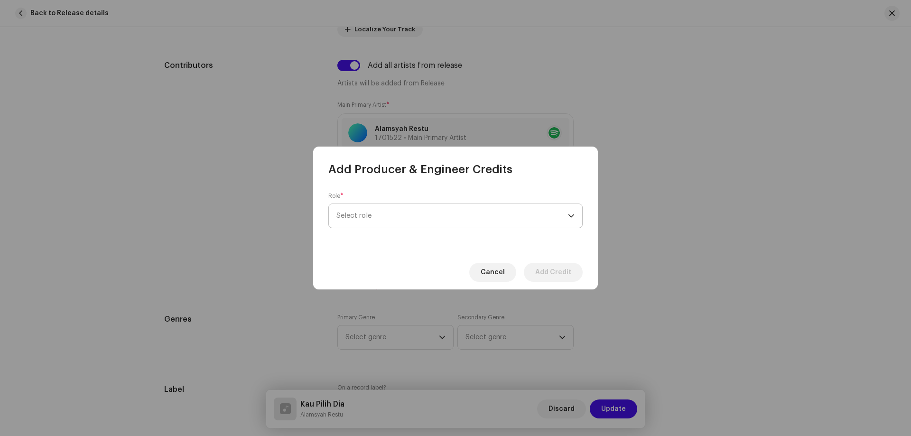
click at [396, 221] on span "Select role" at bounding box center [452, 216] width 232 height 24
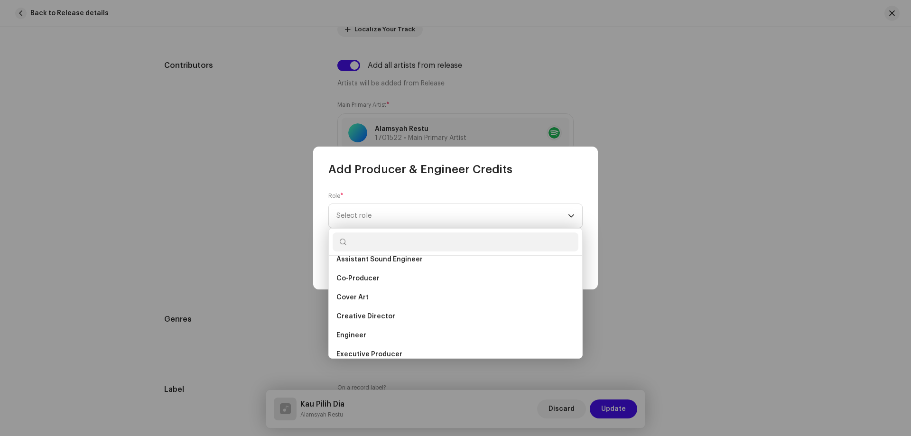
scroll to position [190, 0]
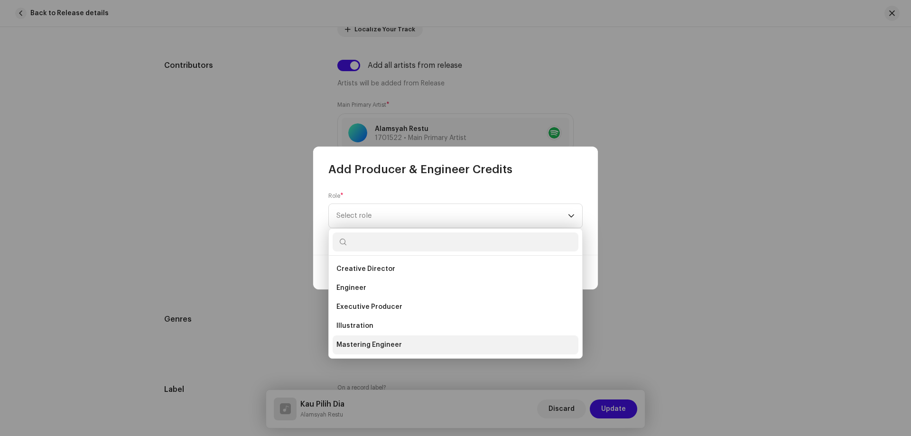
click at [383, 346] on span "Mastering Engineer" at bounding box center [368, 344] width 65 height 9
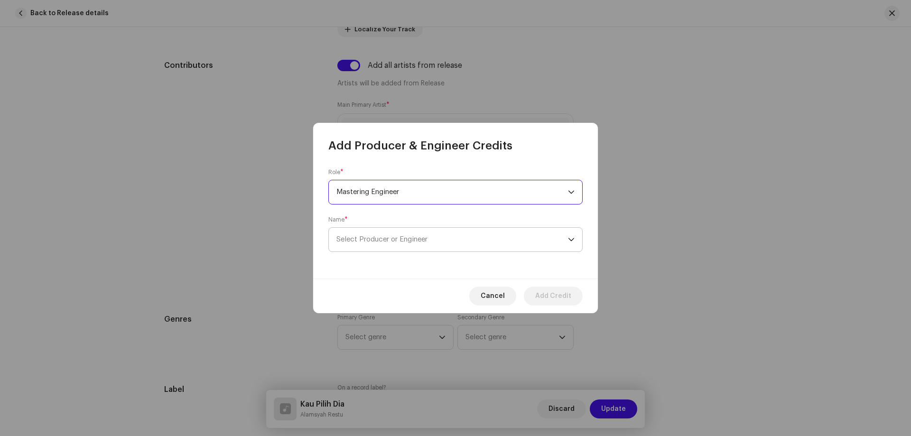
click at [400, 234] on span "Select Producer or Engineer" at bounding box center [452, 240] width 232 height 24
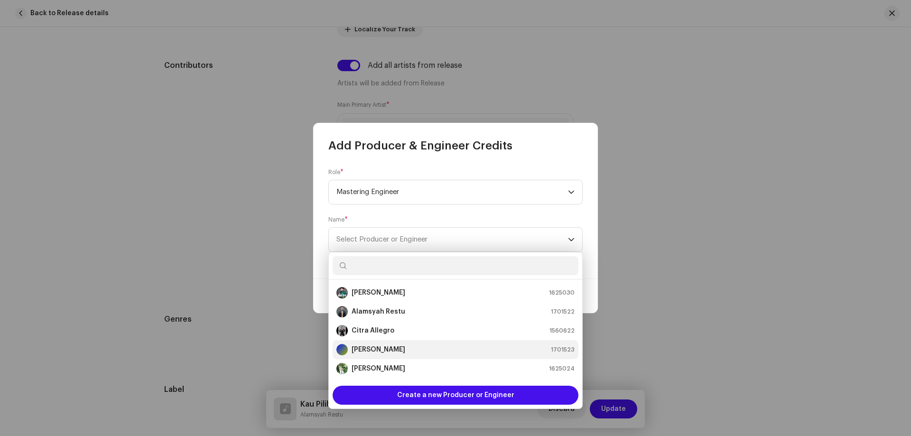
click at [388, 344] on li "[PERSON_NAME] 1701523" at bounding box center [456, 349] width 246 height 19
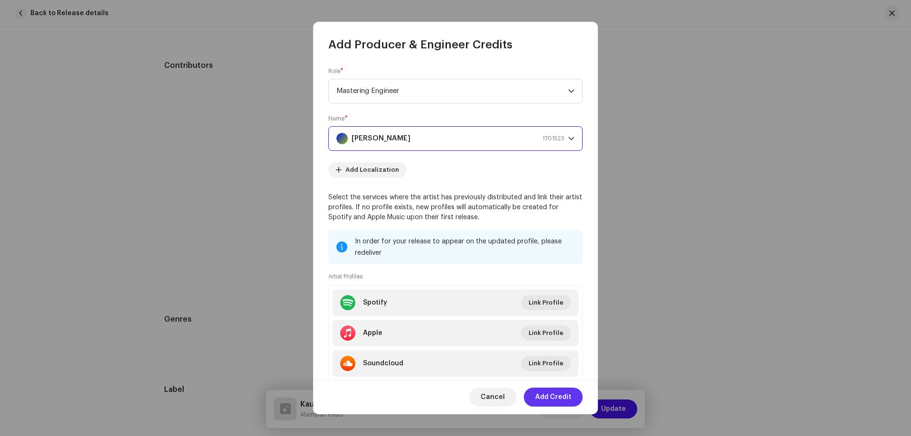
click at [561, 401] on span "Add Credit" at bounding box center [553, 397] width 36 height 19
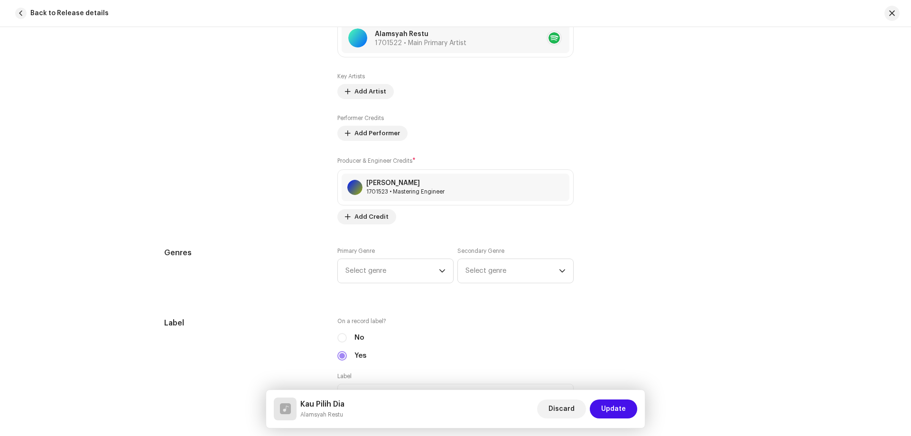
scroll to position [759, 0]
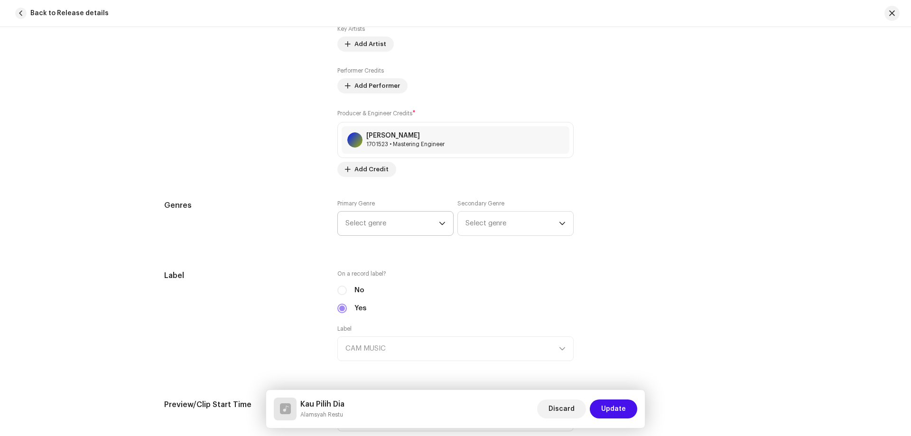
click at [405, 225] on span "Select genre" at bounding box center [392, 224] width 93 height 24
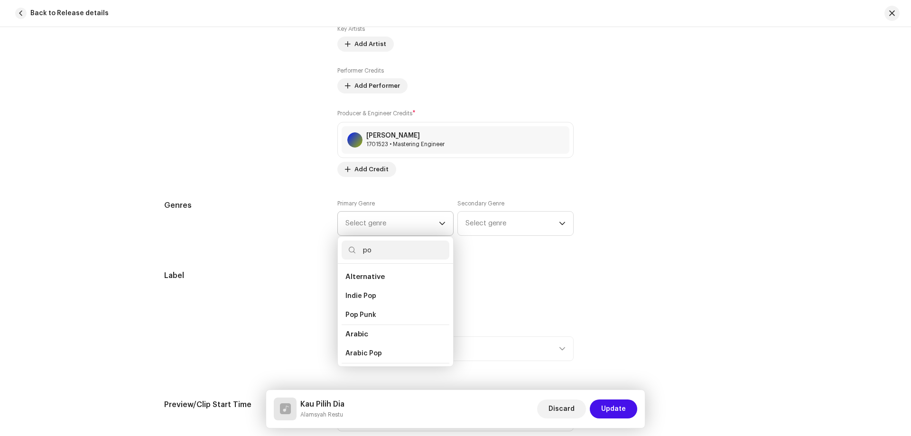
type input "pop"
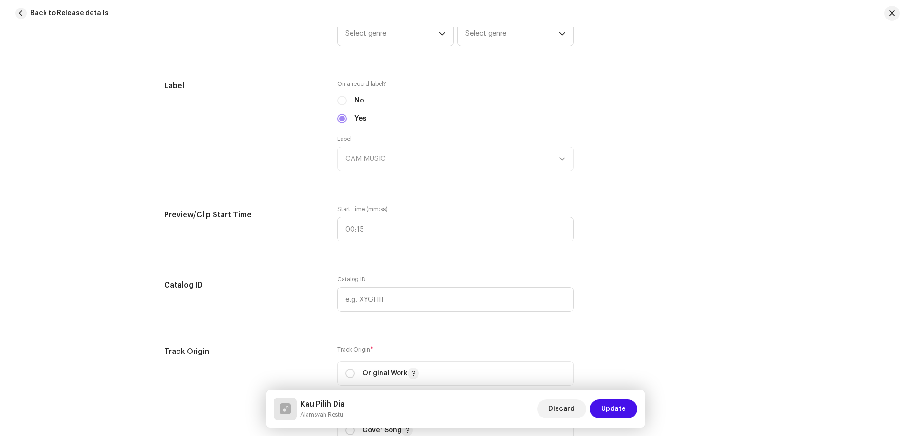
scroll to position [807, 0]
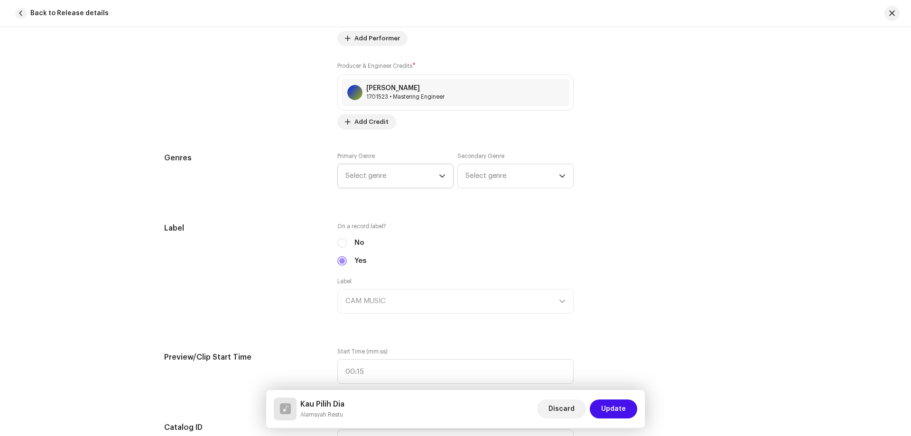
click at [406, 173] on span "Select genre" at bounding box center [392, 176] width 93 height 24
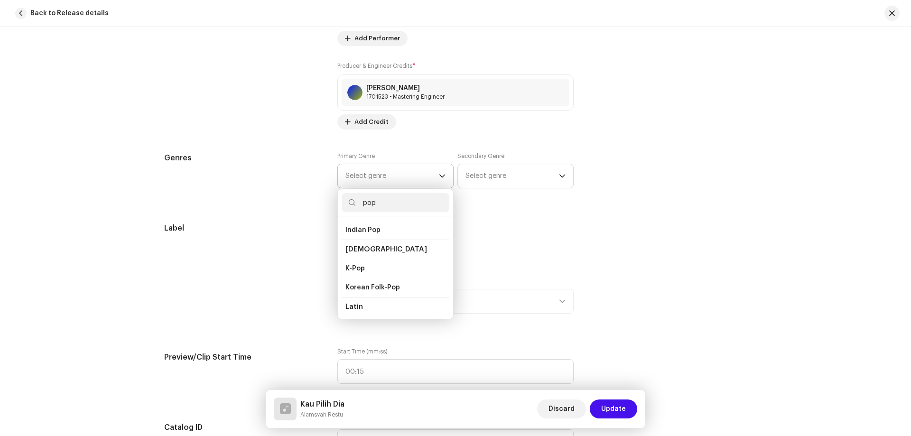
scroll to position [332, 0]
type input "pop"
click at [401, 260] on li "Pop" at bounding box center [396, 269] width 108 height 19
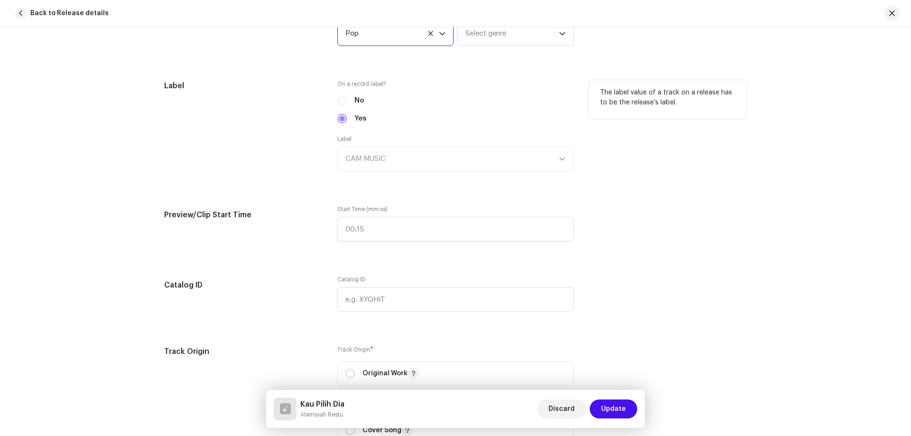
scroll to position [1044, 0]
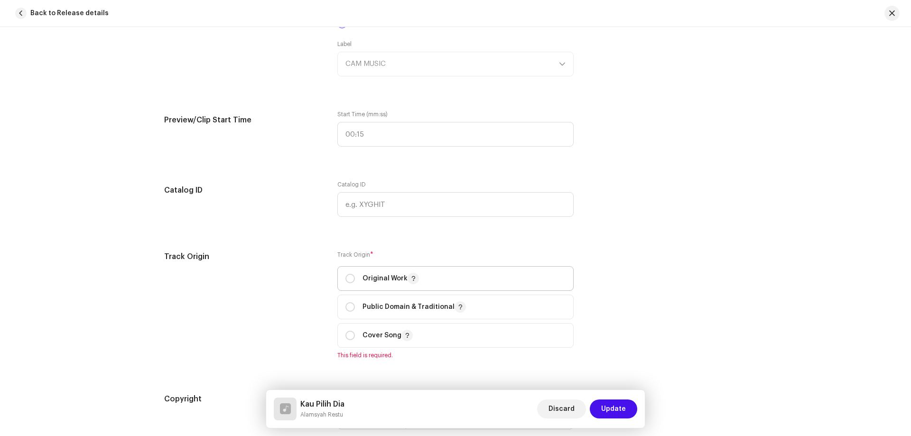
click at [363, 280] on p "Original Work" at bounding box center [391, 278] width 56 height 11
radio input "true"
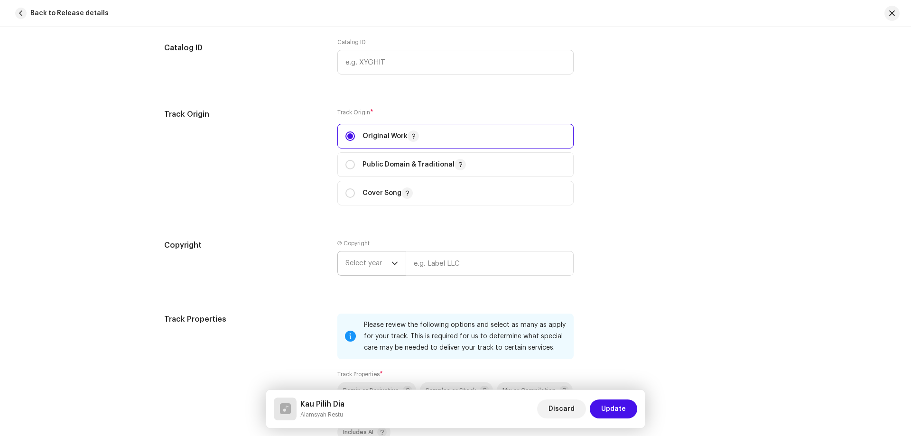
click at [369, 267] on span "Select year" at bounding box center [369, 264] width 46 height 24
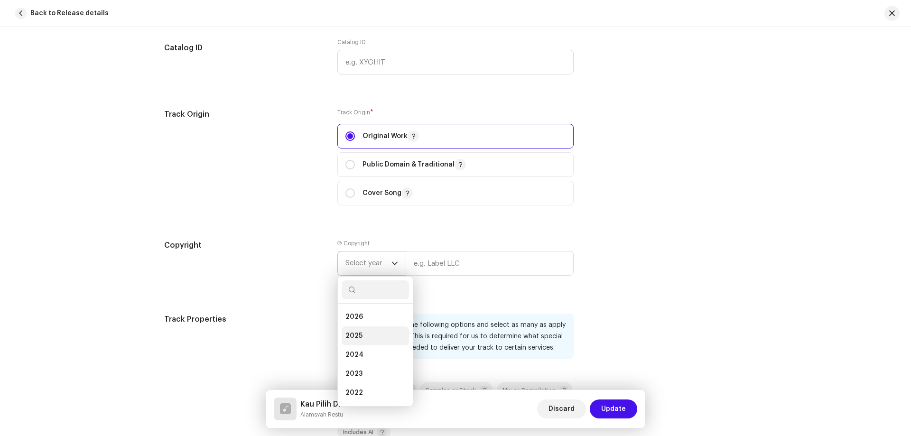
click at [372, 333] on li "2025" at bounding box center [375, 336] width 67 height 19
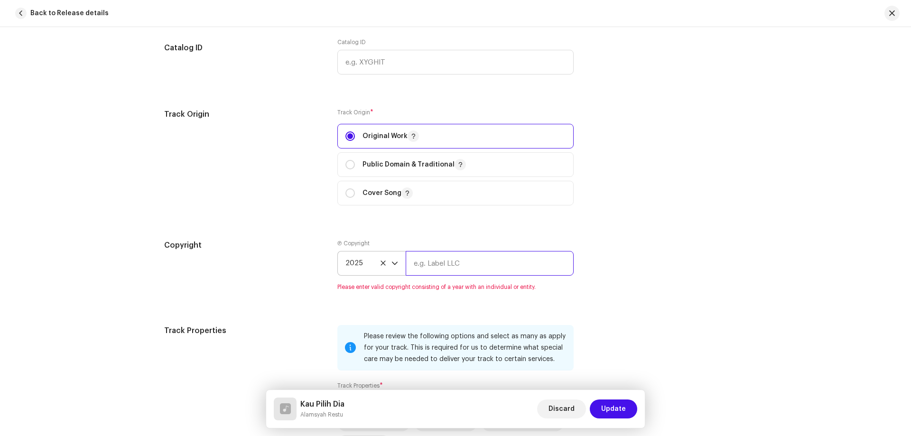
click at [431, 267] on input "text" at bounding box center [490, 263] width 168 height 25
type input "CAM MUSIC"
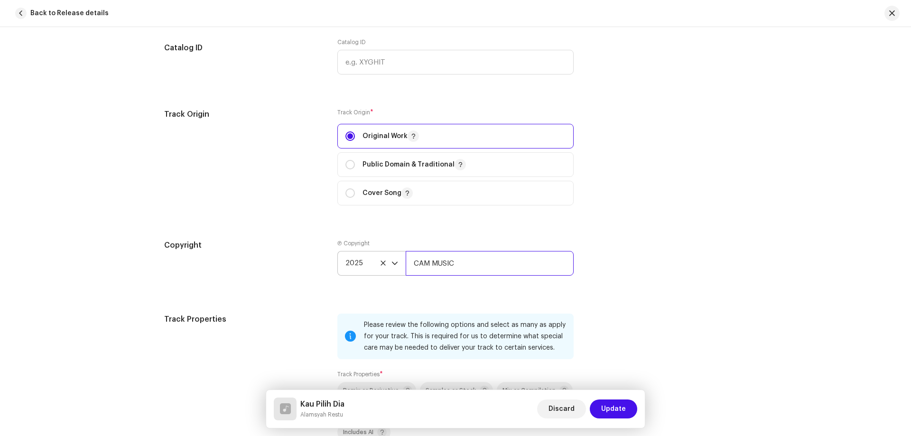
scroll to position [1424, 0]
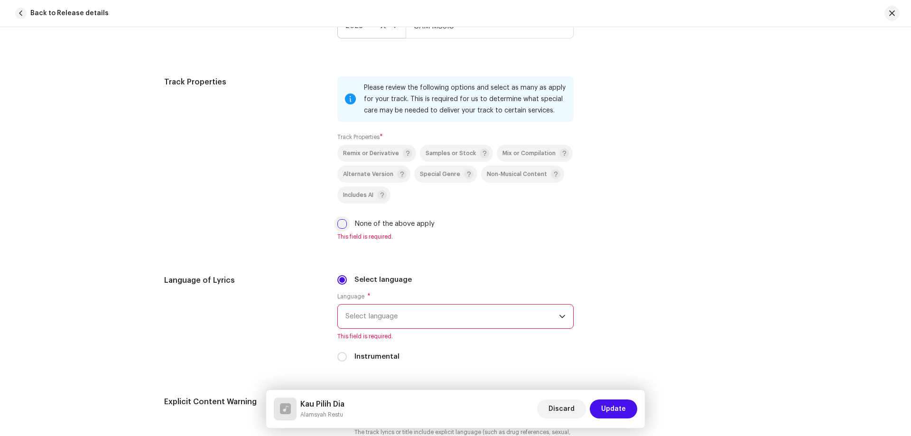
click at [337, 225] on input "None of the above apply" at bounding box center [341, 223] width 9 height 9
checkbox input "true"
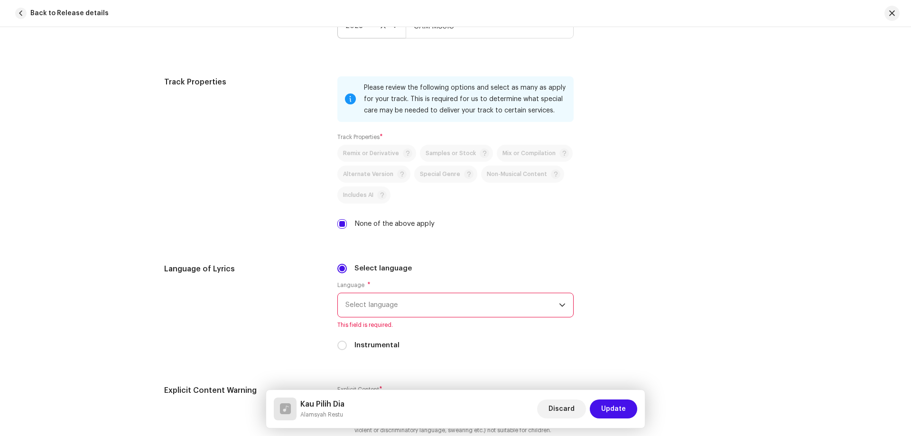
click at [373, 311] on span "Select language" at bounding box center [453, 305] width 214 height 24
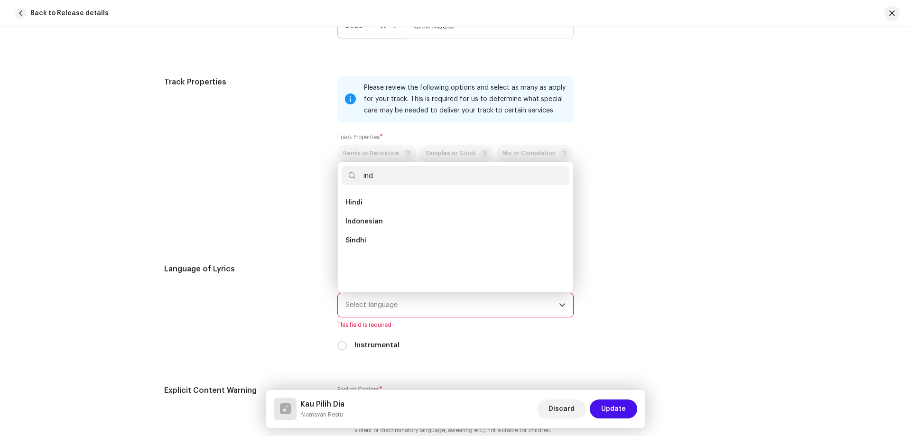
scroll to position [0, 0]
type input "indo"
click at [444, 204] on li "Indonesian" at bounding box center [456, 202] width 228 height 19
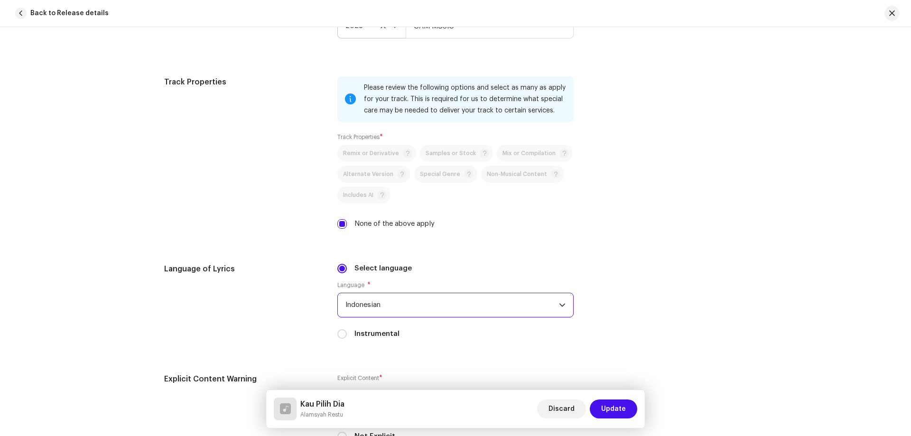
scroll to position [1661, 0]
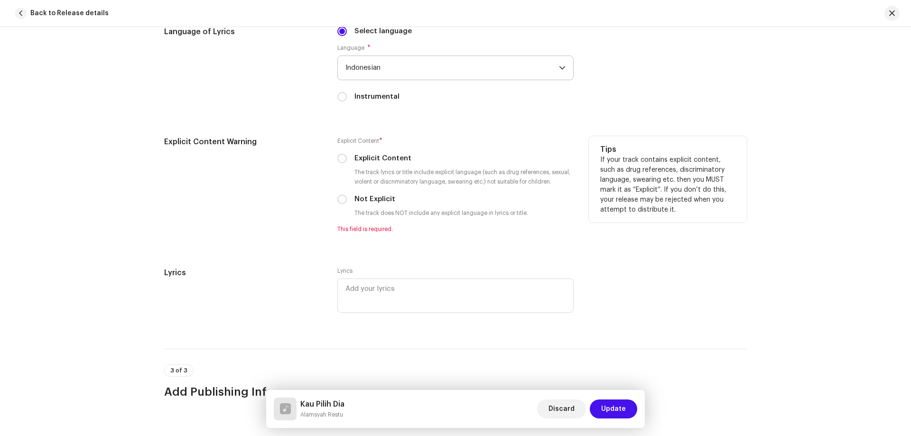
click at [359, 196] on label "Not Explicit" at bounding box center [375, 199] width 41 height 10
click at [347, 196] on input "Not Explicit" at bounding box center [341, 199] width 9 height 9
radio input "true"
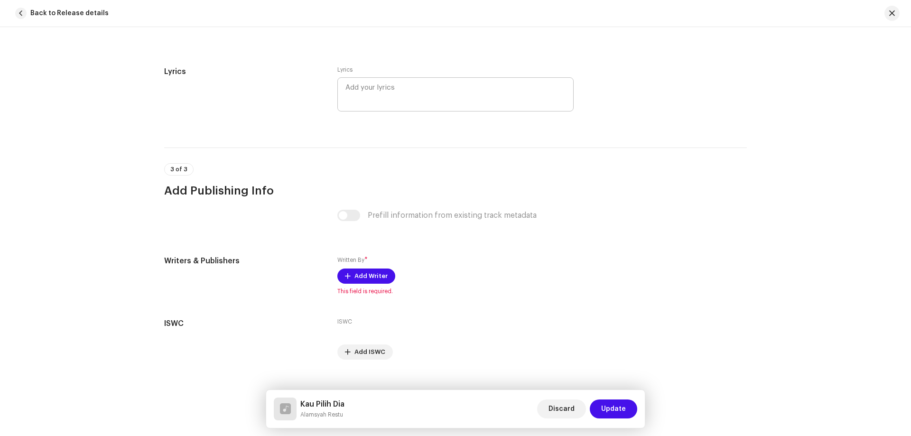
scroll to position [1866, 0]
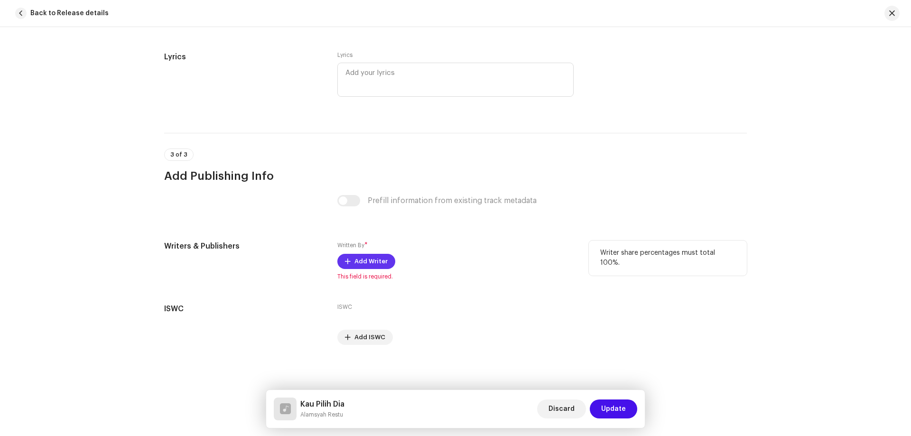
click at [369, 263] on span "Add Writer" at bounding box center [371, 261] width 33 height 19
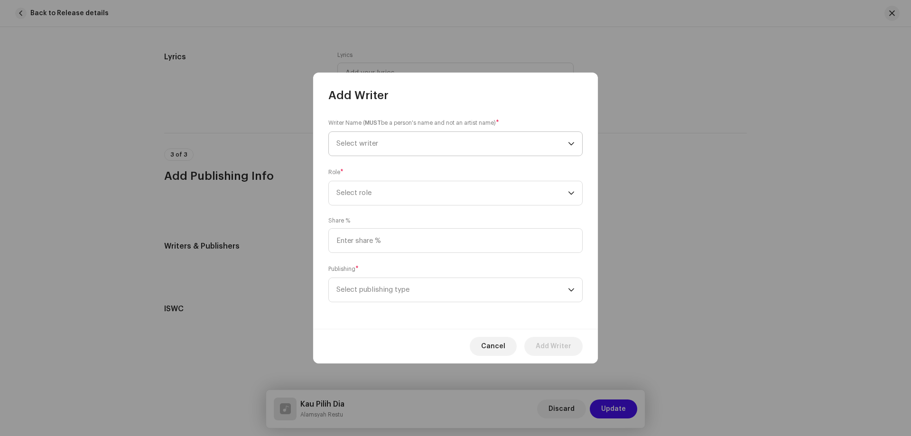
click at [388, 151] on span "Select writer" at bounding box center [452, 144] width 232 height 24
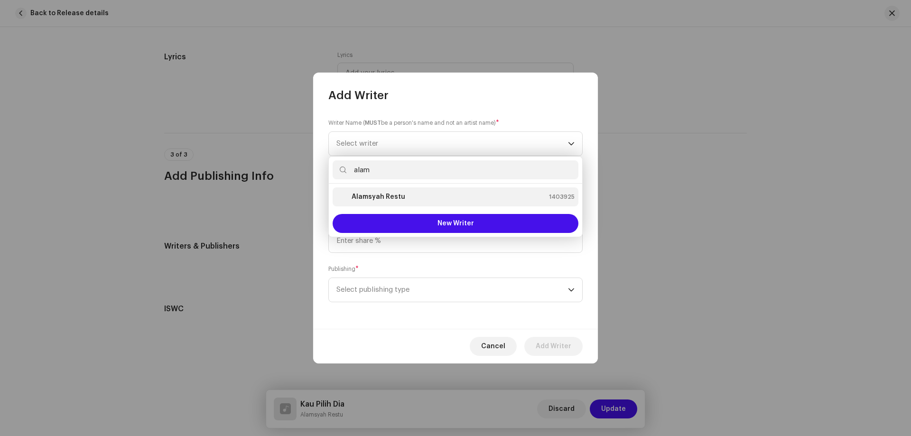
type input "alam"
click at [384, 199] on strong "Alamsyah Restu" at bounding box center [379, 196] width 54 height 9
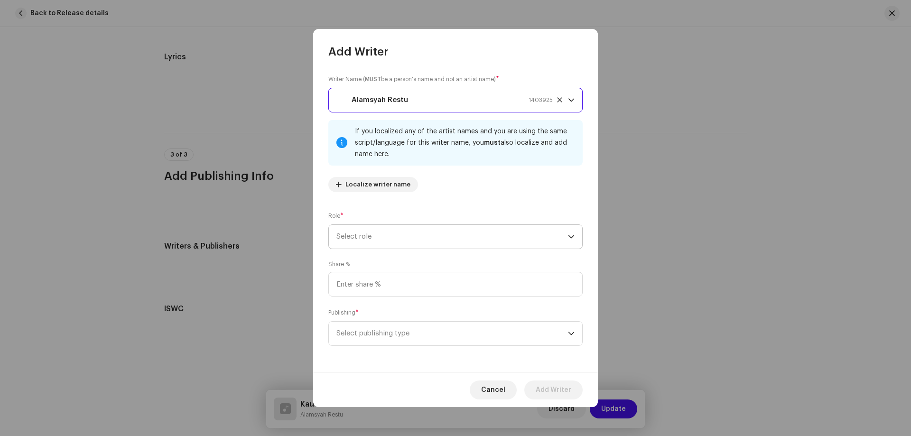
click at [403, 242] on span "Select role" at bounding box center [452, 237] width 232 height 24
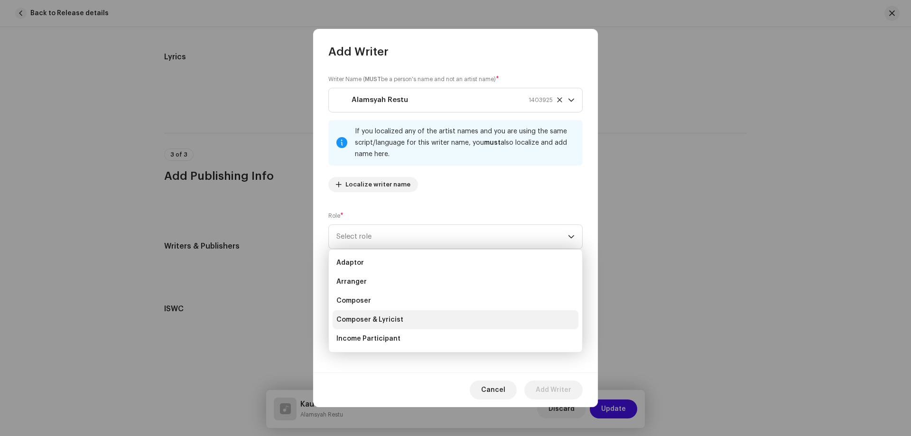
click at [401, 315] on li "Composer & Lyricist" at bounding box center [456, 319] width 246 height 19
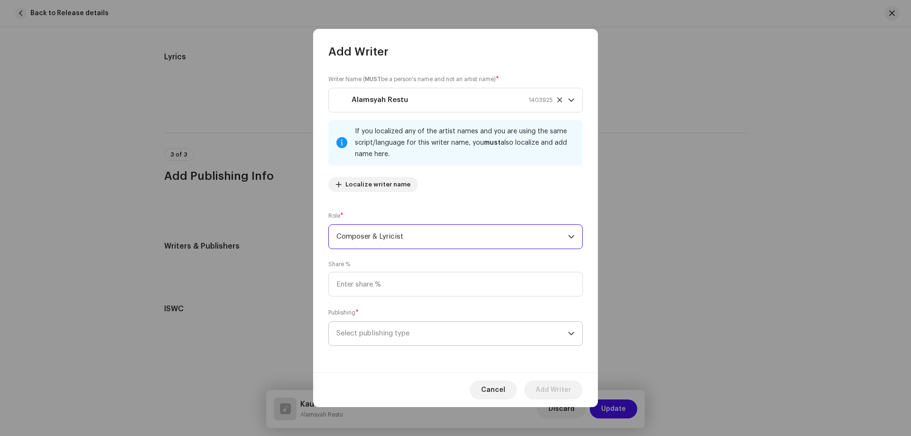
click at [474, 335] on span "Select publishing type" at bounding box center [452, 334] width 232 height 24
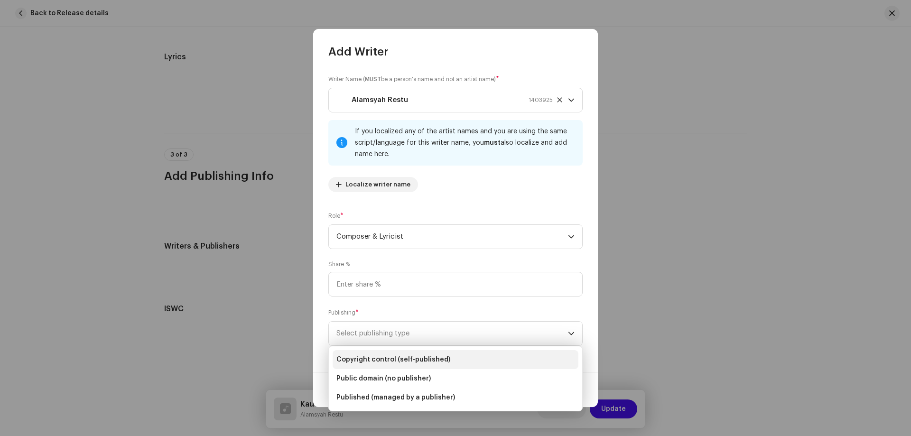
click at [472, 365] on li "Copyright control (self-published)" at bounding box center [456, 359] width 246 height 19
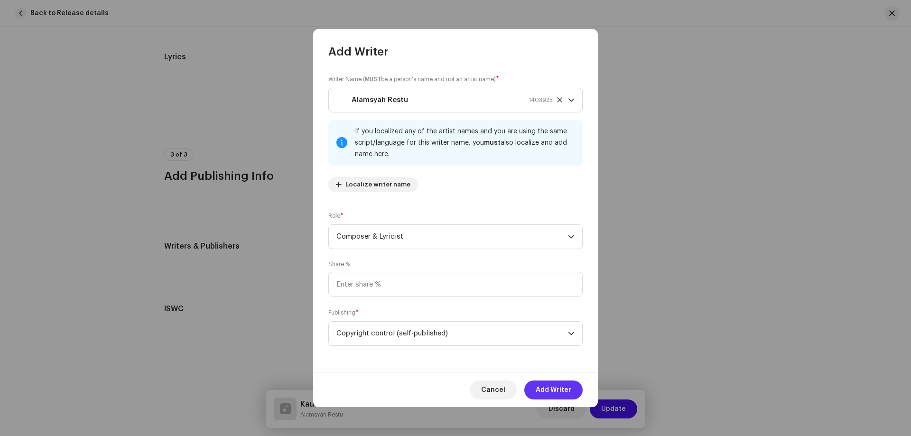
click at [571, 388] on button "Add Writer" at bounding box center [553, 390] width 58 height 19
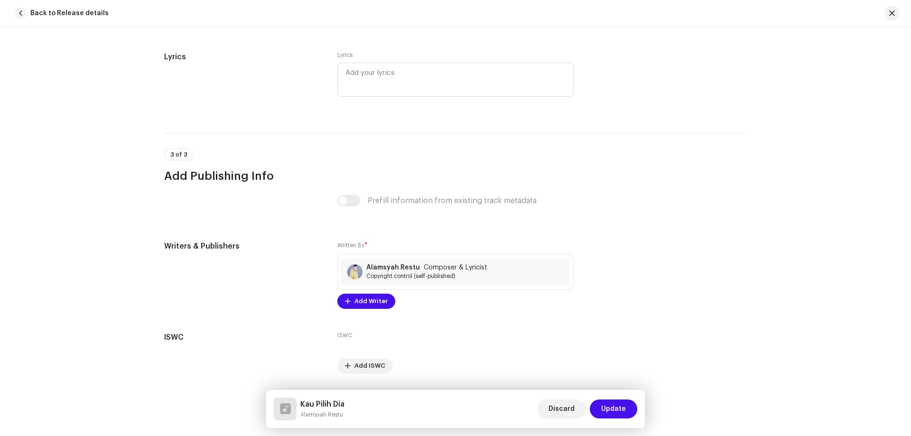
scroll to position [1894, 0]
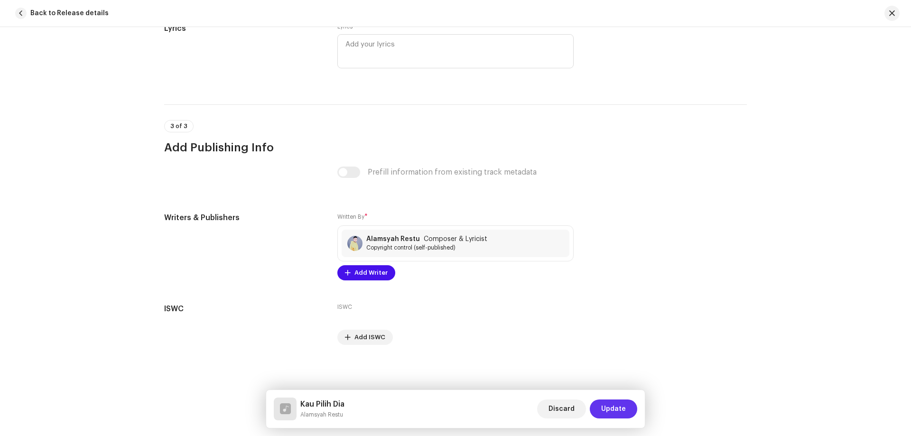
click at [610, 409] on span "Update" at bounding box center [613, 409] width 25 height 19
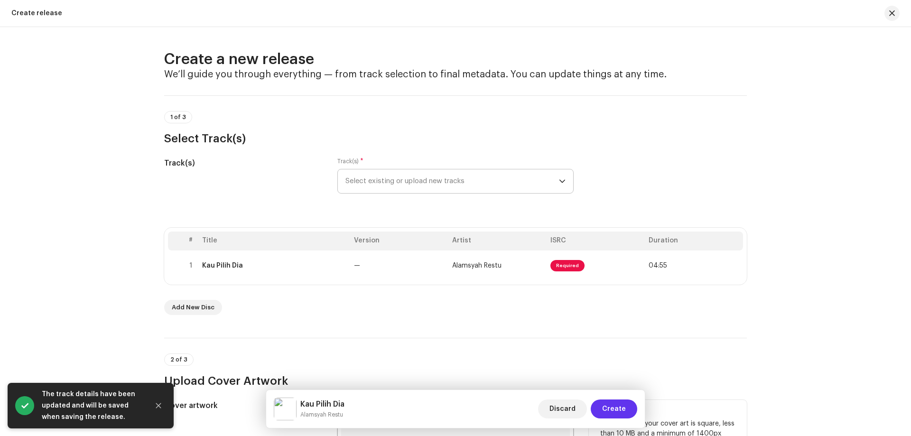
click at [606, 404] on span "Create" at bounding box center [614, 409] width 24 height 19
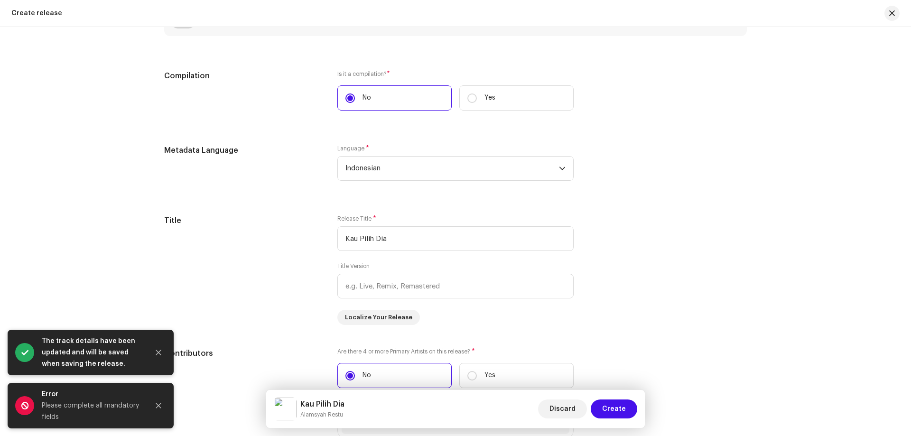
scroll to position [949, 0]
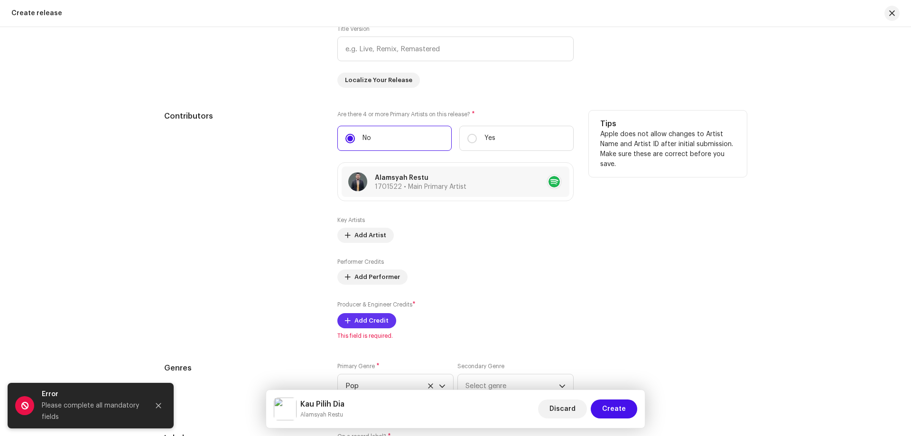
click at [378, 320] on span "Add Credit" at bounding box center [372, 320] width 34 height 19
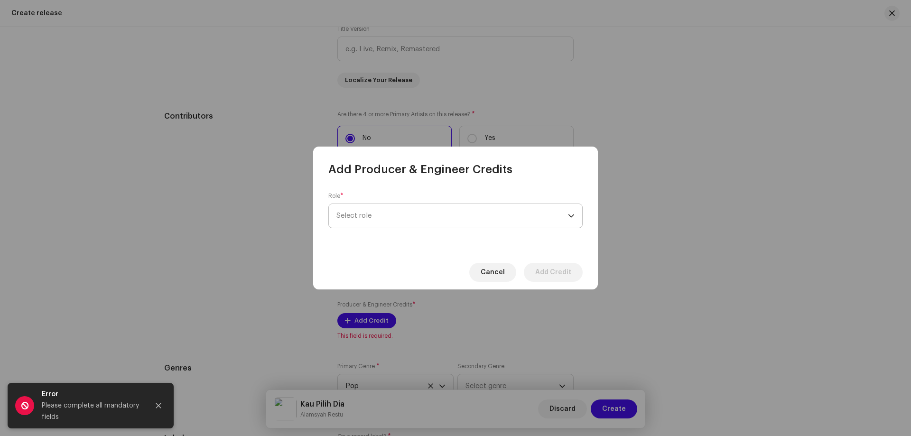
click at [403, 217] on span "Select role" at bounding box center [452, 216] width 232 height 24
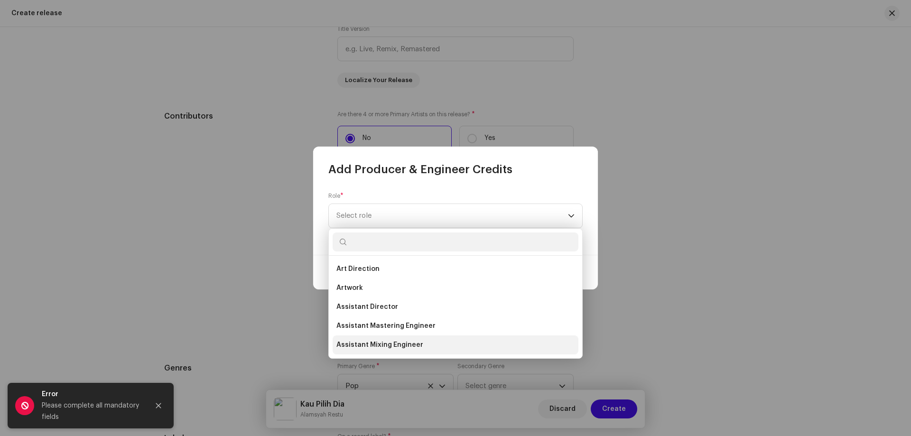
scroll to position [237, 0]
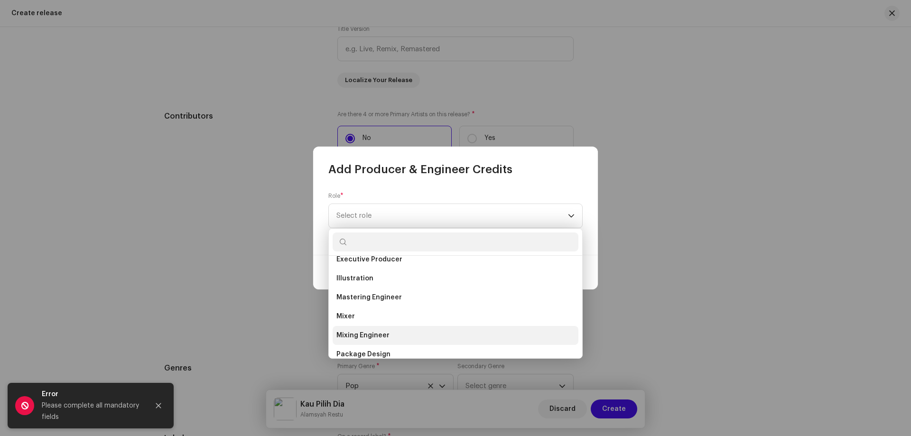
click at [389, 335] on li "Mixing Engineer" at bounding box center [456, 335] width 246 height 19
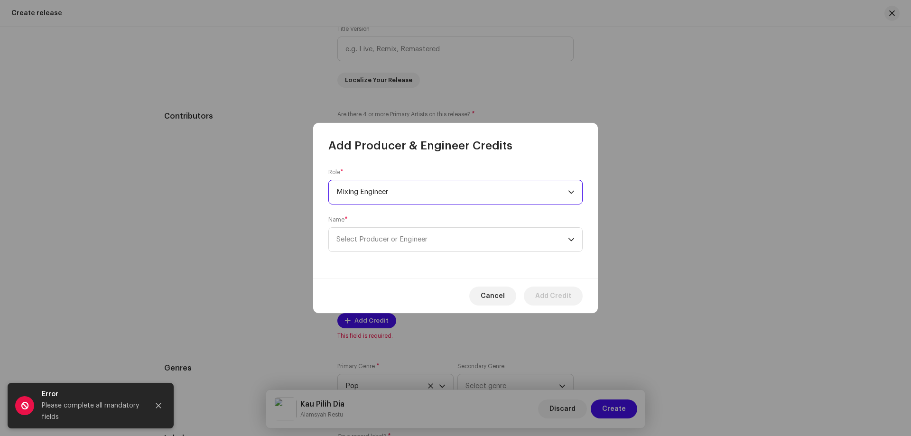
click at [401, 196] on span "Mixing Engineer" at bounding box center [452, 192] width 232 height 24
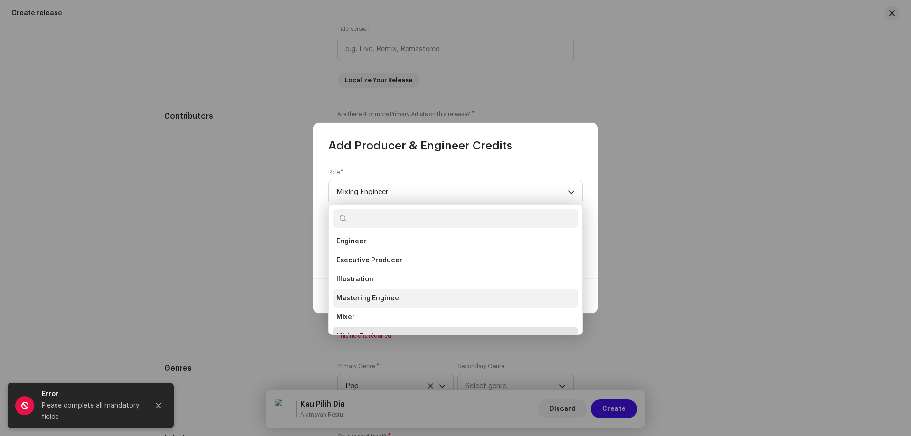
click at [394, 294] on span "Mastering Engineer" at bounding box center [368, 298] width 65 height 9
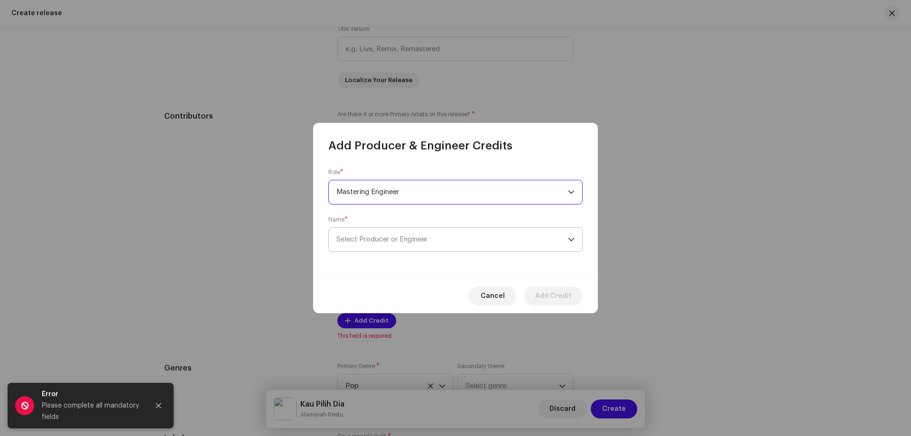
click at [398, 232] on span "Select Producer or Engineer" at bounding box center [452, 240] width 232 height 24
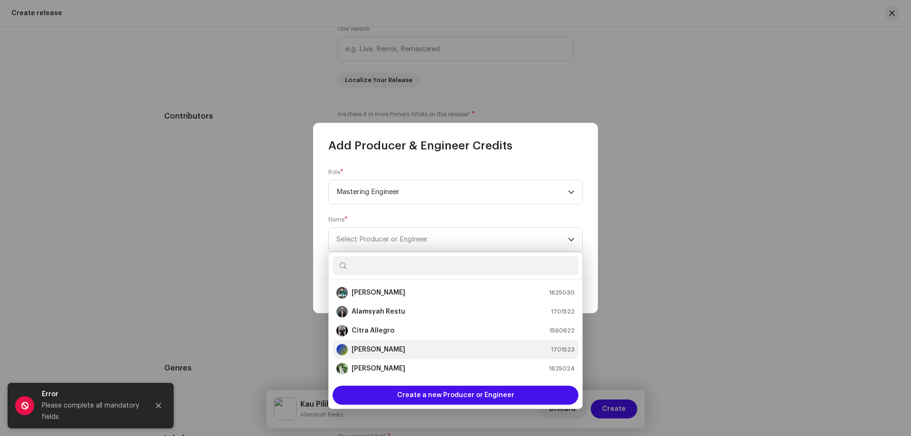
click at [400, 347] on strong "[PERSON_NAME]" at bounding box center [379, 349] width 54 height 9
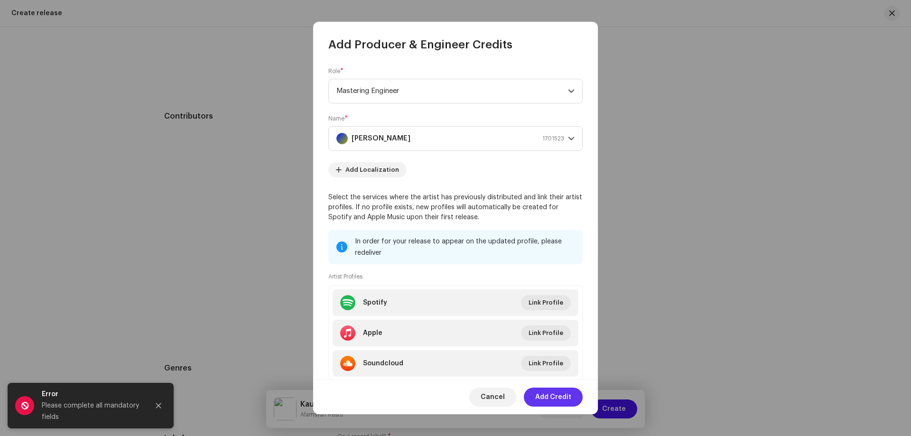
click at [560, 397] on span "Add Credit" at bounding box center [553, 397] width 36 height 19
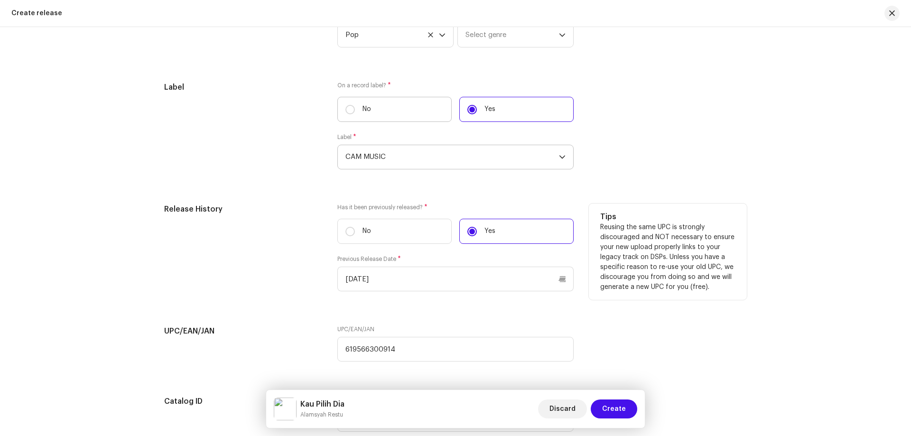
scroll to position [1545, 0]
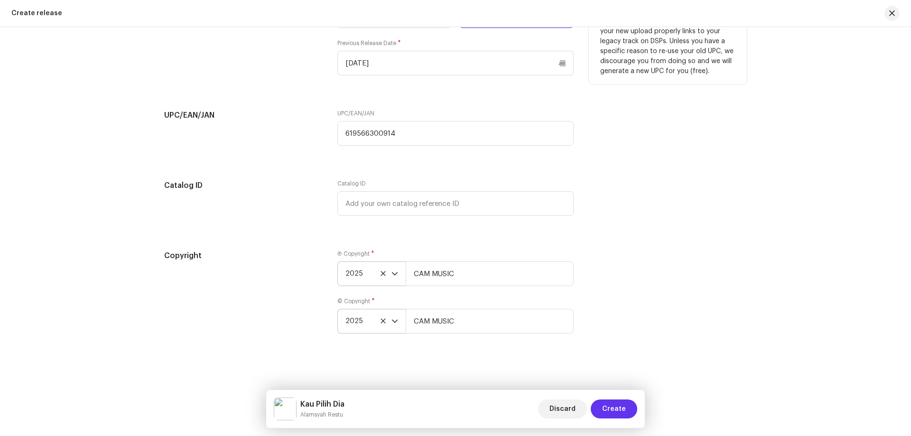
click at [620, 417] on span "Create" at bounding box center [614, 409] width 24 height 19
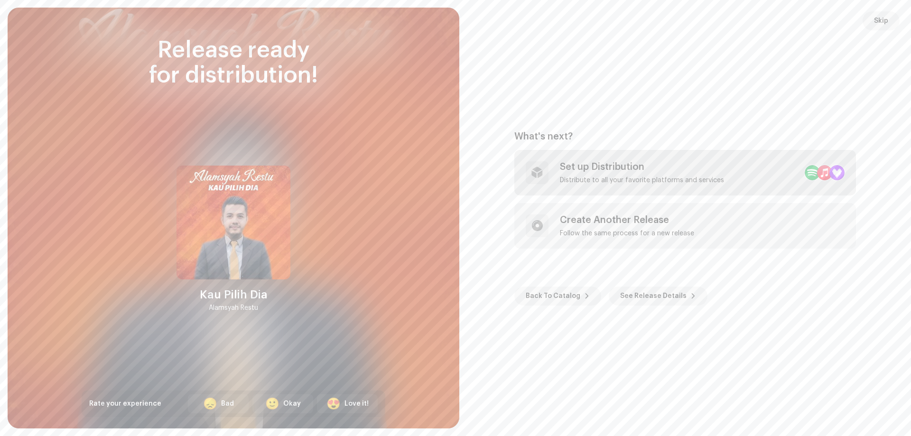
click at [614, 171] on div "Set up Distribution" at bounding box center [642, 166] width 164 height 11
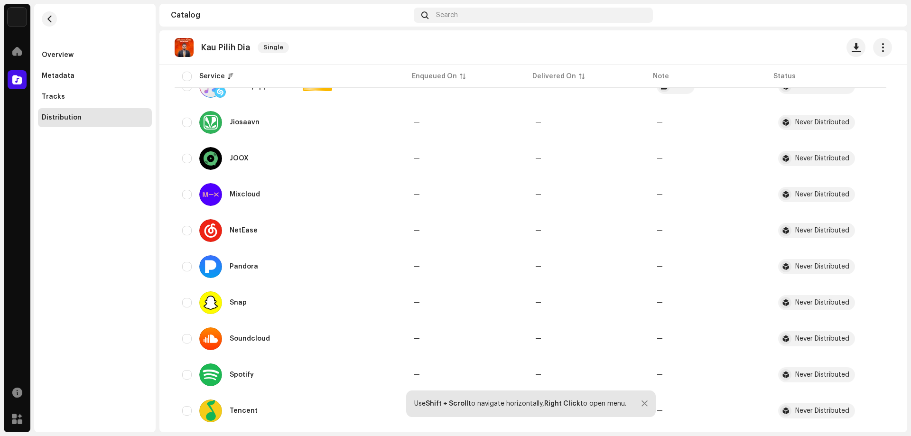
scroll to position [711, 0]
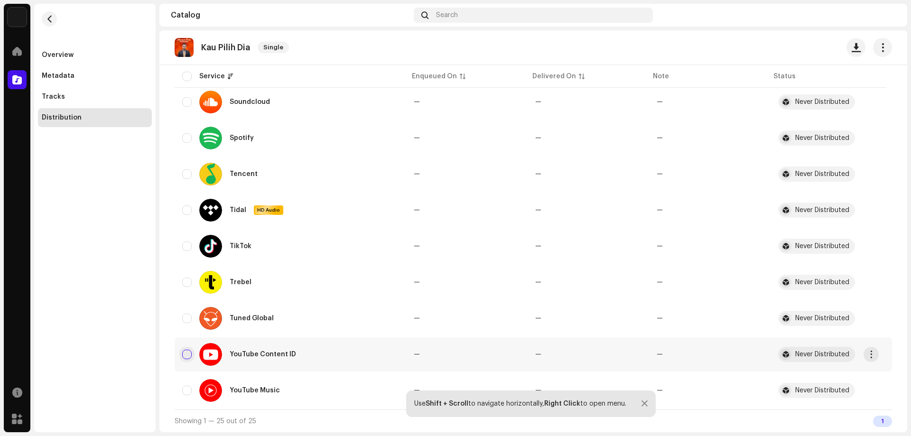
click at [188, 355] on input "checkbox" at bounding box center [186, 354] width 9 height 9
checkbox input "true"
click at [192, 392] on div "YouTube Music" at bounding box center [290, 390] width 216 height 23
click at [187, 392] on input "Row Unselected" at bounding box center [186, 390] width 9 height 9
checkbox input "true"
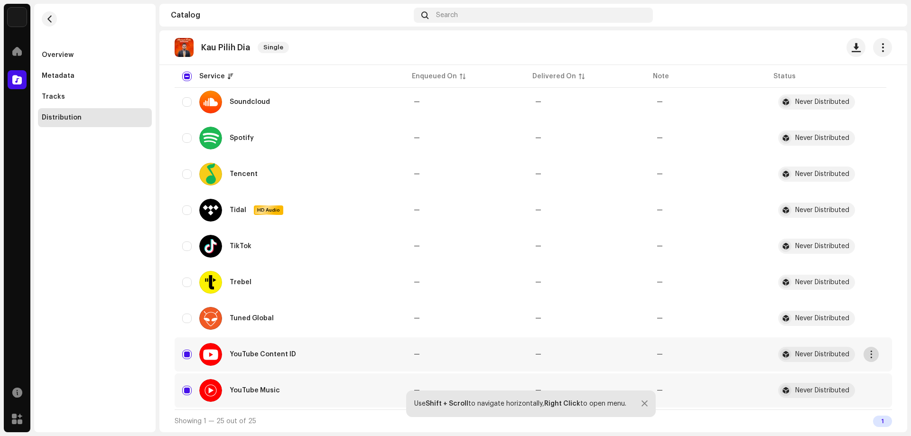
click at [870, 353] on span "button" at bounding box center [871, 355] width 7 height 8
click at [856, 373] on div "Distribute" at bounding box center [827, 376] width 88 height 8
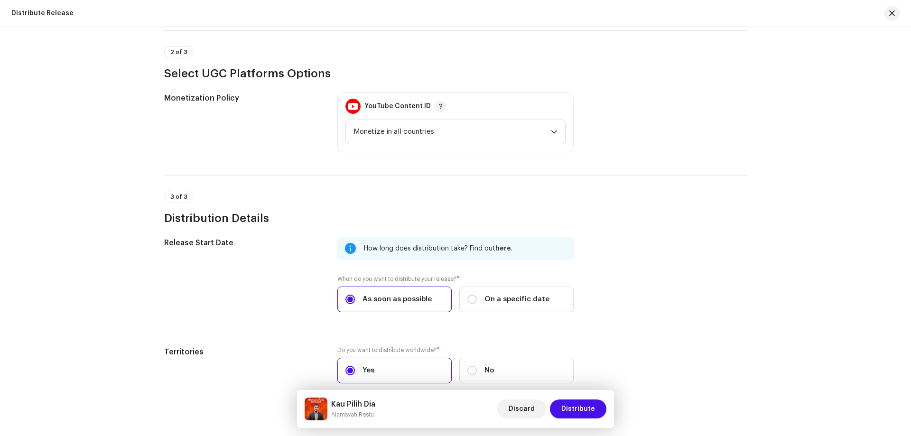
scroll to position [287, 0]
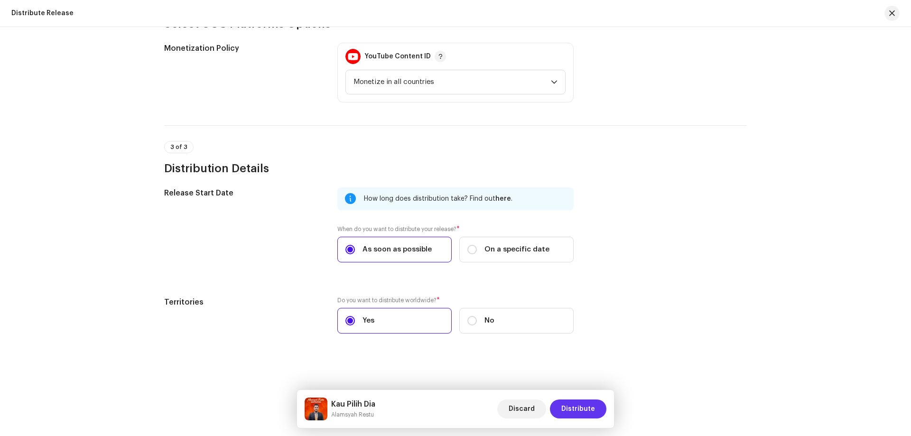
click at [587, 410] on span "Distribute" at bounding box center [578, 409] width 34 height 19
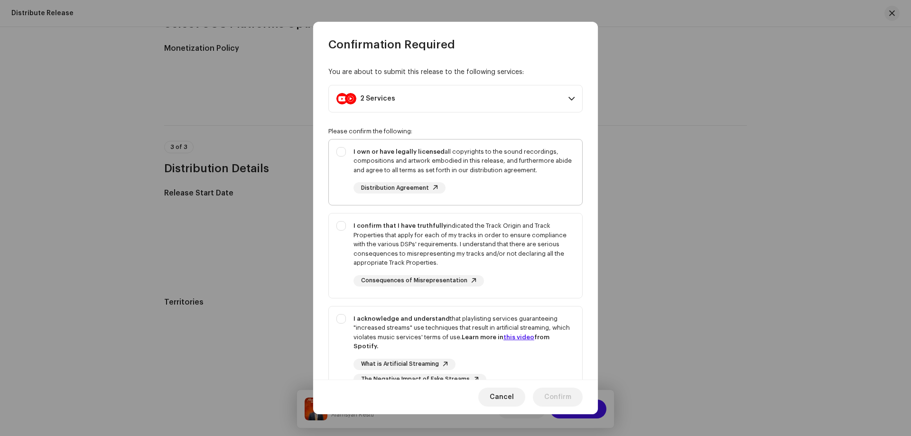
click at [372, 153] on strong "I own or have legally licensed" at bounding box center [399, 152] width 91 height 6
checkbox input "true"
click at [374, 249] on div "I confirm that I have truthfully indicated the Track Origin and Track Propertie…" at bounding box center [464, 244] width 221 height 47
checkbox input "true"
click at [387, 314] on div "I acknowledge and understand that playlisting services guaranteeing "increased …" at bounding box center [464, 332] width 221 height 37
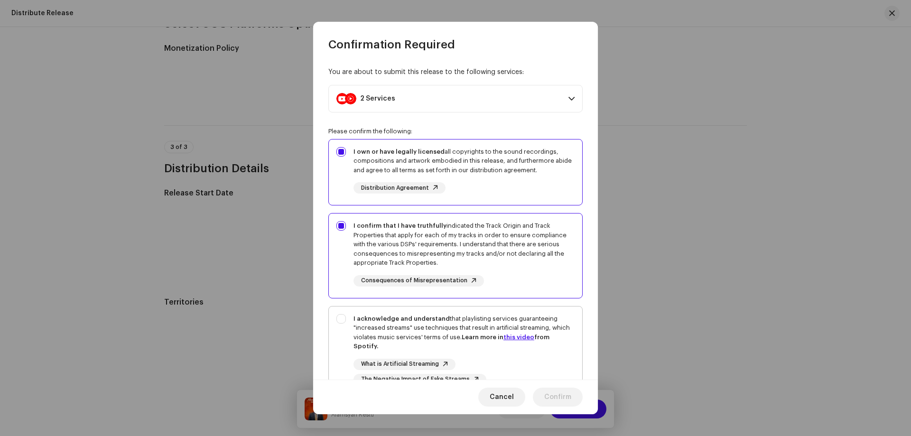
checkbox input "true"
click at [562, 392] on span "Confirm" at bounding box center [557, 397] width 27 height 19
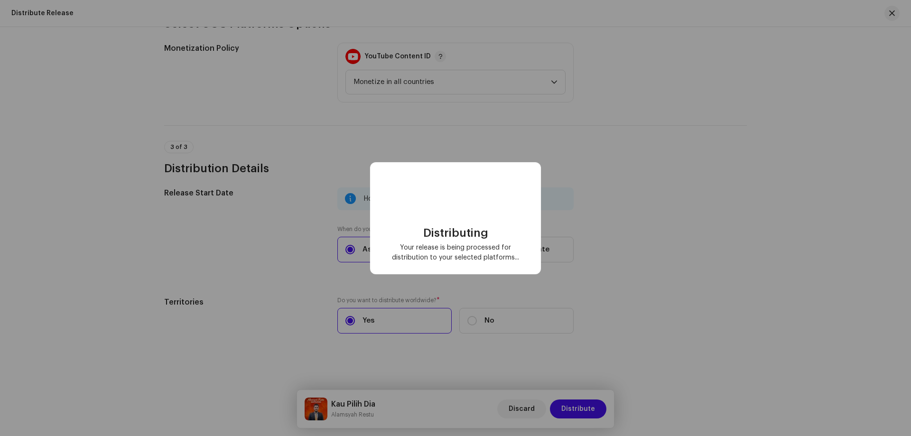
scroll to position [0, 0]
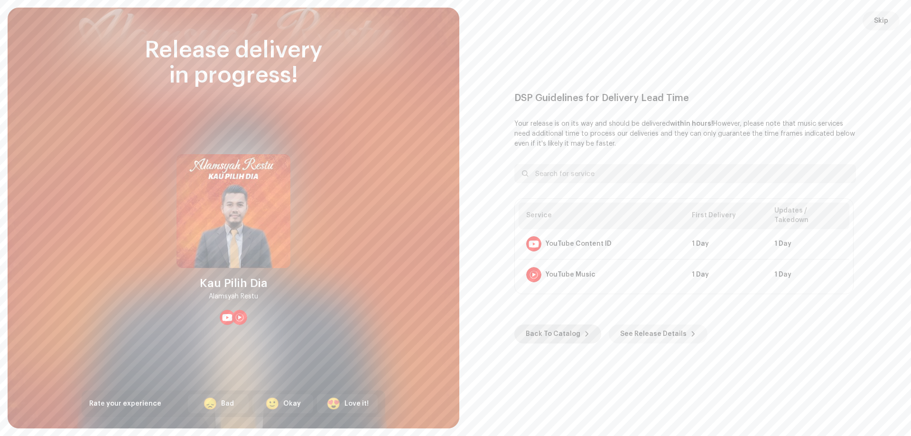
click at [565, 326] on span "Back To Catalog" at bounding box center [553, 334] width 55 height 19
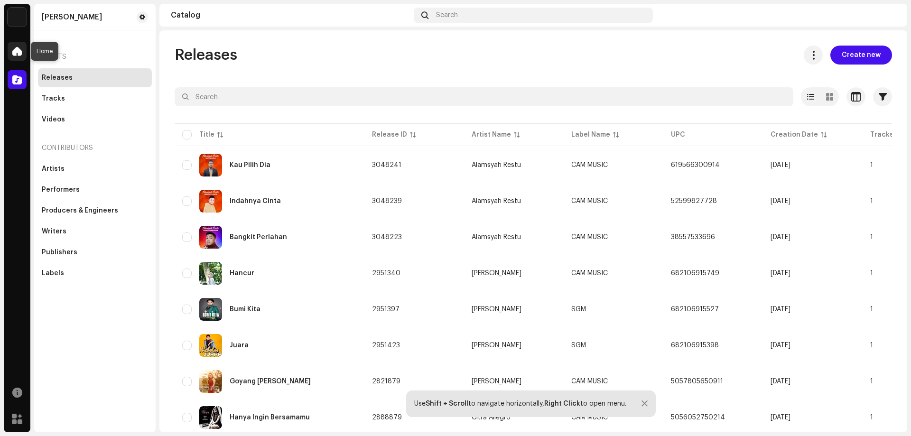
click at [23, 48] on div at bounding box center [17, 51] width 19 height 19
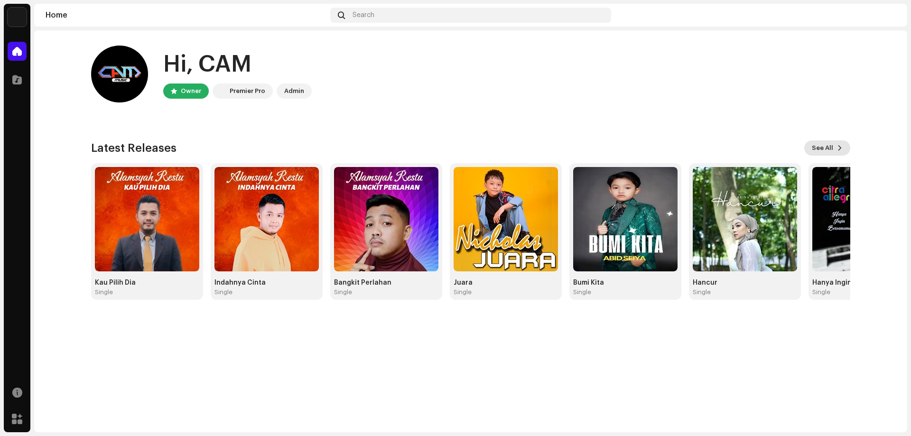
click at [839, 147] on span at bounding box center [840, 148] width 6 height 8
